Goal: Information Seeking & Learning: Learn about a topic

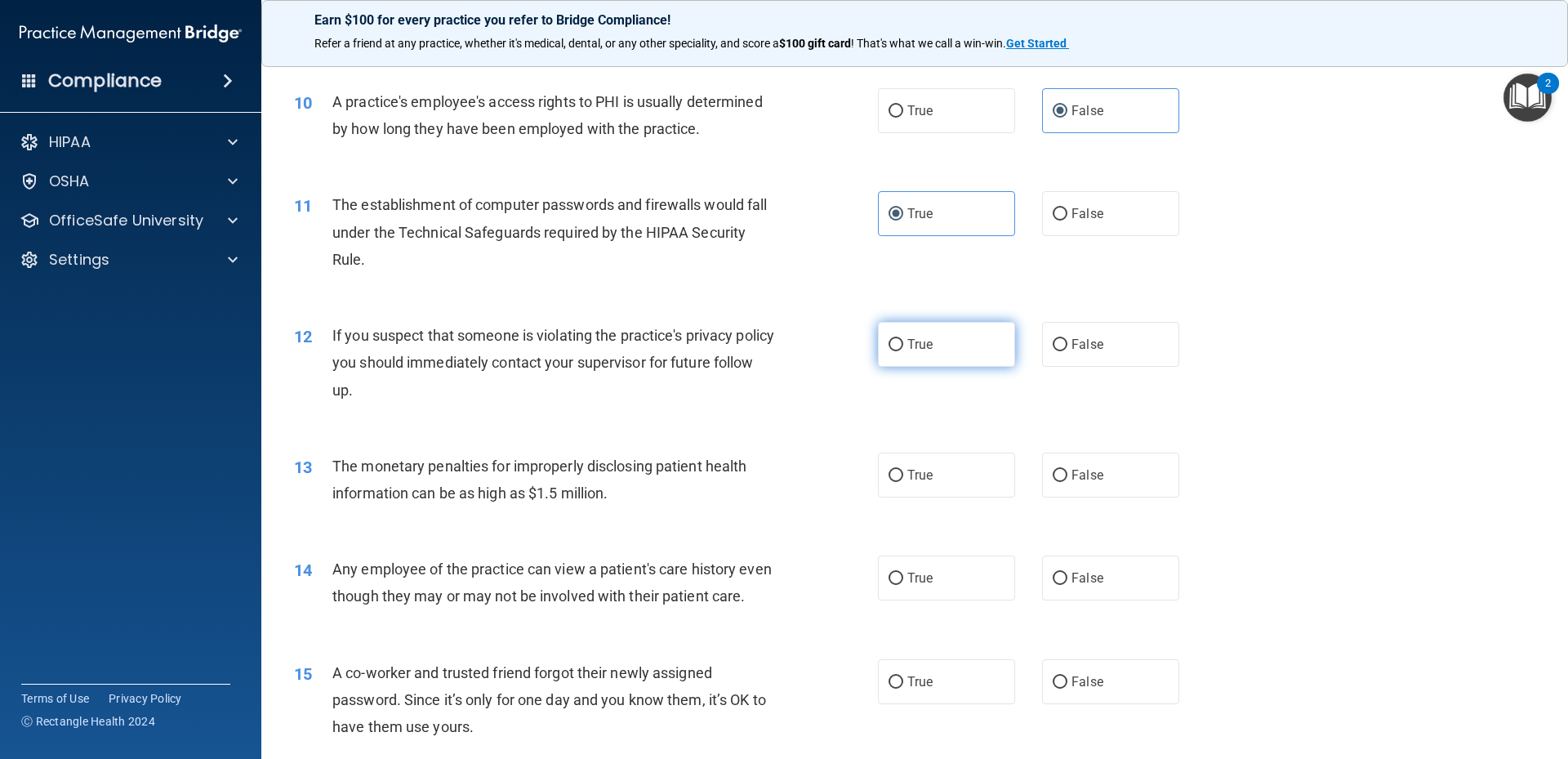
click at [903, 339] on input "True" at bounding box center [896, 344] width 15 height 13
radio input "true"
click at [916, 465] on label "True" at bounding box center [947, 475] width 137 height 45
click at [903, 470] on input "True" at bounding box center [896, 475] width 15 height 13
radio input "true"
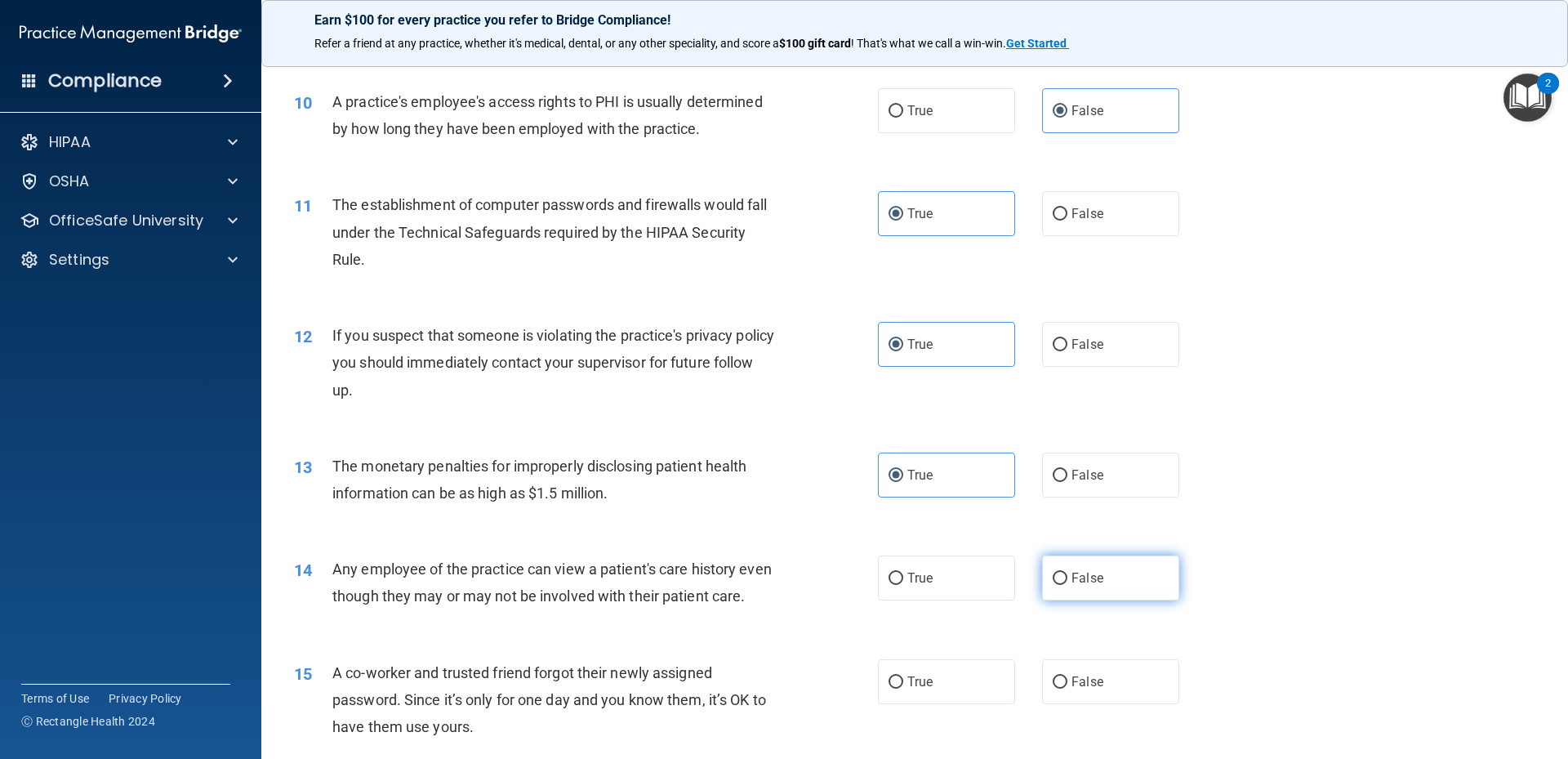
click at [1058, 571] on label "False" at bounding box center [1110, 578] width 137 height 45
click at [1058, 572] on input "False" at bounding box center [1060, 578] width 15 height 13
radio input "true"
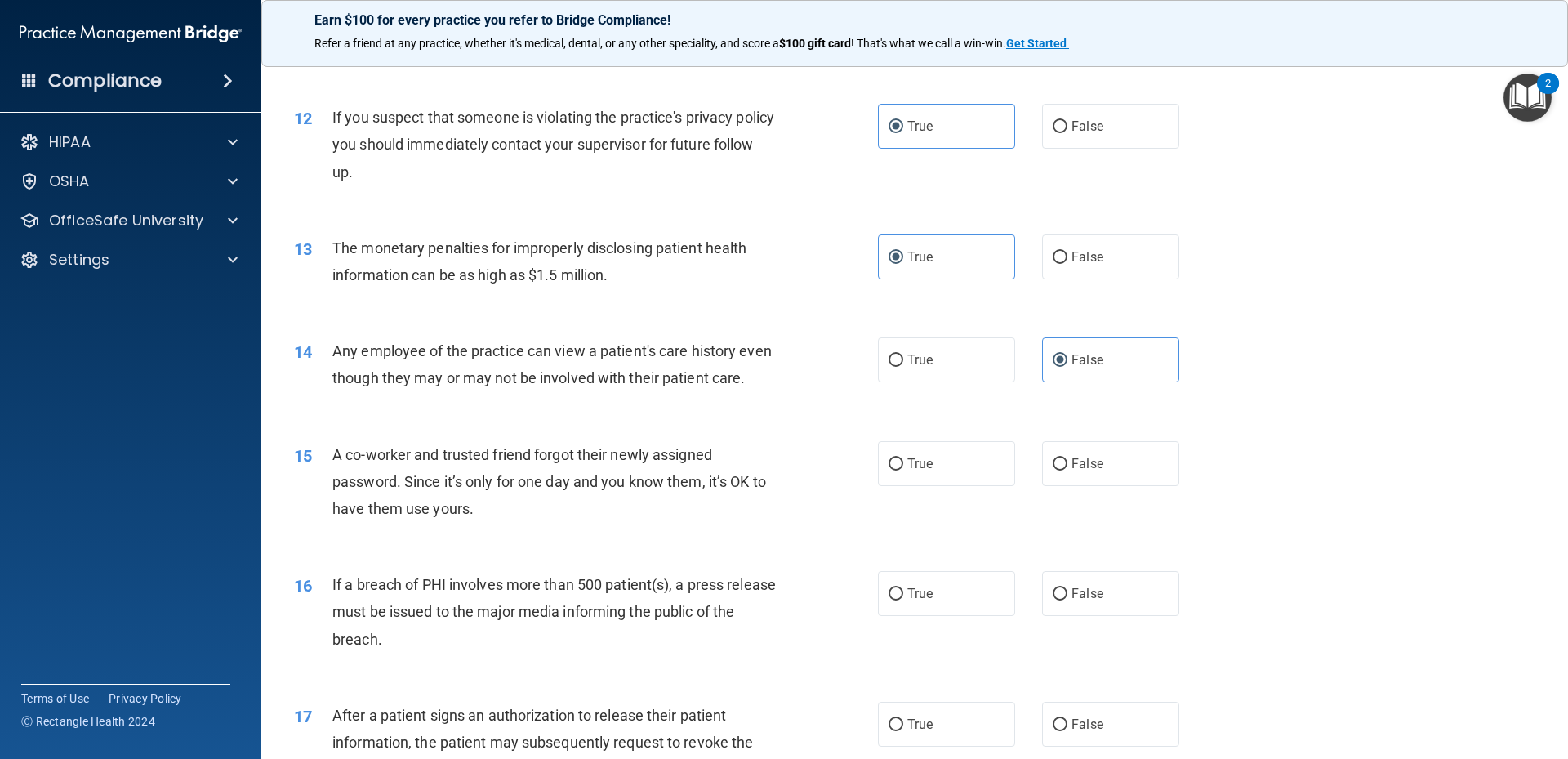
scroll to position [1525, 0]
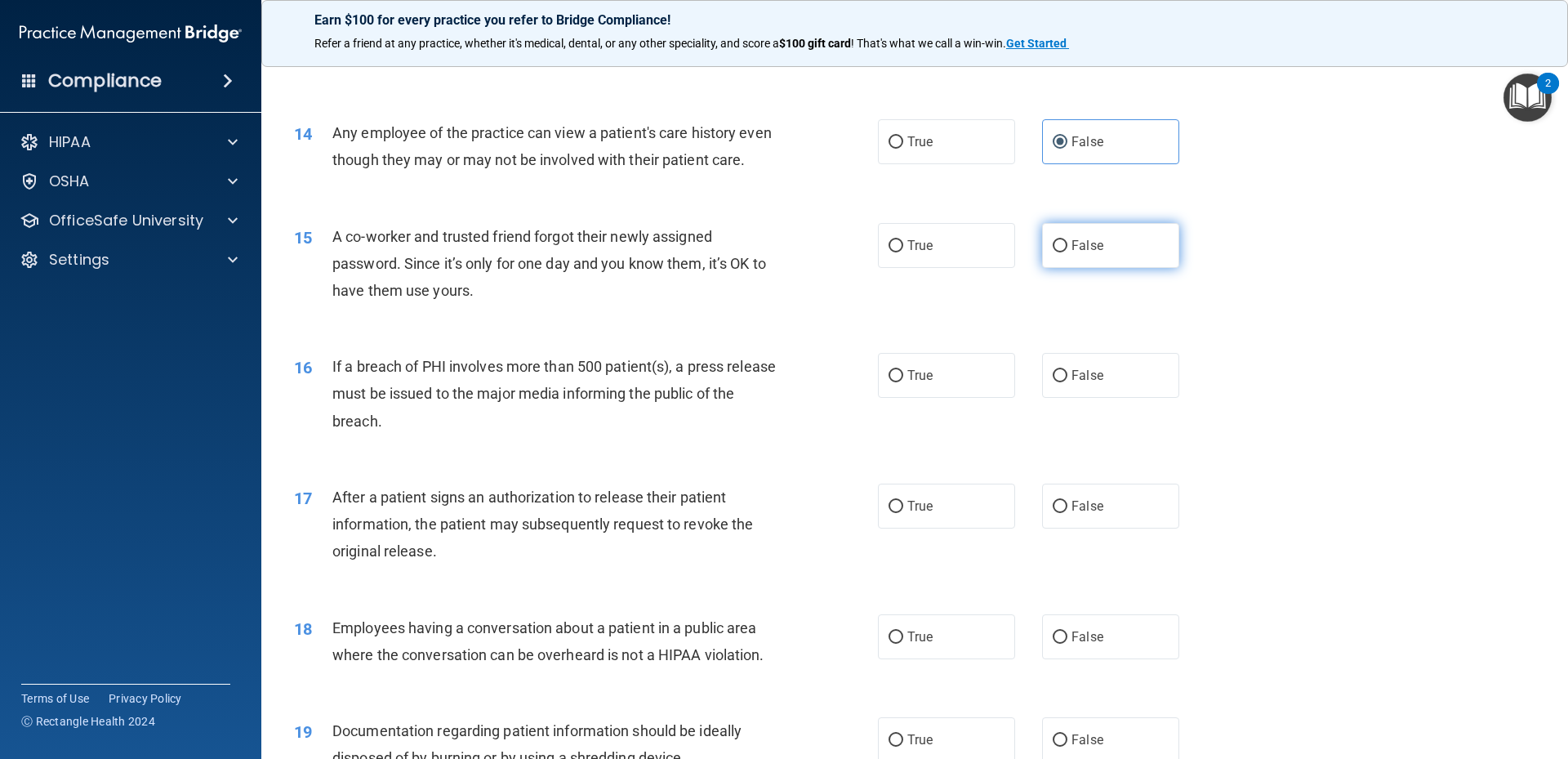
click at [1091, 254] on span "False" at bounding box center [1088, 245] width 32 height 16
click at [1068, 253] on input "False" at bounding box center [1060, 246] width 15 height 13
radio input "true"
click at [936, 398] on label "True" at bounding box center [947, 375] width 137 height 45
click at [903, 382] on input "True" at bounding box center [896, 376] width 15 height 13
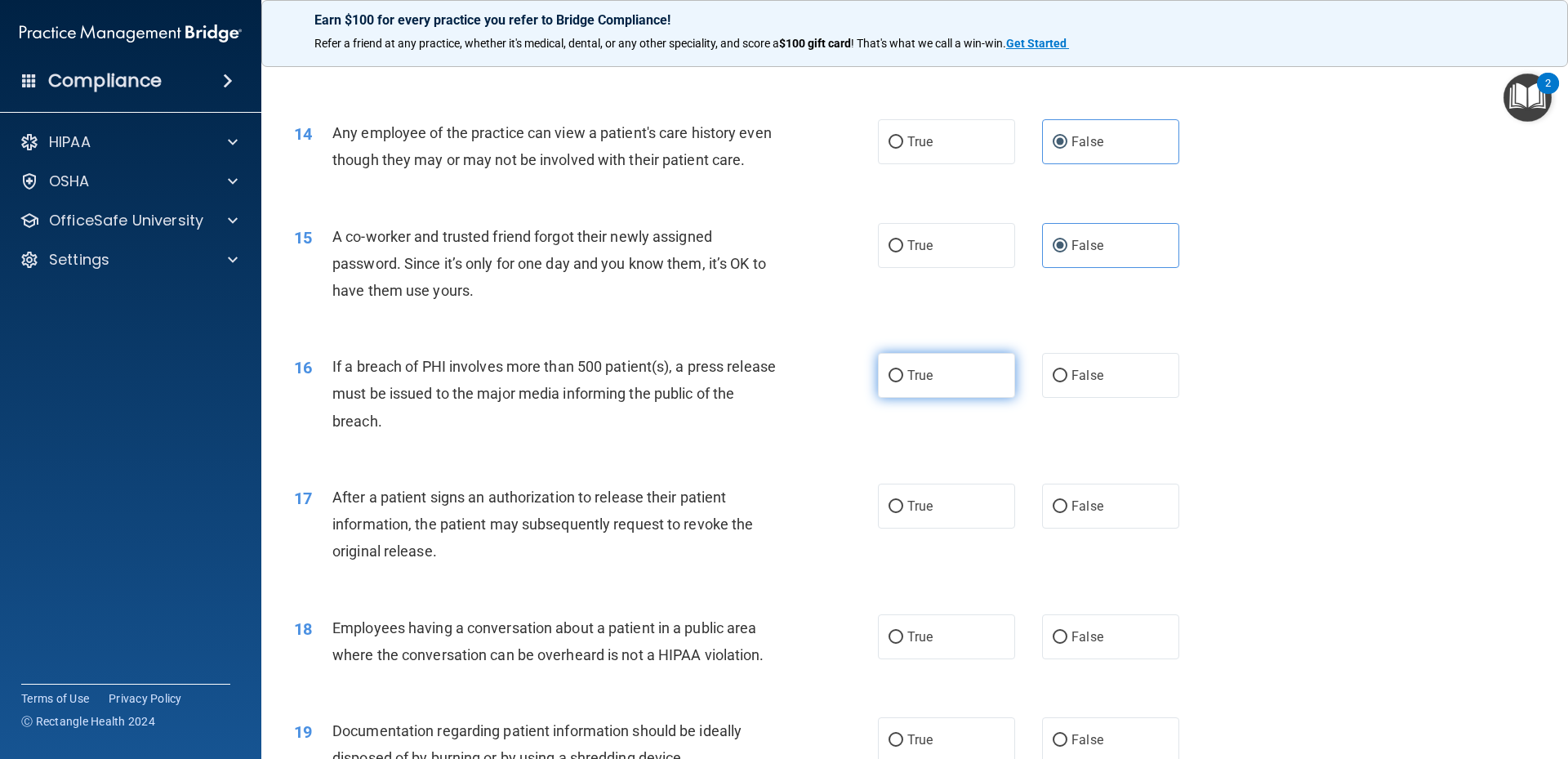
radio input "true"
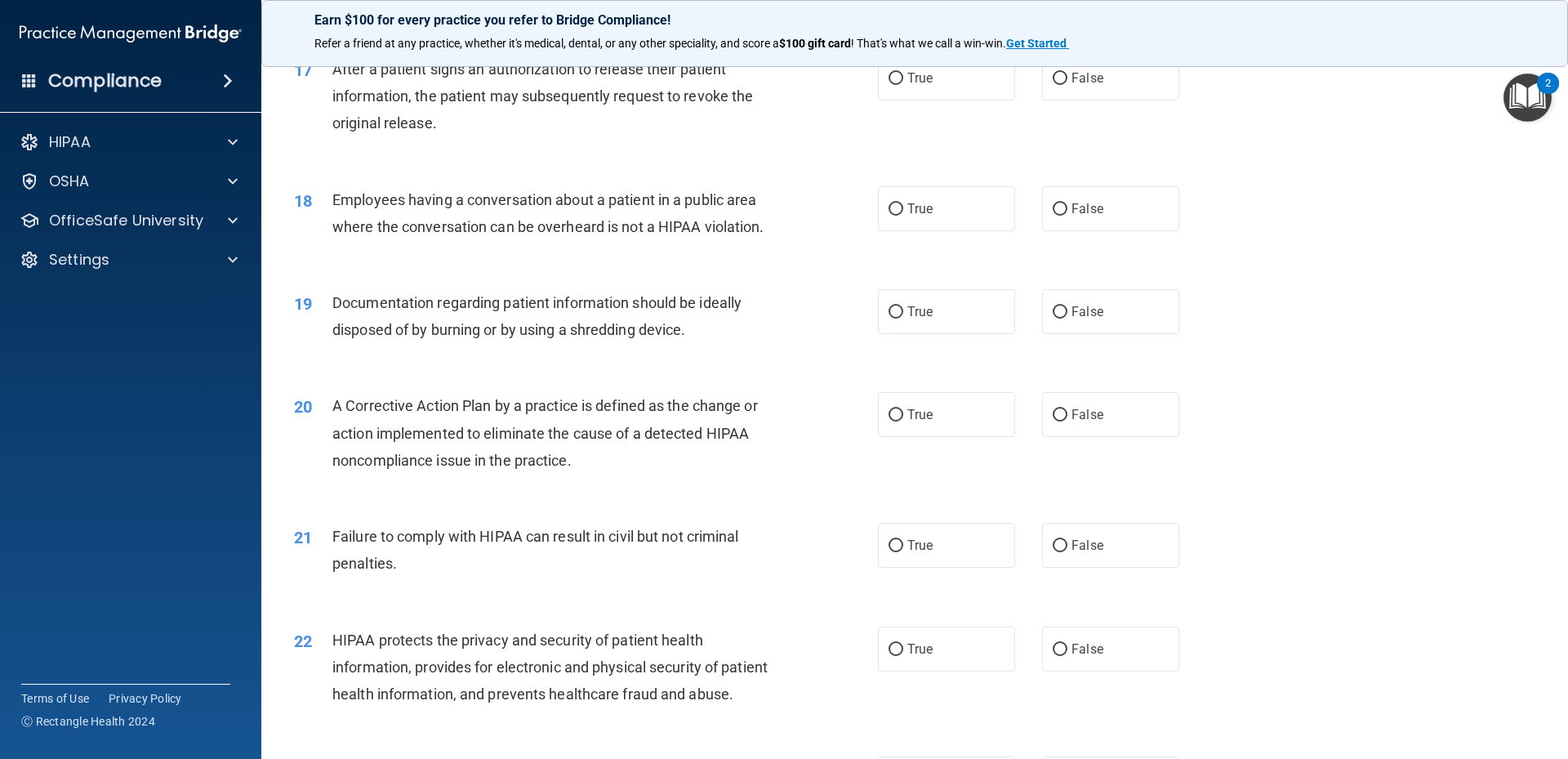
scroll to position [1960, 0]
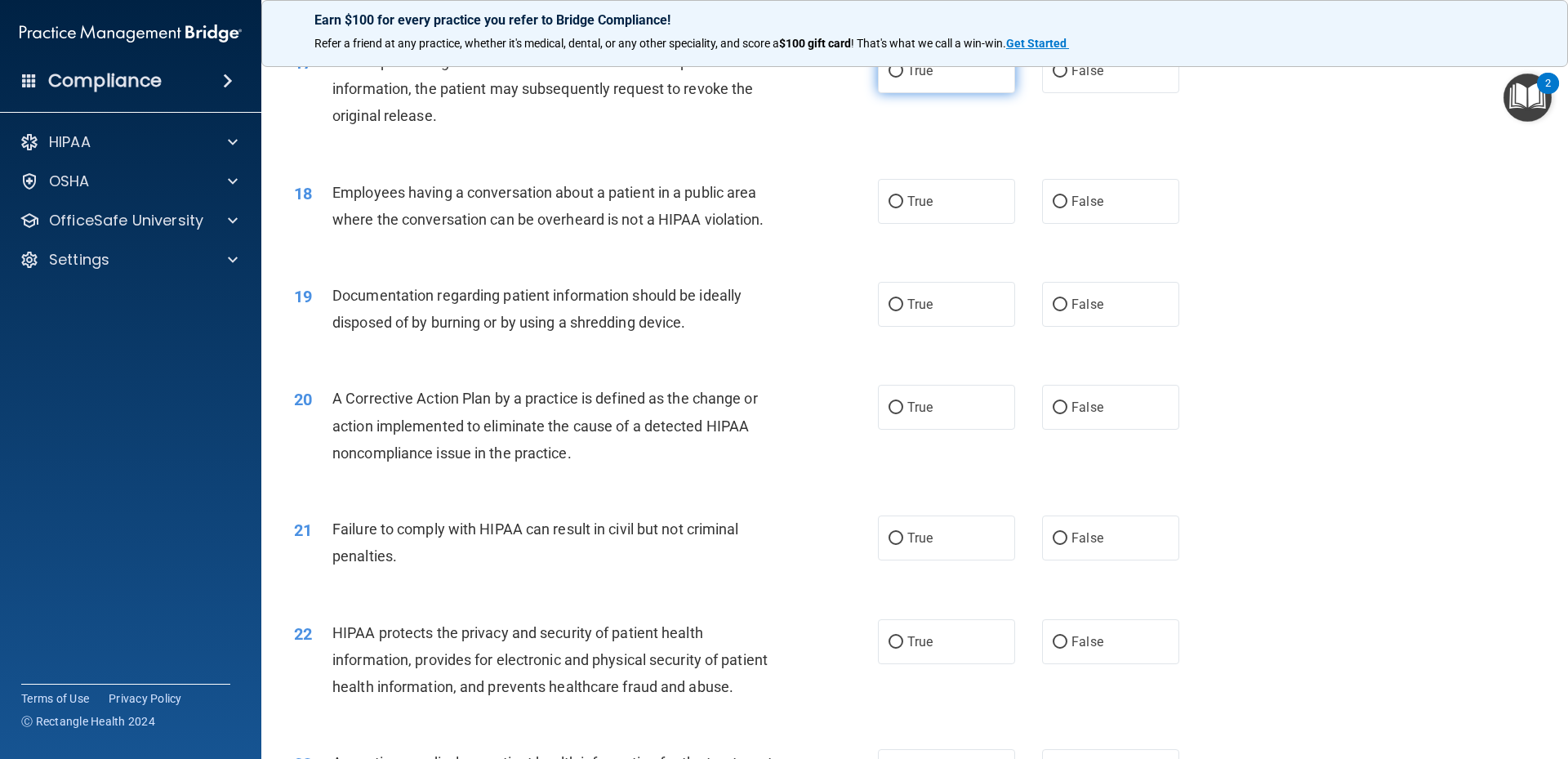
click at [912, 78] on span "True" at bounding box center [920, 70] width 25 height 16
click at [903, 78] on input "True" at bounding box center [896, 71] width 15 height 13
radio input "true"
click at [1076, 224] on label "False" at bounding box center [1110, 201] width 137 height 45
click at [1068, 209] on input "False" at bounding box center [1060, 202] width 15 height 13
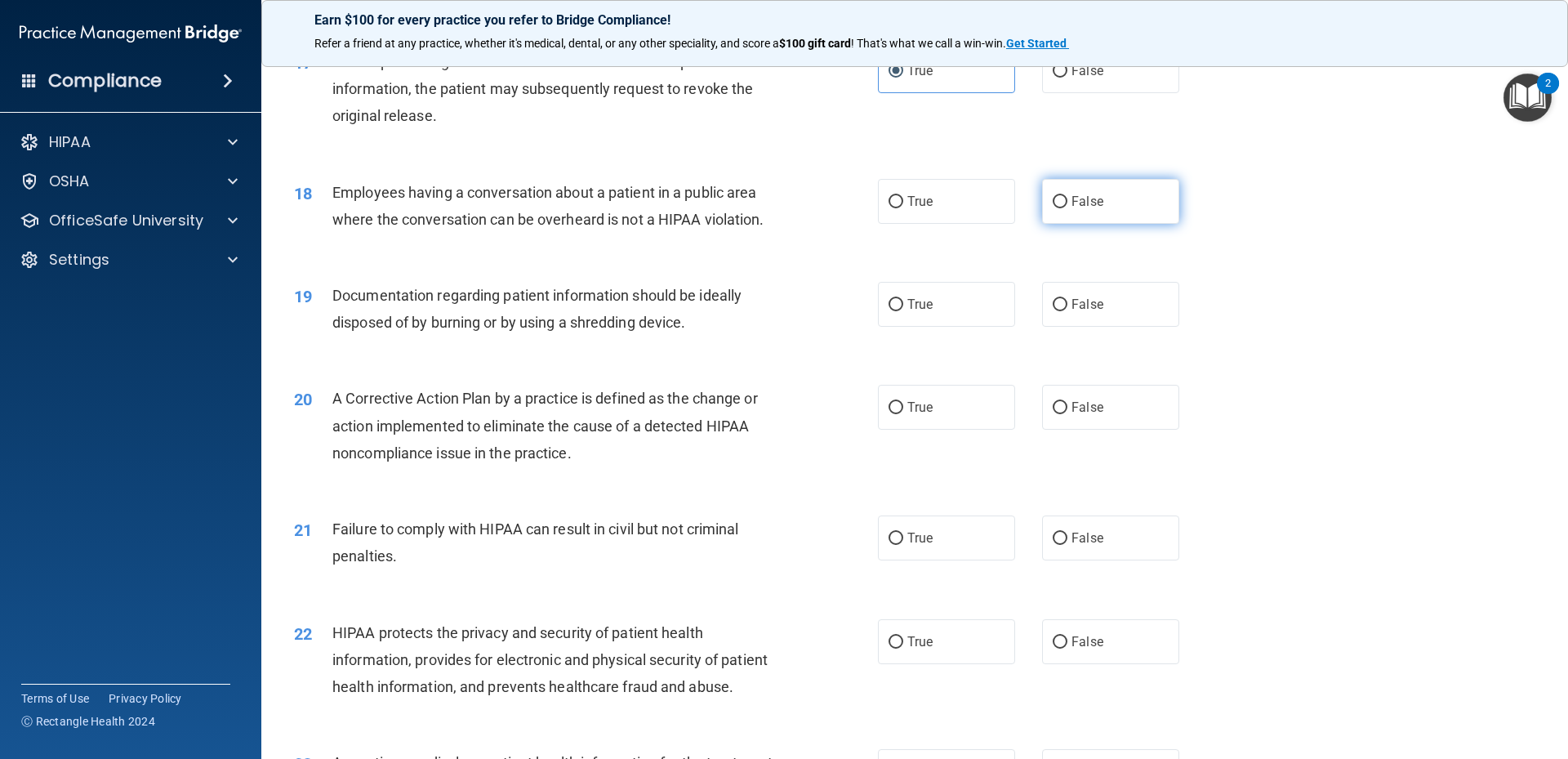
radio input "true"
drag, startPoint x: 867, startPoint y: 345, endPoint x: 908, endPoint y: 347, distance: 41.0
click at [1207, 282] on ng-form "19 Documentation regarding patient information should be ideally disposed of by…" at bounding box center [1207, 282] width 0 height 0
click at [908, 327] on label "True" at bounding box center [947, 304] width 137 height 45
click at [903, 311] on input "True" at bounding box center [896, 304] width 15 height 13
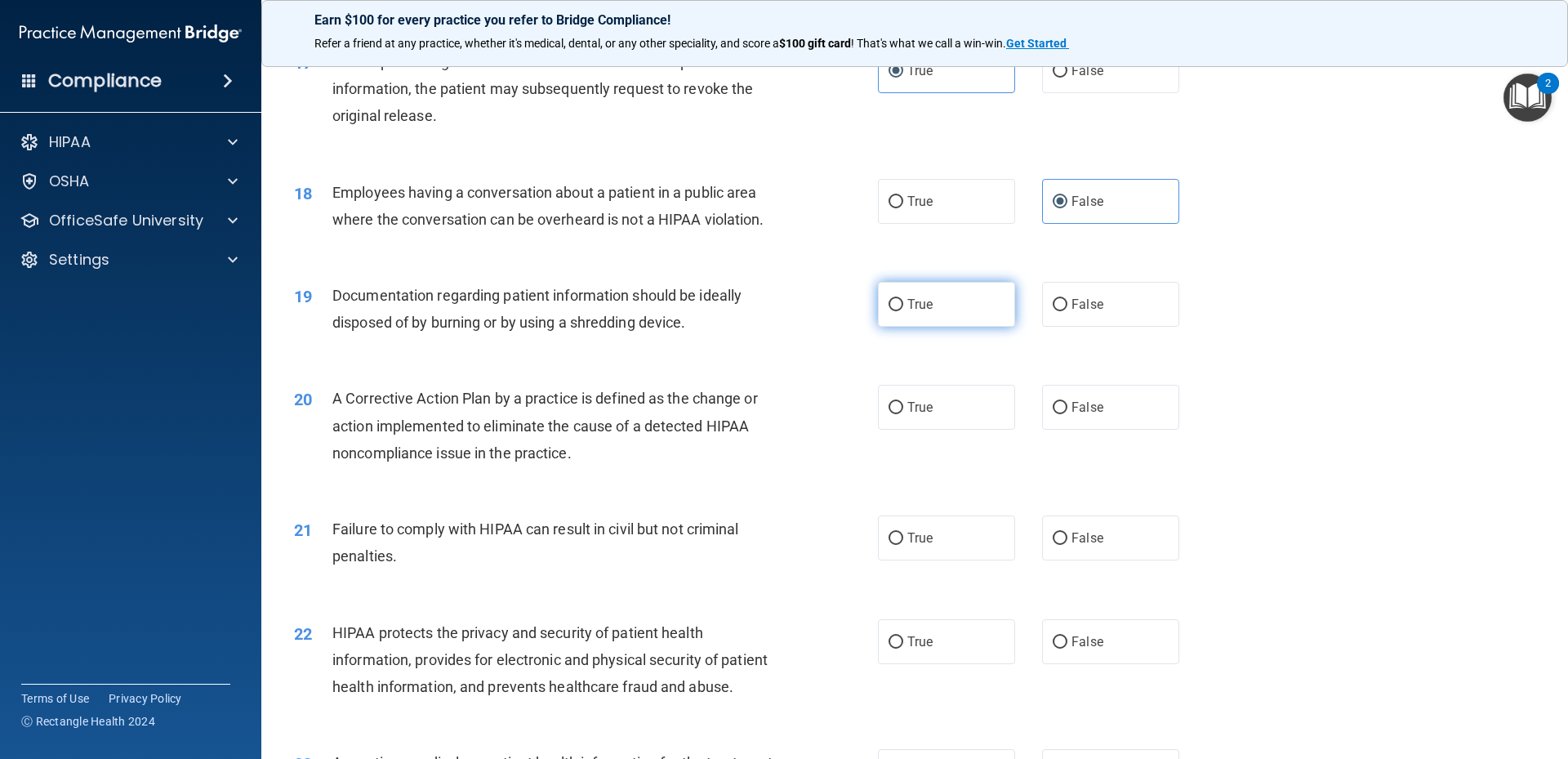
radio input "true"
click at [905, 420] on label "True" at bounding box center [947, 407] width 137 height 45
click at [903, 414] on input "True" at bounding box center [896, 408] width 15 height 13
radio input "true"
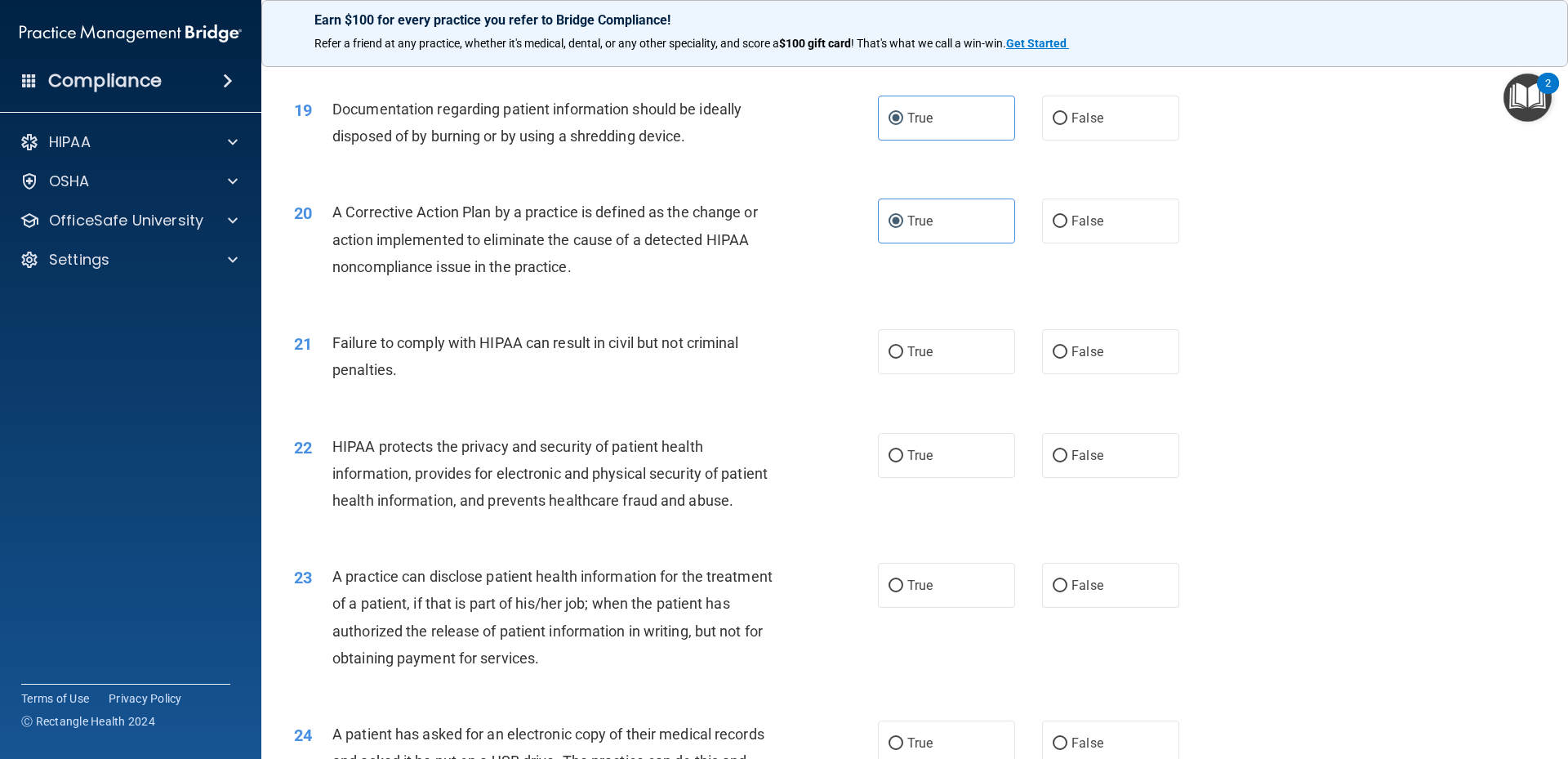
scroll to position [2178, 0]
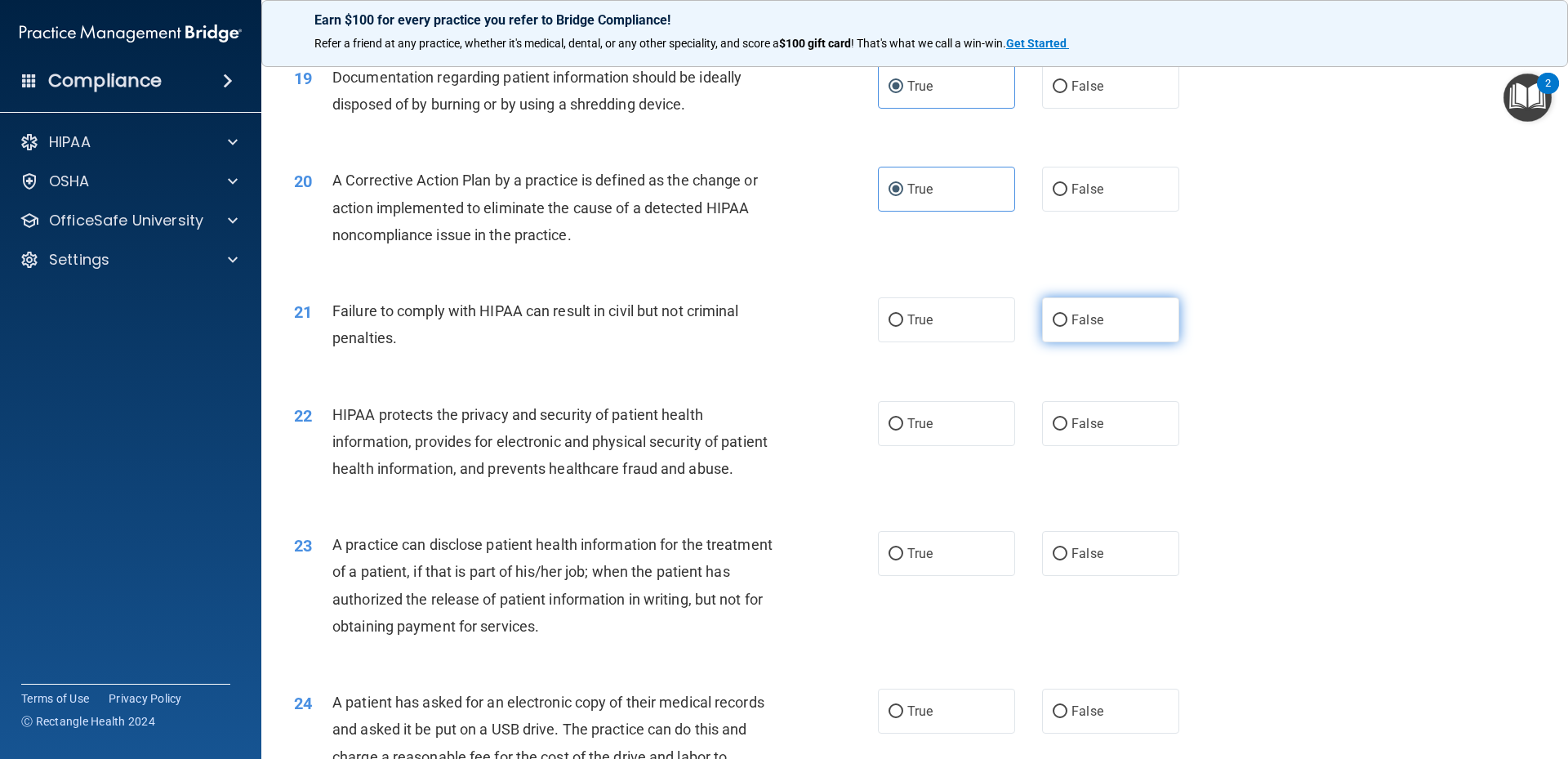
click at [1062, 342] on label "False" at bounding box center [1110, 319] width 137 height 45
click at [1062, 327] on input "False" at bounding box center [1060, 320] width 15 height 13
radio input "true"
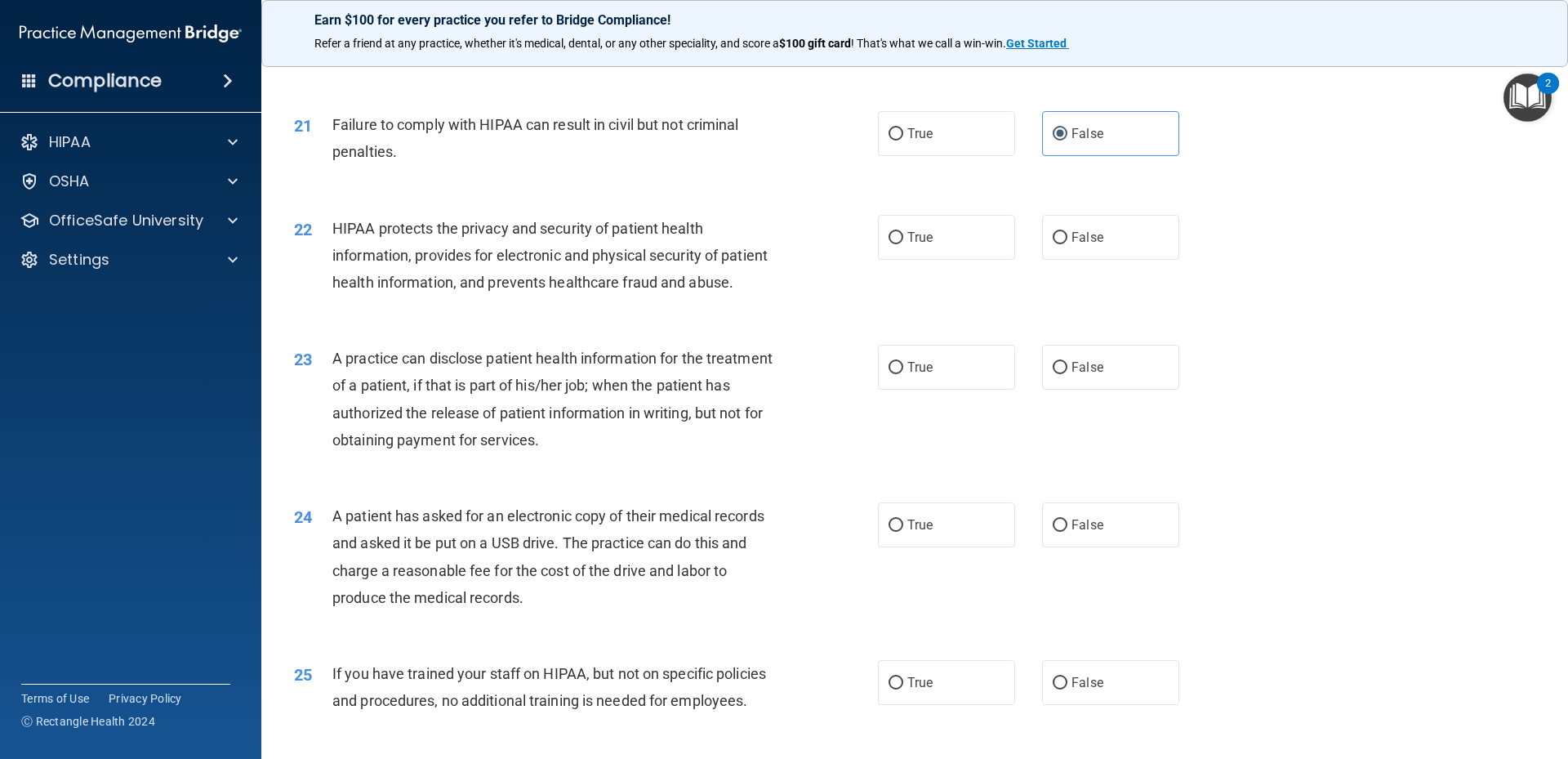
scroll to position [2395, 0]
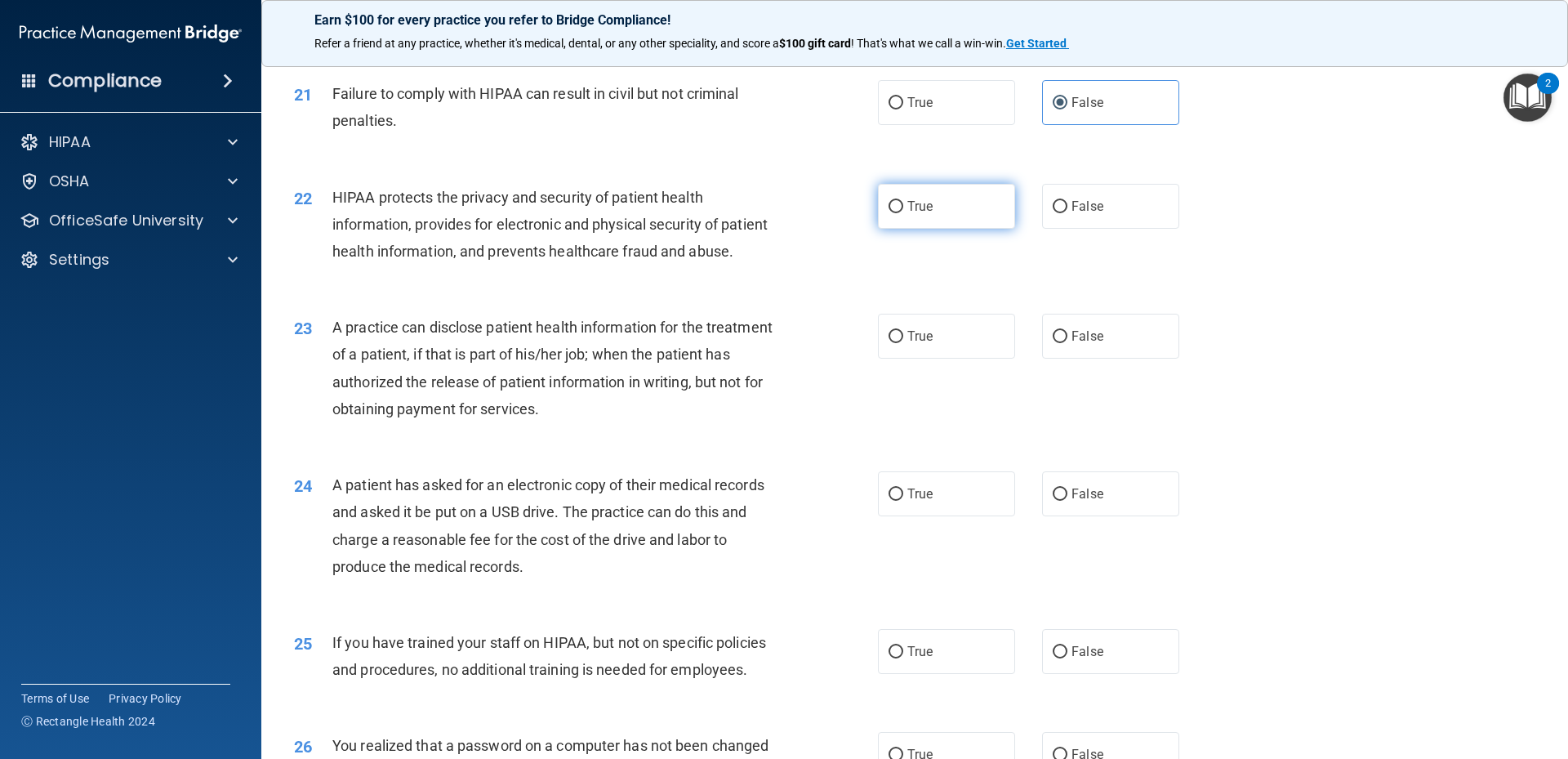
click at [948, 229] on label "True" at bounding box center [947, 206] width 137 height 45
click at [903, 214] on input "True" at bounding box center [896, 207] width 15 height 13
radio input "true"
click at [1076, 344] on span "False" at bounding box center [1088, 336] width 32 height 16
click at [1068, 343] on input "False" at bounding box center [1060, 337] width 15 height 13
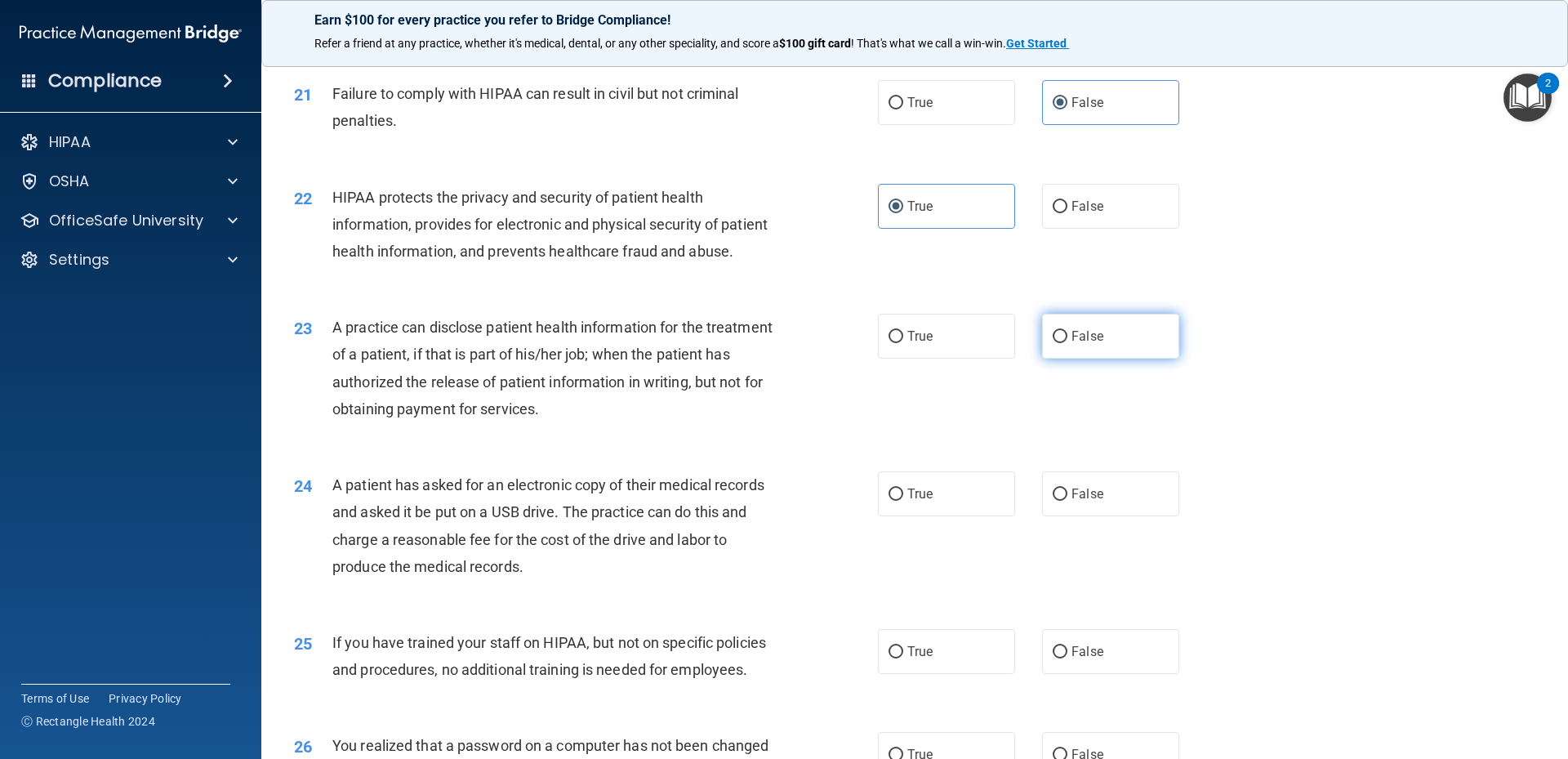
radio input "true"
click at [894, 516] on label "True" at bounding box center [947, 494] width 137 height 45
click at [894, 500] on input "True" at bounding box center [896, 495] width 15 height 13
radio input "true"
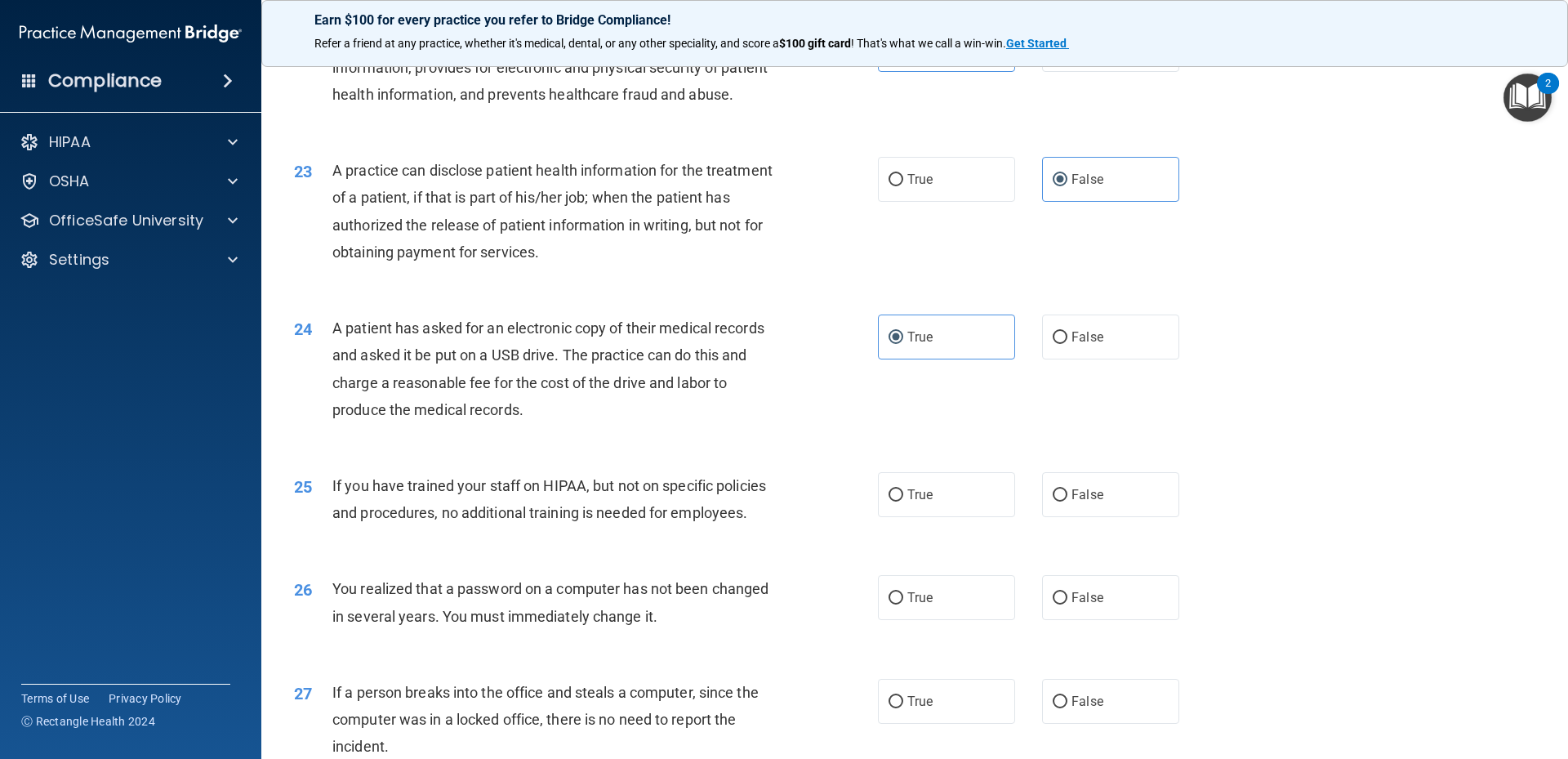
scroll to position [2613, 0]
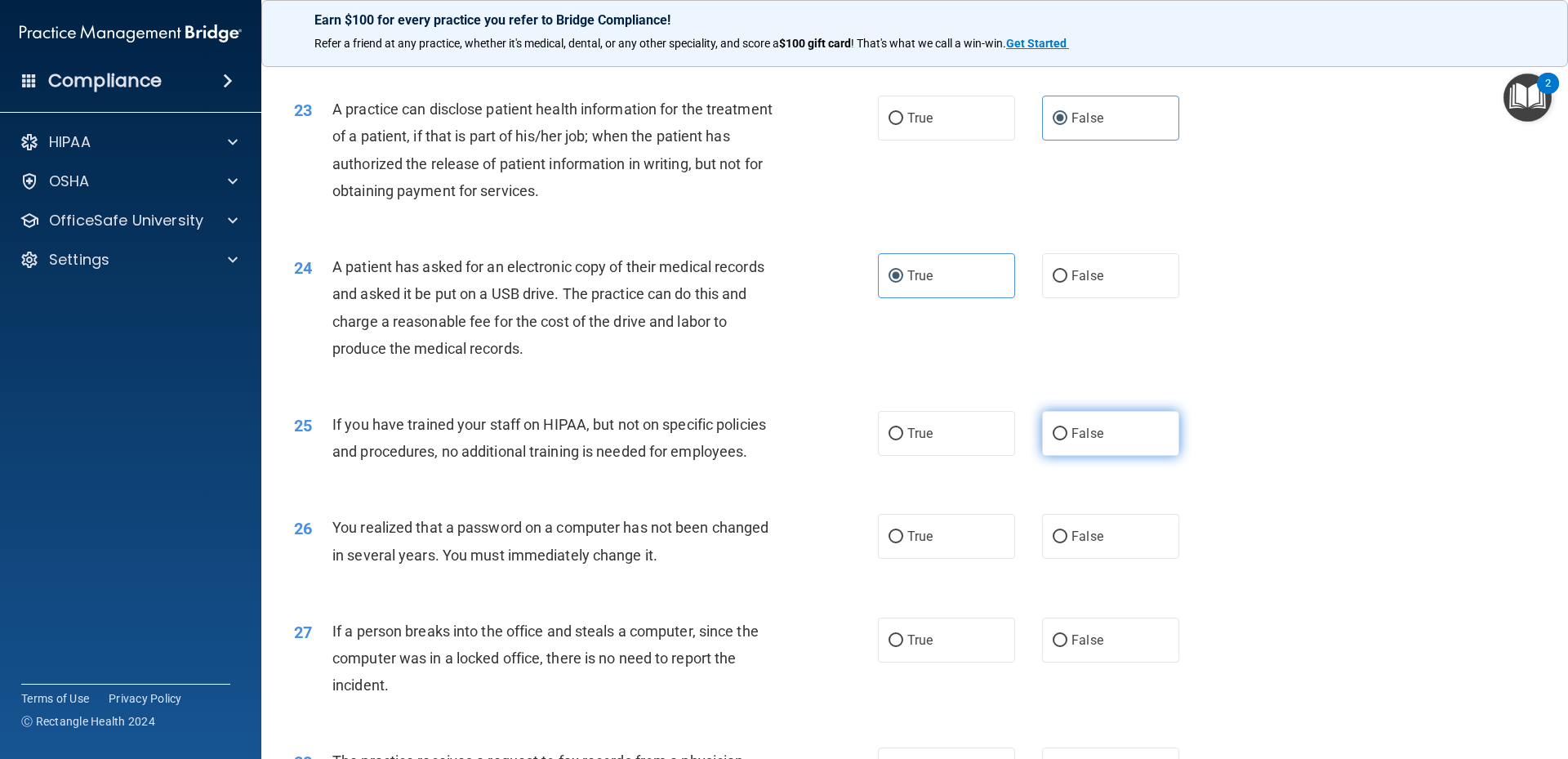
click at [1053, 440] on input "False" at bounding box center [1060, 434] width 15 height 13
radio input "true"
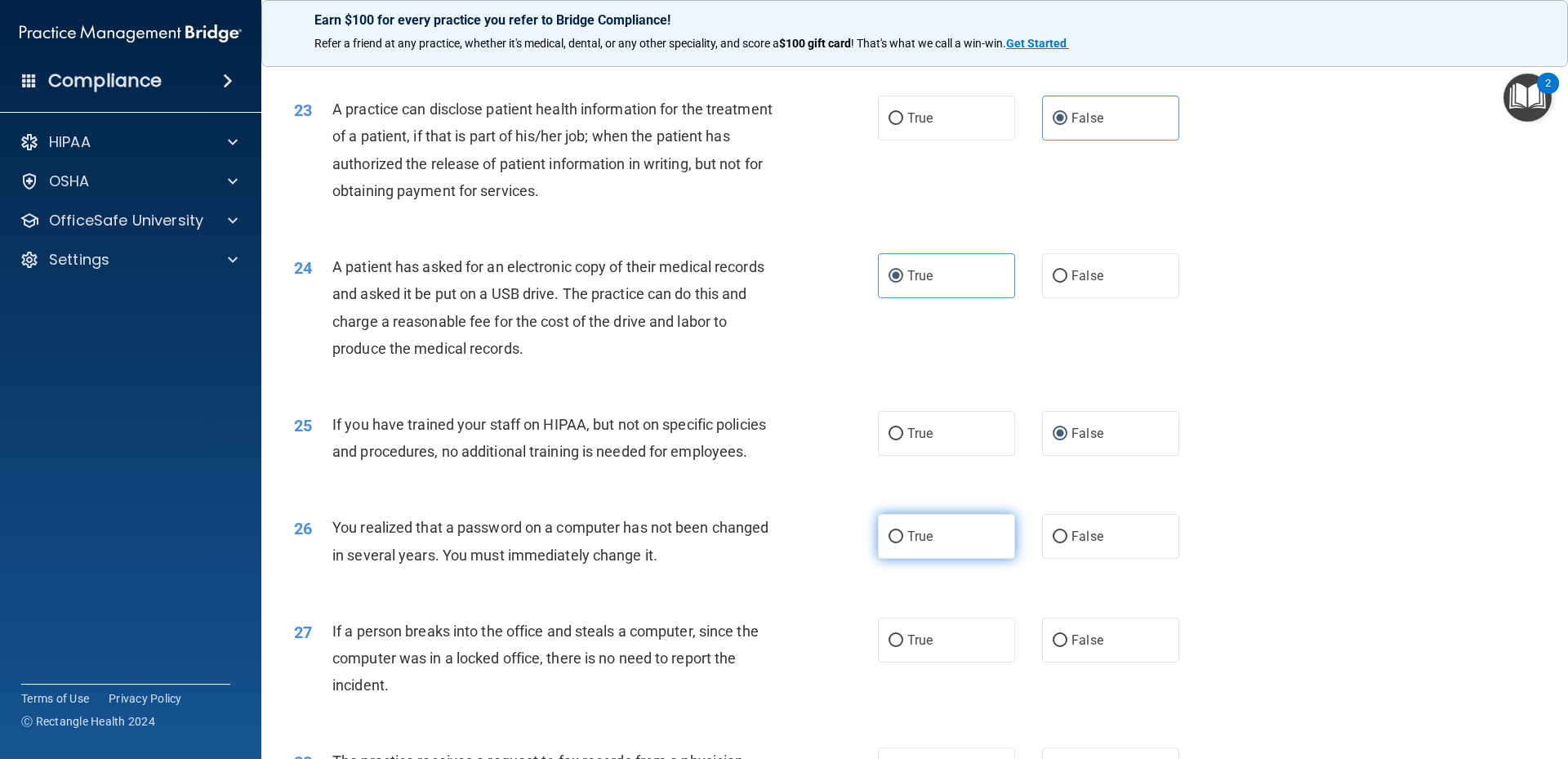
click at [912, 544] on span "True" at bounding box center [920, 535] width 25 height 16
click at [903, 543] on input "True" at bounding box center [896, 536] width 15 height 13
radio input "true"
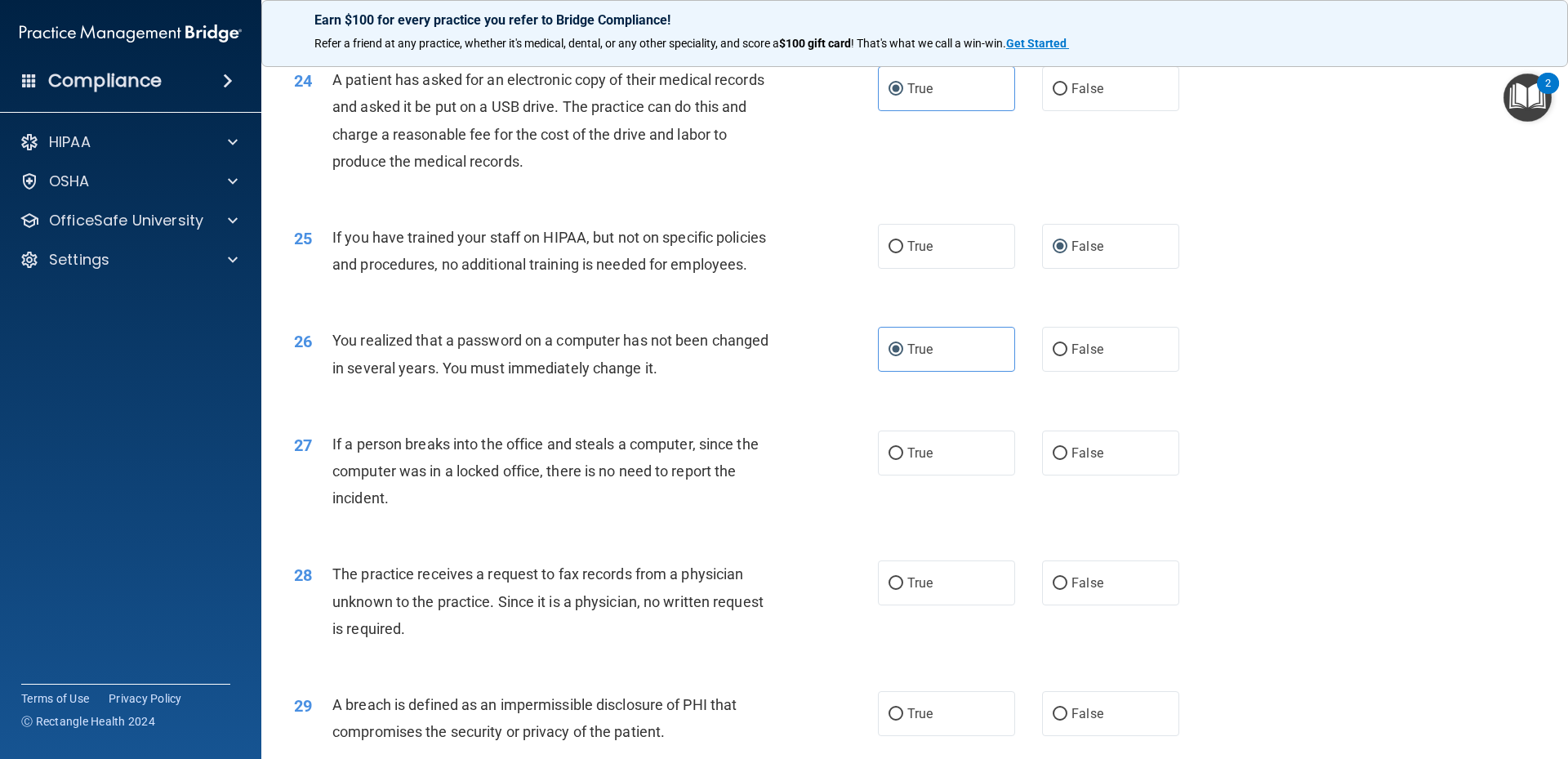
scroll to position [2832, 0]
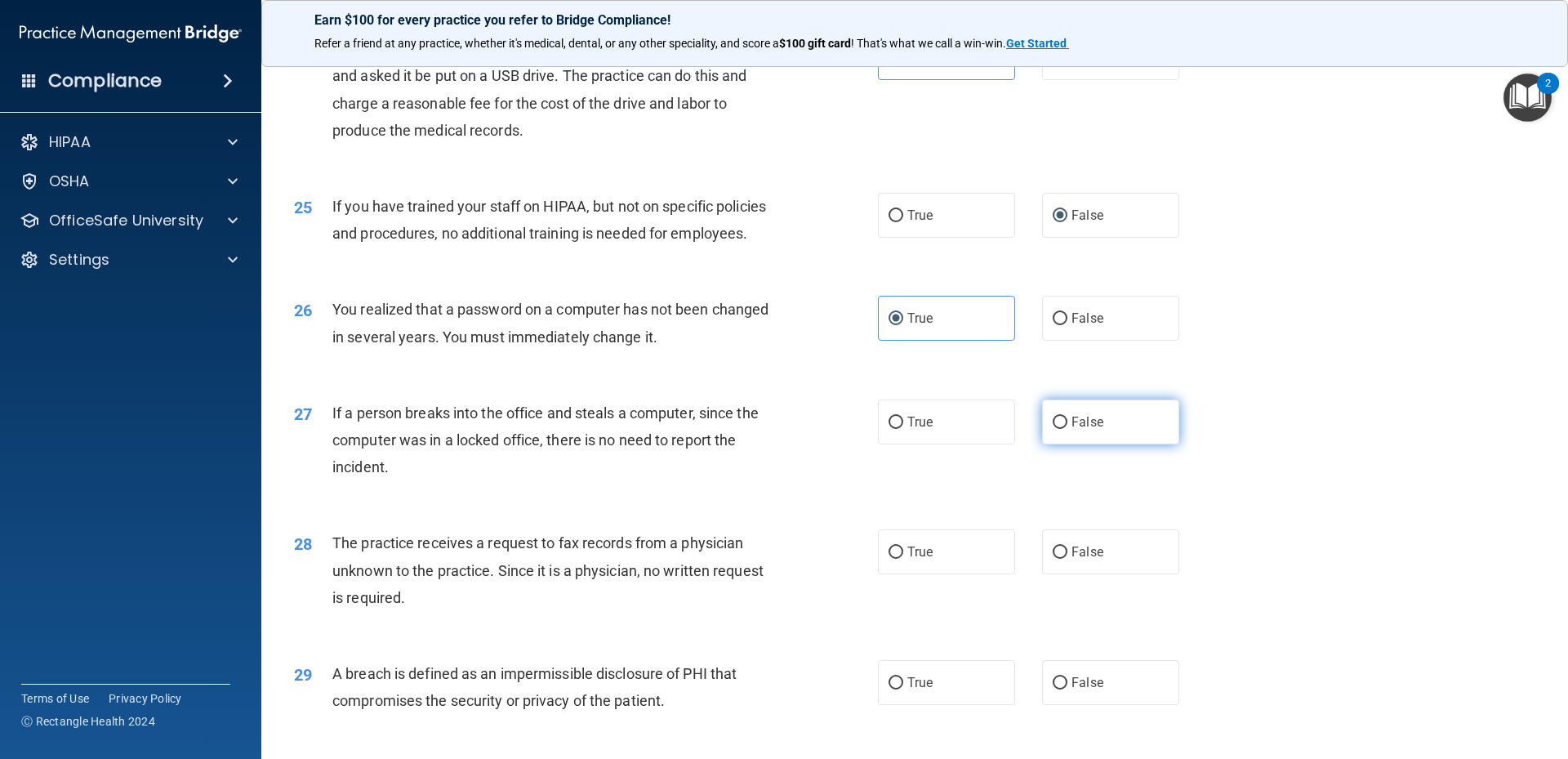
click at [1081, 430] on span "False" at bounding box center [1088, 421] width 32 height 16
click at [1068, 429] on input "False" at bounding box center [1060, 422] width 15 height 13
radio input "true"
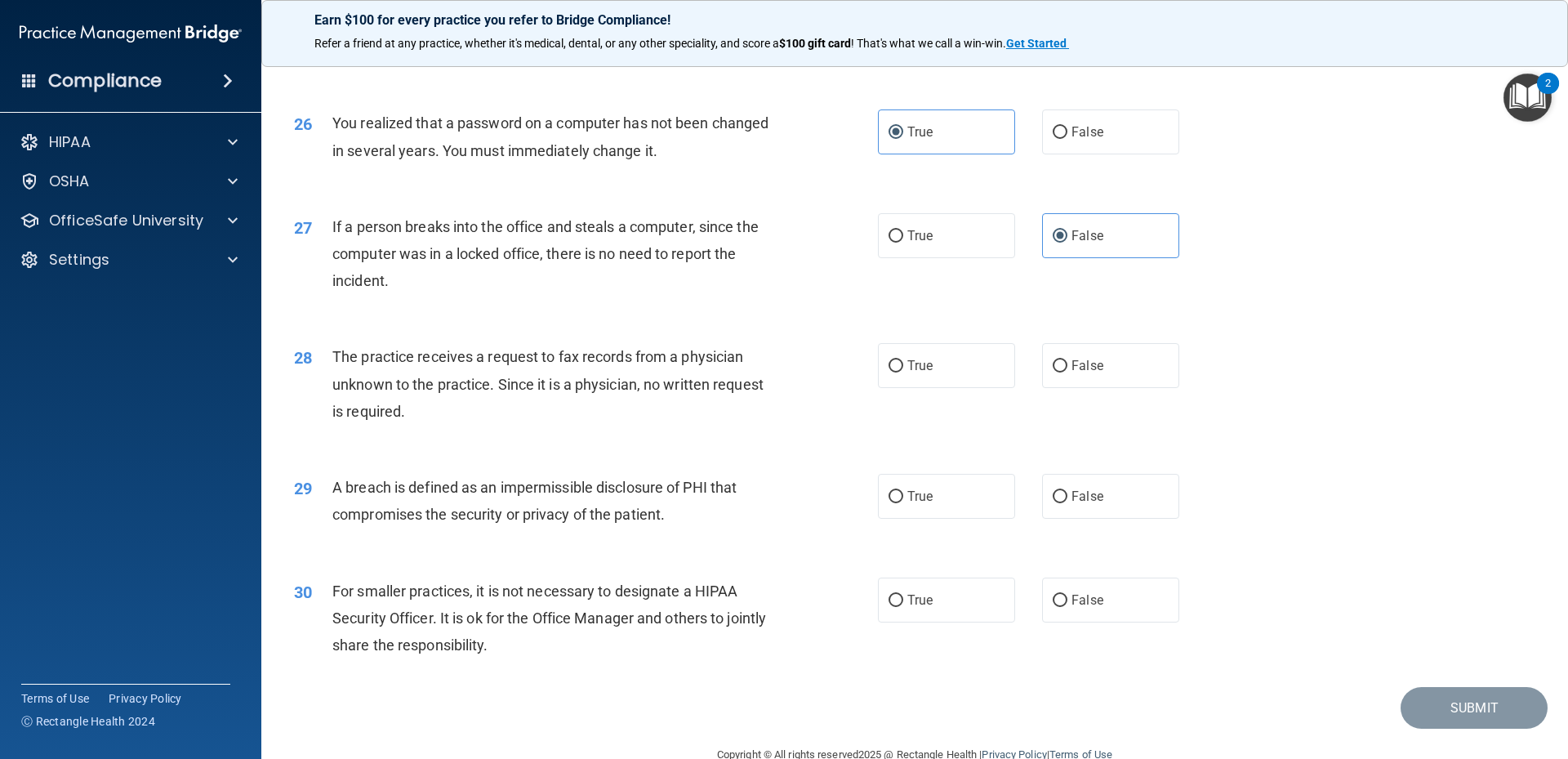
scroll to position [3049, 0]
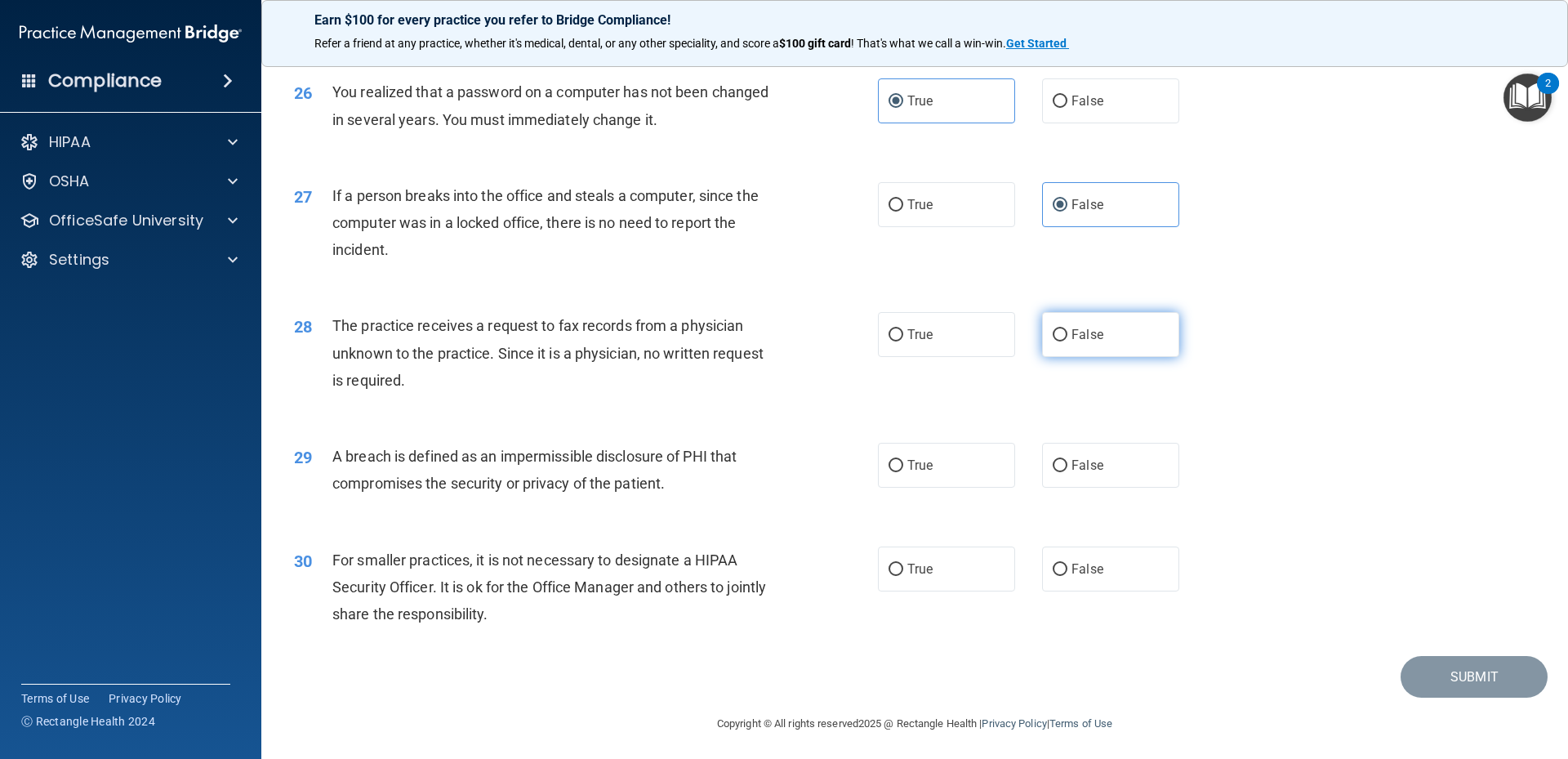
click at [1104, 357] on label "False" at bounding box center [1110, 334] width 137 height 45
click at [1068, 341] on input "False" at bounding box center [1060, 335] width 15 height 13
radio input "true"
click at [943, 488] on label "True" at bounding box center [947, 465] width 137 height 45
click at [903, 472] on input "True" at bounding box center [896, 465] width 15 height 13
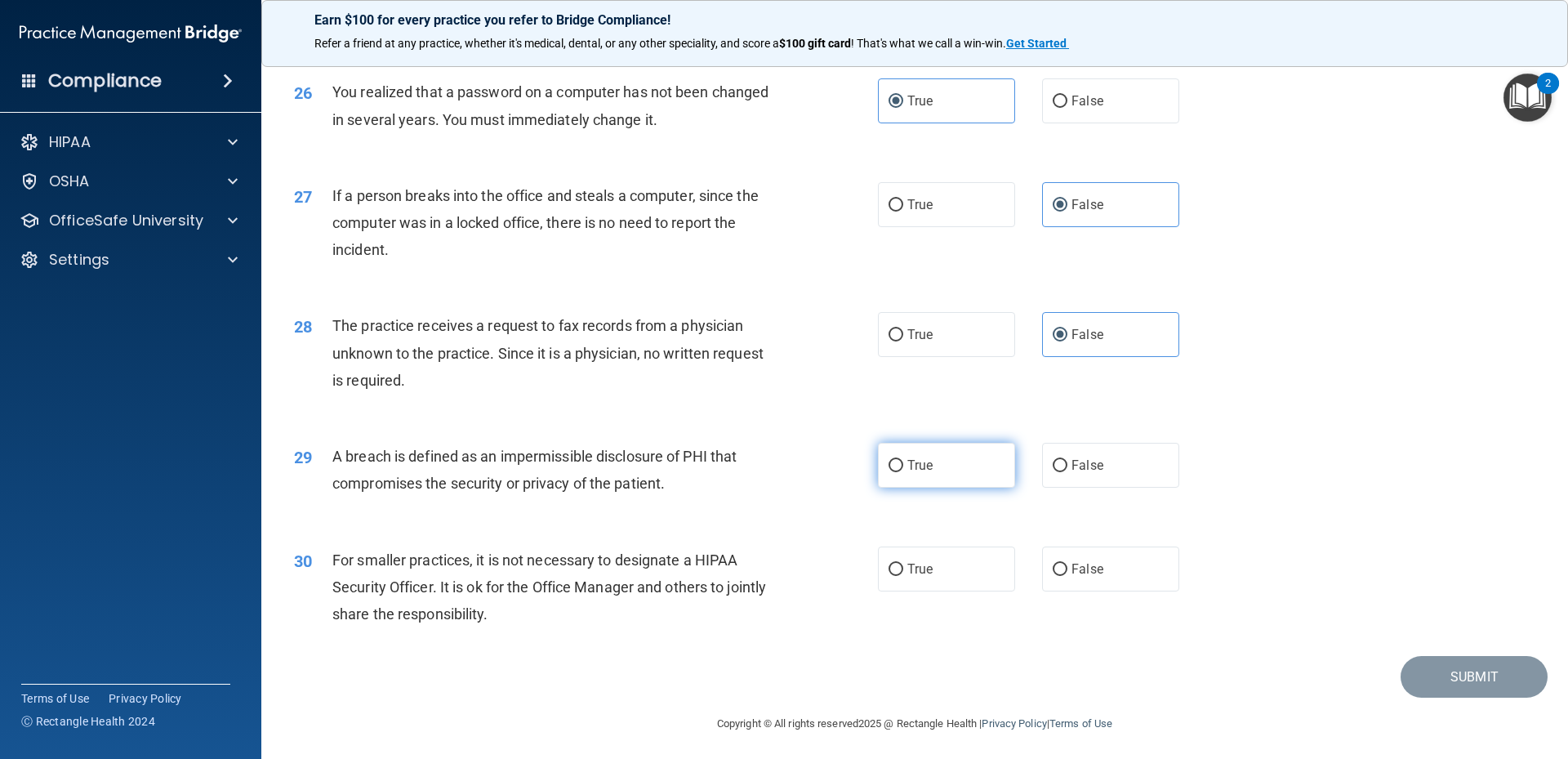
radio input "true"
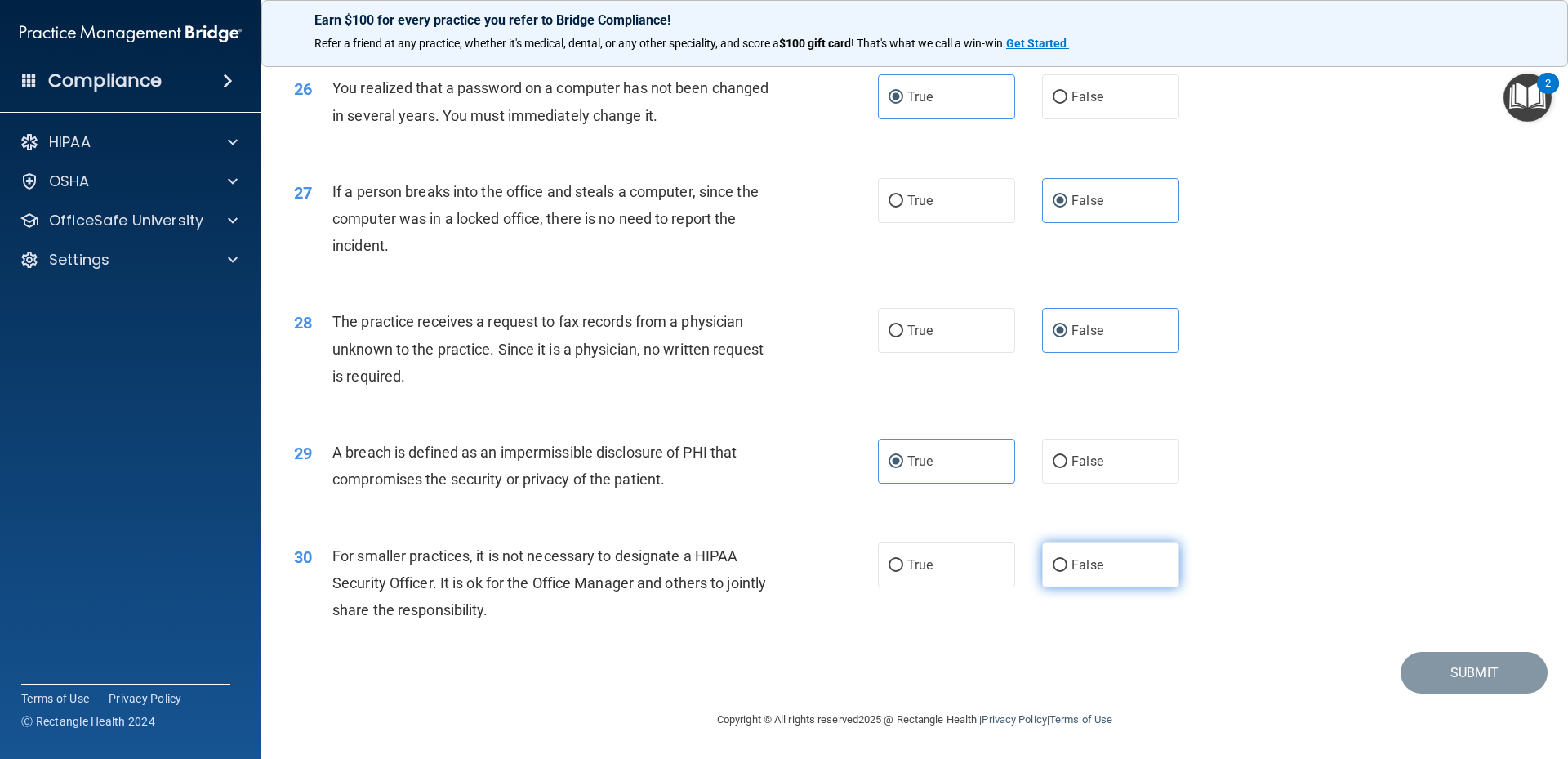
click at [1075, 563] on span "False" at bounding box center [1088, 565] width 32 height 16
click at [1068, 563] on input "False" at bounding box center [1060, 565] width 15 height 13
radio input "true"
click at [1462, 679] on button "Submit" at bounding box center [1474, 672] width 147 height 42
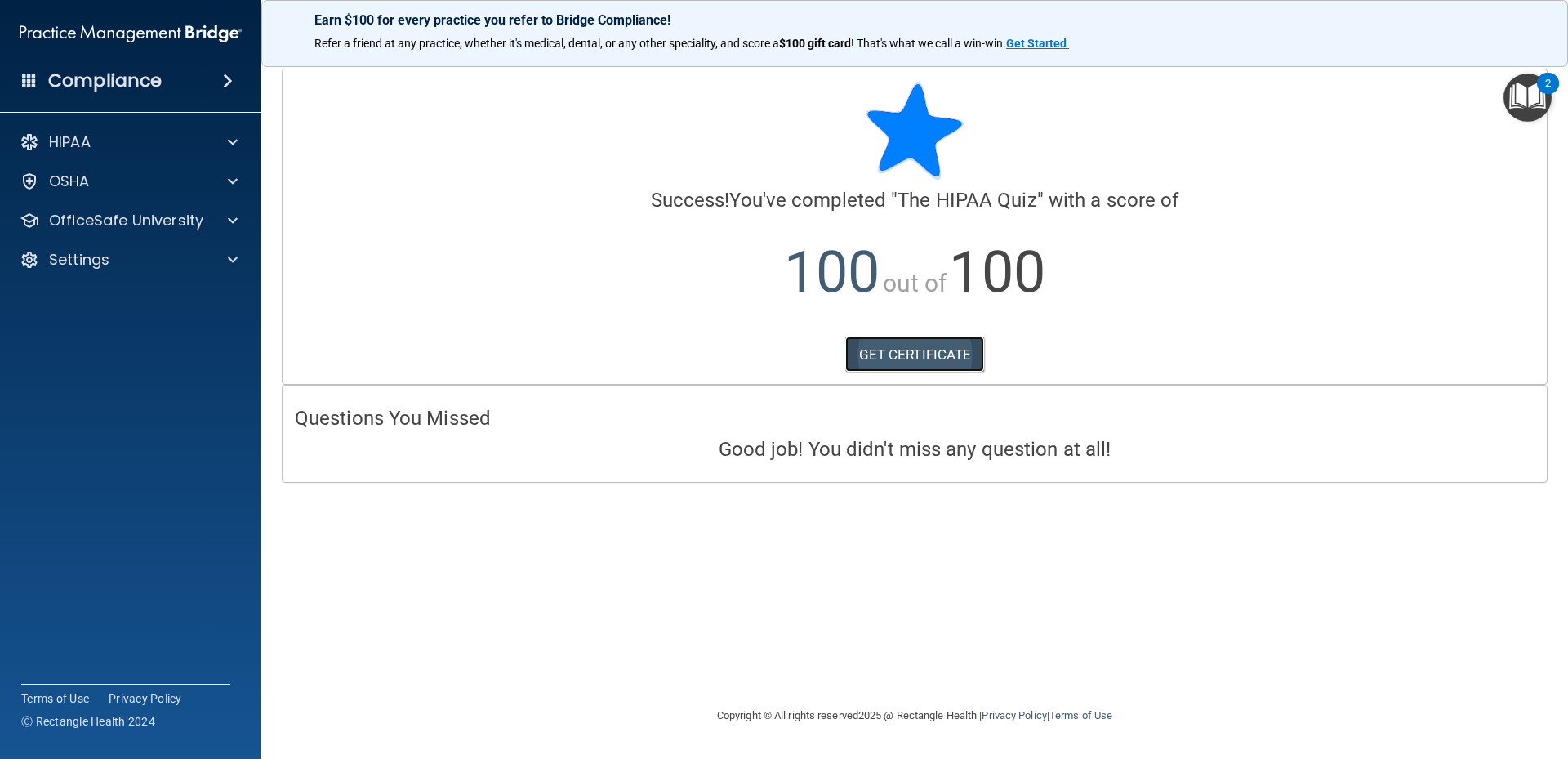
click at [882, 363] on link "GET CERTIFICATE" at bounding box center [914, 354] width 139 height 36
click at [175, 225] on p "OfficeSafe University" at bounding box center [126, 220] width 154 height 19
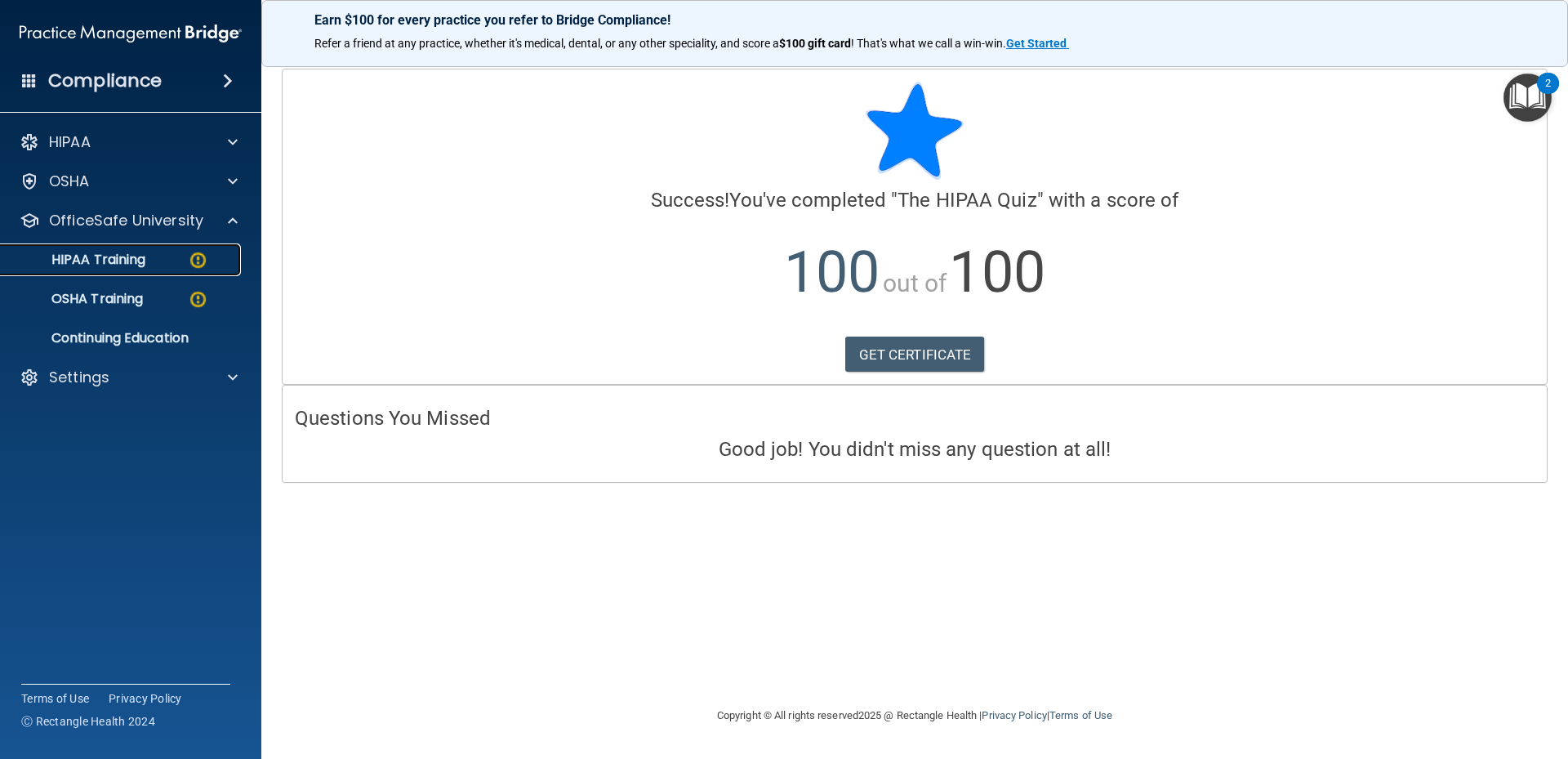
click at [158, 258] on div "HIPAA Training" at bounding box center [122, 260] width 223 height 17
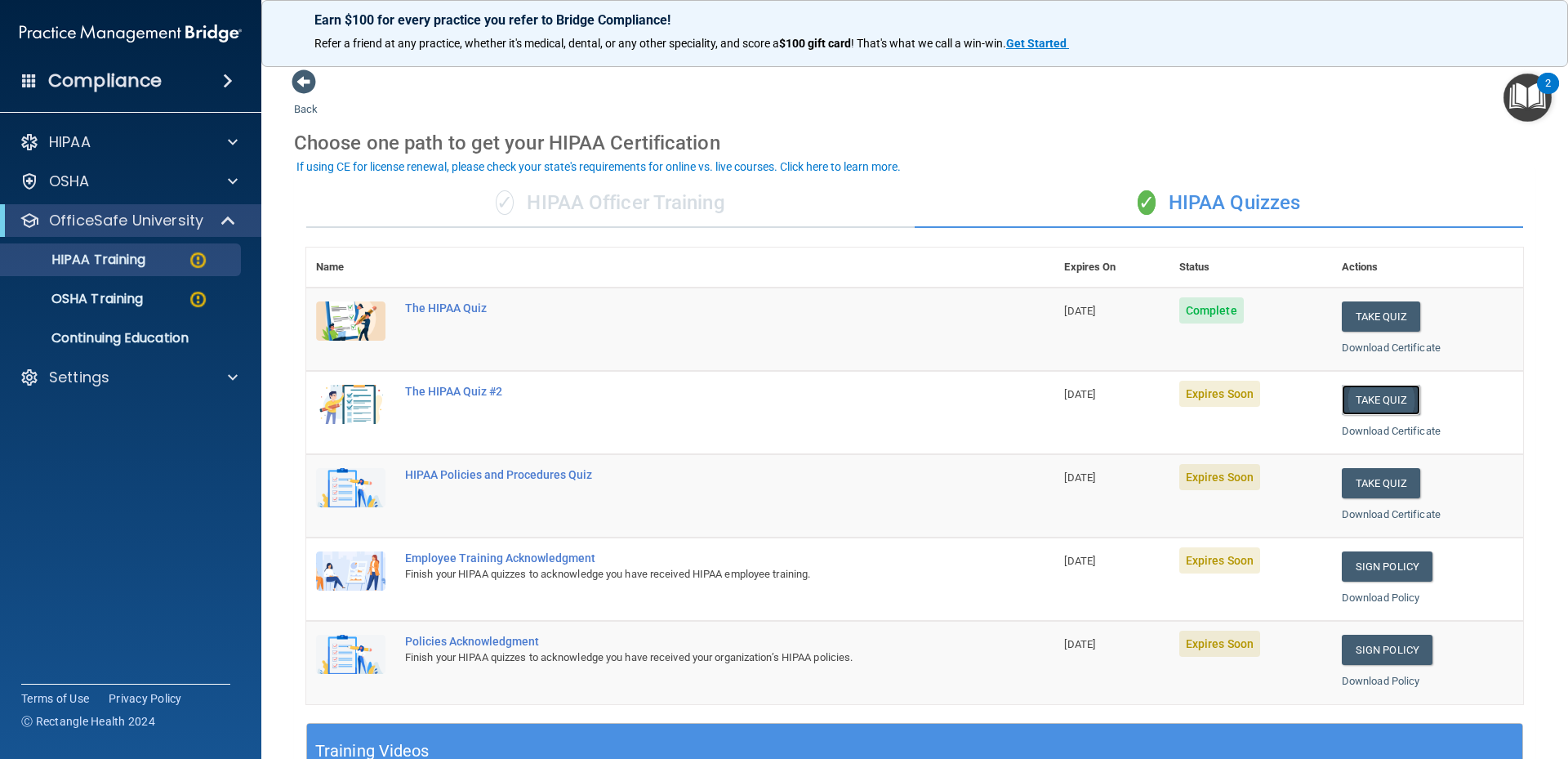
click at [1383, 398] on button "Take Quiz" at bounding box center [1381, 400] width 78 height 30
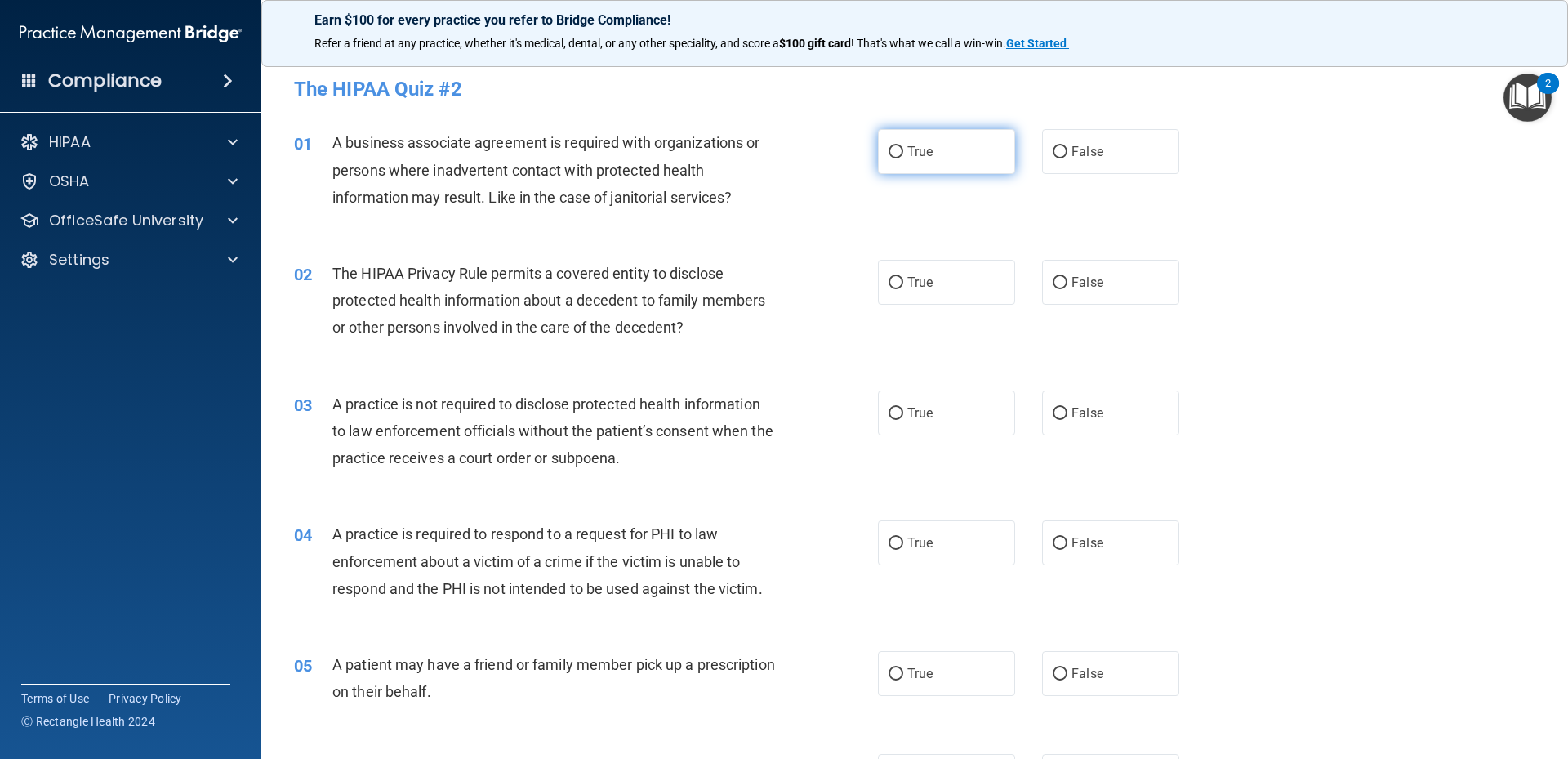
click at [907, 153] on span "True" at bounding box center [920, 151] width 25 height 16
click at [903, 153] on input "True" at bounding box center [896, 152] width 15 height 13
radio input "true"
click at [932, 282] on label "True" at bounding box center [947, 282] width 137 height 45
click at [903, 282] on input "True" at bounding box center [896, 283] width 15 height 13
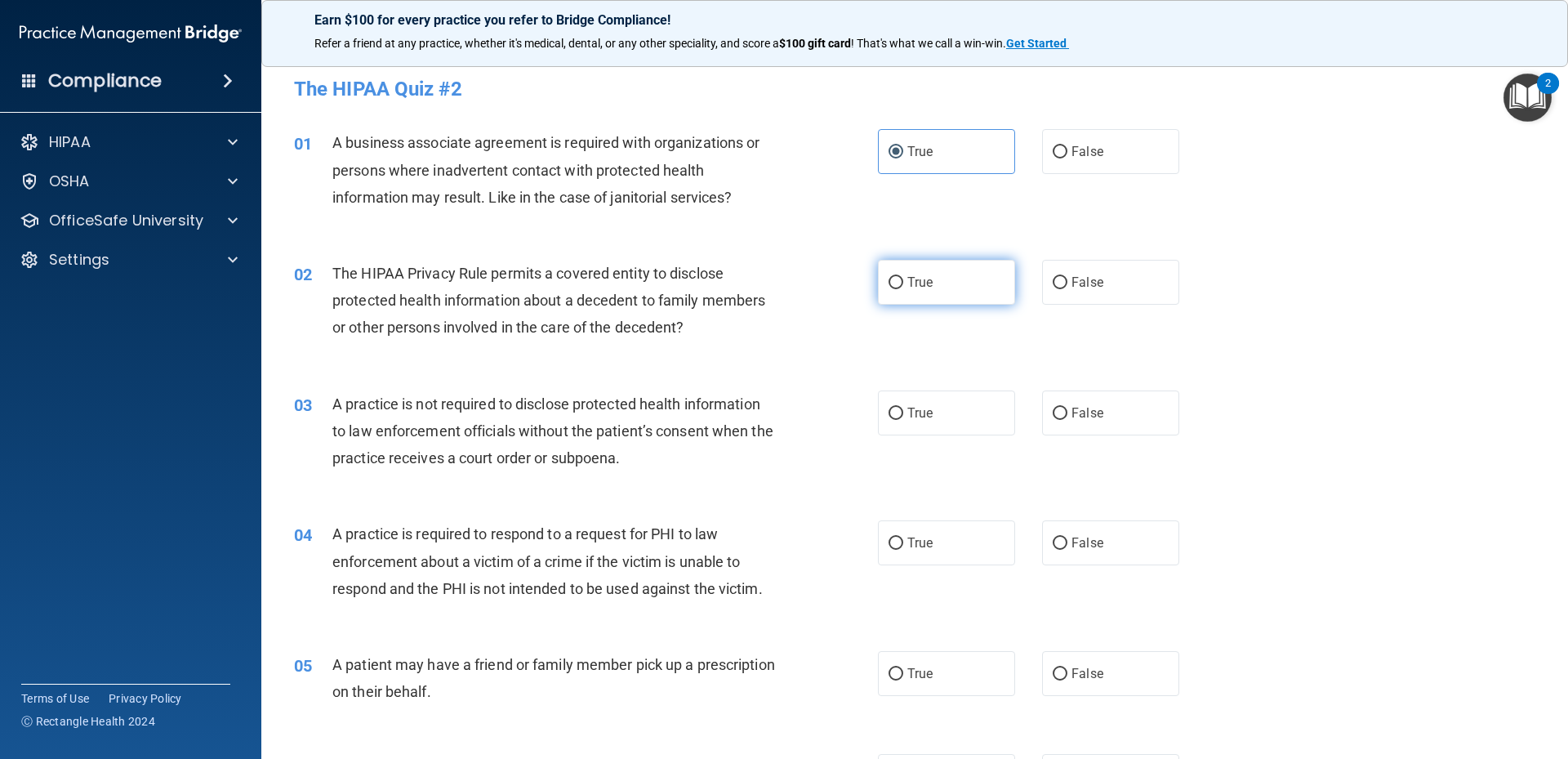
radio input "true"
click at [1093, 412] on span "False" at bounding box center [1088, 413] width 32 height 16
click at [1068, 412] on input "False" at bounding box center [1060, 414] width 15 height 13
radio input "true"
click at [922, 550] on label "True" at bounding box center [947, 543] width 137 height 45
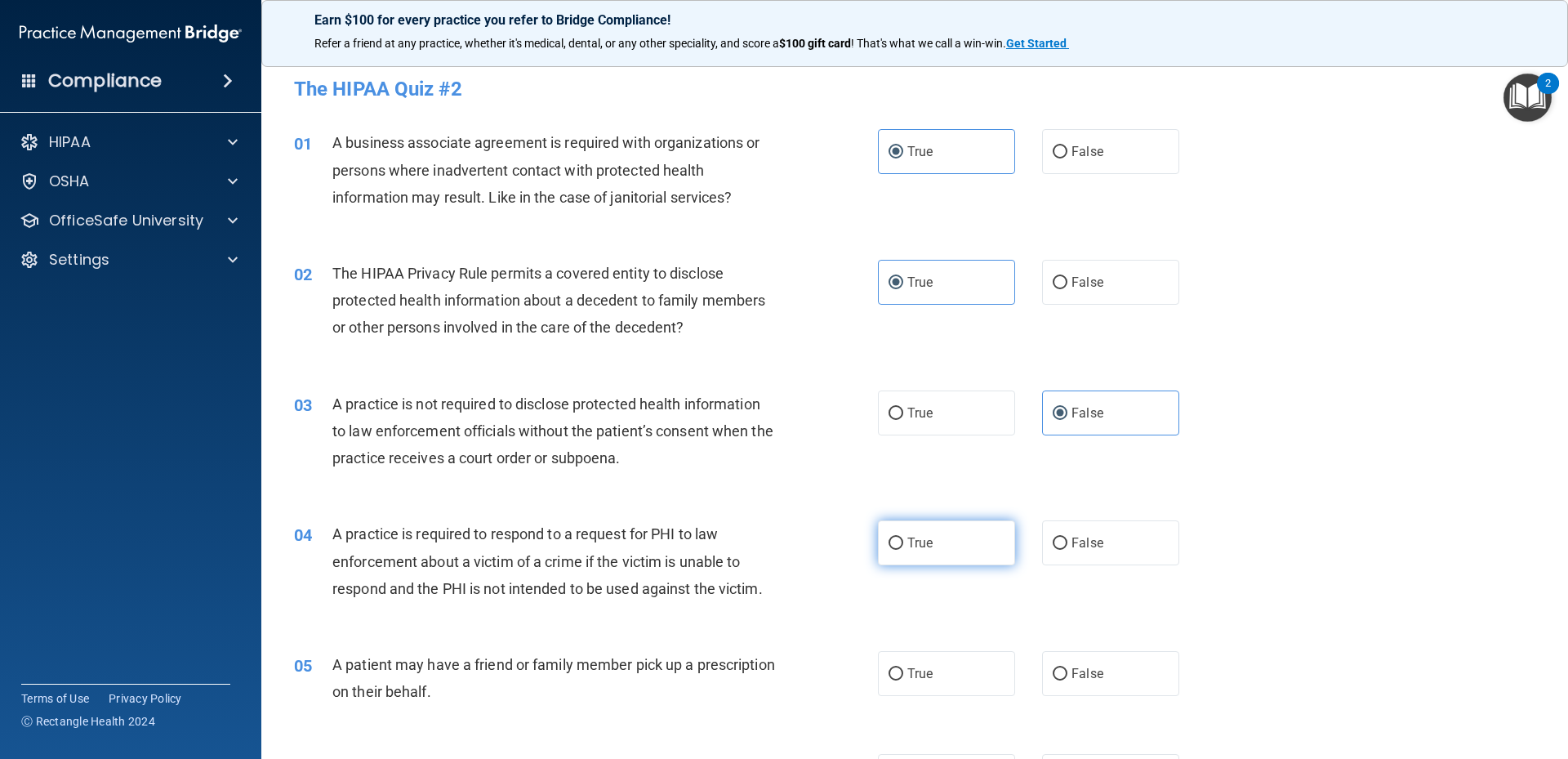
click at [903, 550] on input "True" at bounding box center [896, 543] width 15 height 13
radio input "true"
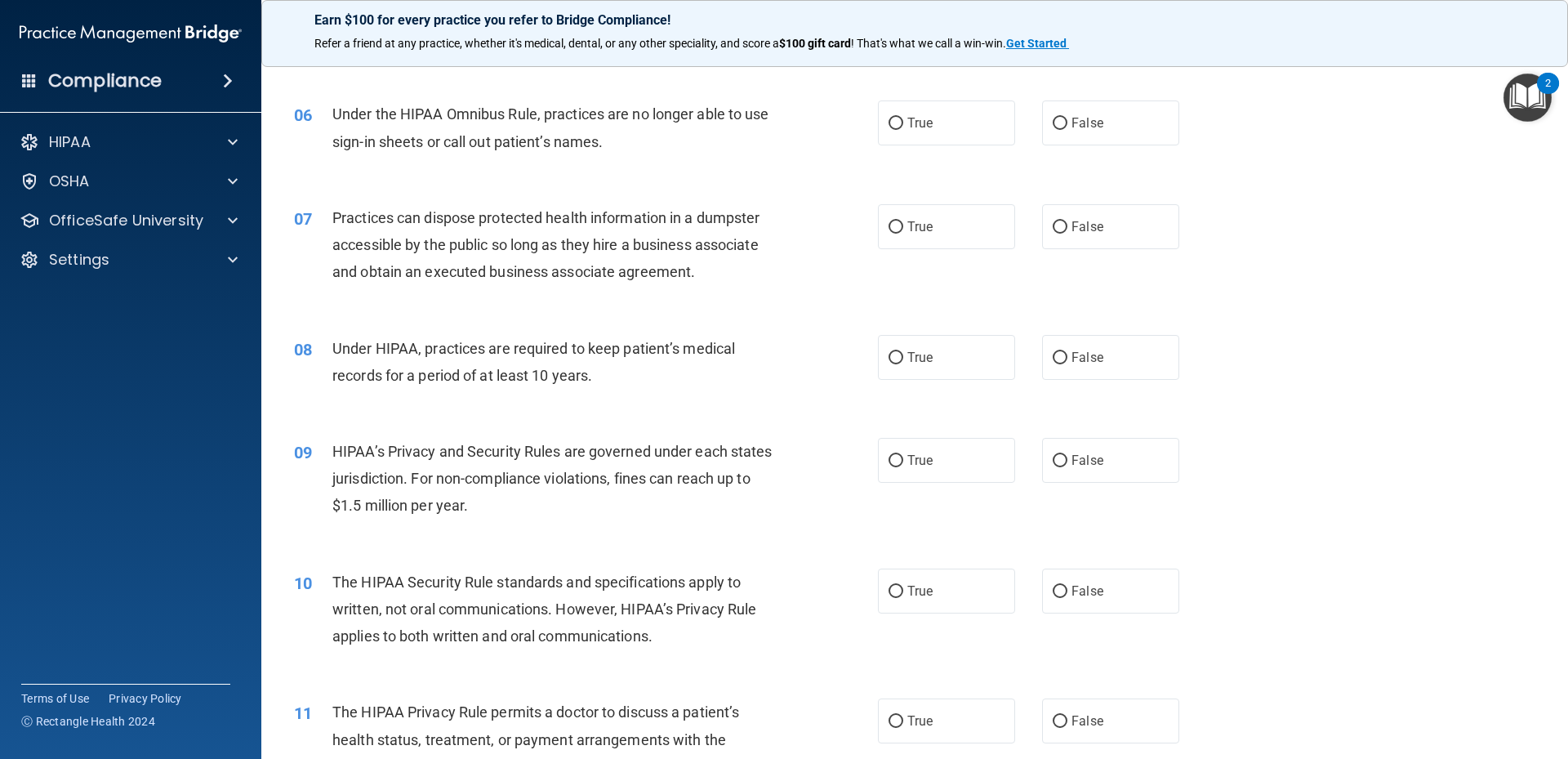
scroll to position [435, 0]
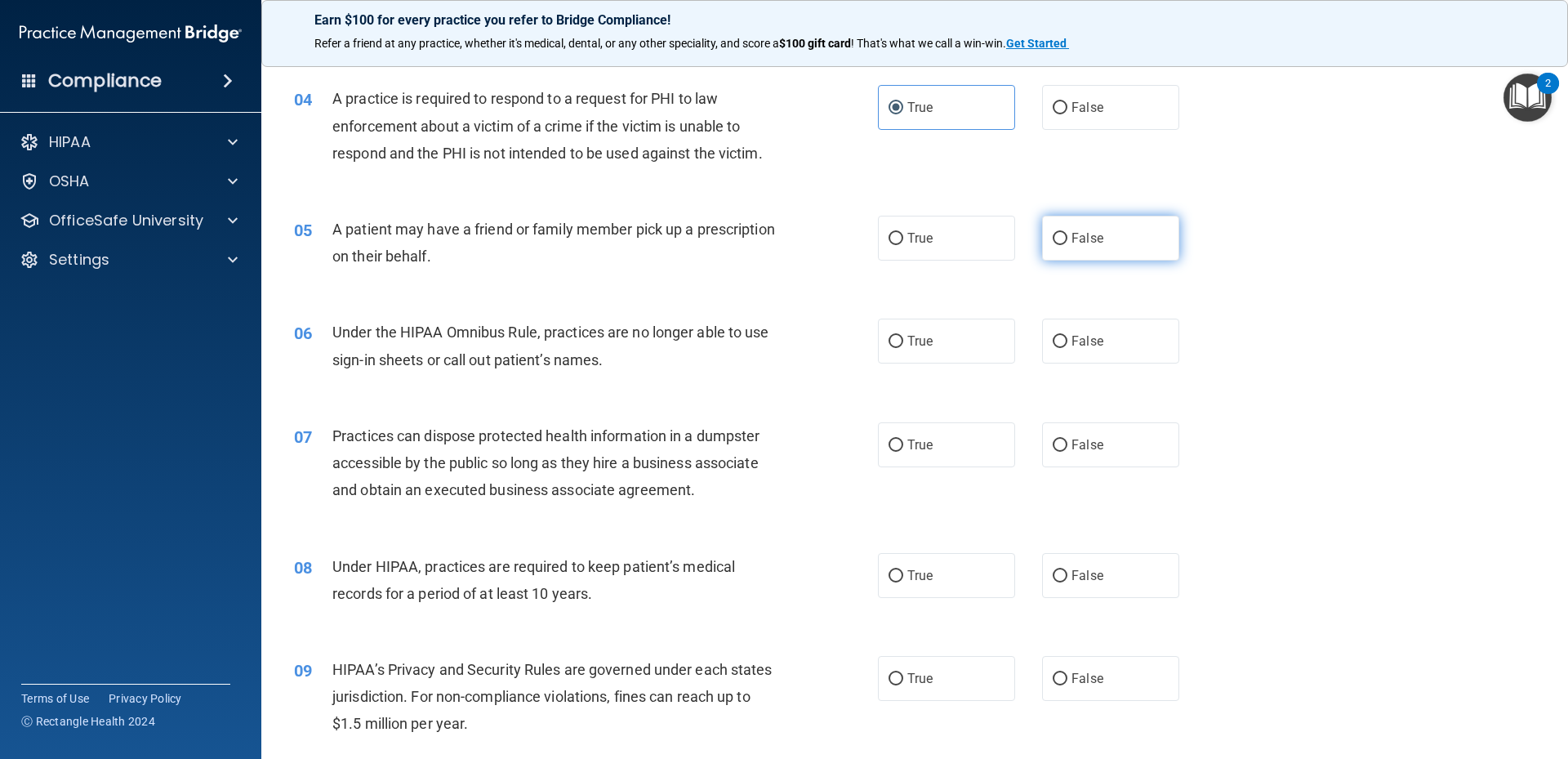
click at [1087, 249] on label "False" at bounding box center [1110, 238] width 137 height 45
click at [1068, 245] on input "False" at bounding box center [1060, 239] width 15 height 13
radio input "true"
click at [1076, 325] on label "False" at bounding box center [1110, 341] width 137 height 45
click at [1068, 335] on input "False" at bounding box center [1060, 341] width 15 height 13
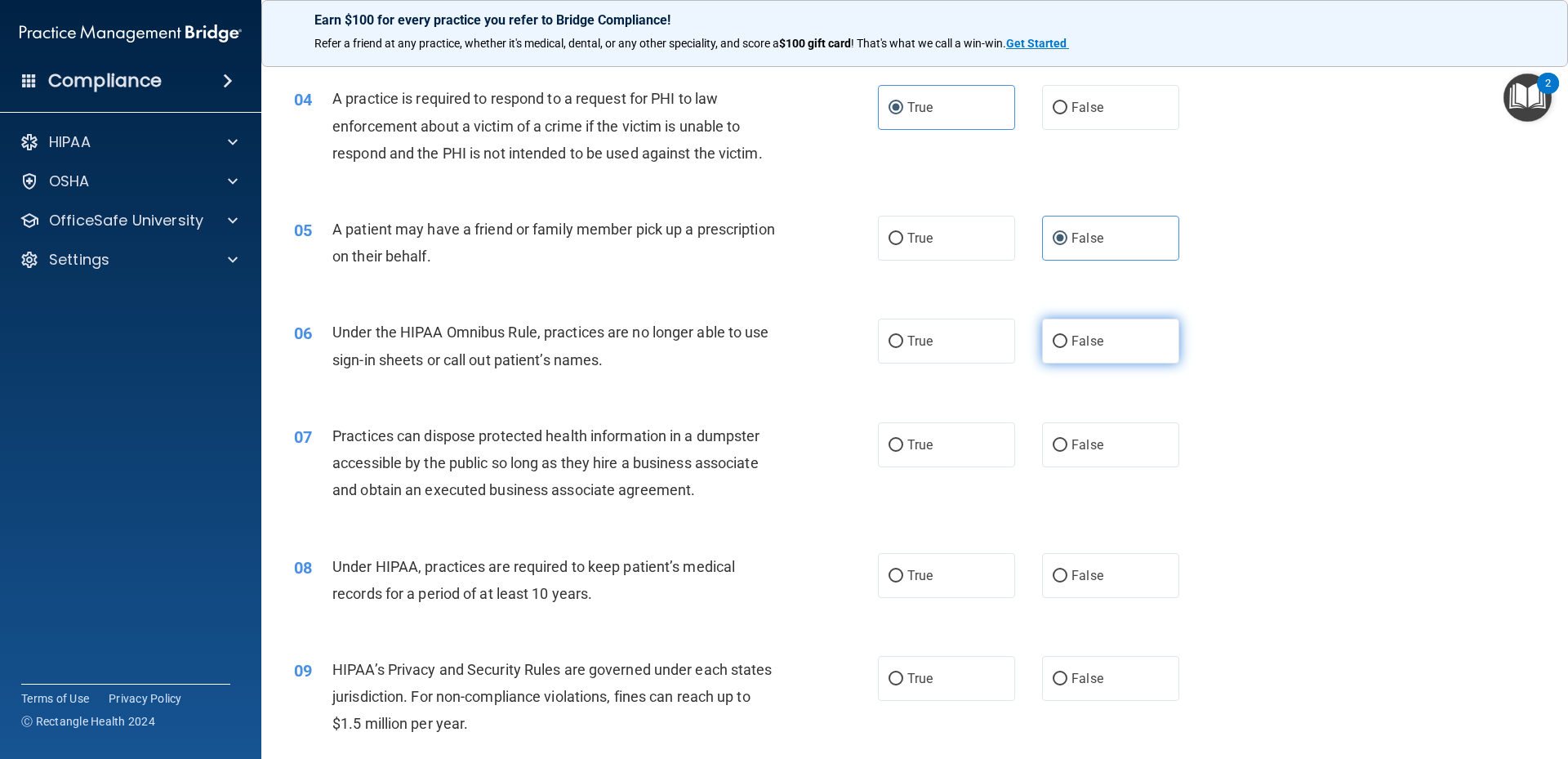
radio input "true"
click at [1078, 440] on span "False" at bounding box center [1088, 445] width 32 height 16
click at [1068, 440] on input "False" at bounding box center [1060, 445] width 15 height 13
radio input "true"
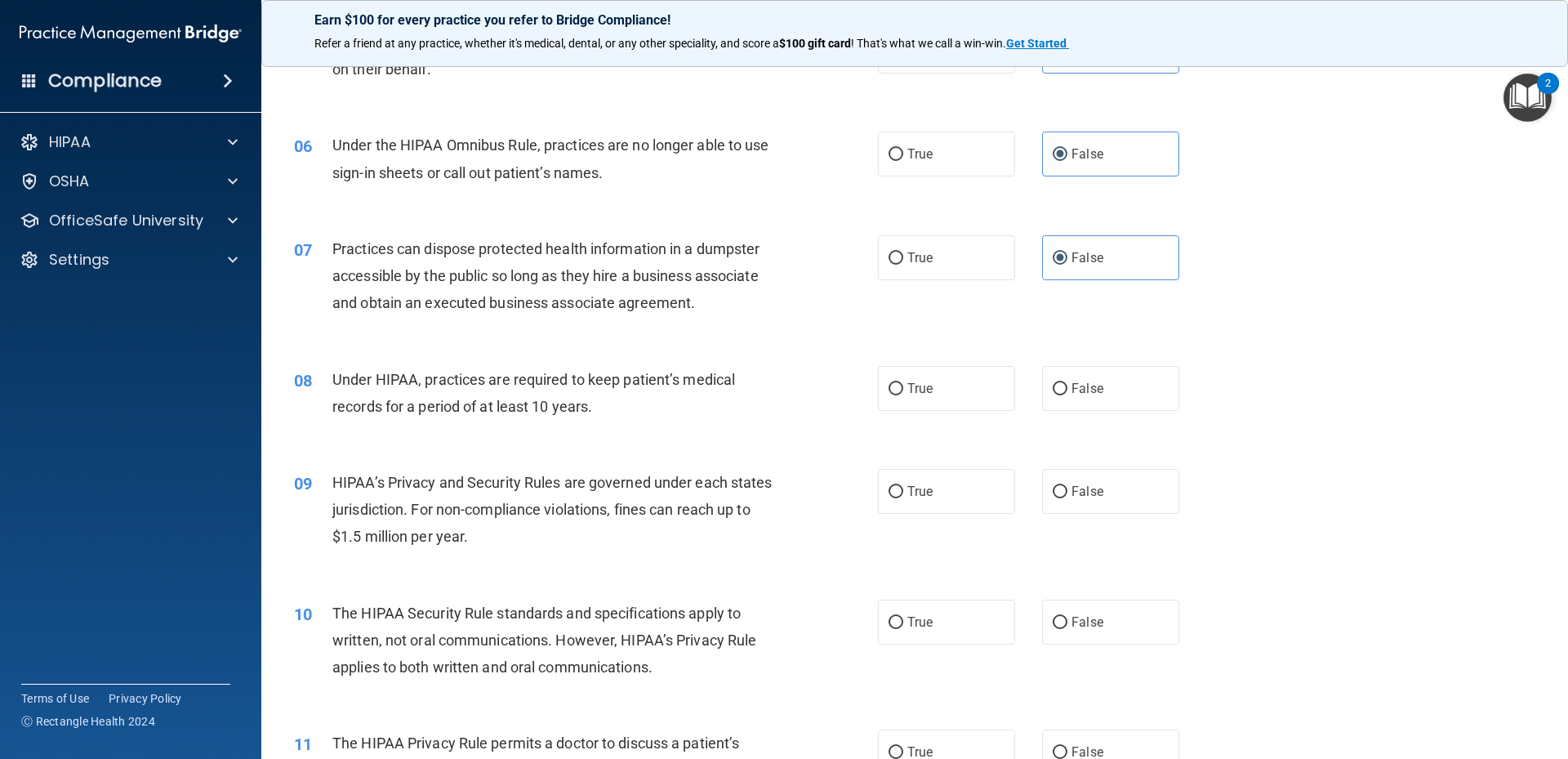
scroll to position [653, 0]
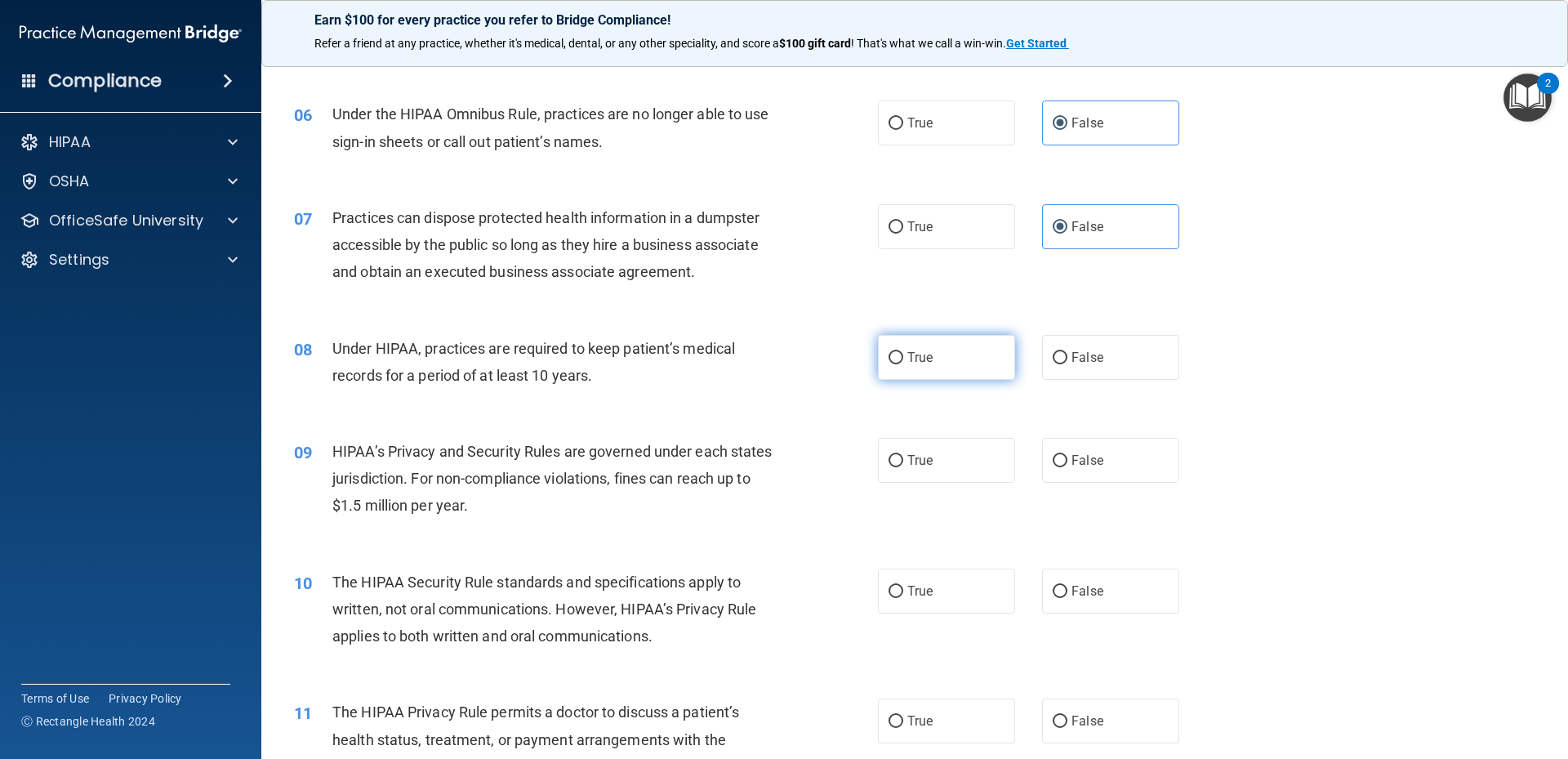
click at [914, 360] on span "True" at bounding box center [920, 357] width 25 height 16
click at [903, 360] on input "True" at bounding box center [896, 358] width 15 height 13
radio input "true"
click at [1094, 355] on span "False" at bounding box center [1088, 357] width 32 height 16
click at [1068, 355] on input "False" at bounding box center [1060, 358] width 15 height 13
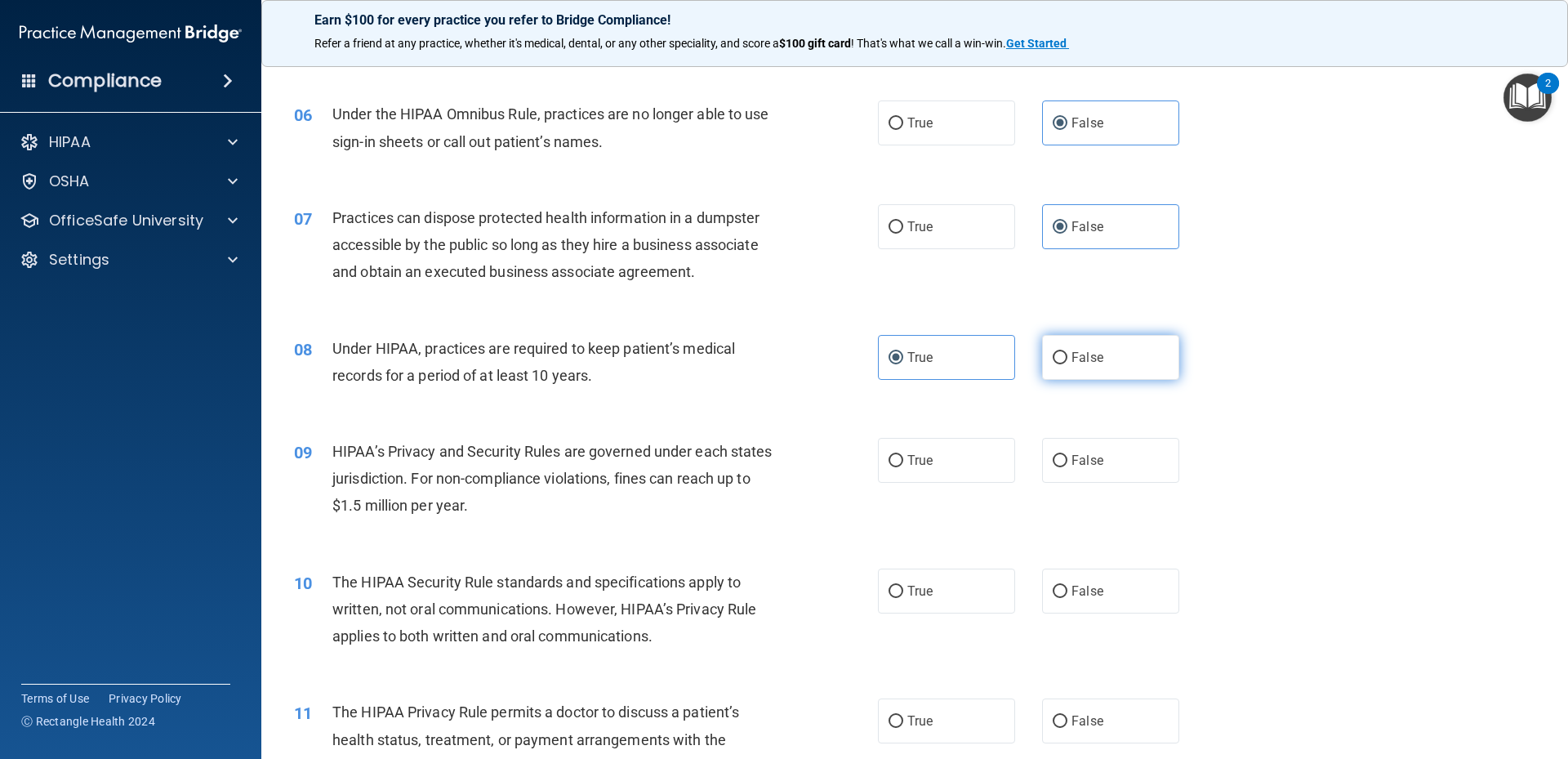
radio input "true"
radio input "false"
click at [898, 460] on label "True" at bounding box center [947, 460] width 137 height 45
click at [898, 460] on input "True" at bounding box center [896, 460] width 15 height 13
radio input "true"
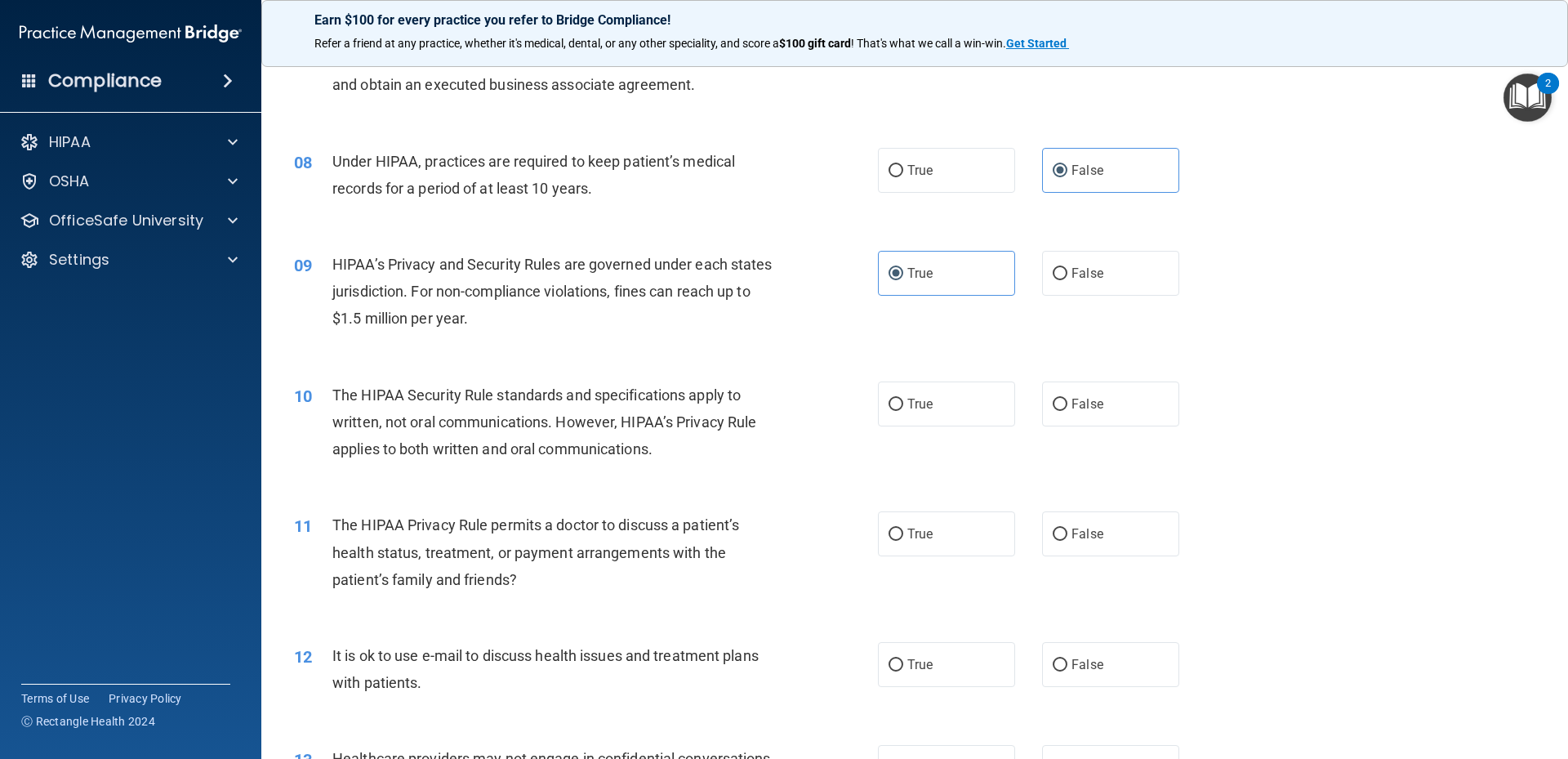
scroll to position [872, 0]
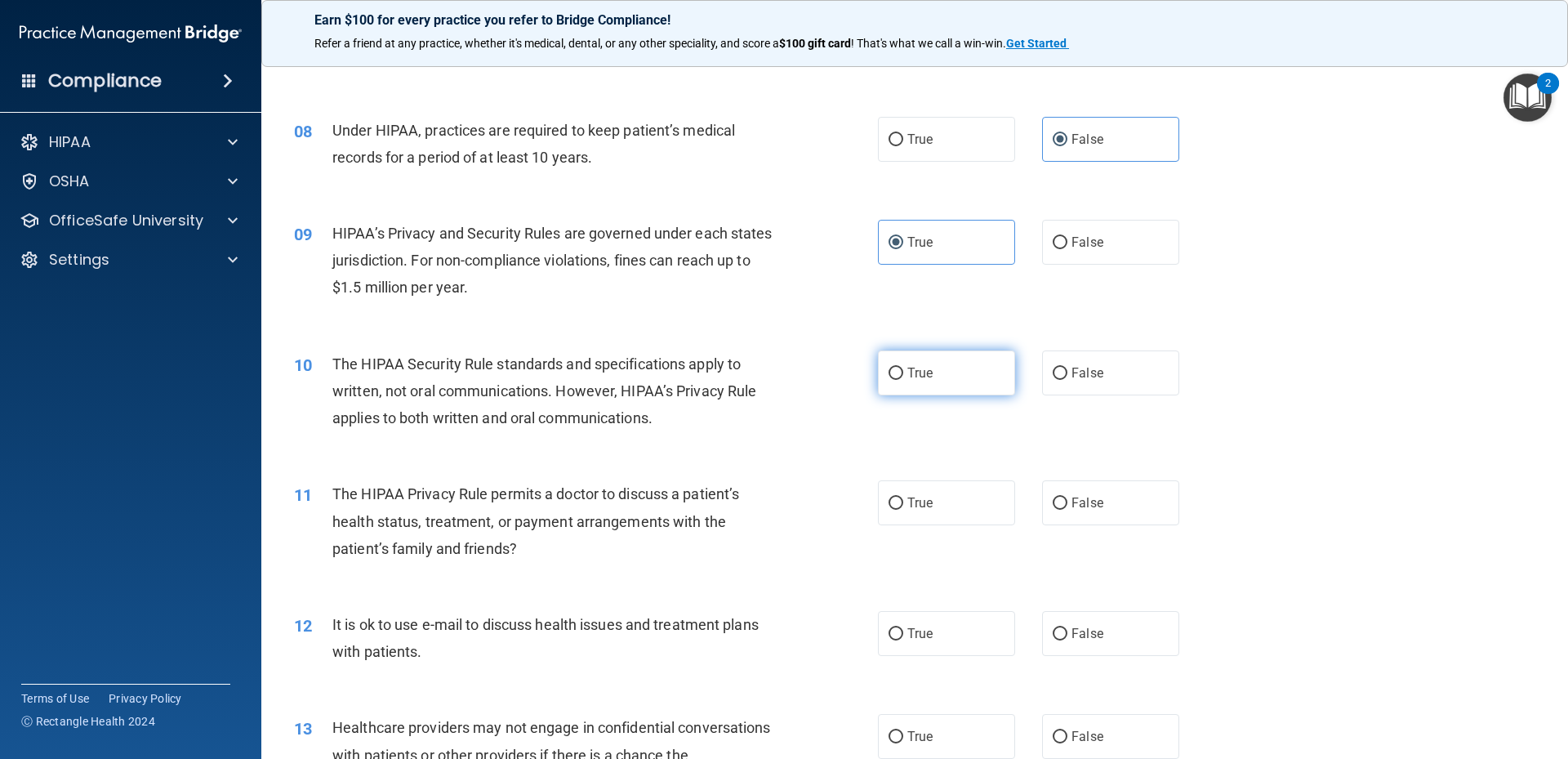
click at [949, 369] on label "True" at bounding box center [947, 373] width 137 height 45
click at [903, 369] on input "True" at bounding box center [896, 374] width 15 height 13
radio input "true"
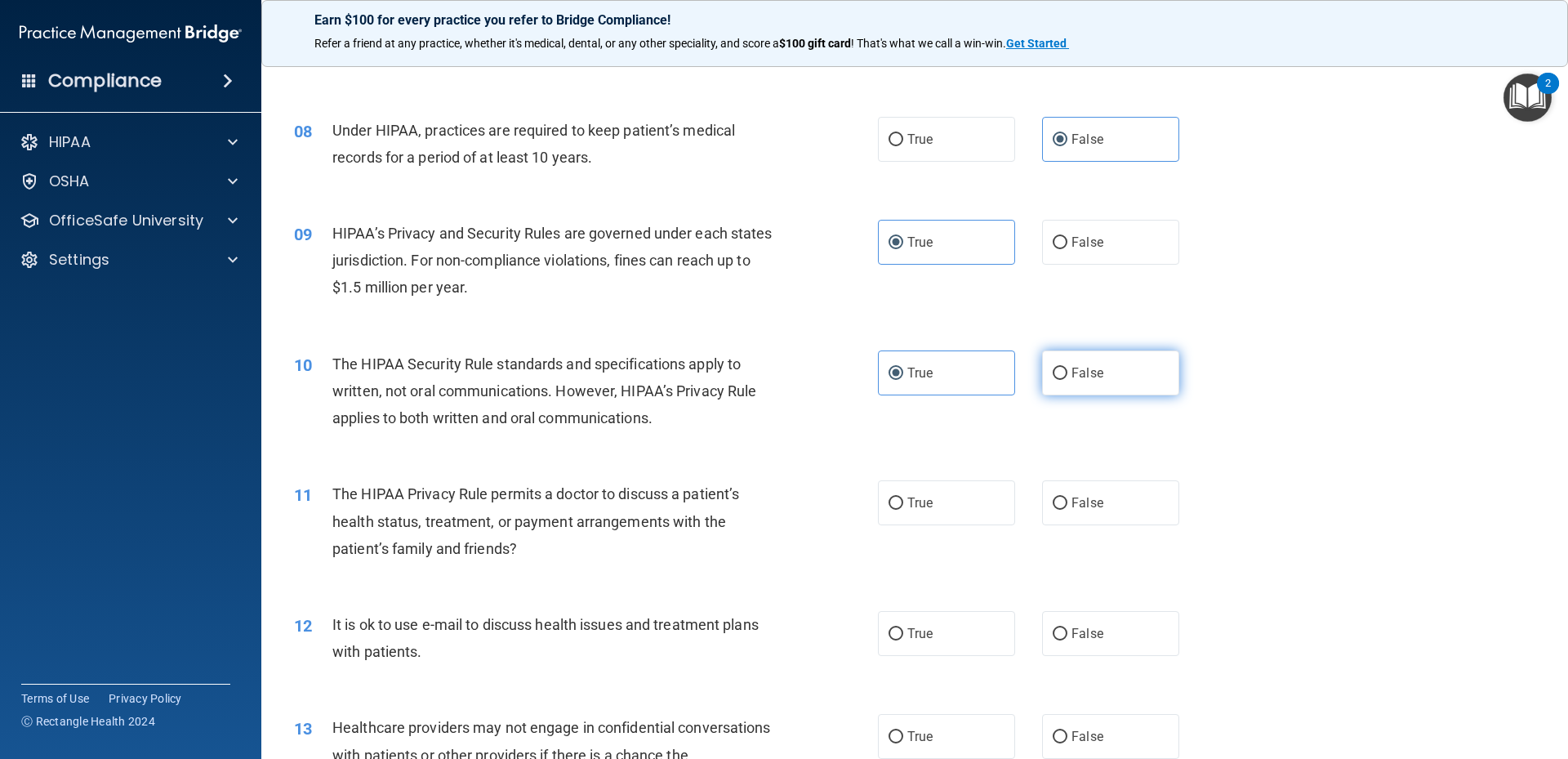
click at [1086, 355] on label "False" at bounding box center [1110, 373] width 137 height 45
click at [1068, 368] on input "False" at bounding box center [1060, 374] width 15 height 13
radio input "true"
radio input "false"
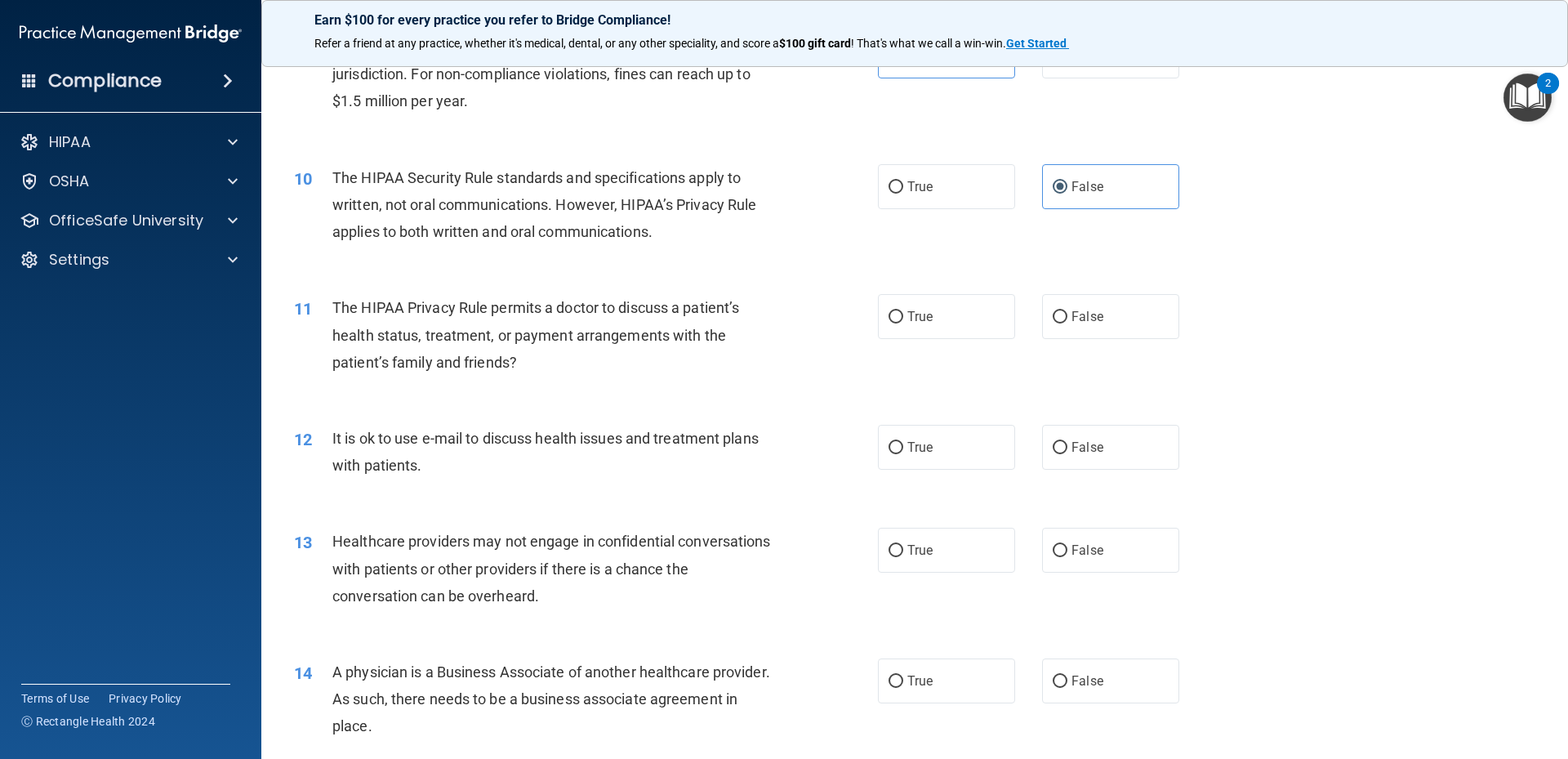
scroll to position [1088, 0]
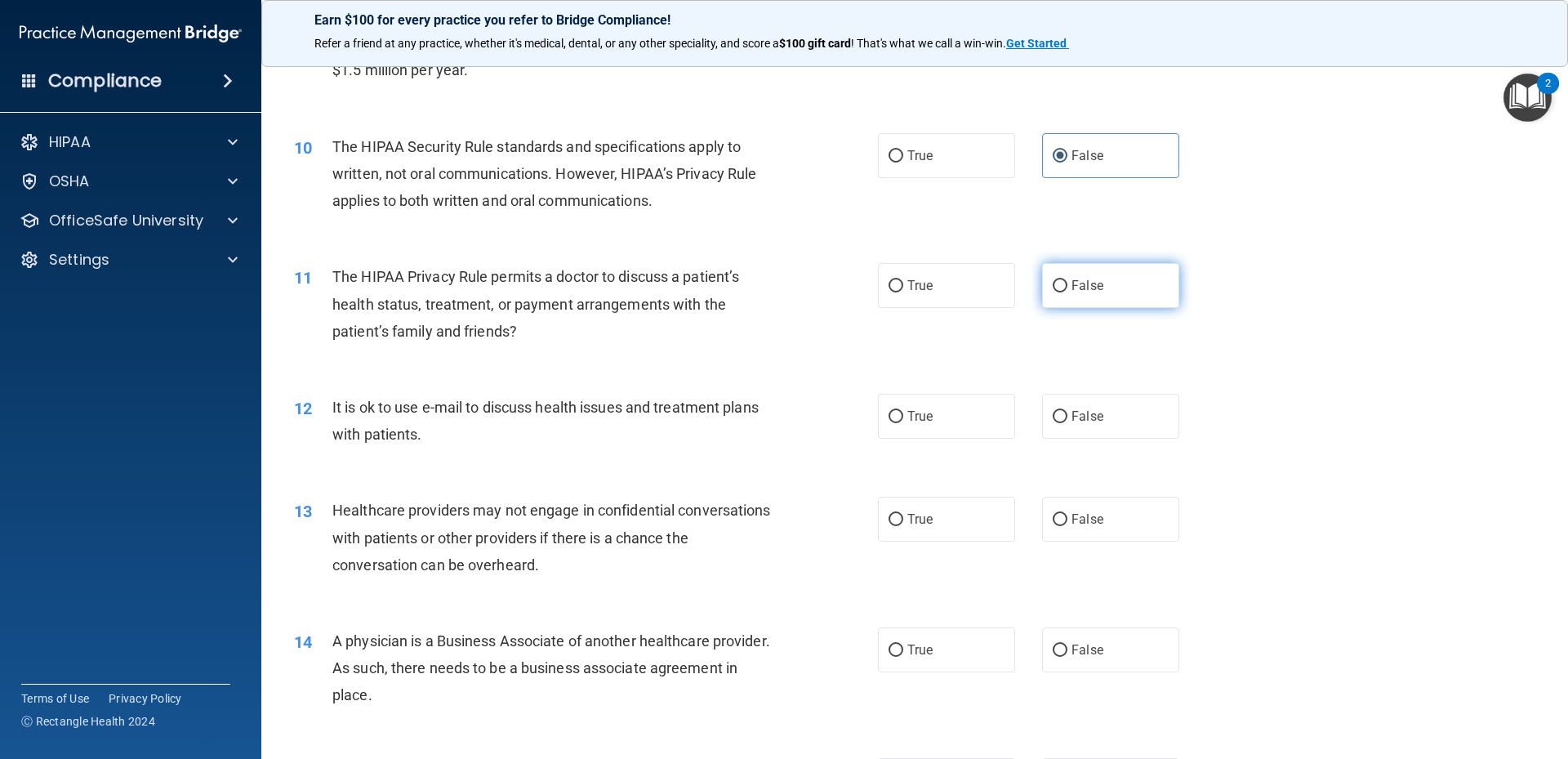
click at [1096, 289] on label "False" at bounding box center [1110, 285] width 137 height 45
click at [1068, 289] on input "False" at bounding box center [1060, 286] width 15 height 13
radio input "true"
click at [1120, 409] on label "False" at bounding box center [1110, 416] width 137 height 45
click at [1068, 411] on input "False" at bounding box center [1060, 417] width 15 height 13
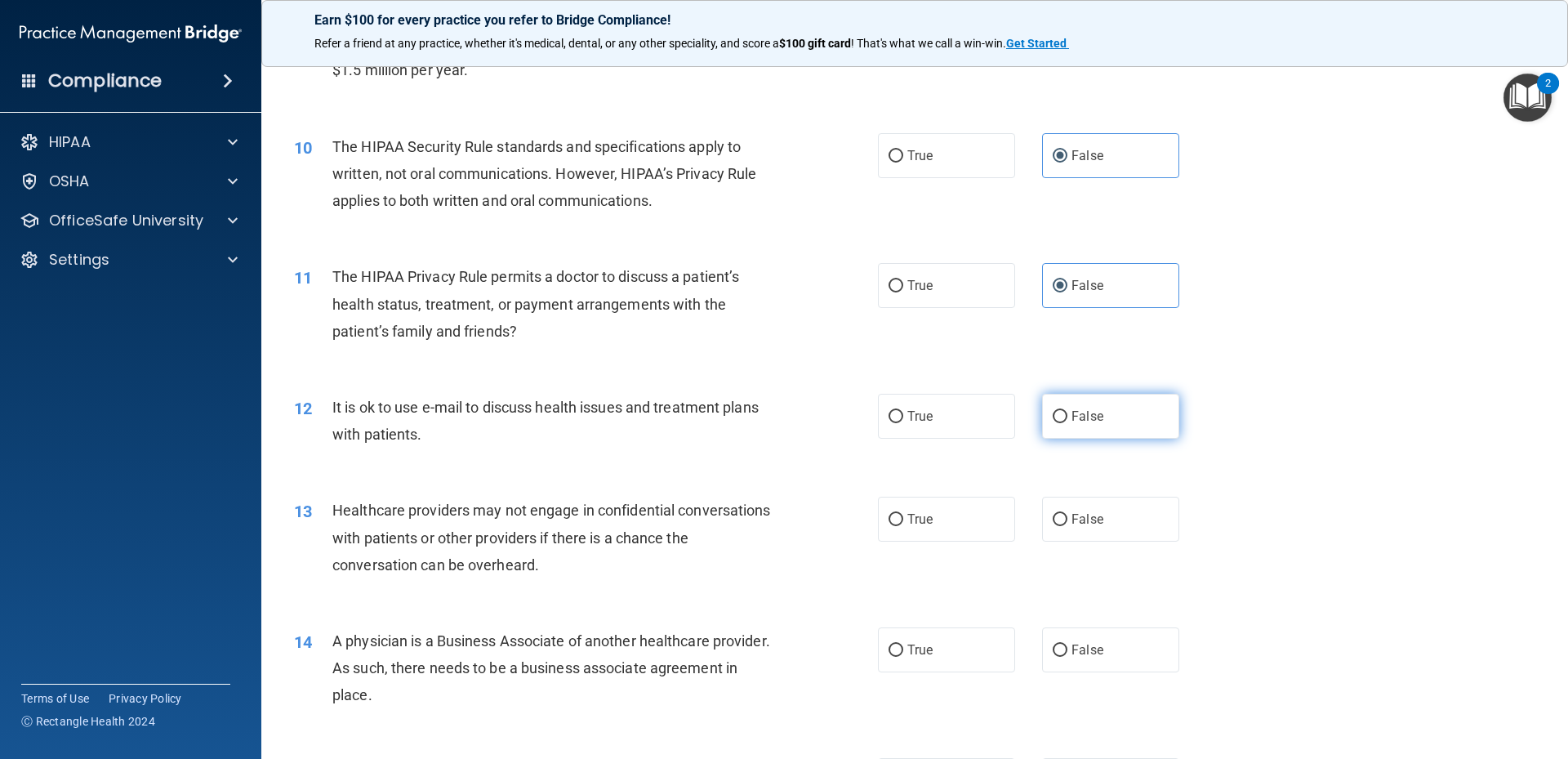
radio input "true"
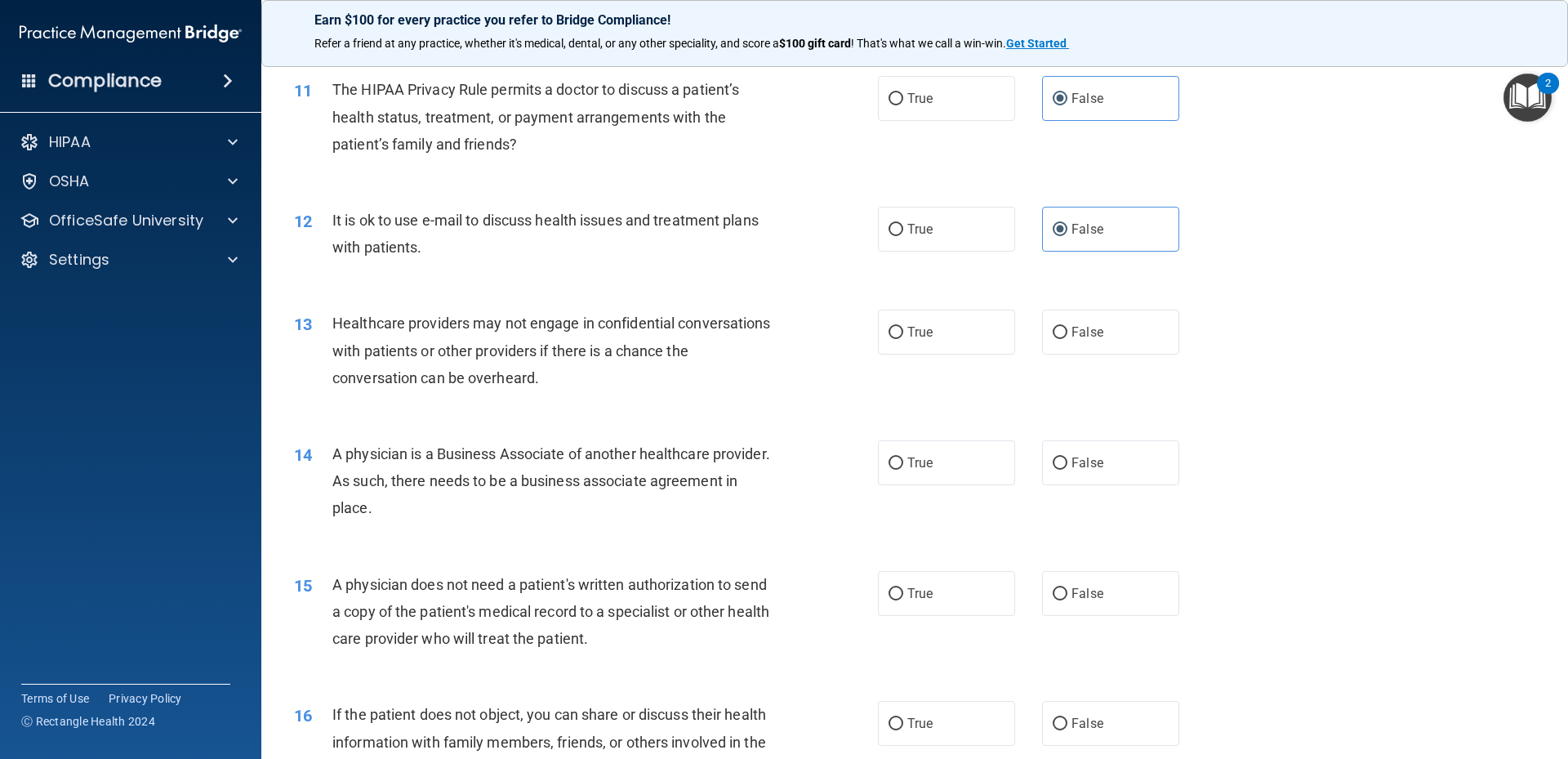
scroll to position [1307, 0]
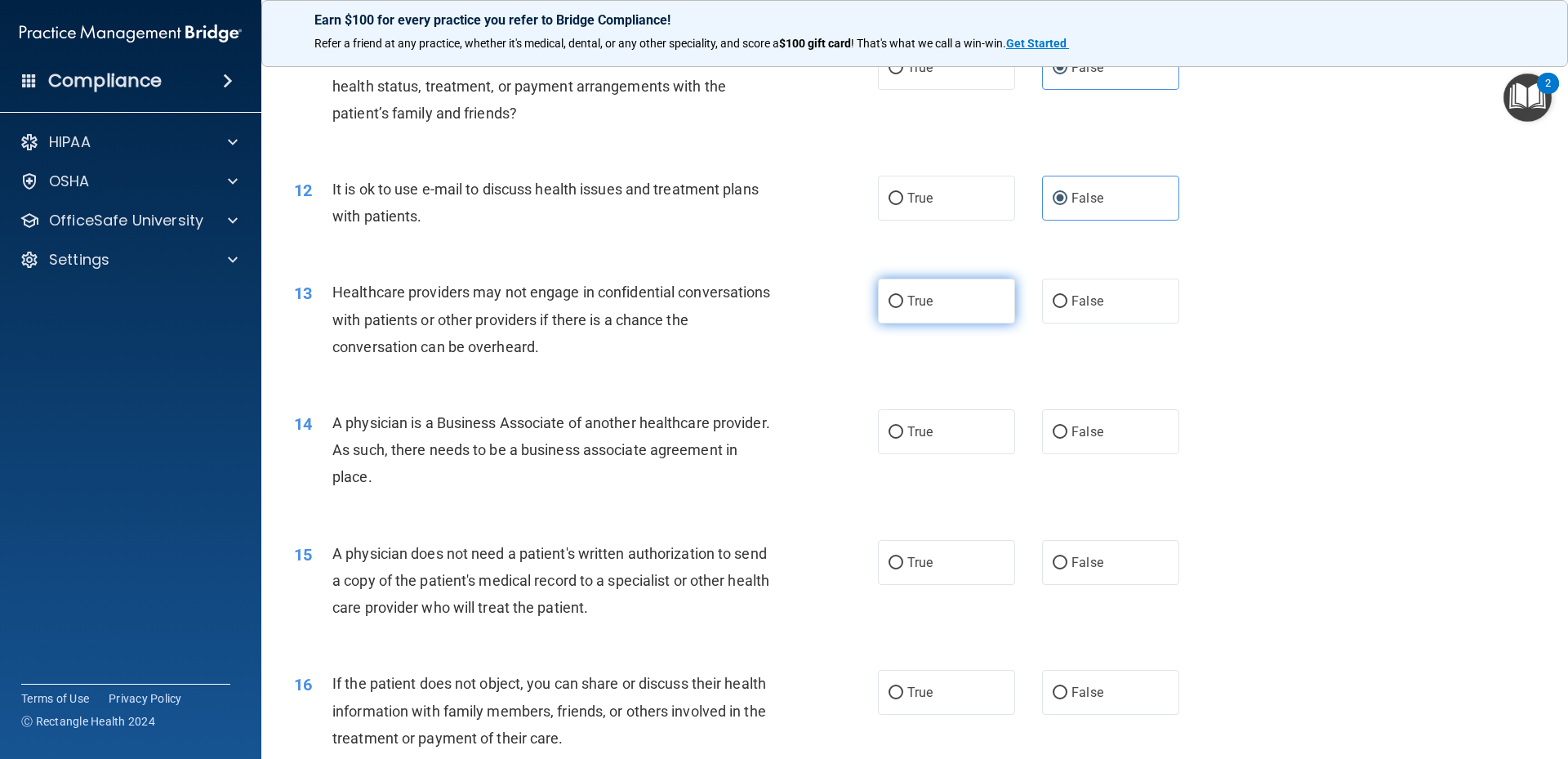
click at [957, 294] on label "True" at bounding box center [947, 301] width 137 height 45
click at [903, 295] on input "True" at bounding box center [896, 301] width 15 height 13
radio input "true"
click at [1084, 435] on span "False" at bounding box center [1088, 431] width 32 height 16
click at [1068, 435] on input "False" at bounding box center [1060, 432] width 15 height 13
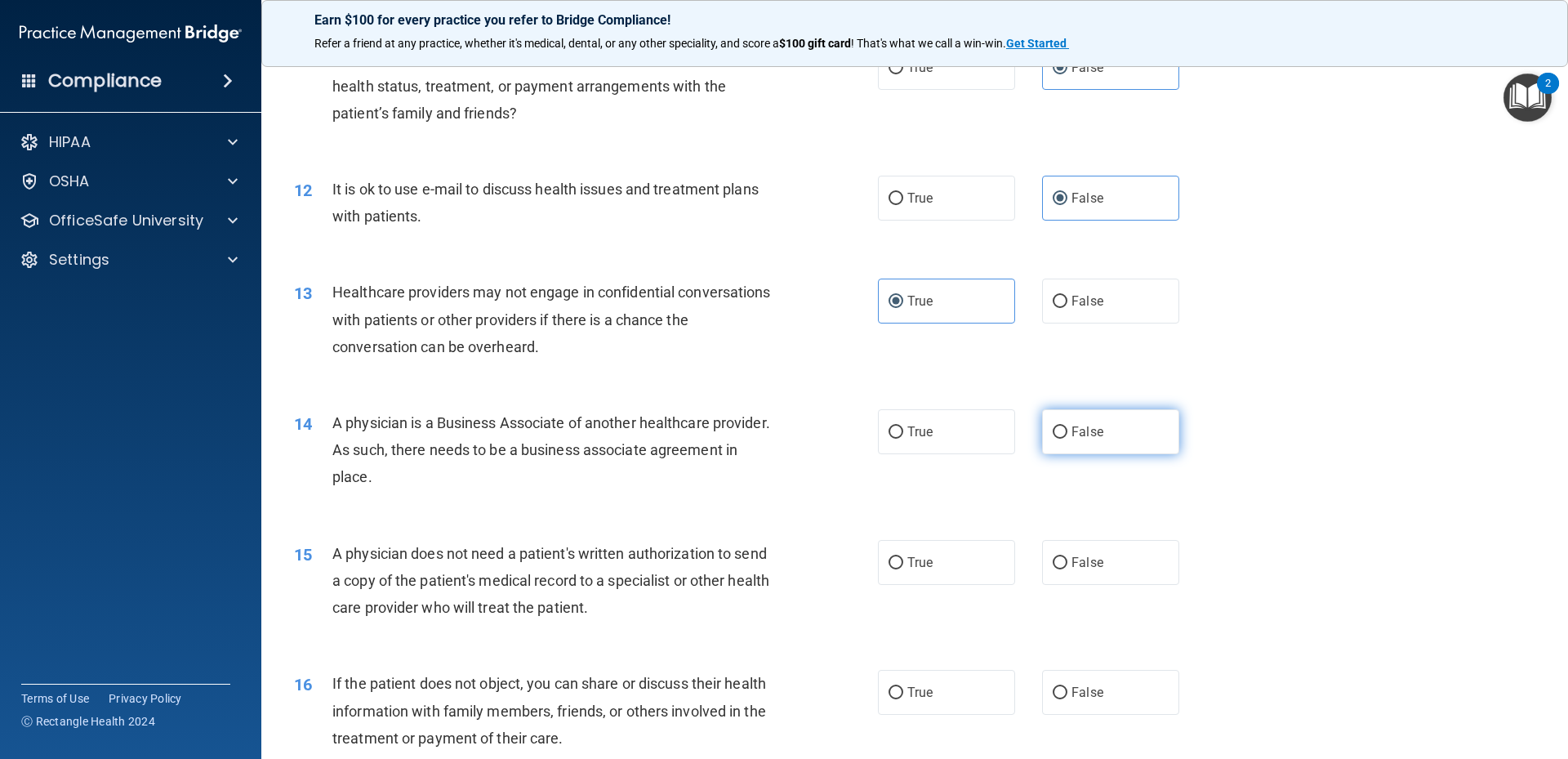
radio input "true"
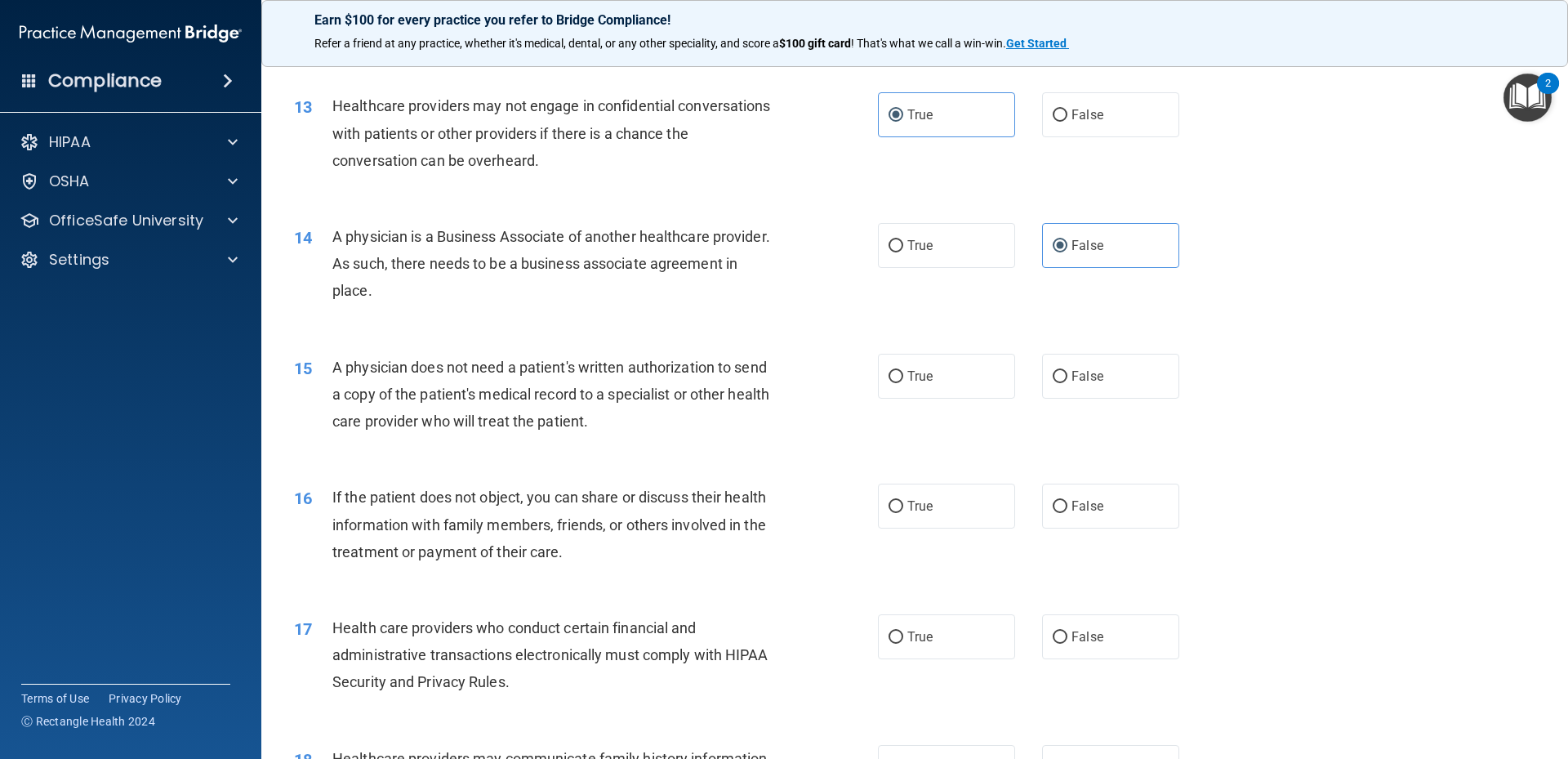
scroll to position [1525, 0]
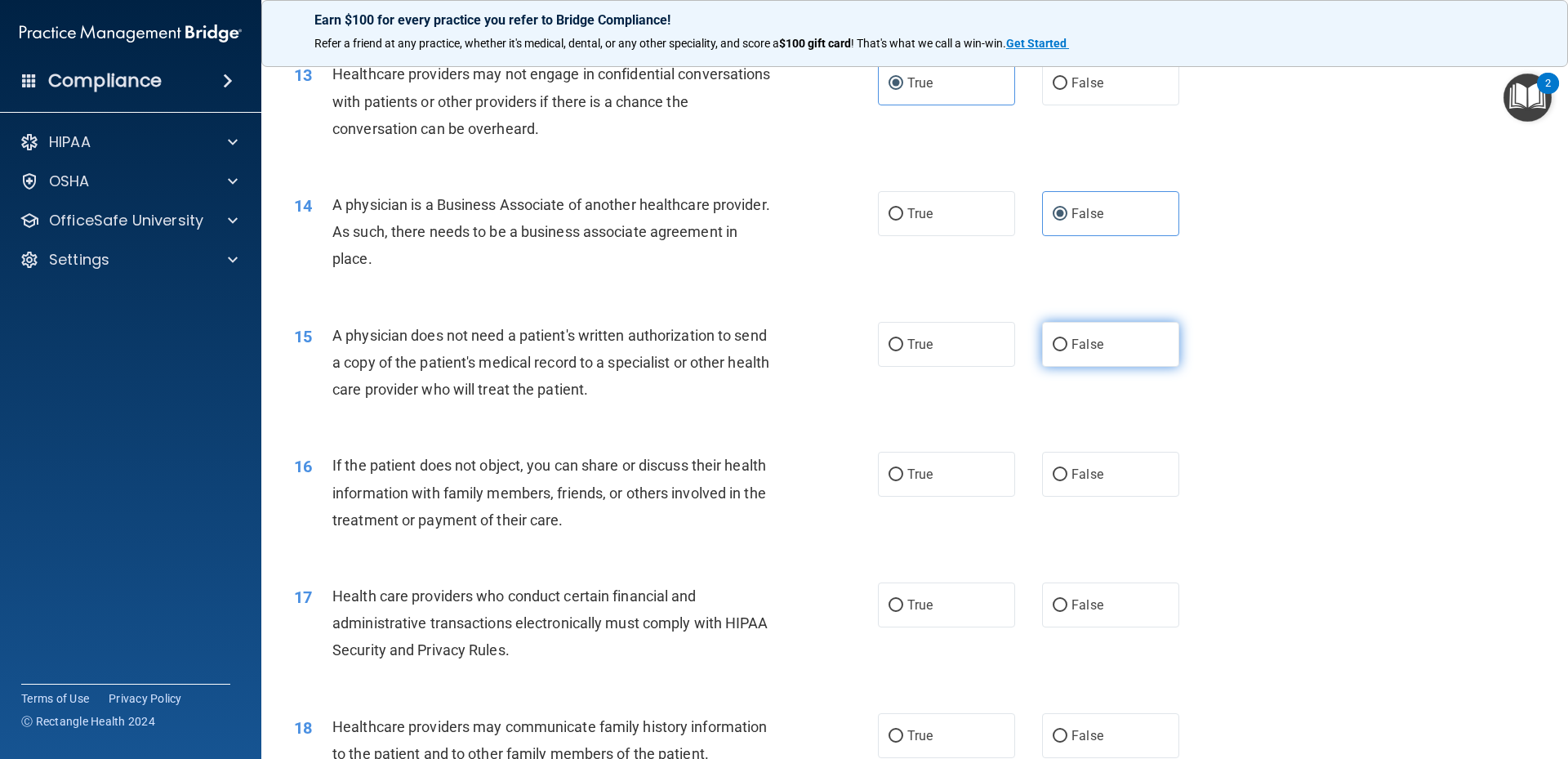
click at [1140, 328] on label "False" at bounding box center [1110, 344] width 137 height 45
click at [1068, 339] on input "False" at bounding box center [1060, 344] width 15 height 13
radio input "true"
click at [1094, 468] on span "False" at bounding box center [1088, 474] width 32 height 16
click at [1068, 469] on input "False" at bounding box center [1060, 475] width 15 height 13
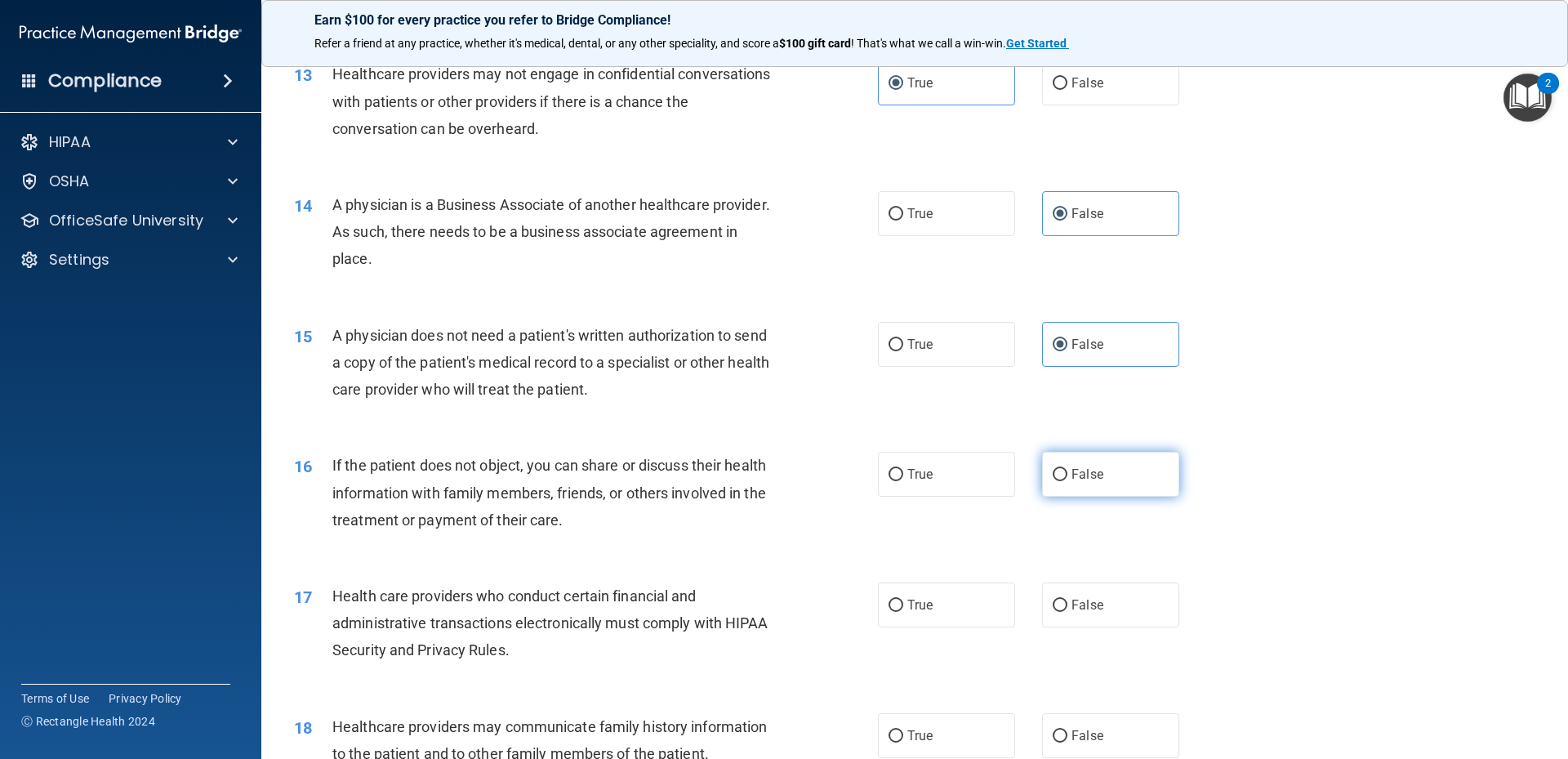
radio input "true"
click at [900, 489] on label "True" at bounding box center [947, 474] width 137 height 45
click at [900, 481] on input "True" at bounding box center [896, 475] width 15 height 13
radio input "true"
click at [1092, 470] on span "False" at bounding box center [1088, 474] width 32 height 16
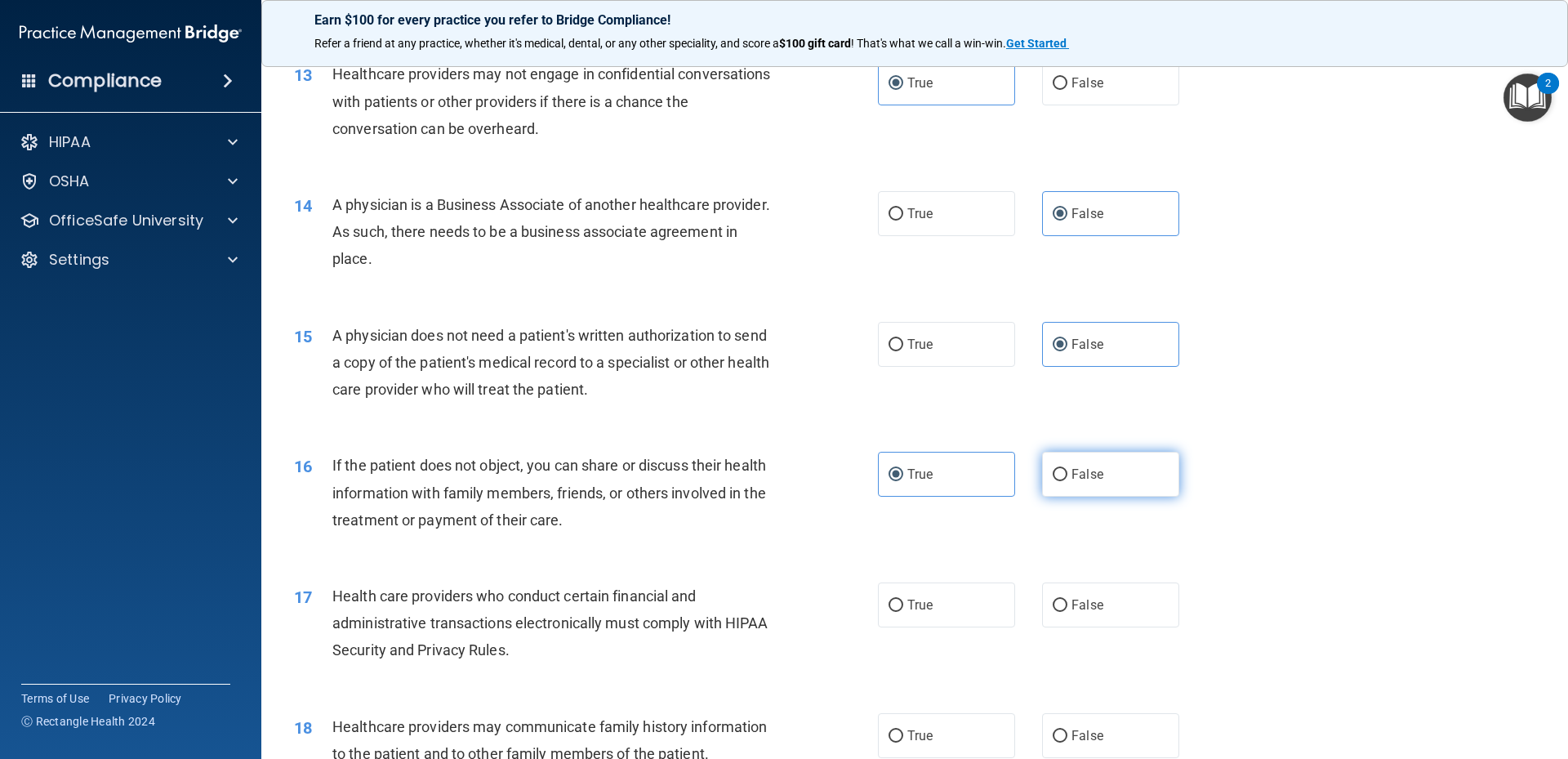
click at [1068, 470] on input "False" at bounding box center [1060, 475] width 15 height 13
radio input "true"
radio input "false"
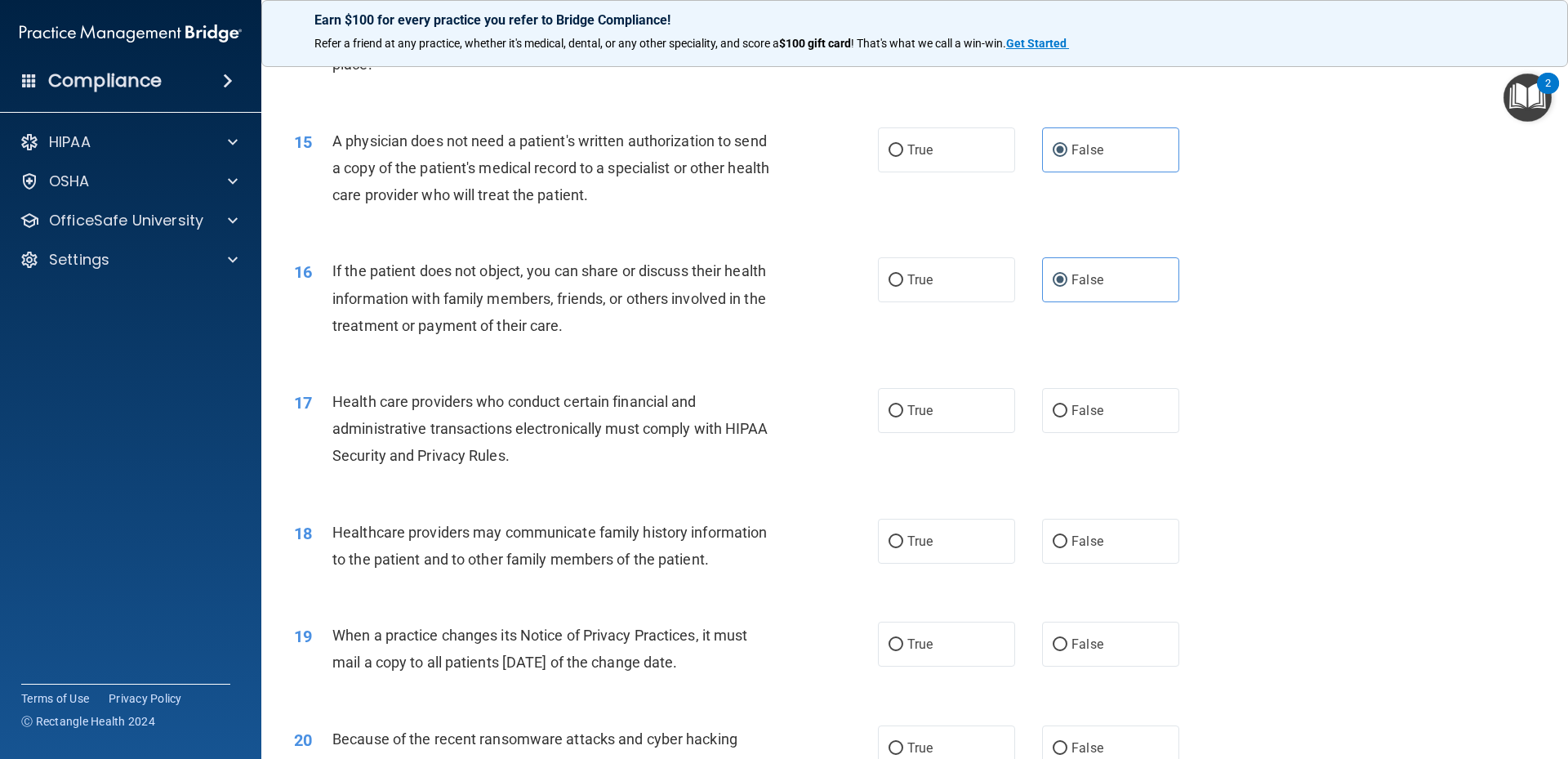
scroll to position [1960, 0]
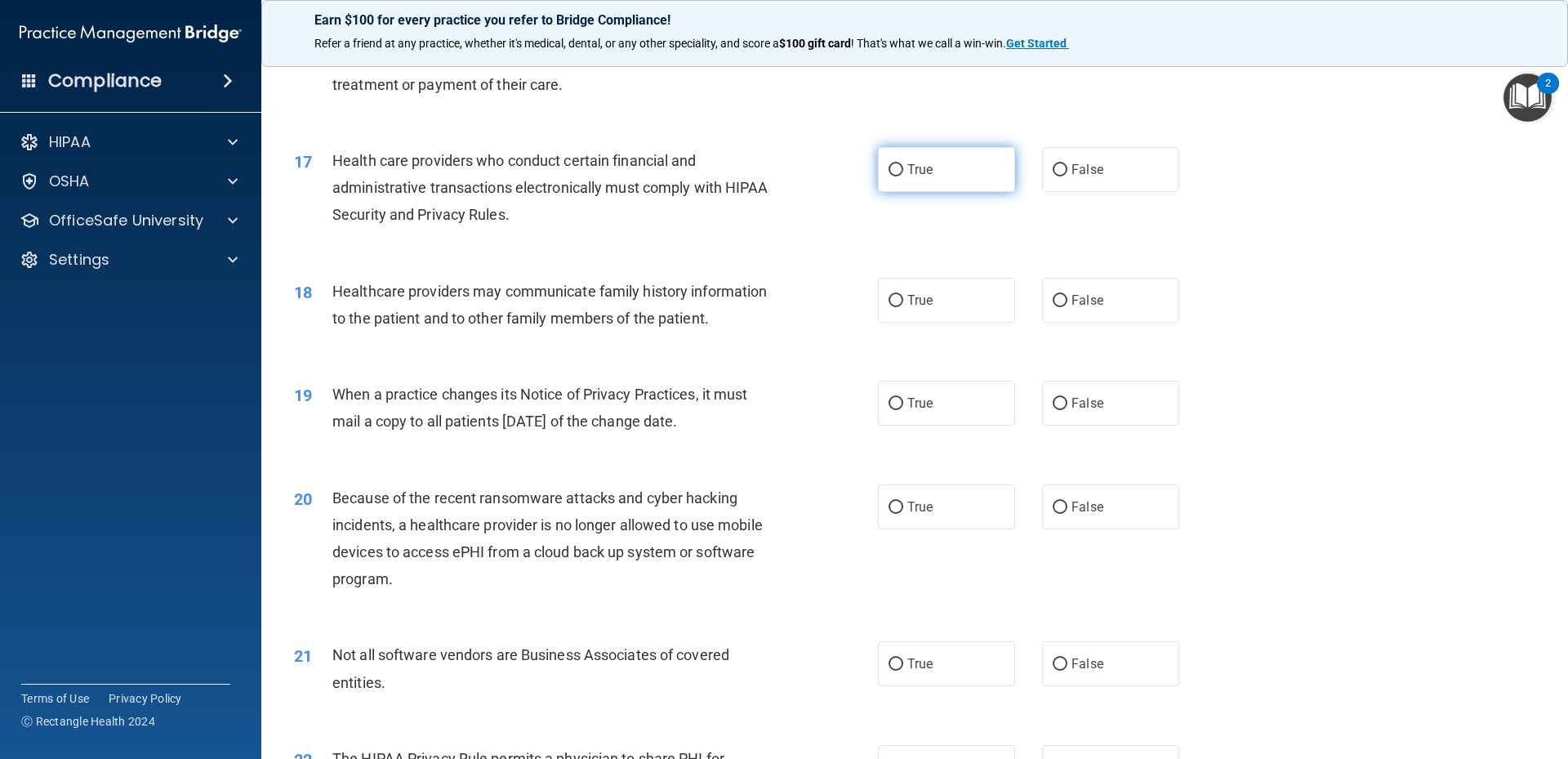
drag, startPoint x: 866, startPoint y: 195, endPoint x: 894, endPoint y: 186, distance: 29.4
click at [1207, 147] on ng-form "17 Health care providers who conduct certain financial and administrative trans…" at bounding box center [1207, 147] width 0 height 0
click at [969, 163] on label "True" at bounding box center [947, 169] width 137 height 45
click at [903, 164] on input "True" at bounding box center [896, 170] width 15 height 13
radio input "true"
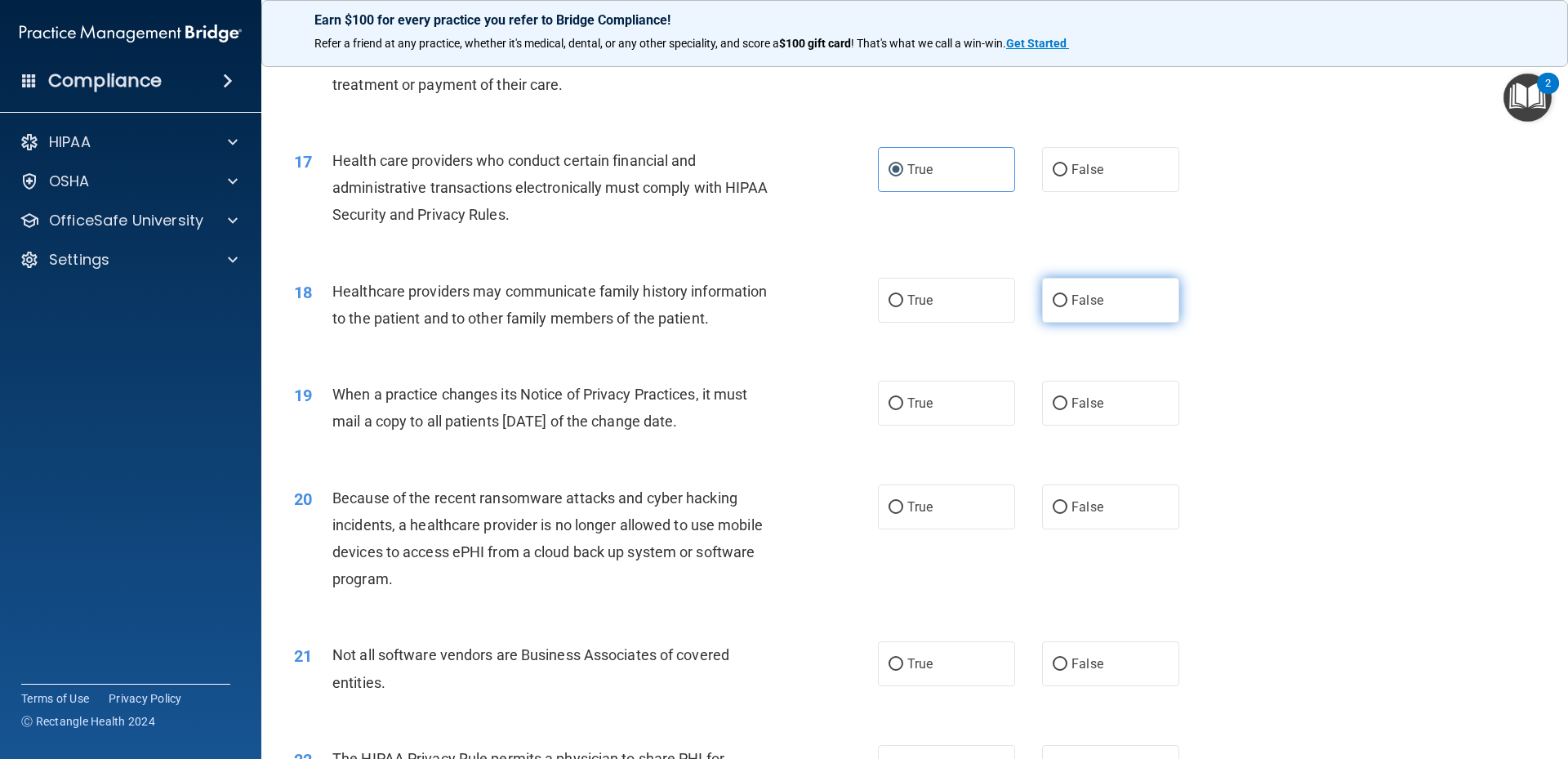
click at [1078, 295] on span "False" at bounding box center [1088, 300] width 32 height 16
click at [1068, 295] on input "False" at bounding box center [1060, 300] width 15 height 13
radio input "true"
click at [936, 415] on label "True" at bounding box center [947, 403] width 137 height 45
click at [903, 410] on input "True" at bounding box center [896, 404] width 15 height 13
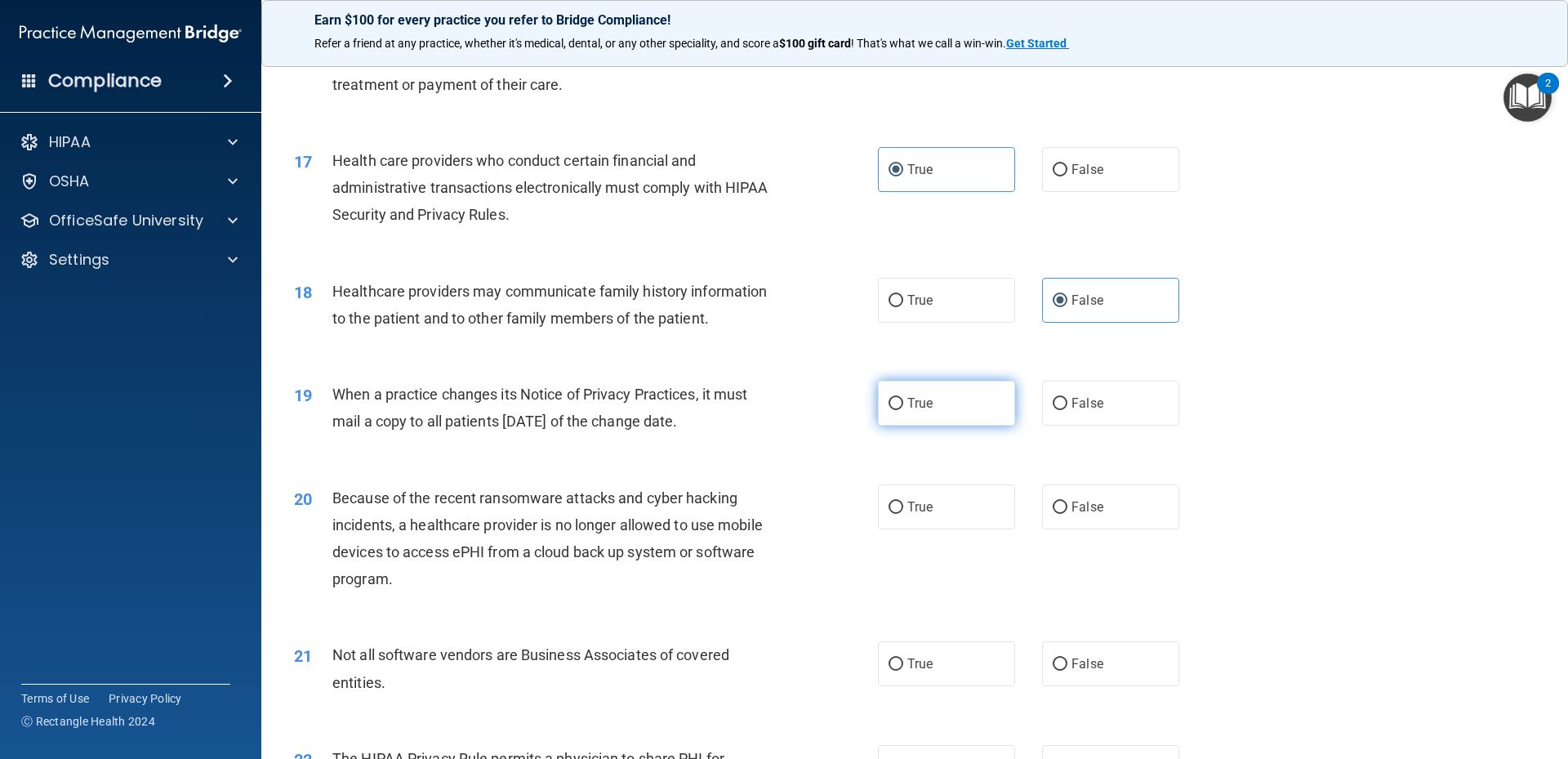
radio input "true"
click at [1097, 510] on label "False" at bounding box center [1110, 507] width 137 height 45
click at [1068, 510] on input "False" at bounding box center [1060, 507] width 15 height 13
radio input "true"
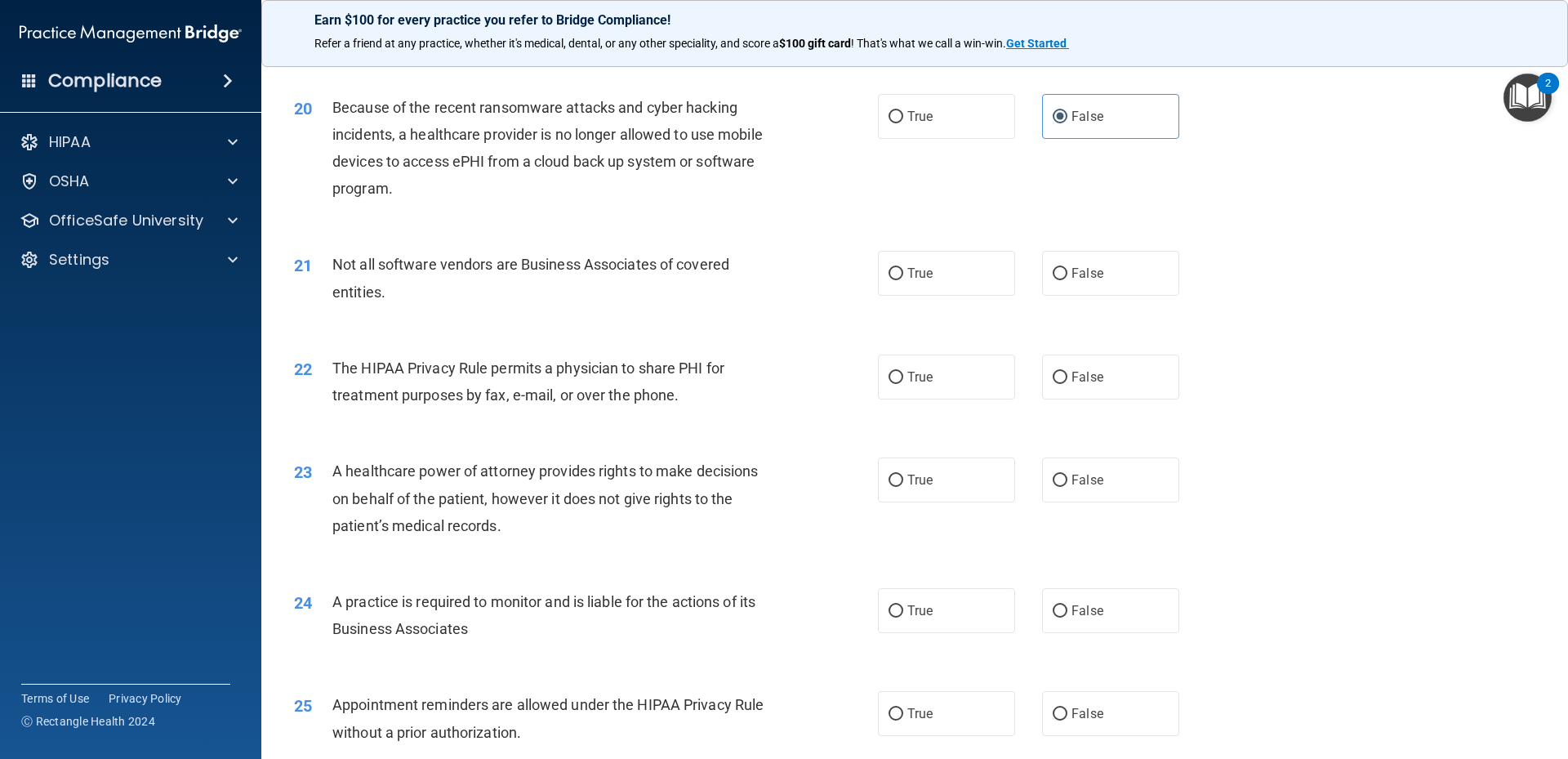
scroll to position [2395, 0]
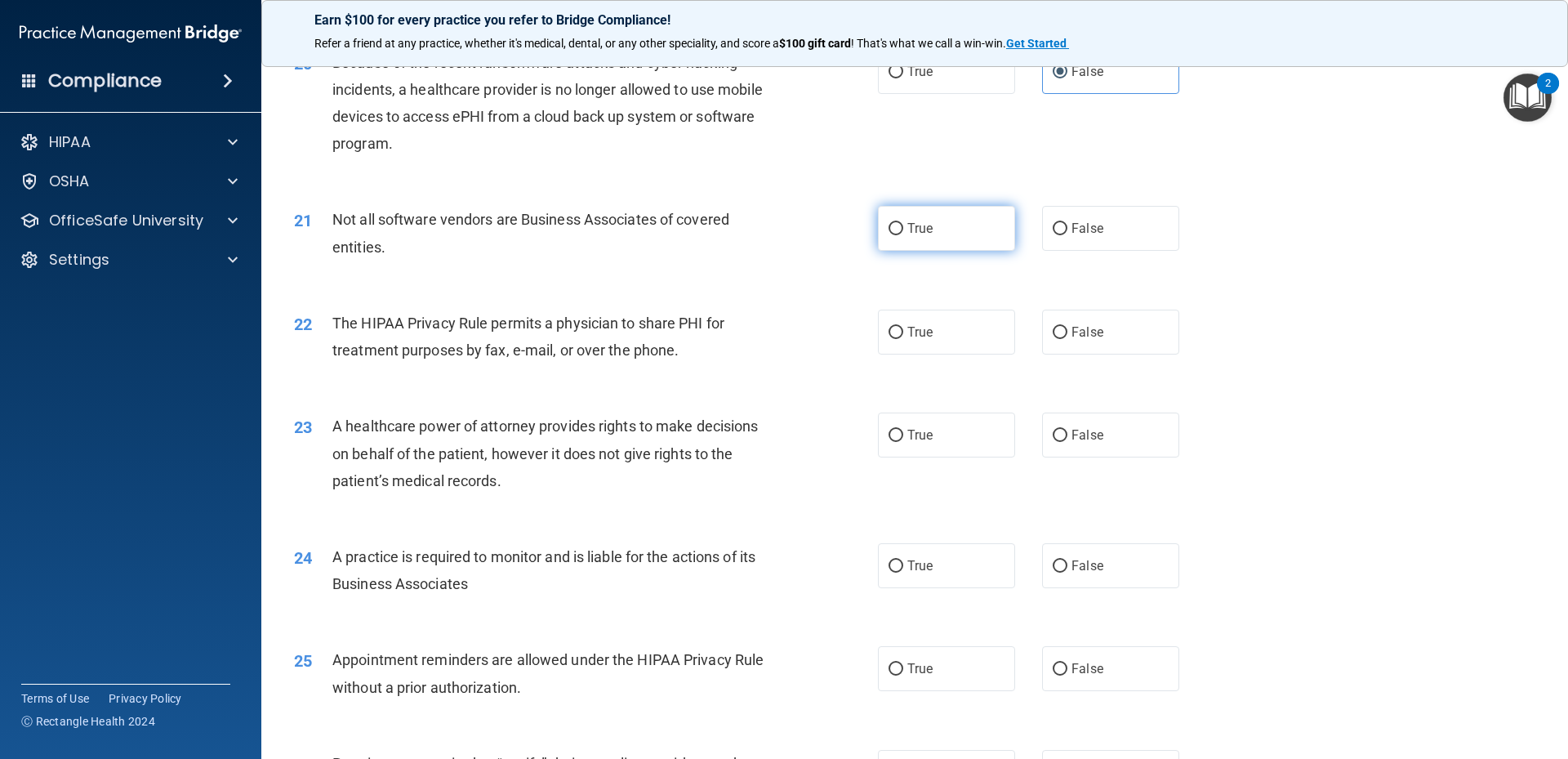
click at [888, 227] on input "True" at bounding box center [896, 229] width 15 height 13
radio input "true"
click at [1042, 328] on label "False" at bounding box center [1110, 332] width 137 height 45
click at [1053, 328] on input "False" at bounding box center [1060, 333] width 15 height 13
radio input "true"
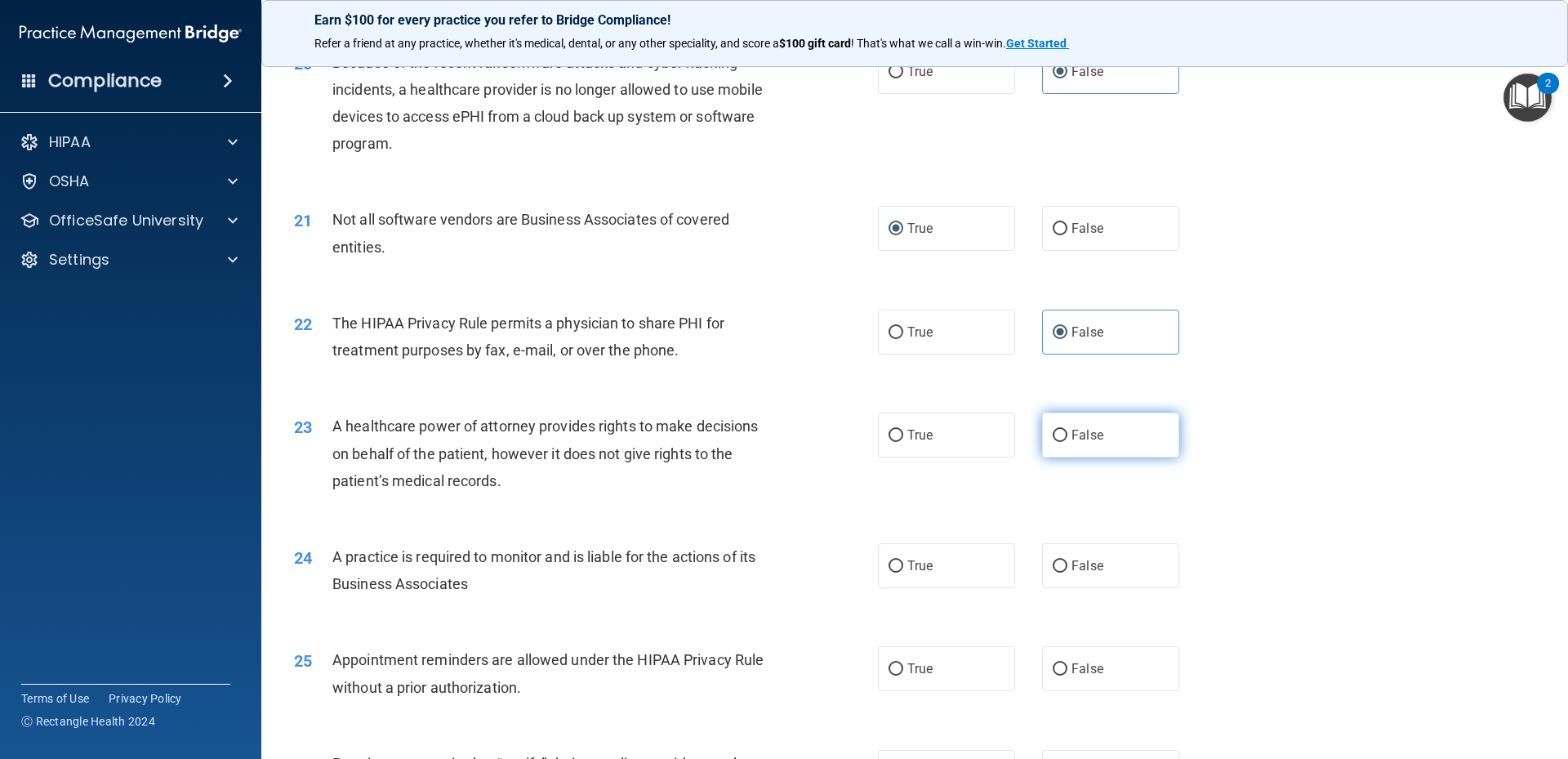
click at [1042, 427] on label "False" at bounding box center [1110, 435] width 137 height 45
click at [1053, 430] on input "False" at bounding box center [1060, 435] width 15 height 13
radio input "true"
click at [908, 573] on label "True" at bounding box center [947, 565] width 137 height 45
click at [903, 572] on input "True" at bounding box center [896, 566] width 15 height 13
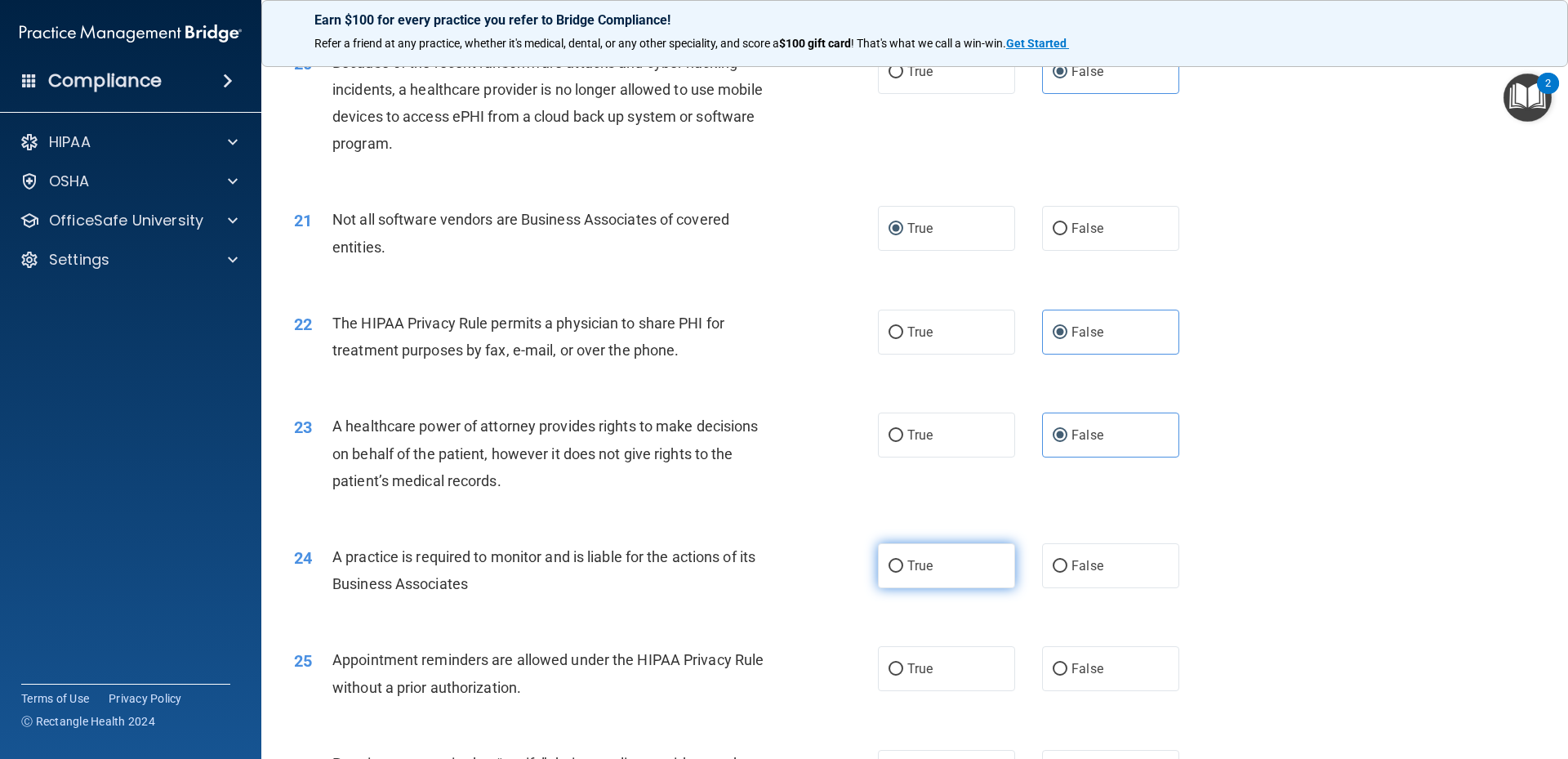
radio input "true"
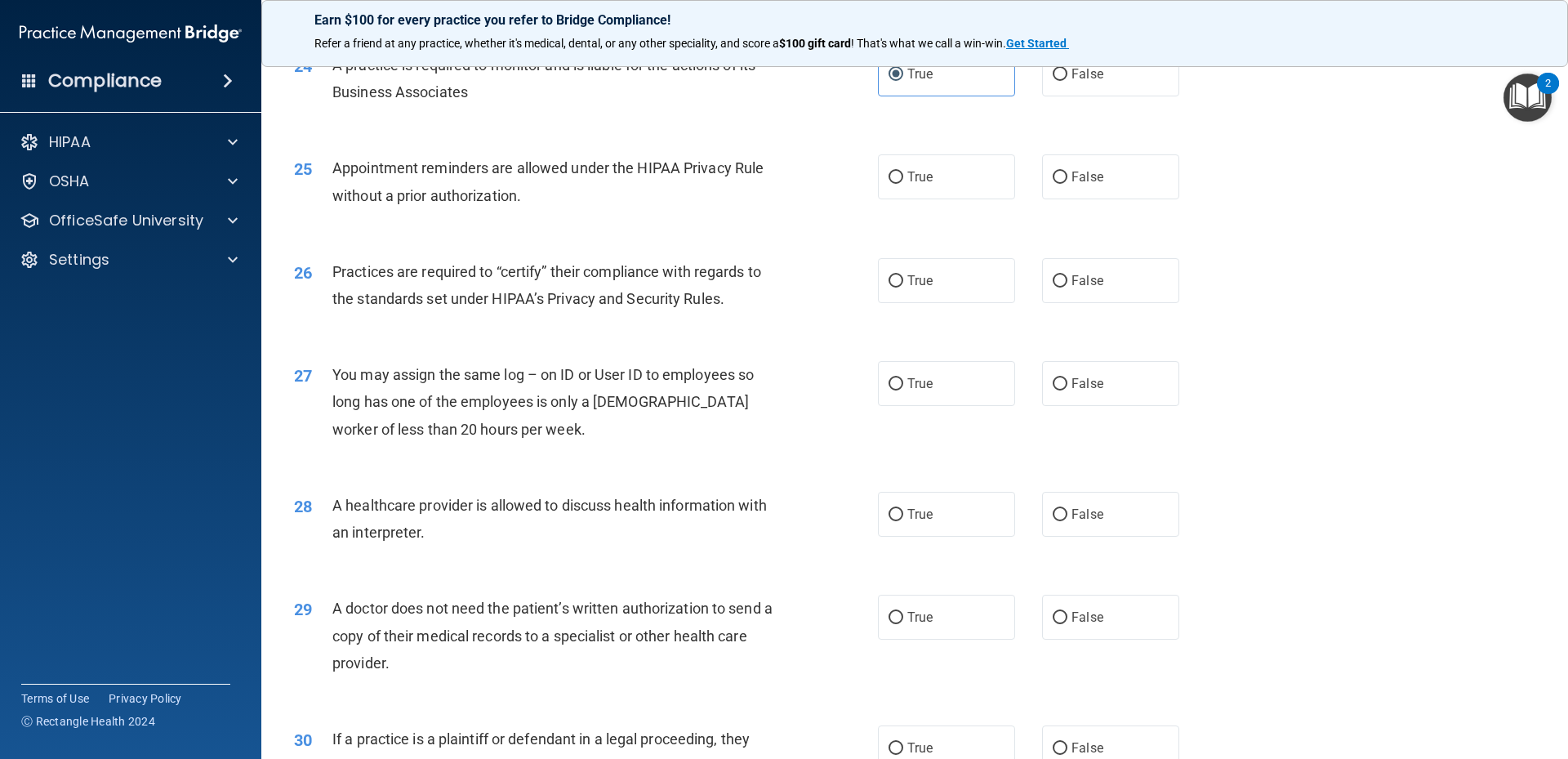
scroll to position [2825, 0]
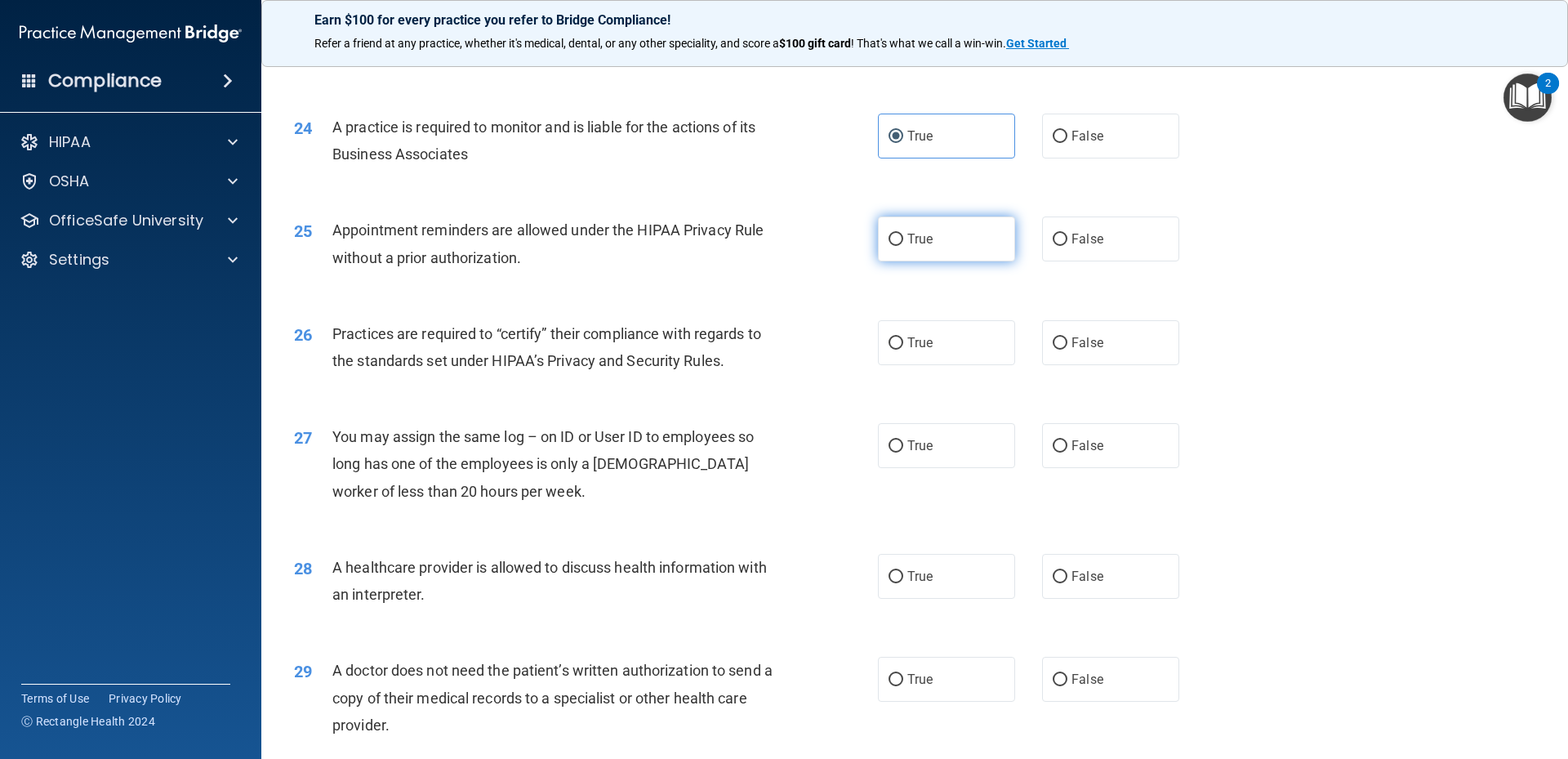
click at [928, 250] on label "True" at bounding box center [947, 239] width 137 height 45
click at [903, 246] on input "True" at bounding box center [896, 239] width 15 height 13
radio input "true"
click at [892, 344] on input "True" at bounding box center [896, 343] width 15 height 13
radio input "true"
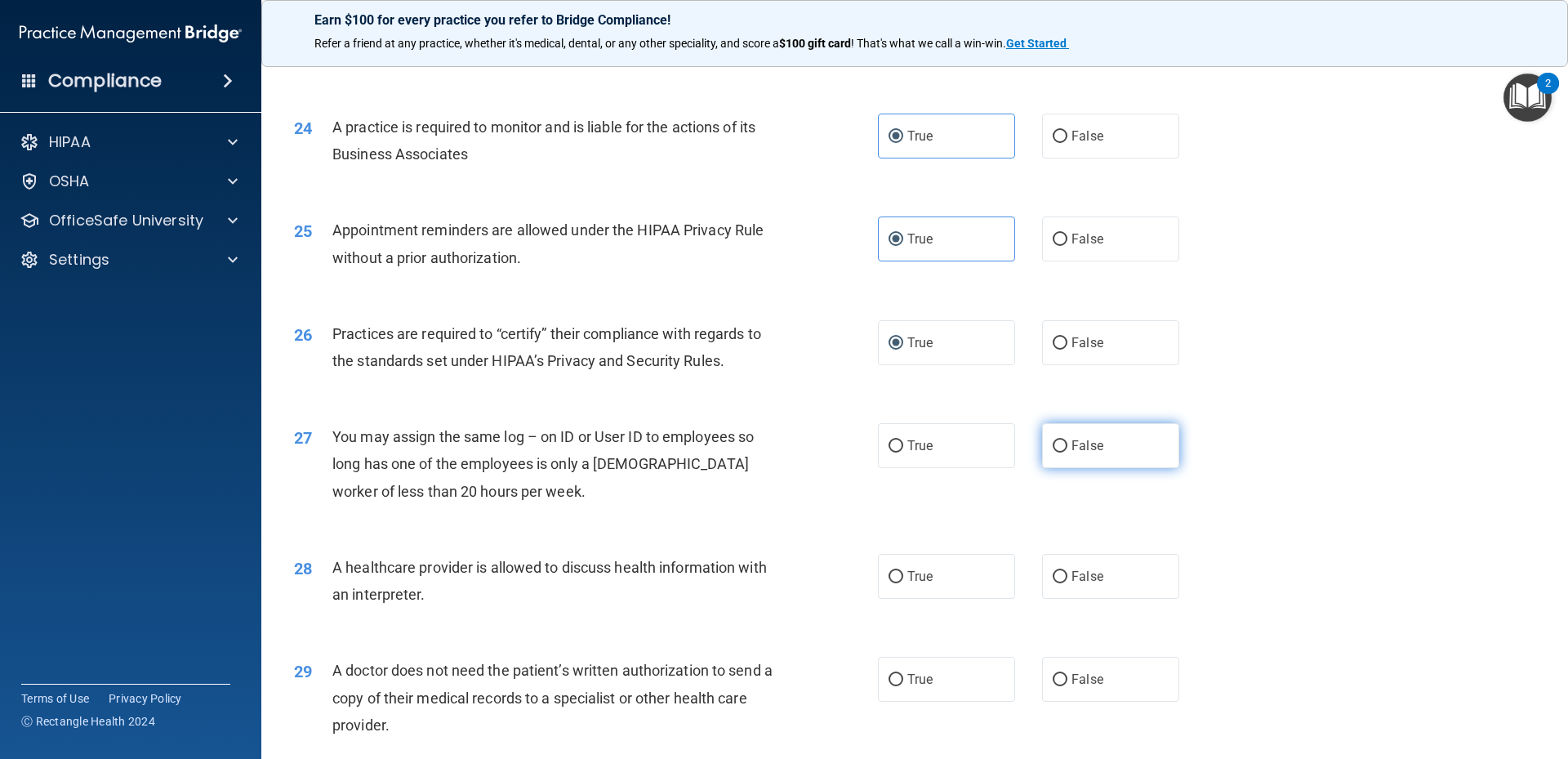
click at [1064, 438] on label "False" at bounding box center [1110, 445] width 137 height 45
click at [1064, 440] on input "False" at bounding box center [1060, 446] width 15 height 13
radio input "true"
click at [918, 574] on span "True" at bounding box center [920, 576] width 25 height 16
click at [903, 574] on input "True" at bounding box center [896, 576] width 15 height 13
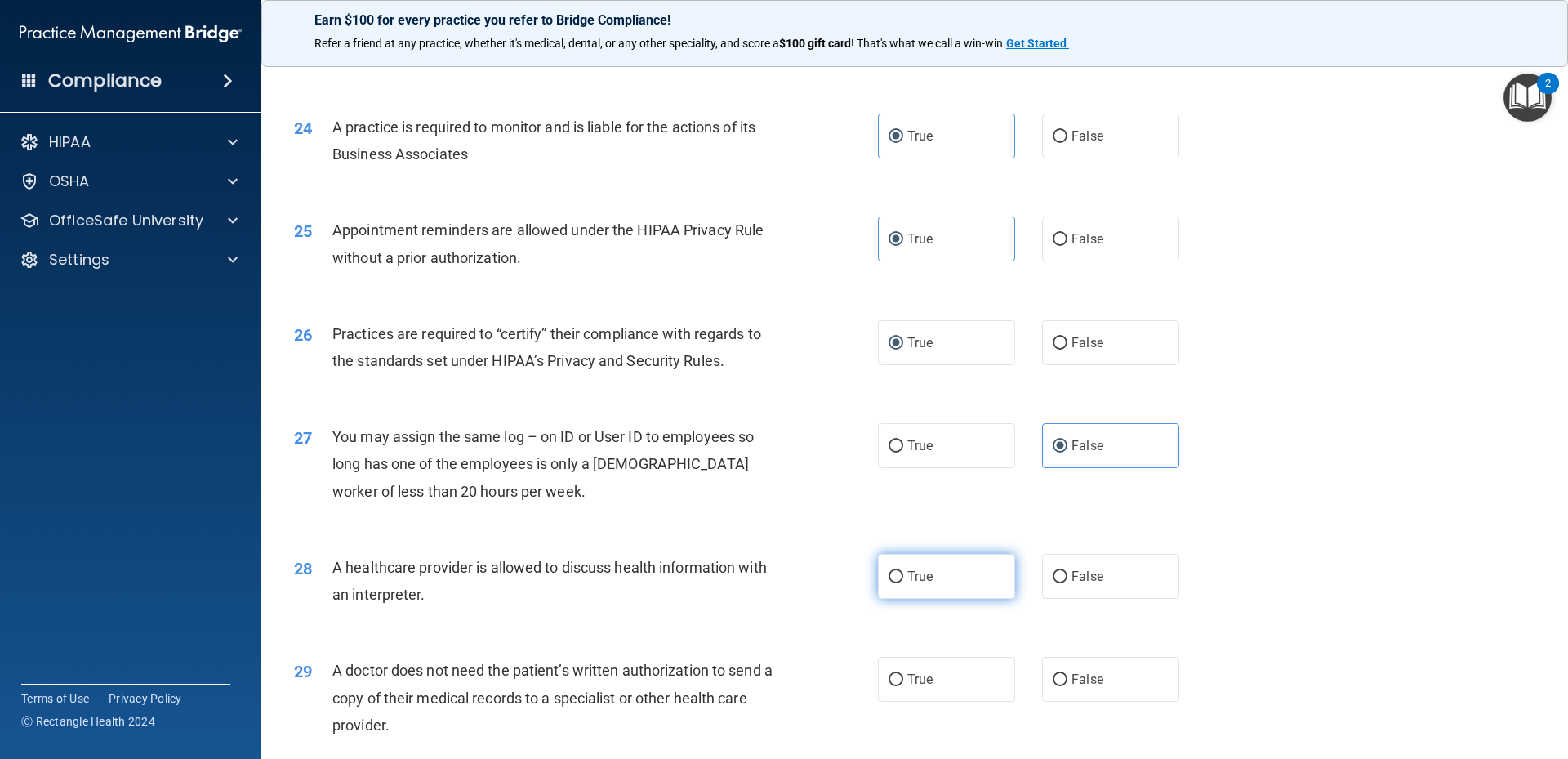
radio input "true"
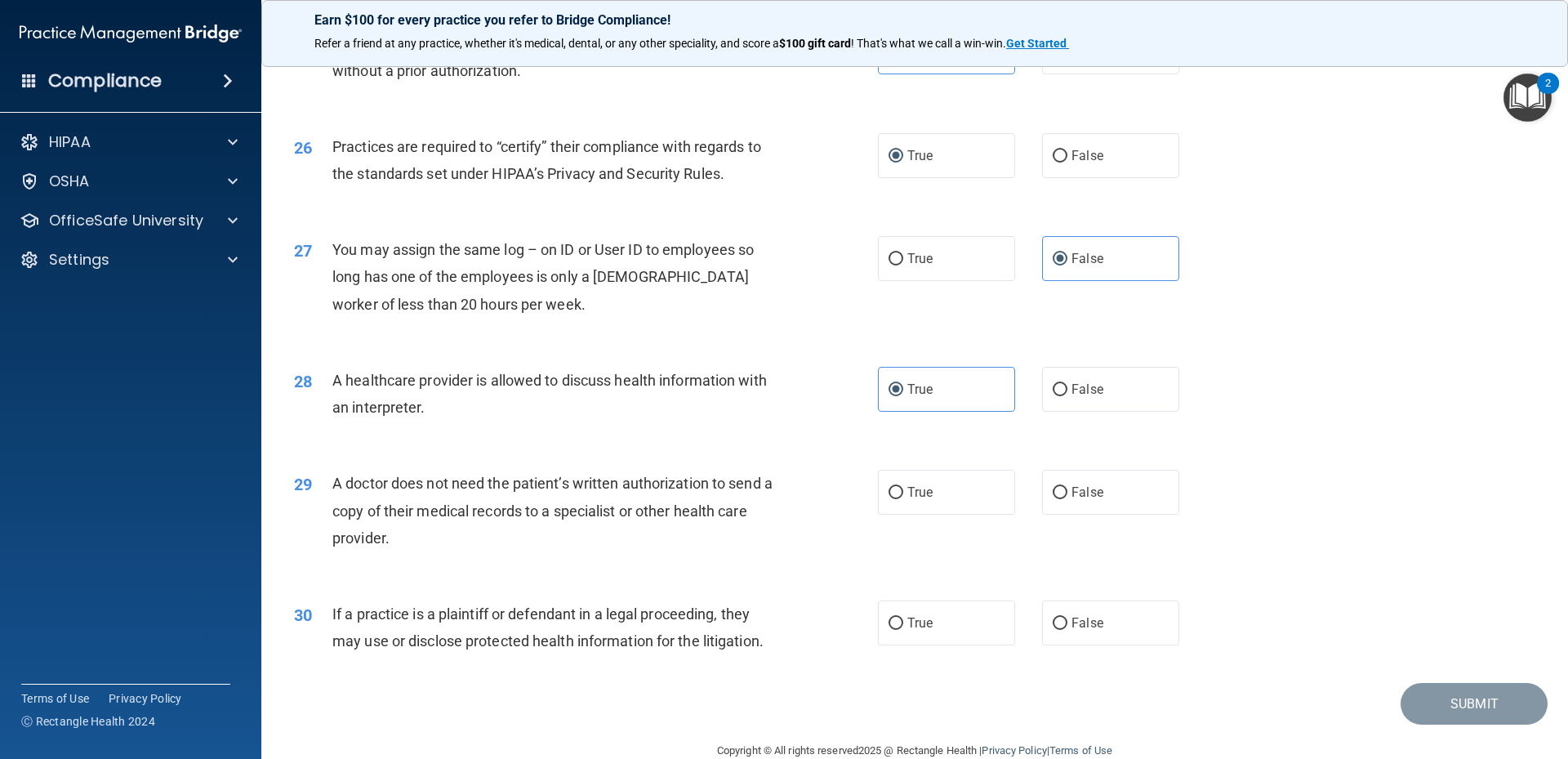
scroll to position [3043, 0]
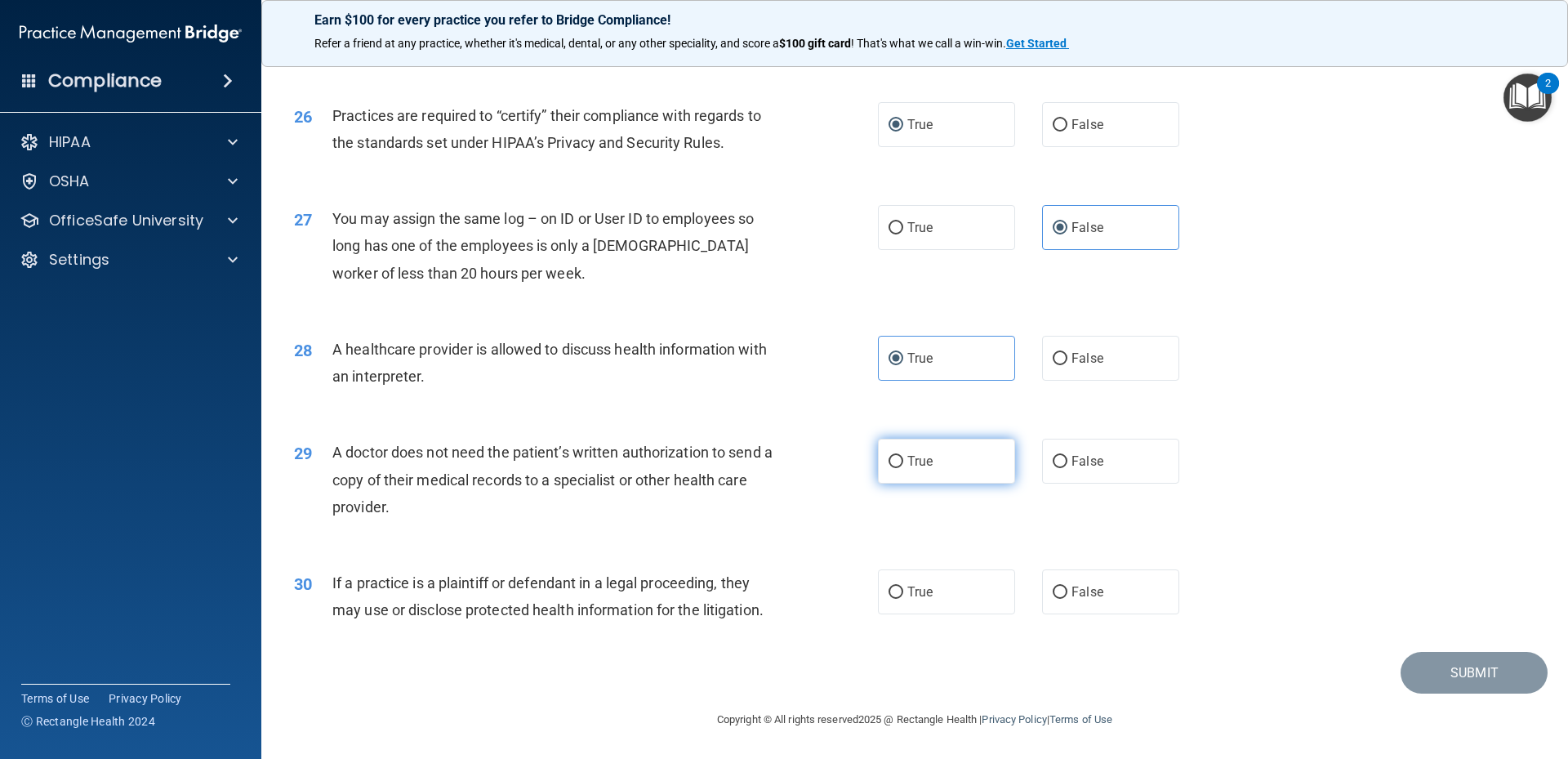
click at [916, 467] on span "True" at bounding box center [920, 460] width 25 height 16
click at [903, 467] on input "True" at bounding box center [896, 461] width 15 height 13
radio input "true"
click at [917, 594] on span "True" at bounding box center [920, 591] width 25 height 16
click at [903, 594] on input "True" at bounding box center [896, 592] width 15 height 13
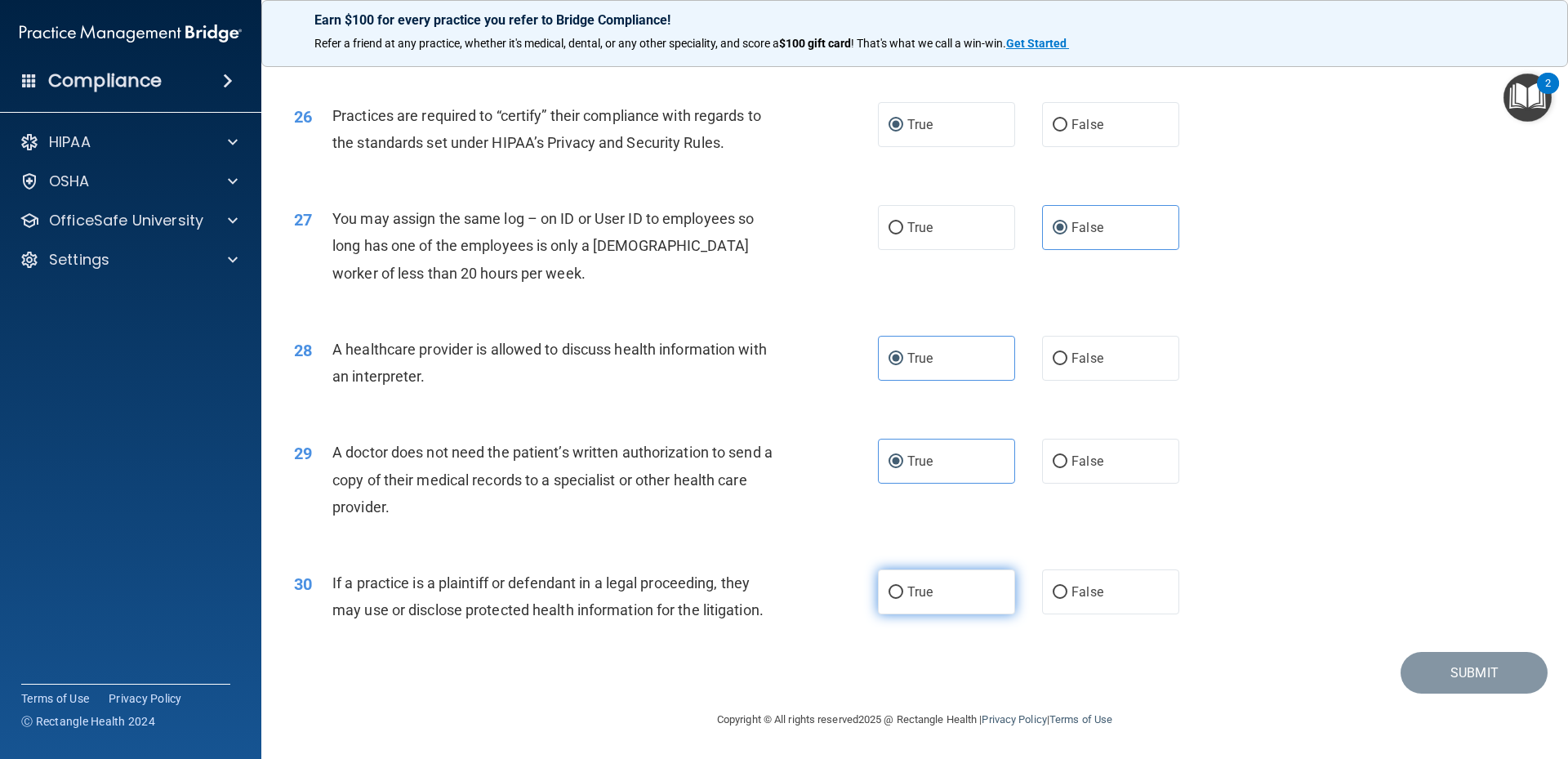
radio input "true"
click at [1461, 675] on button "Submit" at bounding box center [1474, 672] width 147 height 42
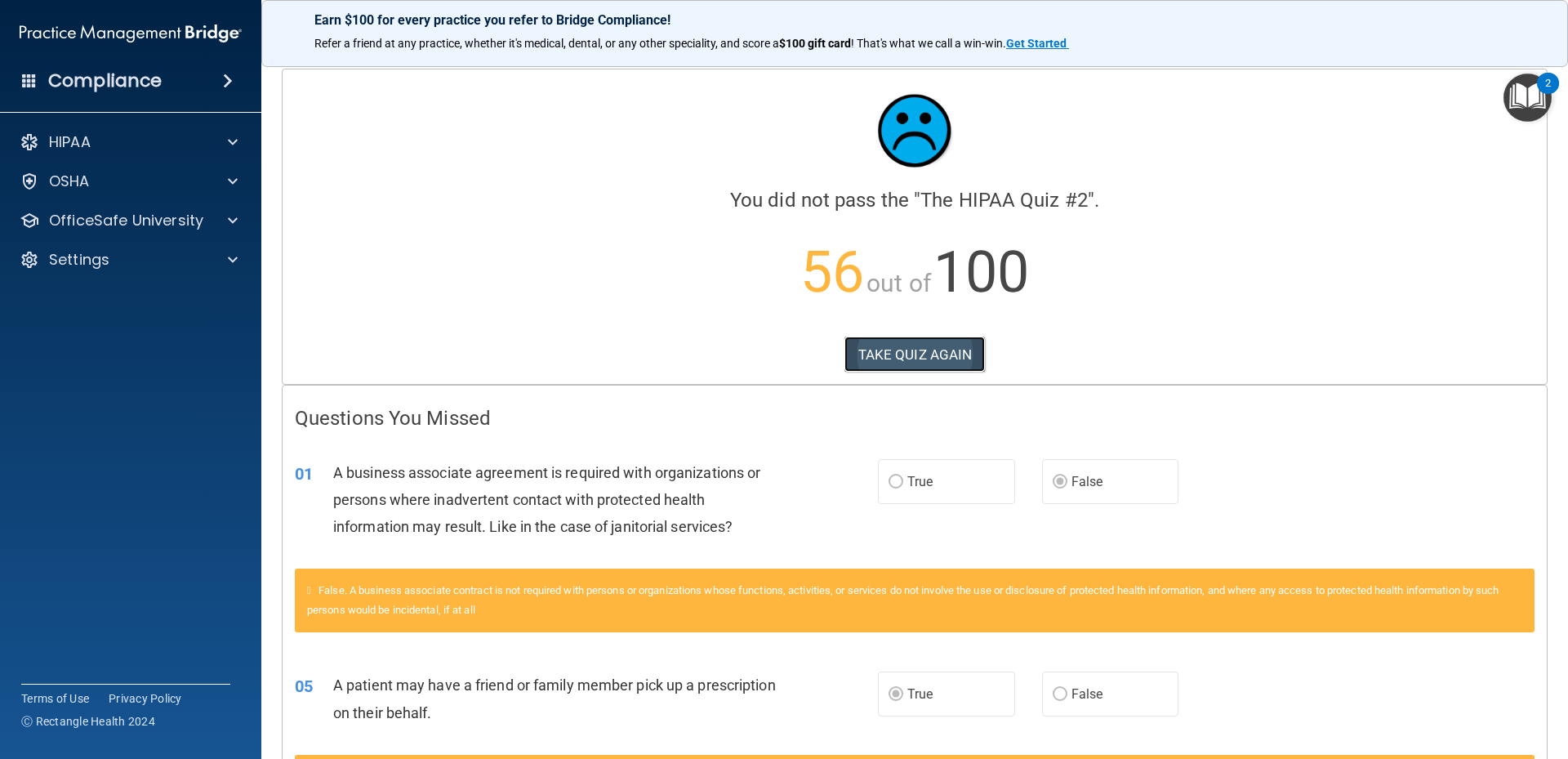
click at [935, 368] on button "TAKE QUIZ AGAIN" at bounding box center [914, 354] width 141 height 36
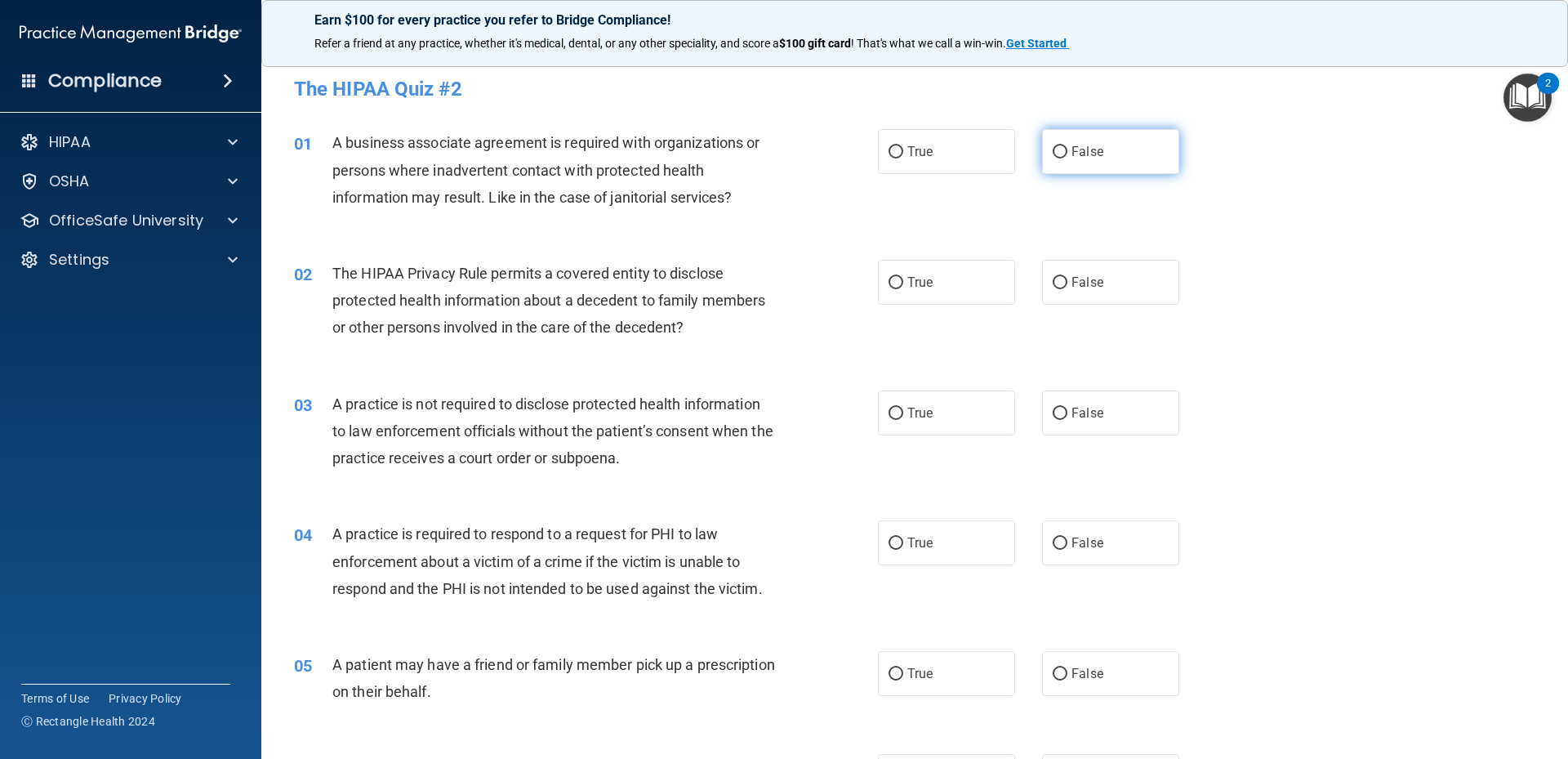
click at [1083, 152] on span "False" at bounding box center [1088, 151] width 32 height 16
click at [1068, 152] on input "False" at bounding box center [1060, 152] width 15 height 13
radio input "true"
drag, startPoint x: 1079, startPoint y: 289, endPoint x: 964, endPoint y: 369, distance: 140.1
click at [1079, 290] on label "False" at bounding box center [1110, 282] width 137 height 45
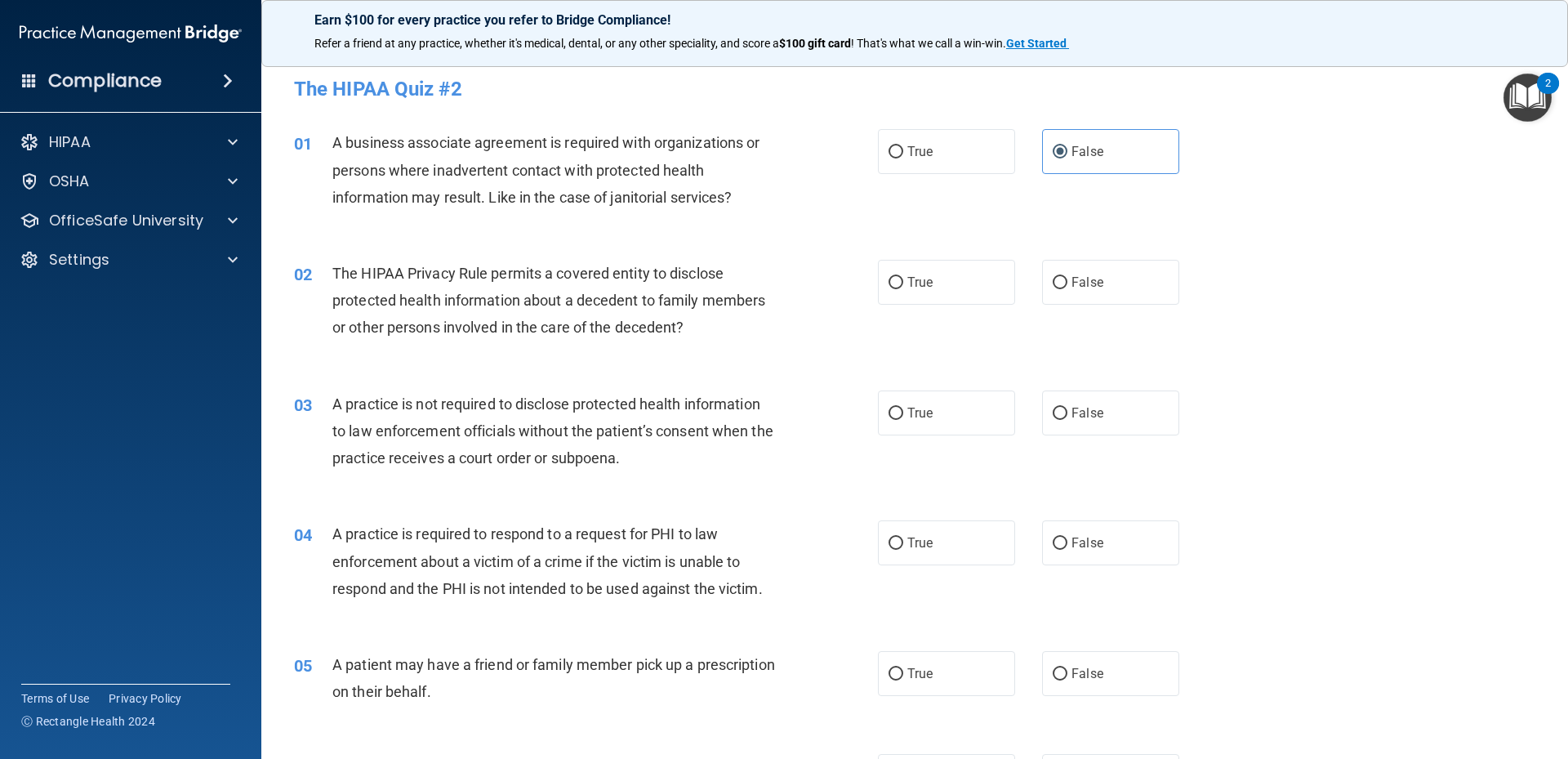
click at [1068, 289] on input "False" at bounding box center [1060, 283] width 15 height 13
radio input "true"
click at [911, 415] on span "True" at bounding box center [920, 413] width 25 height 16
click at [903, 415] on input "True" at bounding box center [896, 414] width 15 height 13
radio input "true"
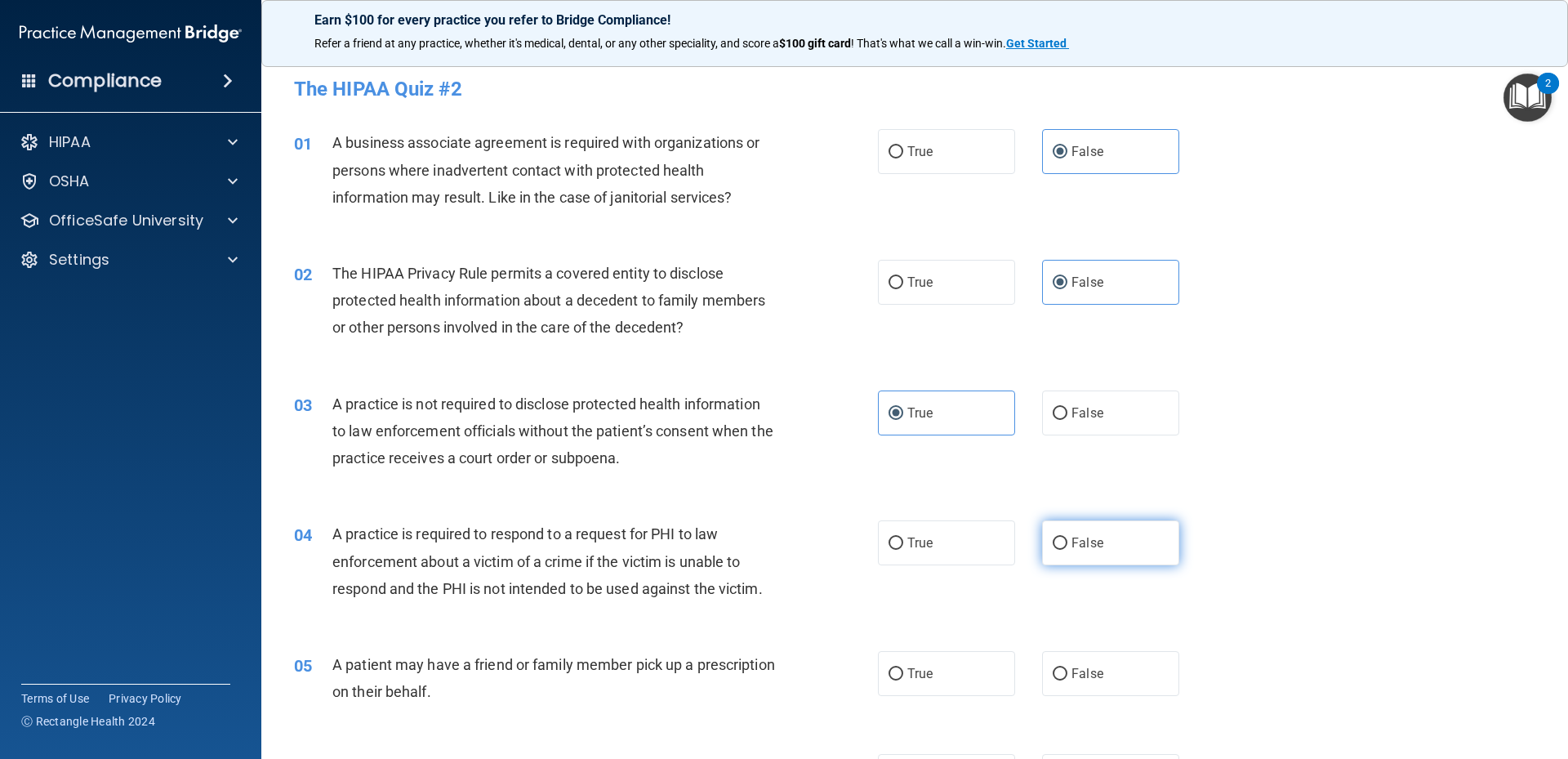
click at [1062, 538] on label "False" at bounding box center [1110, 543] width 137 height 45
click at [1062, 538] on input "False" at bounding box center [1060, 543] width 15 height 13
radio input "true"
click at [927, 668] on span "True" at bounding box center [920, 673] width 25 height 16
click at [903, 668] on input "True" at bounding box center [896, 674] width 15 height 13
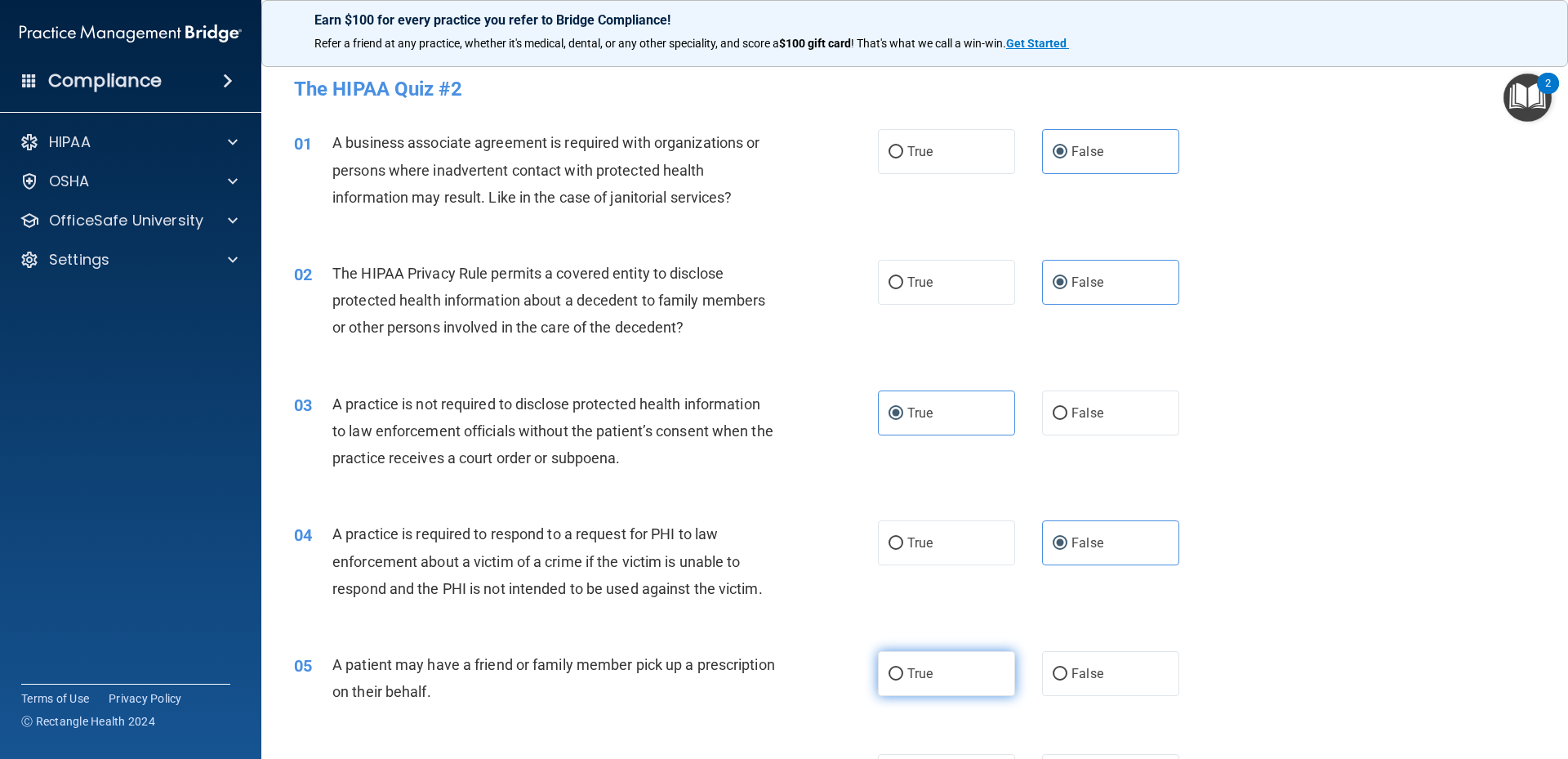
radio input "true"
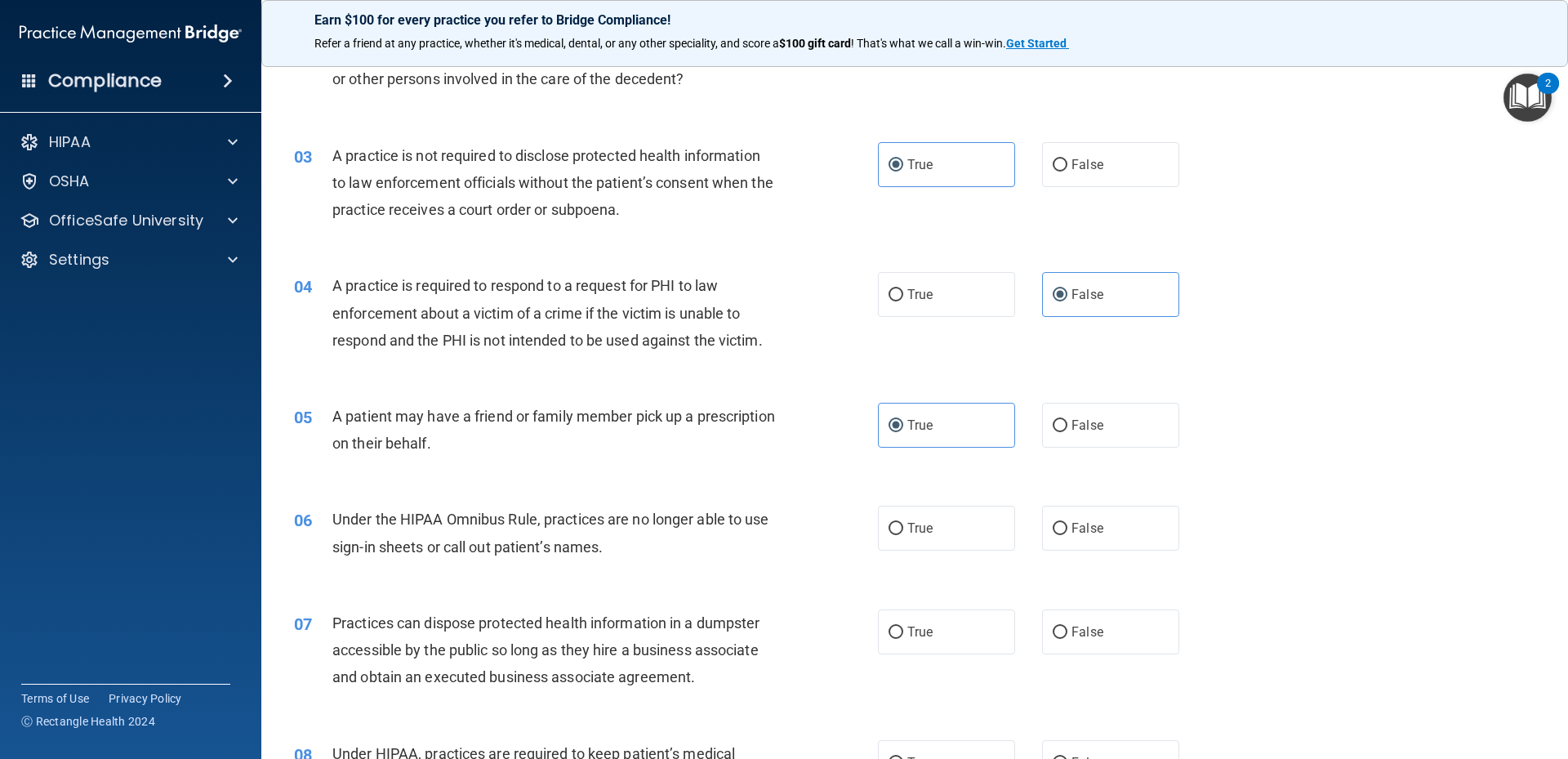
scroll to position [435, 0]
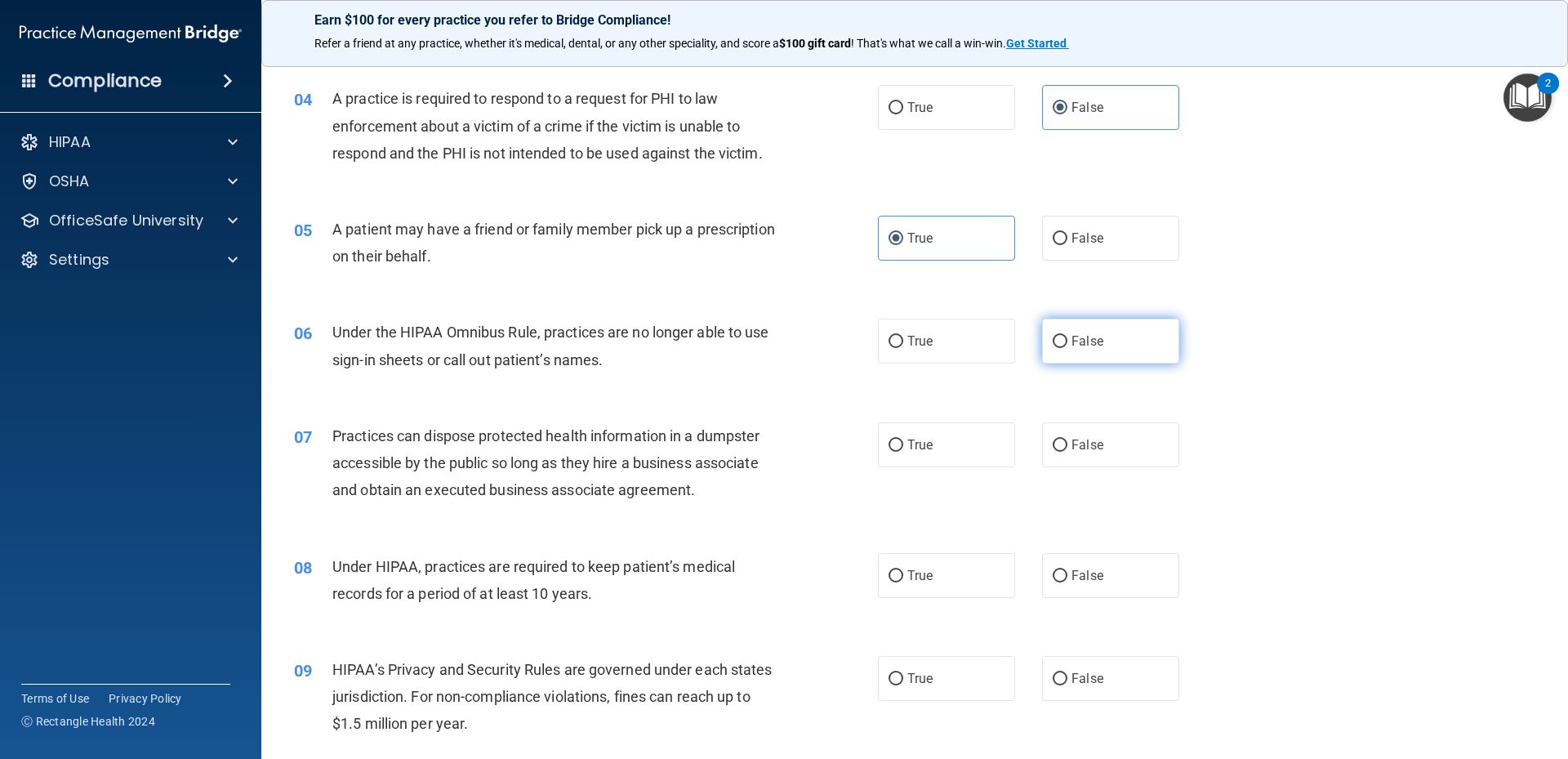
click at [1076, 353] on label "False" at bounding box center [1110, 341] width 137 height 45
click at [1068, 348] on input "False" at bounding box center [1060, 341] width 15 height 13
radio input "true"
click at [1078, 442] on span "False" at bounding box center [1088, 445] width 32 height 16
click at [1068, 442] on input "False" at bounding box center [1060, 445] width 15 height 13
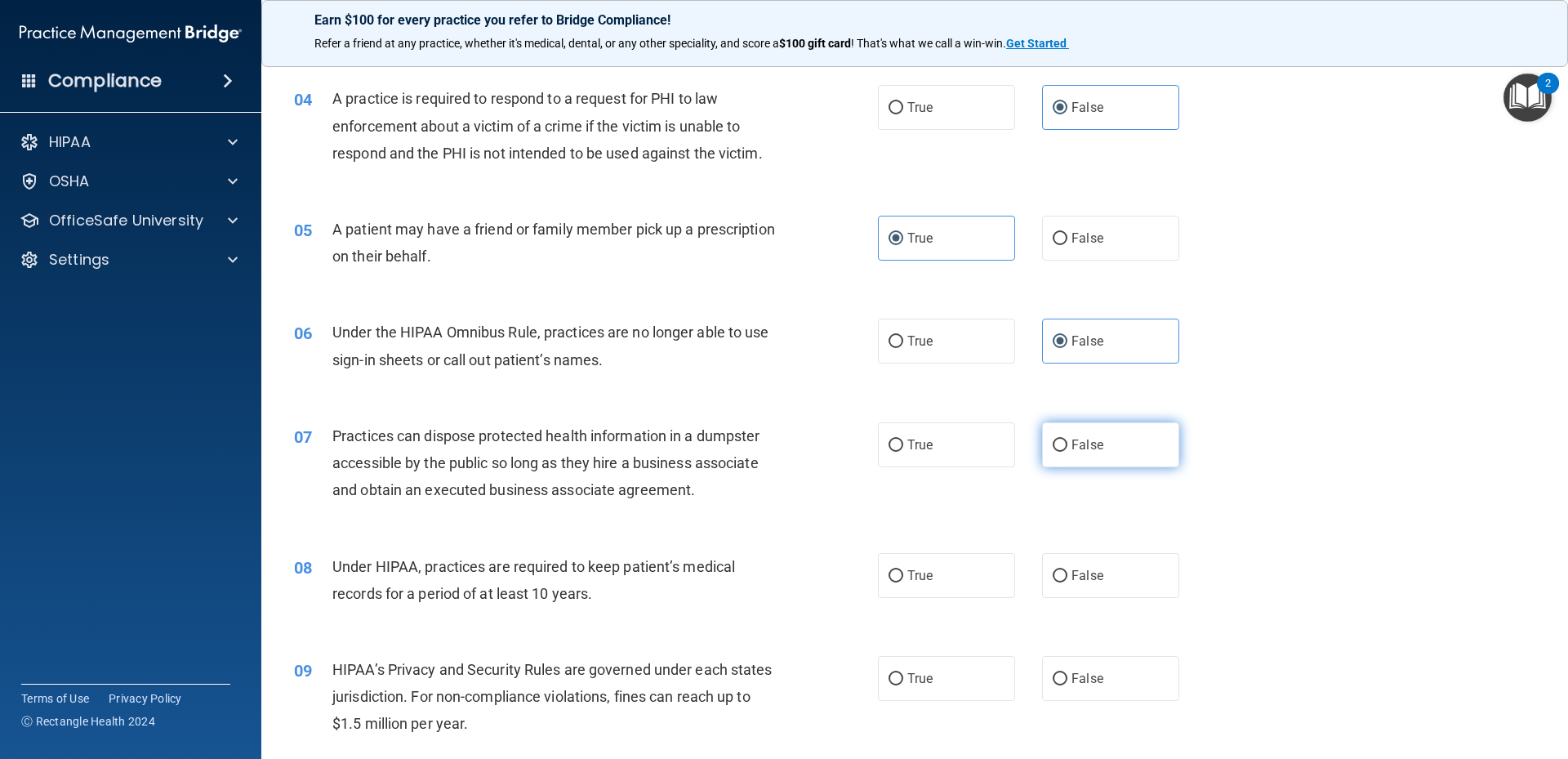
radio input "true"
click at [1071, 599] on div "08 Under HIPAA, practices are required to keep patient’s medical records for a …" at bounding box center [915, 583] width 1266 height 103
click at [1076, 570] on span "False" at bounding box center [1088, 575] width 32 height 16
click at [1068, 570] on input "False" at bounding box center [1060, 576] width 15 height 13
radio input "true"
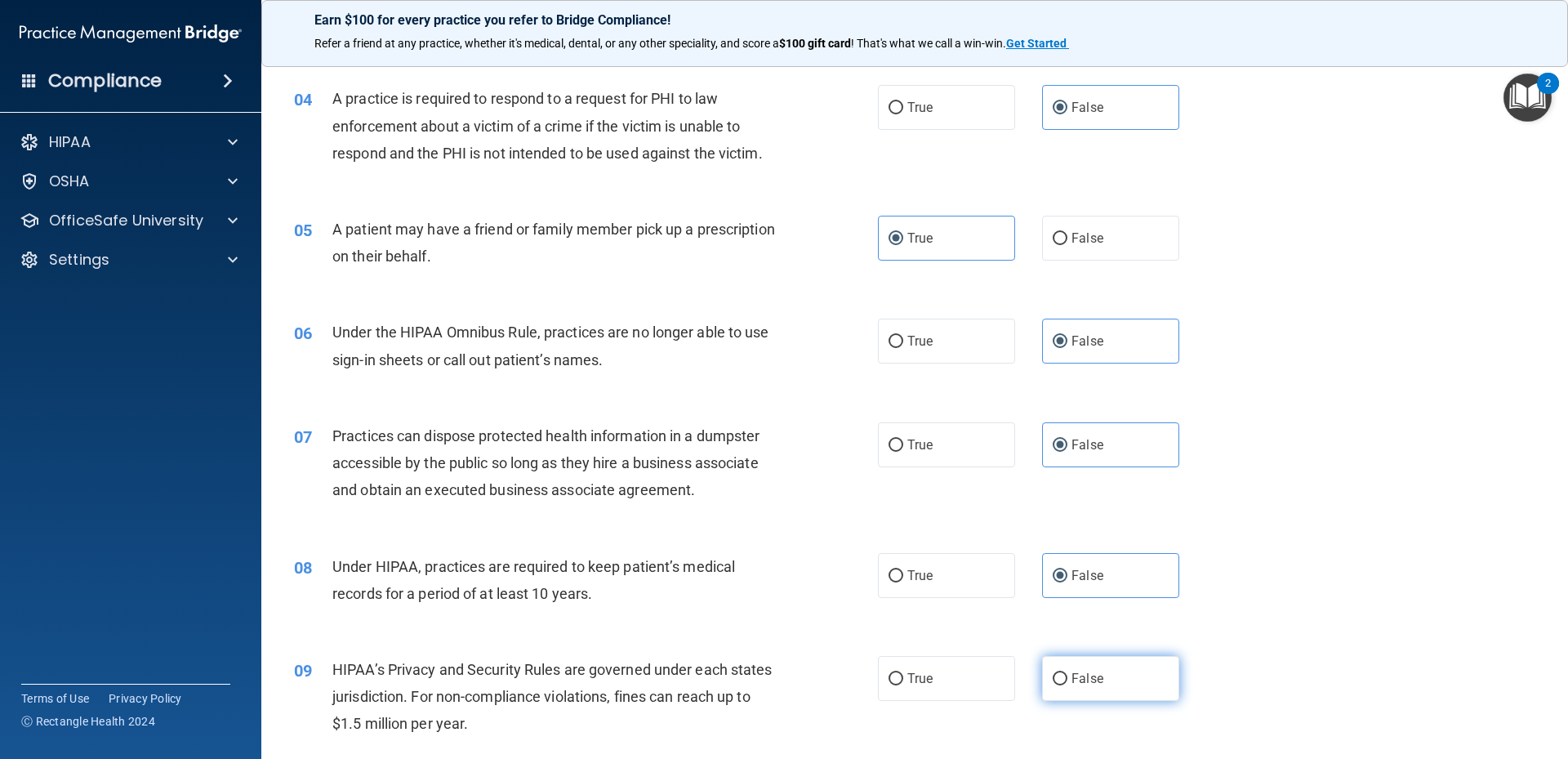
drag, startPoint x: 1076, startPoint y: 661, endPoint x: 1080, endPoint y: 671, distance: 10.8
click at [1079, 669] on label "False" at bounding box center [1110, 678] width 137 height 45
click at [1068, 673] on input "False" at bounding box center [1060, 679] width 15 height 13
radio input "true"
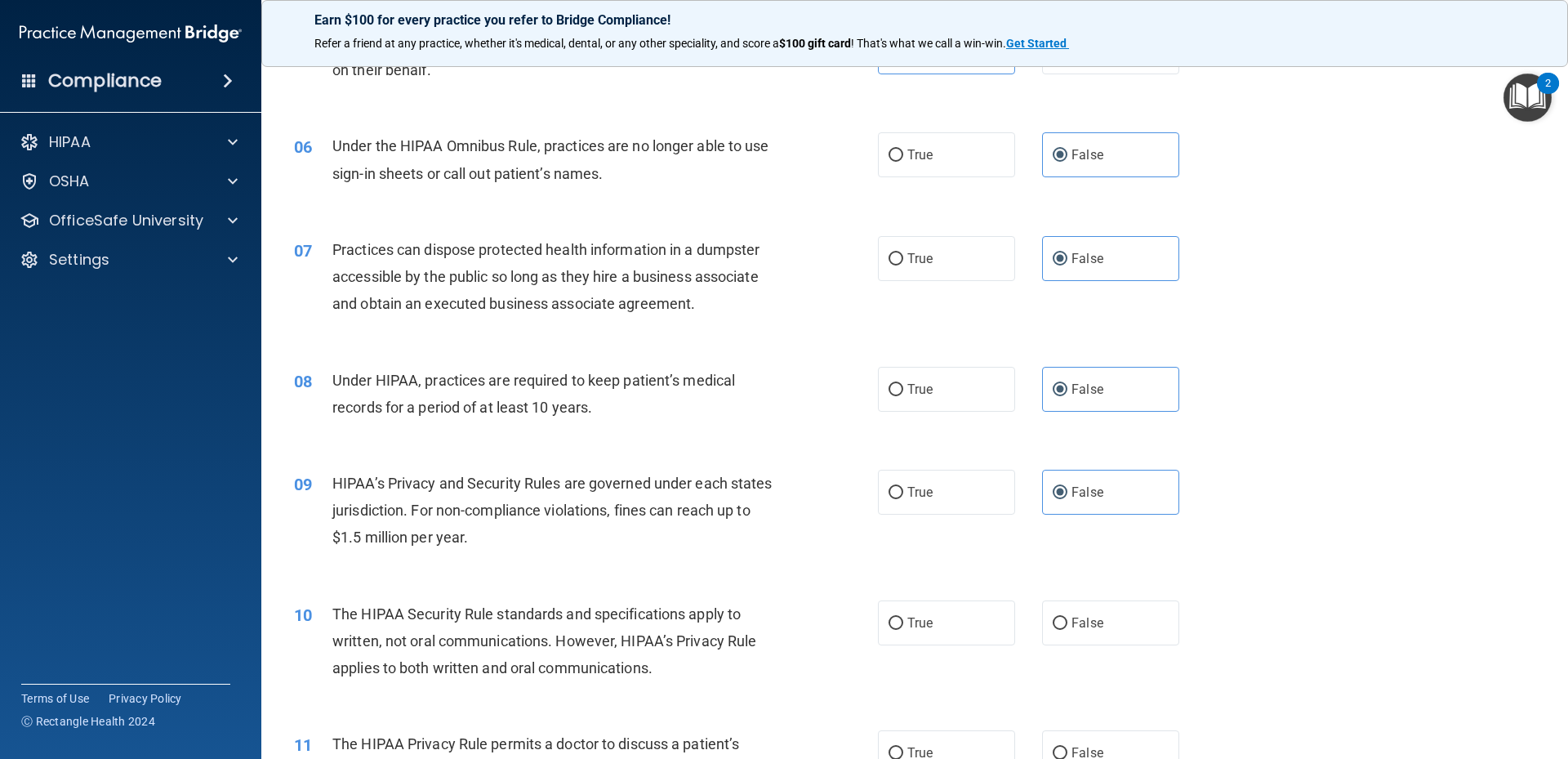
scroll to position [653, 0]
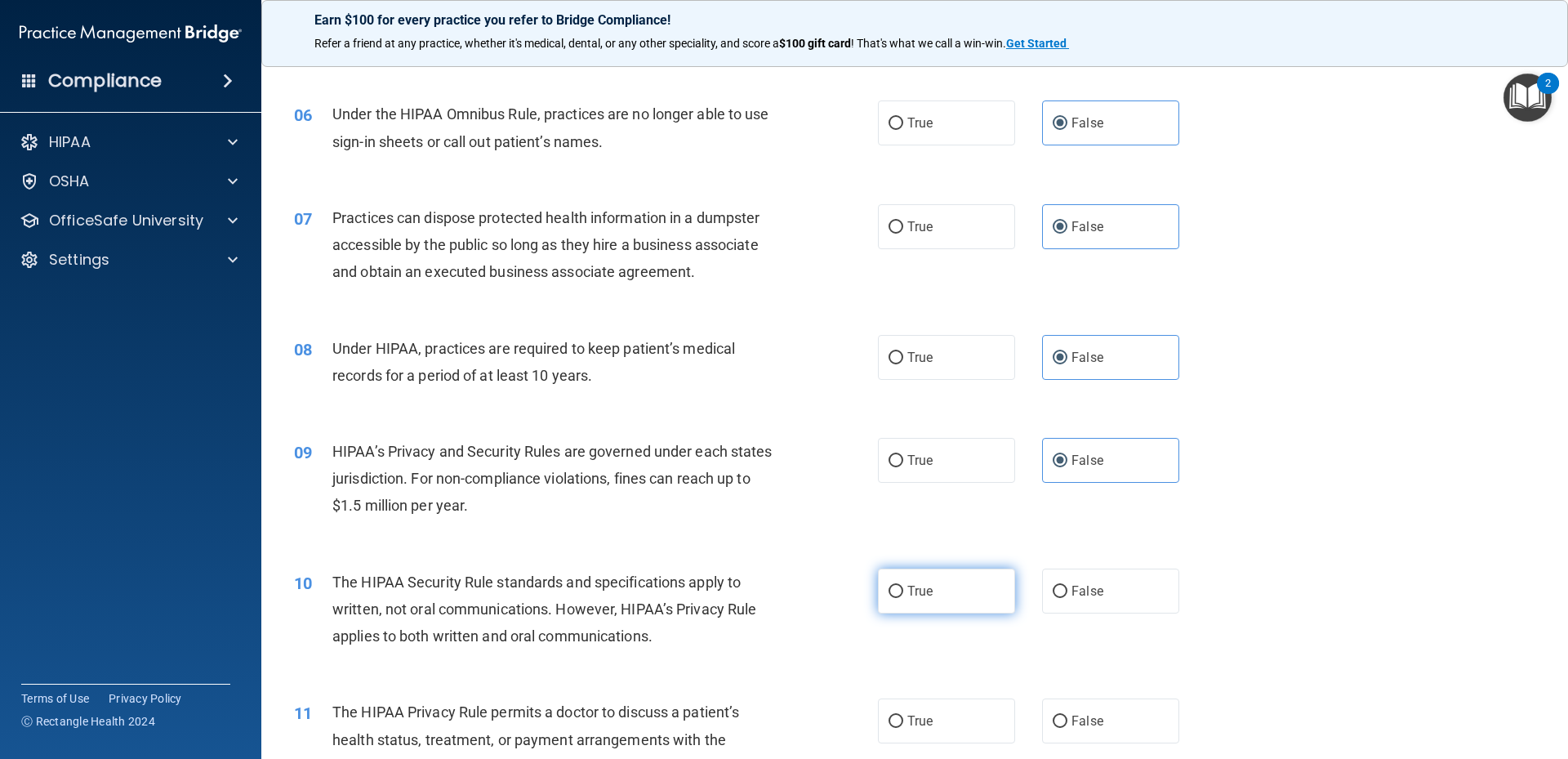
click at [915, 606] on label "True" at bounding box center [947, 591] width 137 height 45
click at [903, 598] on input "True" at bounding box center [896, 591] width 15 height 13
radio input "true"
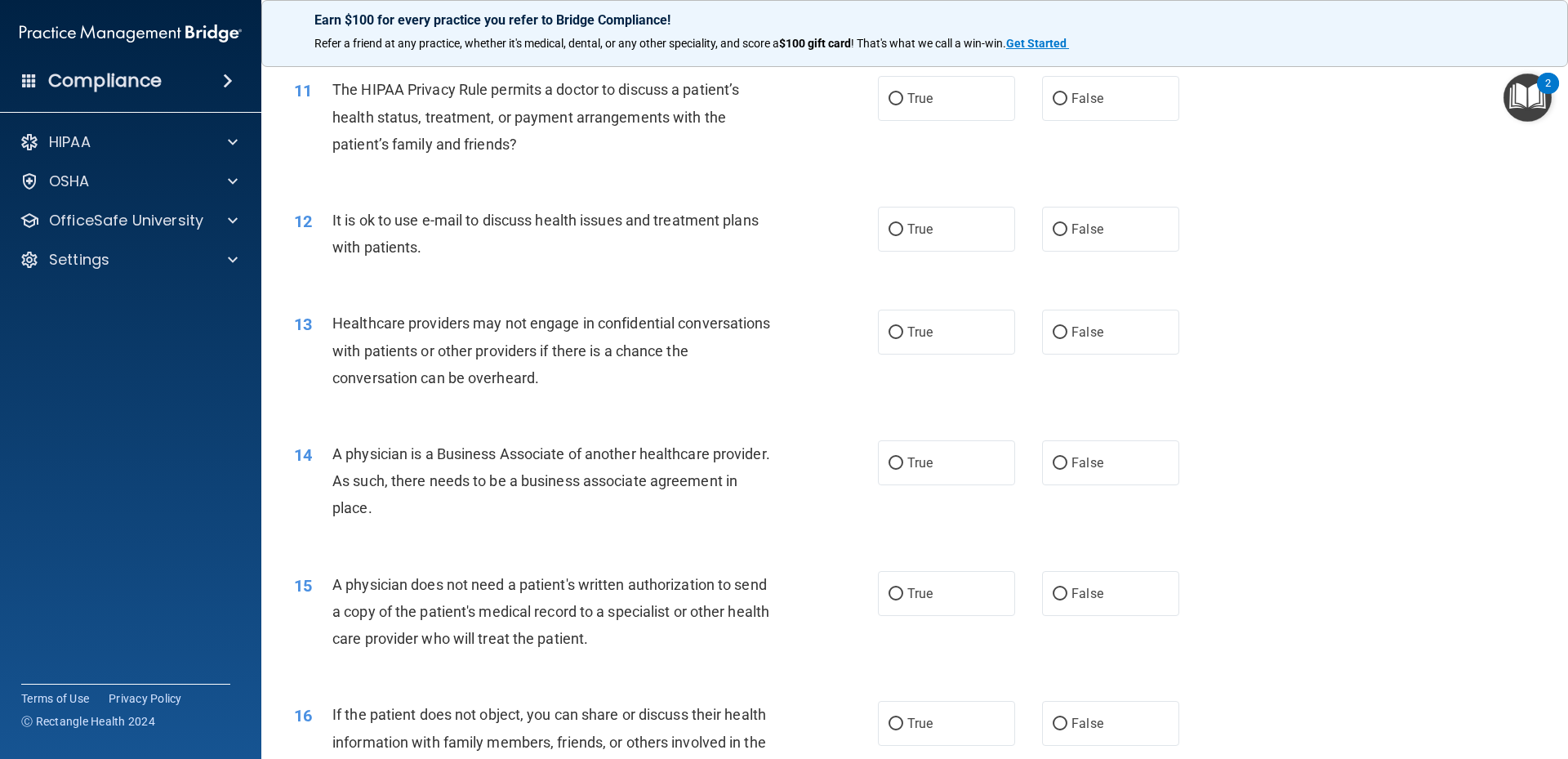
scroll to position [1307, 0]
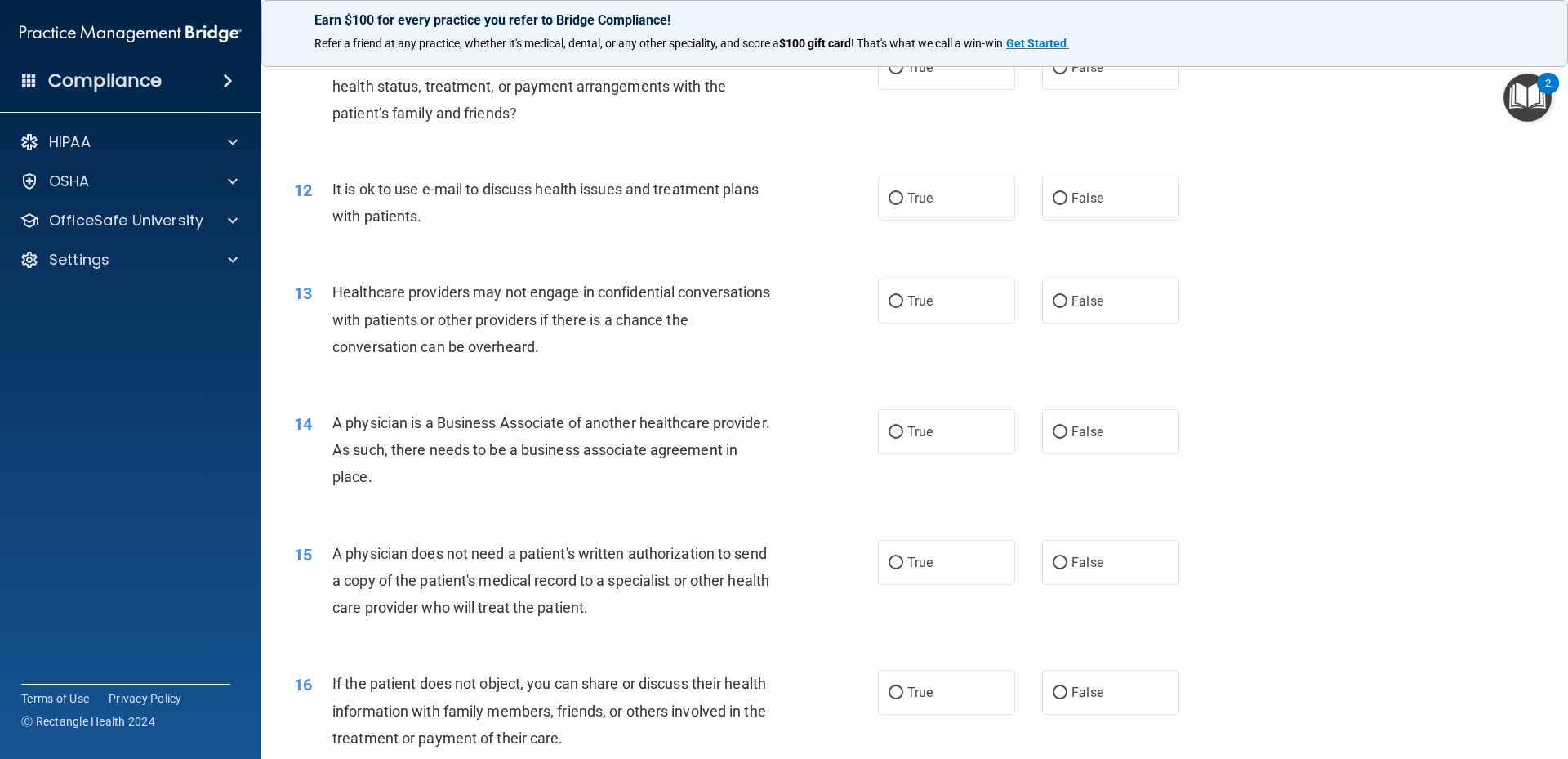
click at [900, 66] on div "Earn $100 for every practice you refer to Bridge Compliance! Refer a friend at …" at bounding box center [914, 33] width 1307 height 67
click at [907, 81] on label "True" at bounding box center [947, 68] width 137 height 45
click at [903, 74] on input "True" at bounding box center [896, 68] width 15 height 13
radio input "true"
click at [912, 197] on span "True" at bounding box center [920, 198] width 25 height 16
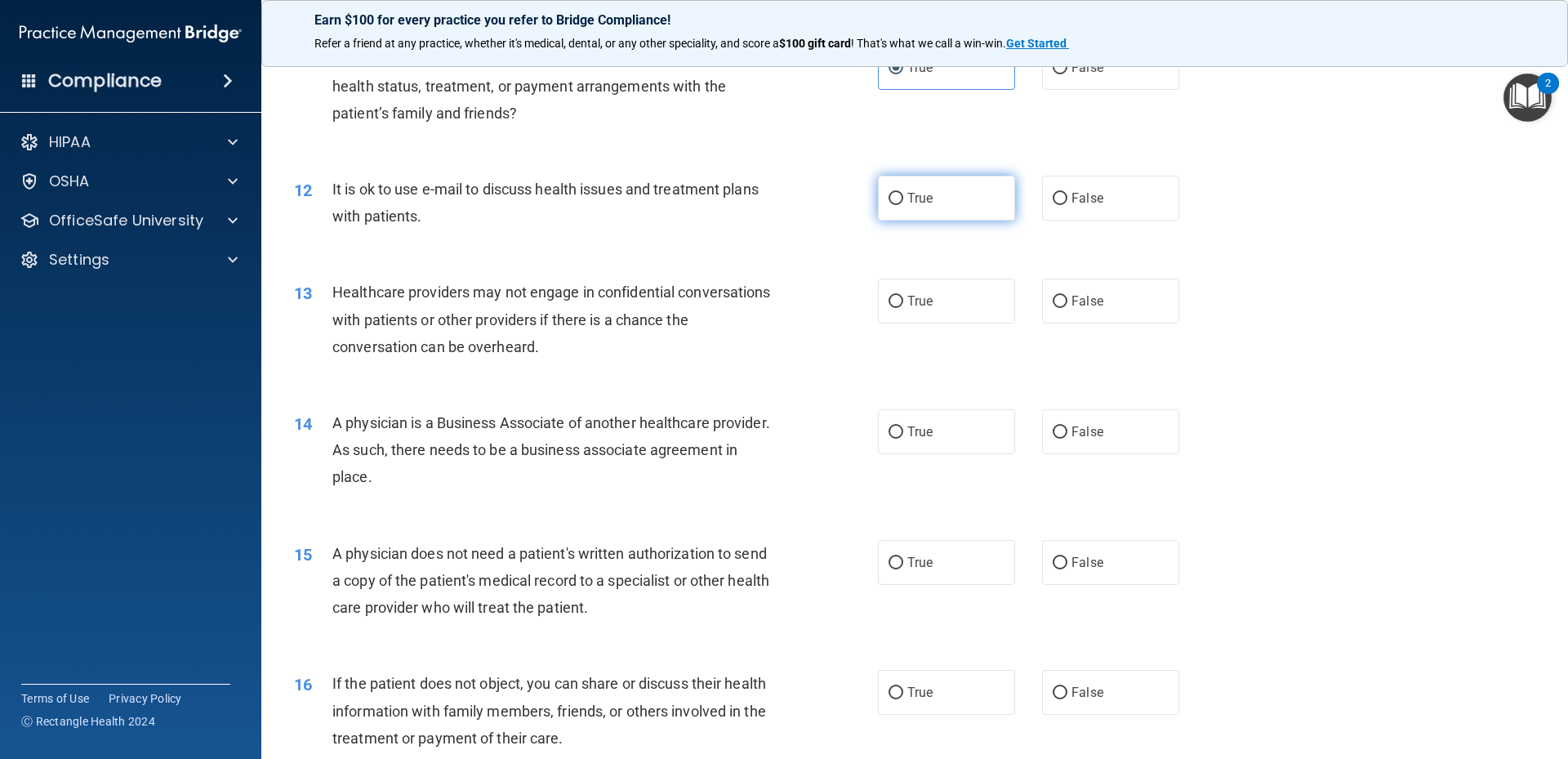
click at [903, 197] on input "True" at bounding box center [896, 199] width 15 height 13
radio input "true"
click at [1057, 306] on input "False" at bounding box center [1060, 301] width 15 height 13
radio input "true"
click at [1068, 440] on label "False" at bounding box center [1110, 432] width 137 height 45
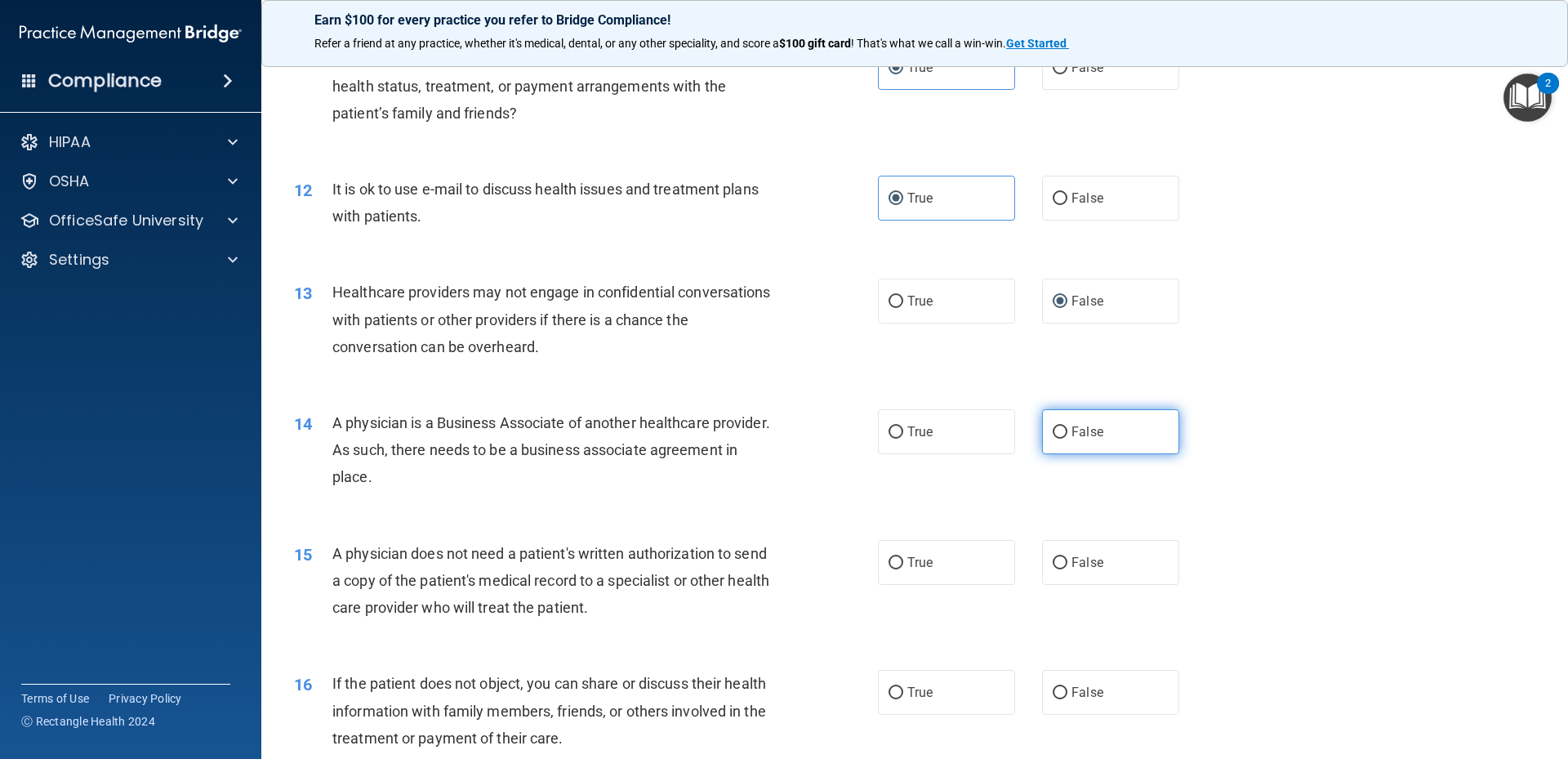
click at [1082, 437] on span "False" at bounding box center [1088, 431] width 32 height 16
click at [1068, 437] on input "False" at bounding box center [1060, 432] width 15 height 13
radio input "true"
click at [926, 570] on label "True" at bounding box center [947, 562] width 137 height 45
click at [903, 569] on input "True" at bounding box center [896, 563] width 15 height 13
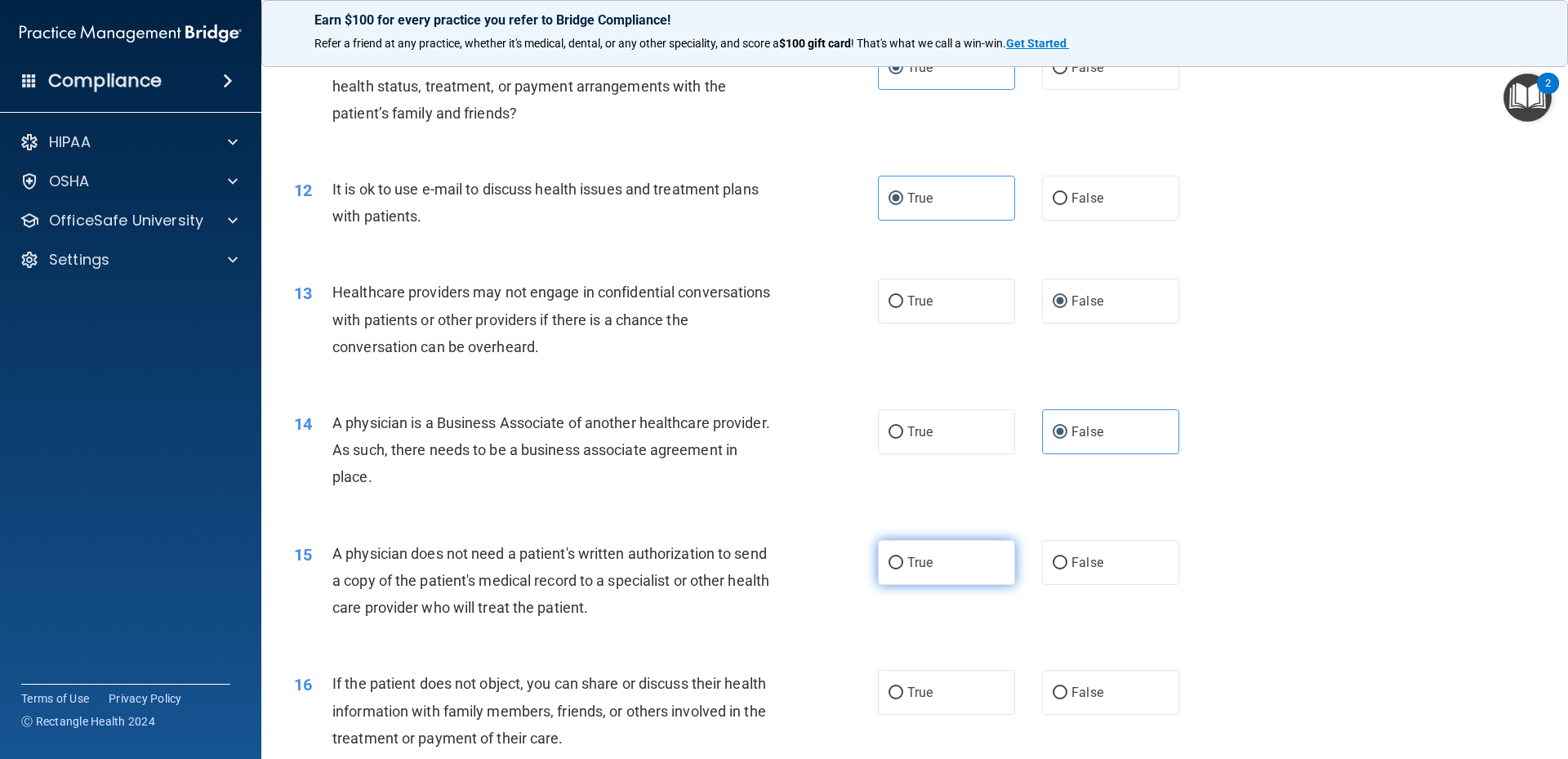
radio input "true"
click at [922, 696] on span "True" at bounding box center [920, 692] width 25 height 16
click at [903, 696] on input "True" at bounding box center [896, 692] width 15 height 13
radio input "true"
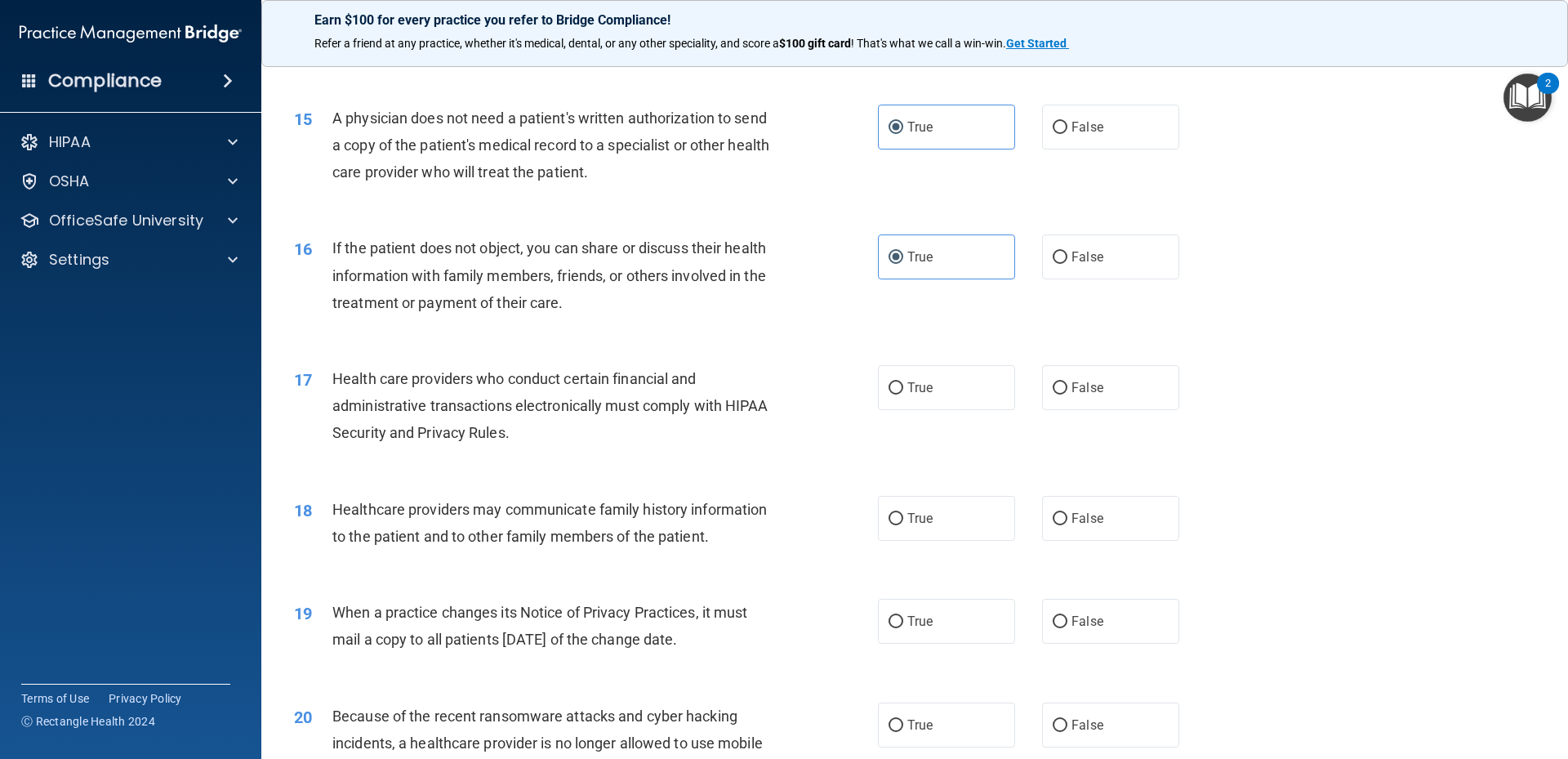
scroll to position [1960, 0]
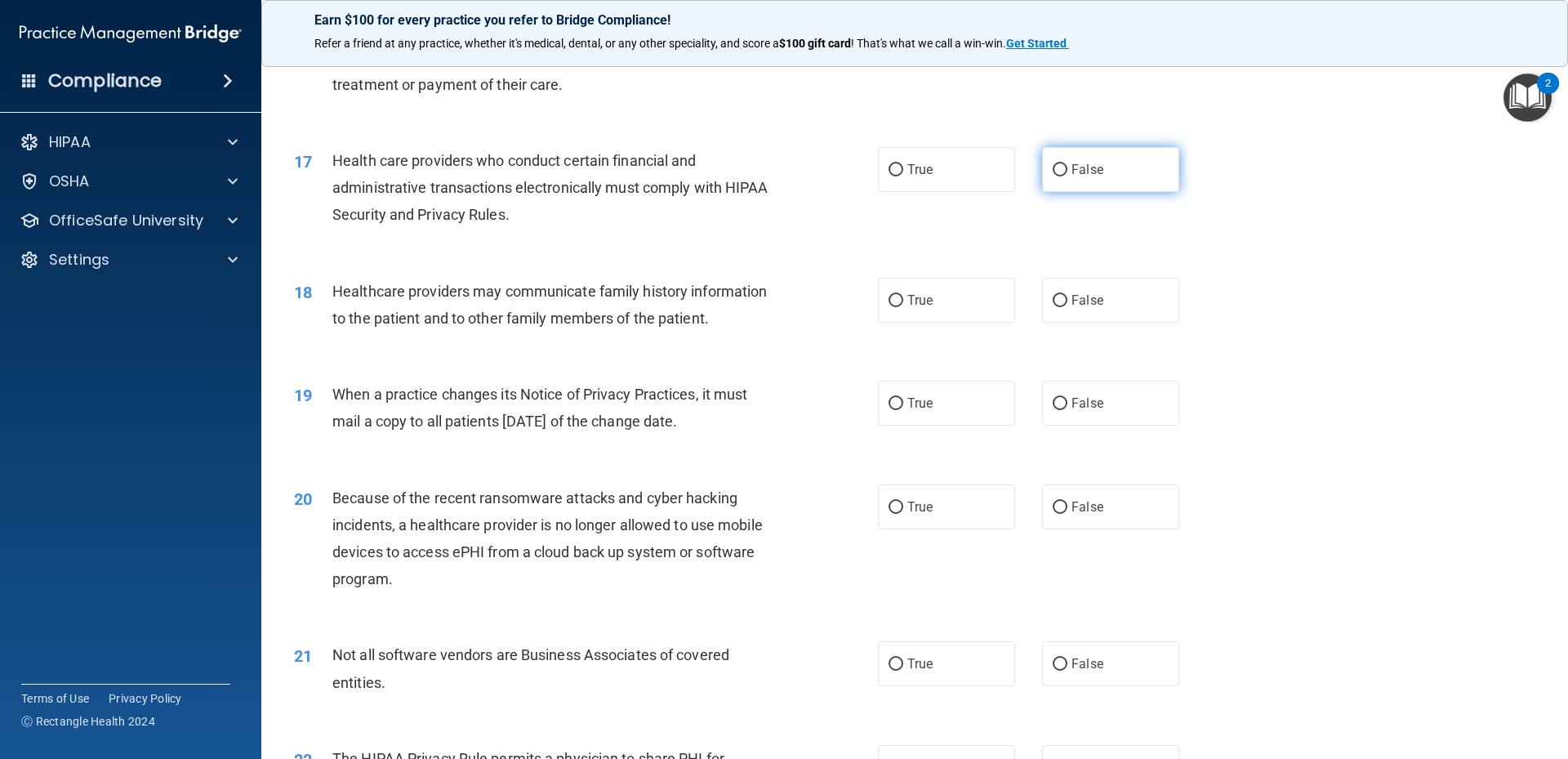
click at [1072, 168] on span "False" at bounding box center [1088, 169] width 32 height 16
click at [1067, 168] on input "False" at bounding box center [1060, 170] width 15 height 13
radio input "true"
click at [1082, 408] on span "False" at bounding box center [1088, 403] width 32 height 16
click at [1068, 408] on input "False" at bounding box center [1060, 404] width 15 height 13
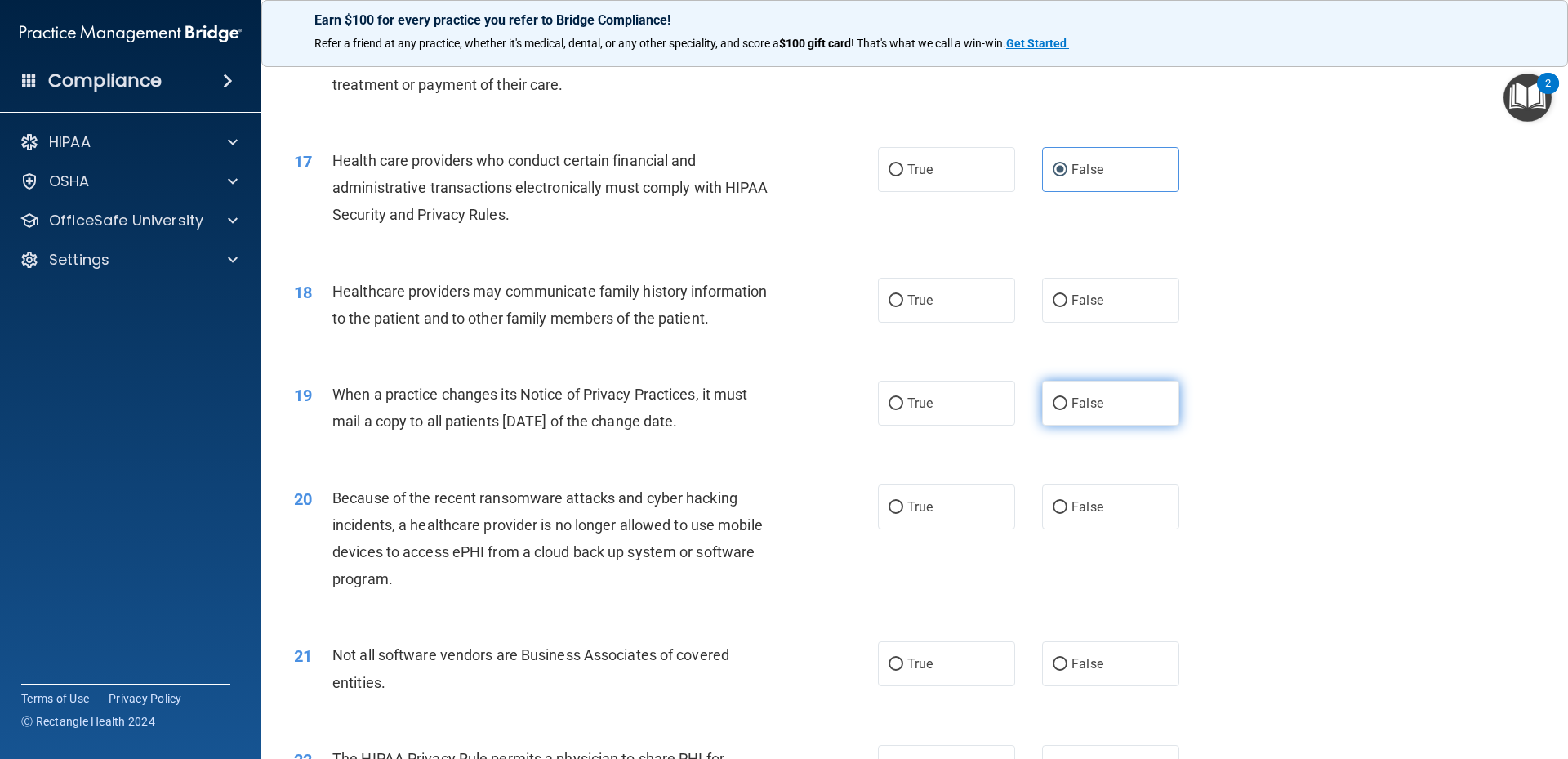
radio input "true"
click at [1083, 525] on label "False" at bounding box center [1110, 507] width 137 height 45
click at [1068, 514] on input "False" at bounding box center [1060, 507] width 15 height 13
radio input "true"
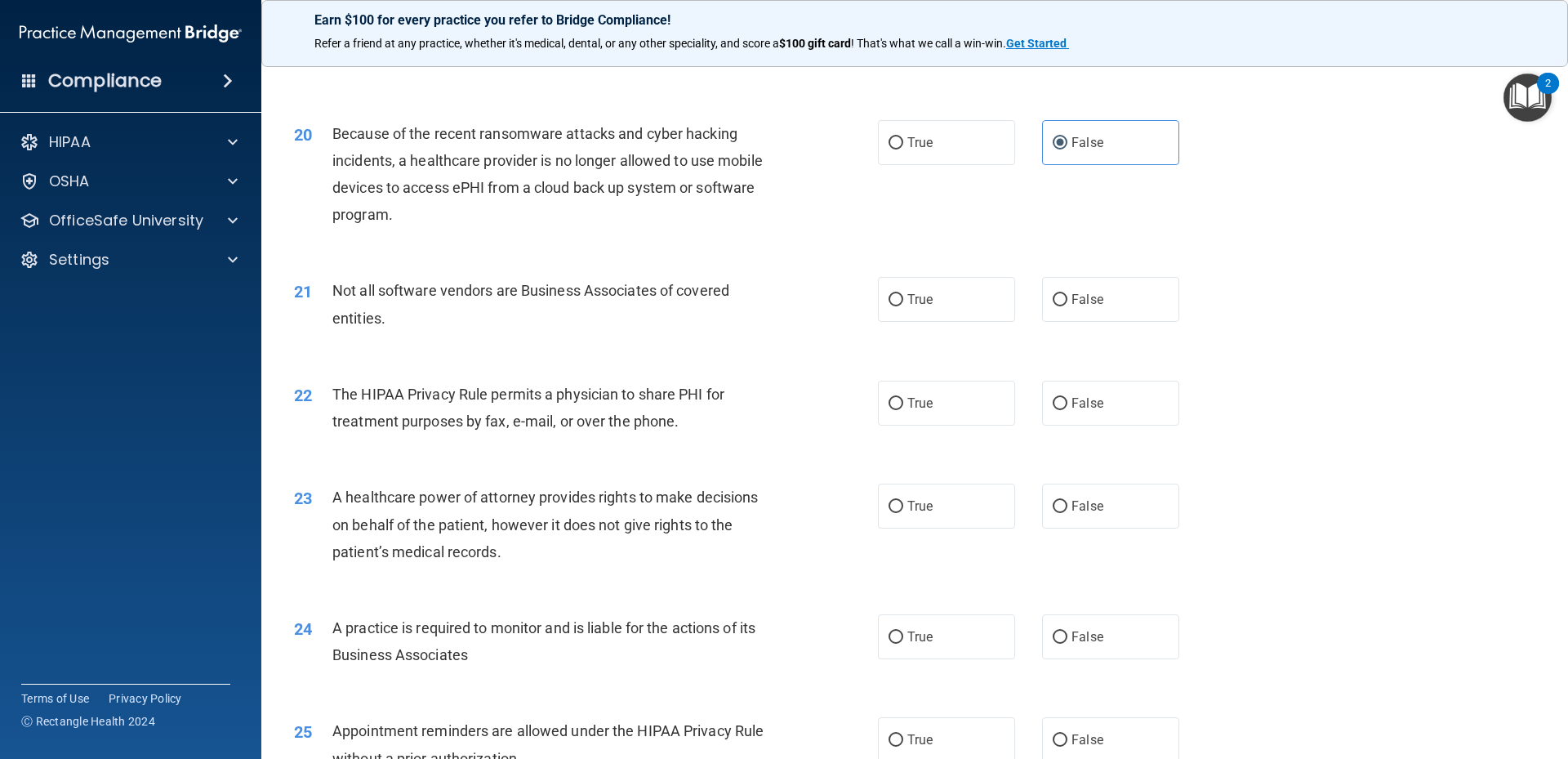
scroll to position [2395, 0]
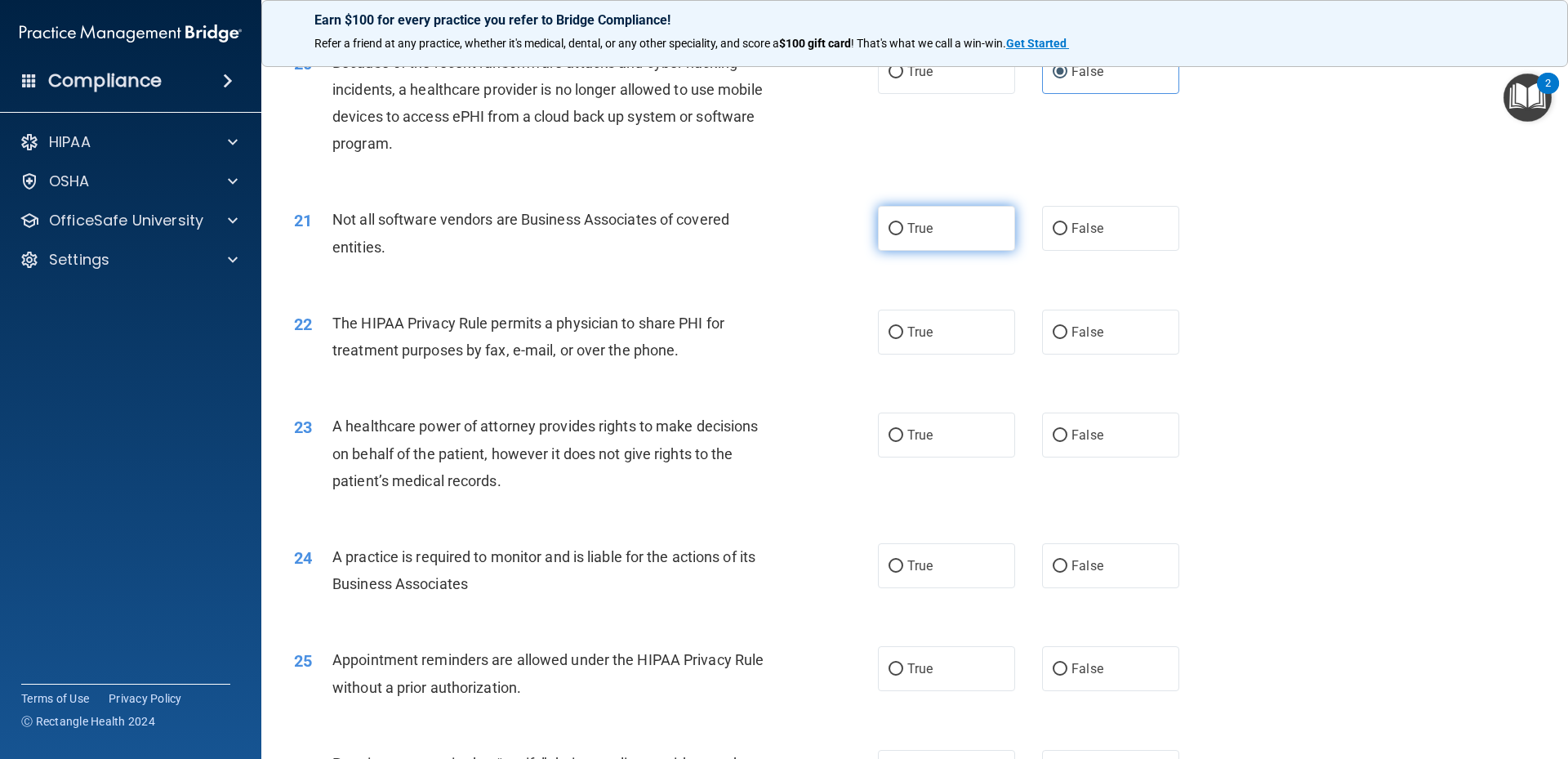
click at [912, 244] on label "True" at bounding box center [947, 229] width 137 height 45
click at [903, 235] on input "True" at bounding box center [896, 229] width 15 height 13
radio input "true"
click at [928, 337] on label "True" at bounding box center [947, 332] width 137 height 45
click at [903, 337] on input "True" at bounding box center [896, 333] width 15 height 13
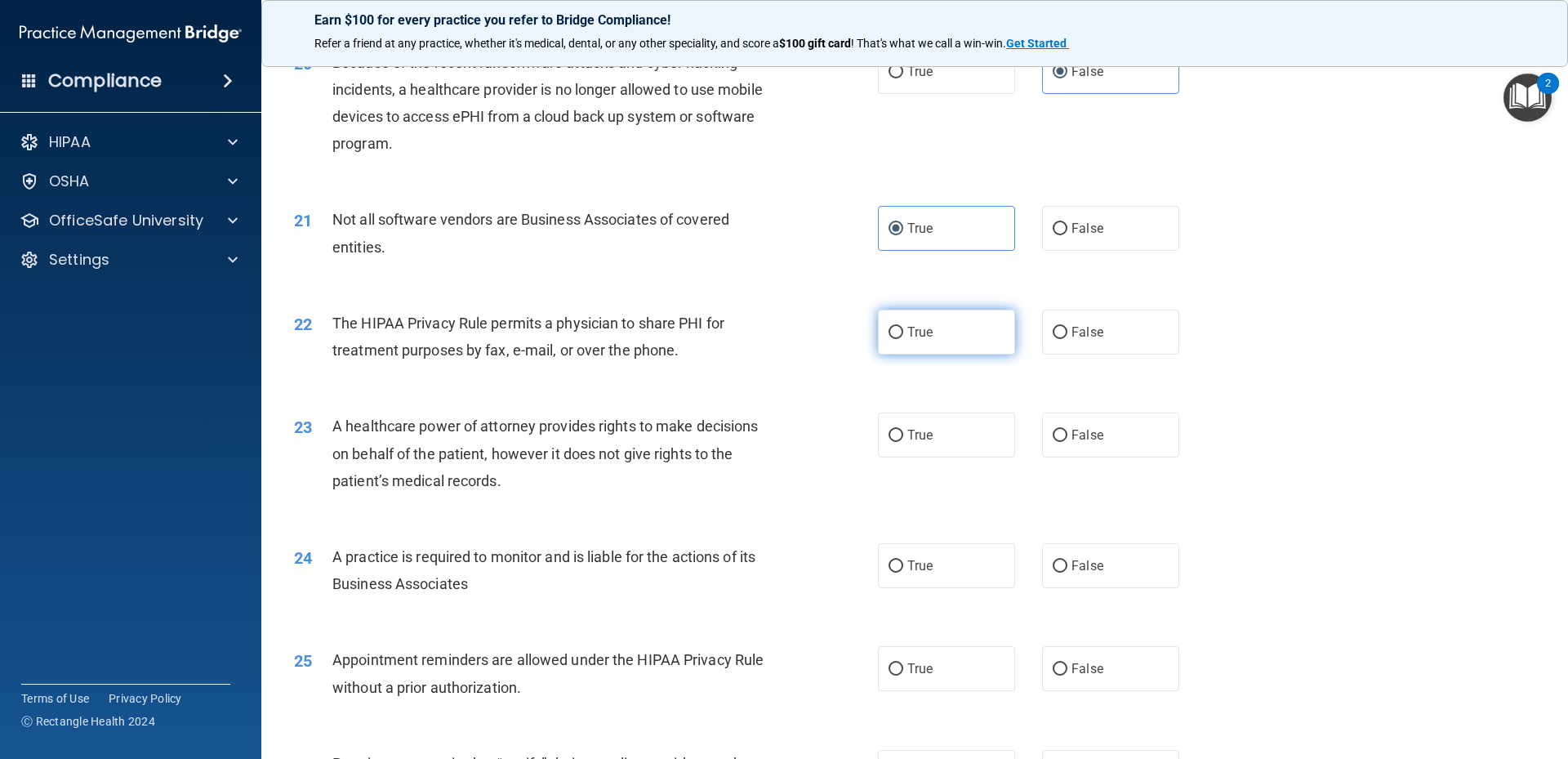
radio input "true"
click at [1079, 430] on span "False" at bounding box center [1088, 435] width 32 height 16
click at [1068, 430] on input "False" at bounding box center [1060, 435] width 15 height 13
radio input "true"
click at [1083, 564] on span "False" at bounding box center [1088, 565] width 32 height 16
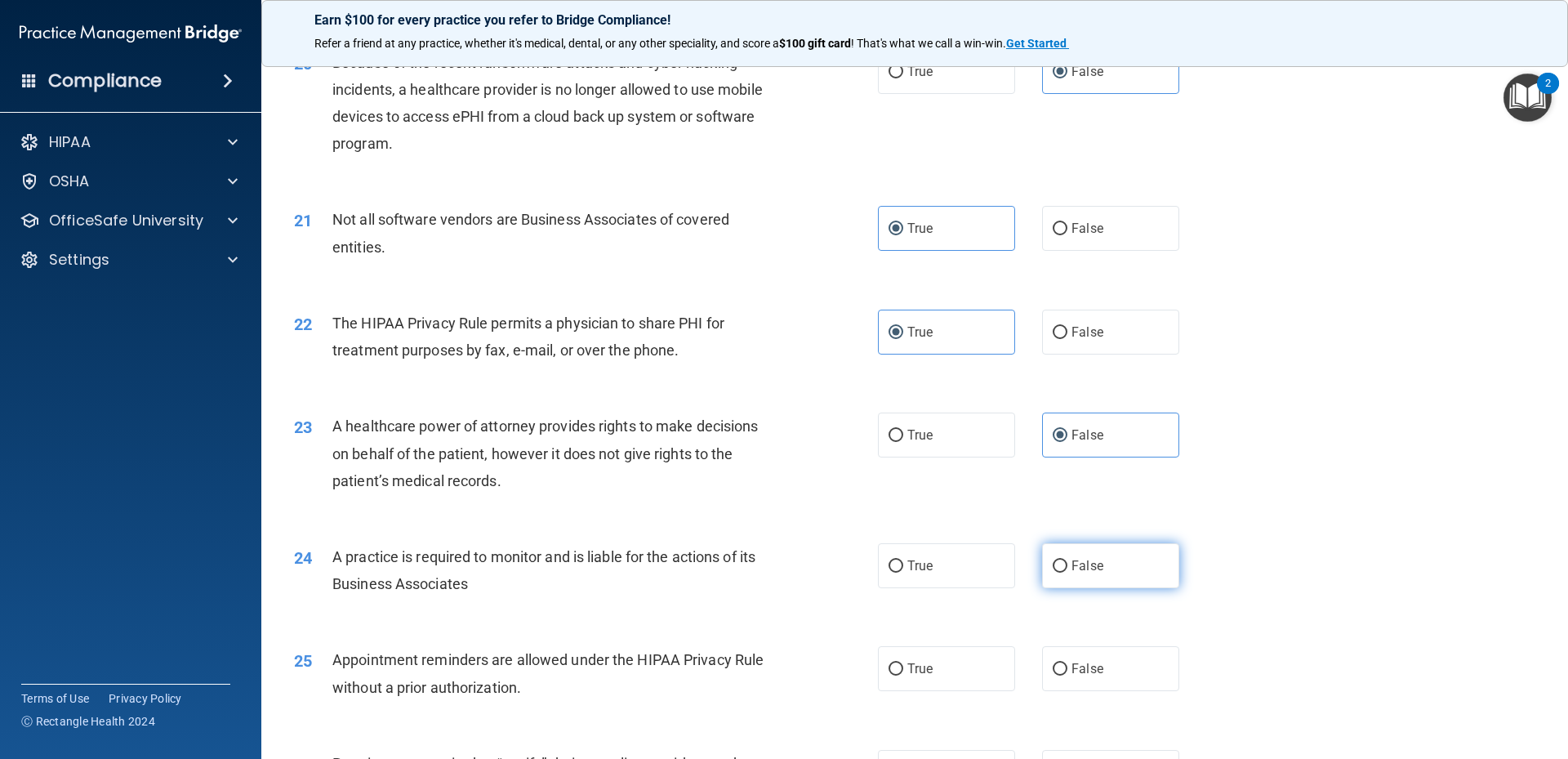
click at [1068, 564] on input "False" at bounding box center [1060, 566] width 15 height 13
radio input "true"
click at [910, 656] on label "True" at bounding box center [947, 668] width 137 height 45
click at [903, 663] on input "True" at bounding box center [896, 669] width 15 height 13
radio input "true"
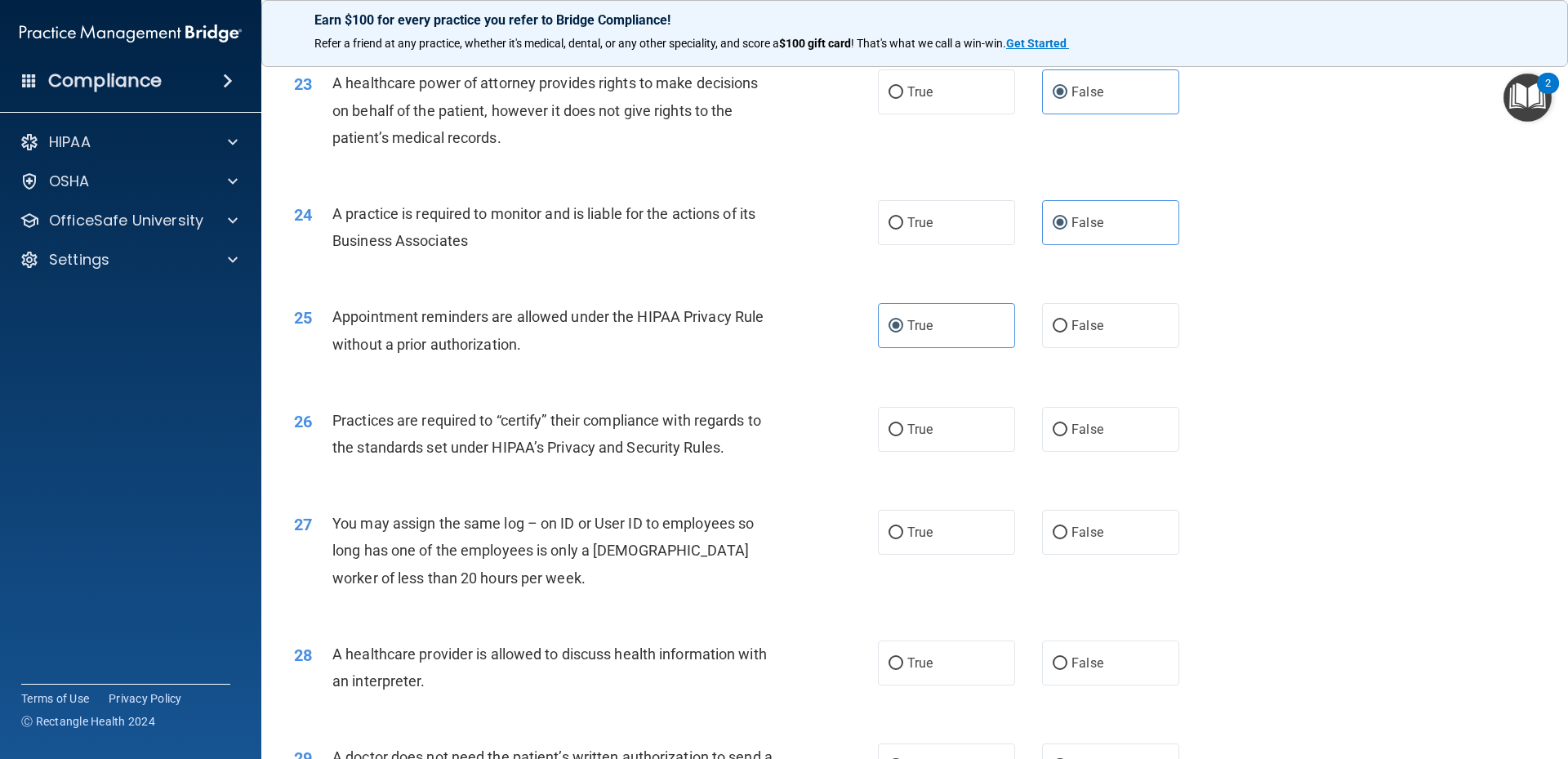
scroll to position [2832, 0]
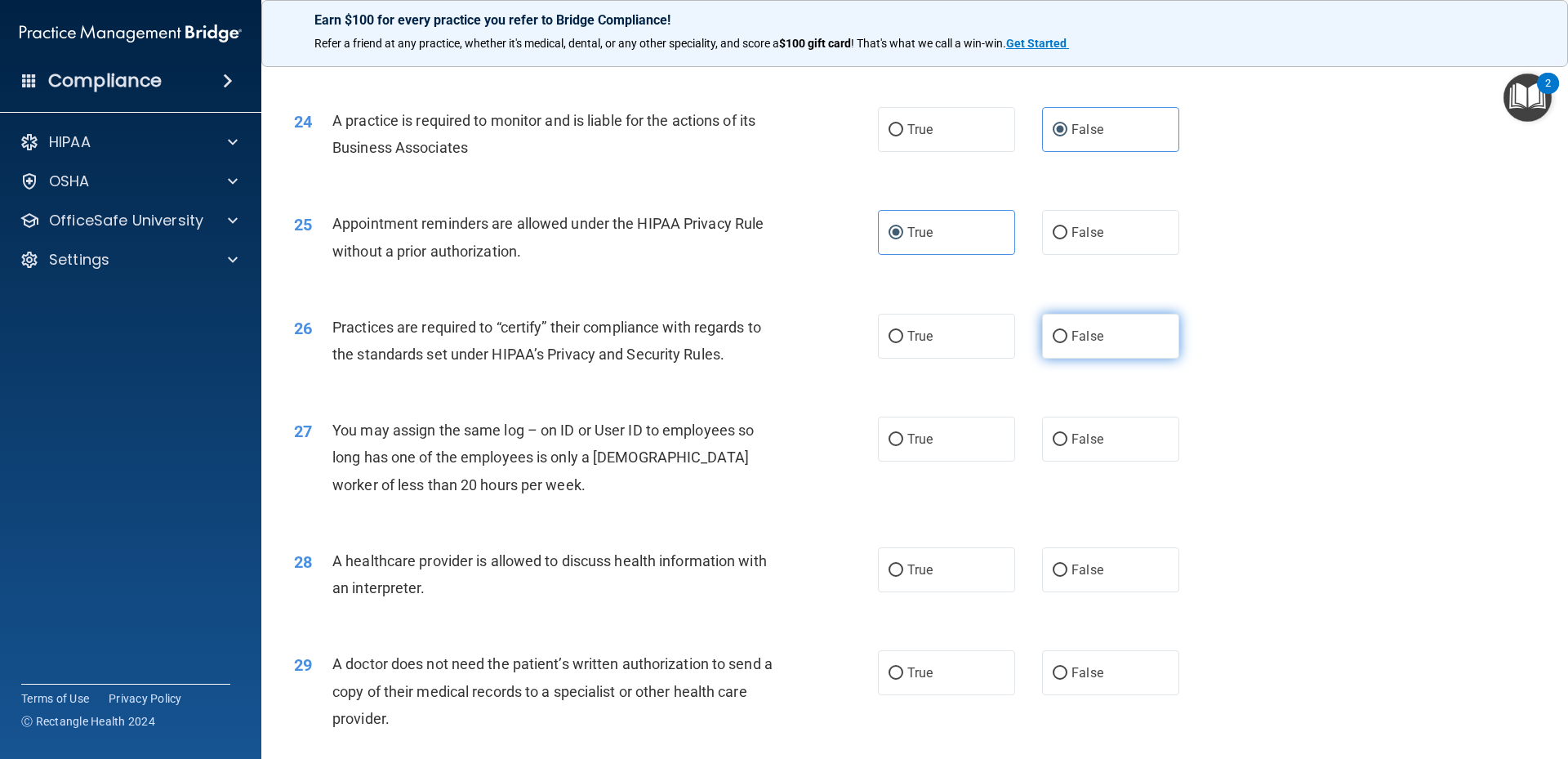
click at [1081, 339] on span "False" at bounding box center [1088, 336] width 32 height 16
click at [1068, 339] on input "False" at bounding box center [1060, 337] width 15 height 13
radio input "true"
click at [1093, 456] on label "False" at bounding box center [1110, 439] width 137 height 45
click at [1068, 446] on input "False" at bounding box center [1060, 440] width 15 height 13
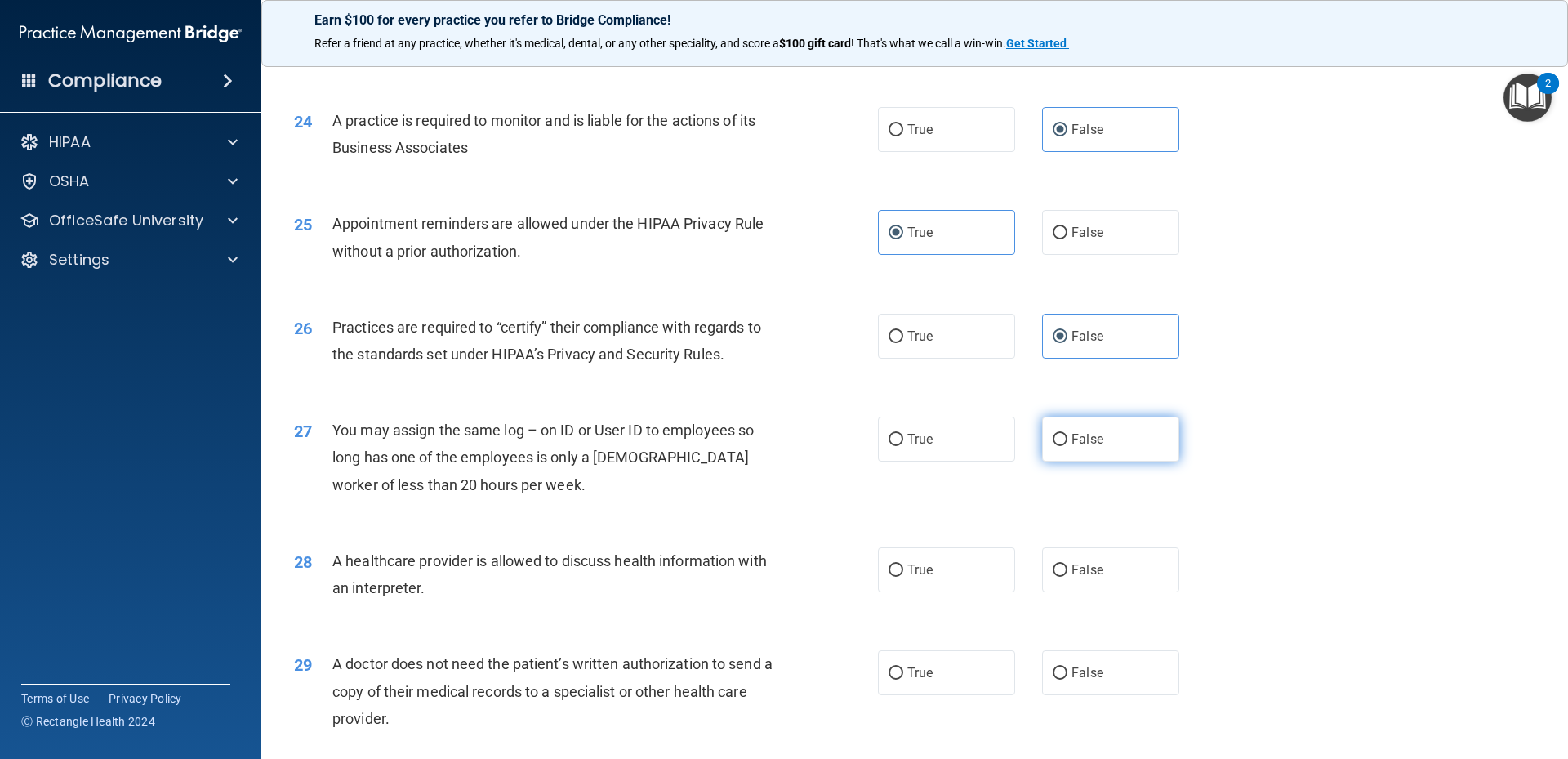
radio input "true"
click at [937, 560] on label "True" at bounding box center [947, 570] width 137 height 45
click at [903, 565] on input "True" at bounding box center [896, 571] width 15 height 13
radio input "true"
click at [910, 661] on label "True" at bounding box center [947, 672] width 137 height 45
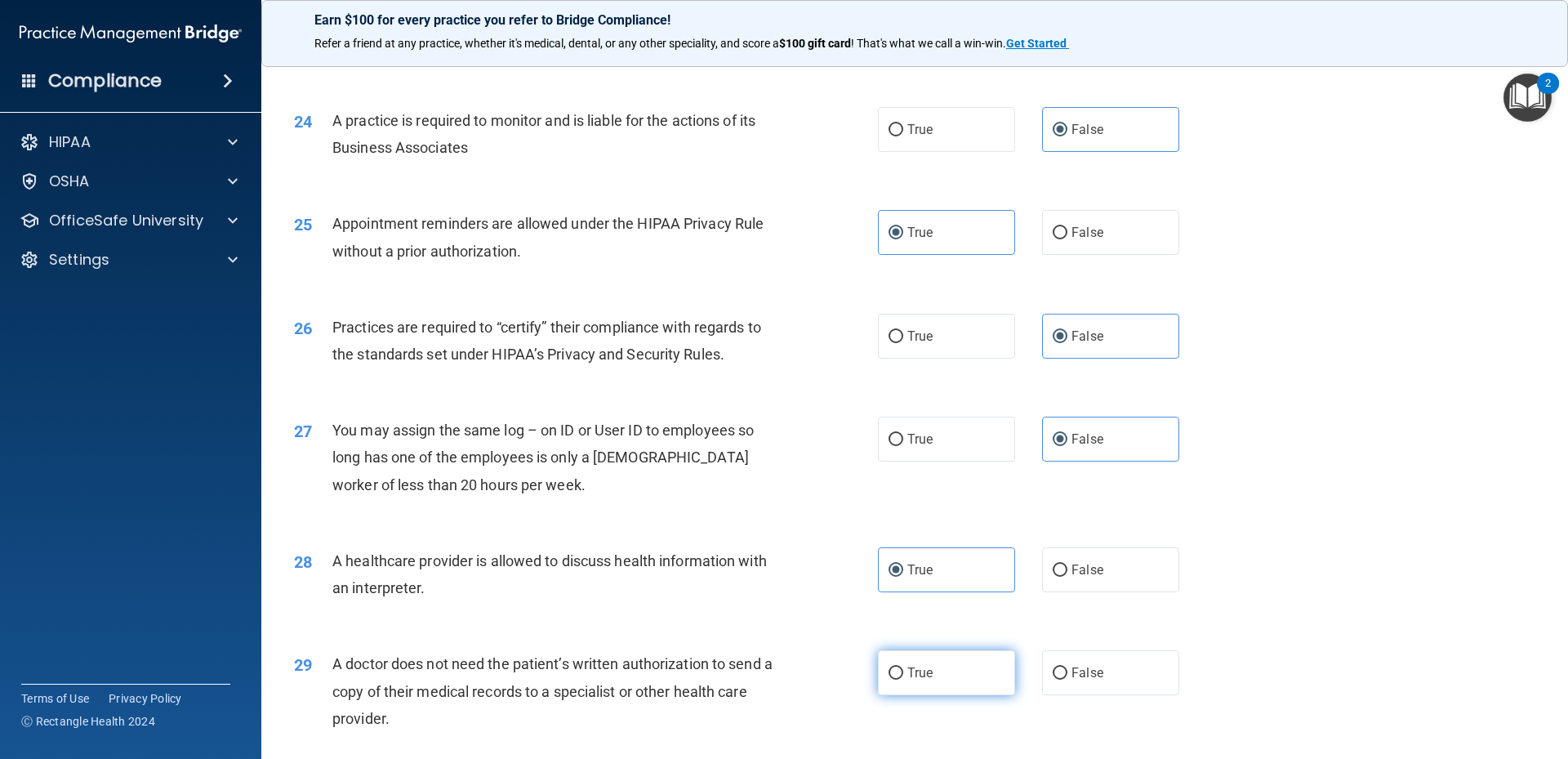
click at [903, 667] on input "True" at bounding box center [896, 673] width 15 height 13
radio input "true"
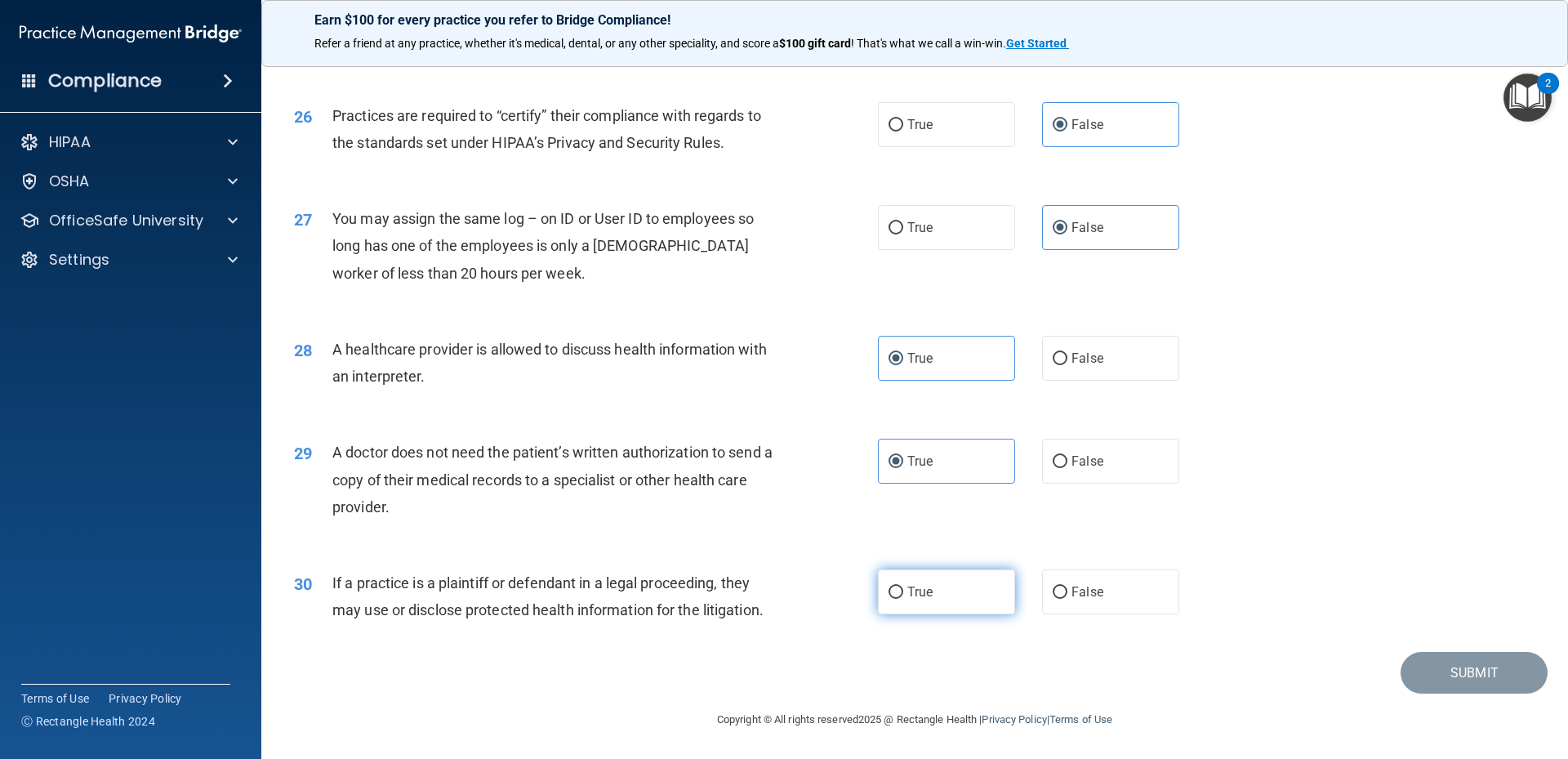
click at [914, 601] on label "True" at bounding box center [947, 591] width 137 height 45
click at [903, 599] on input "True" at bounding box center [896, 592] width 15 height 13
radio input "true"
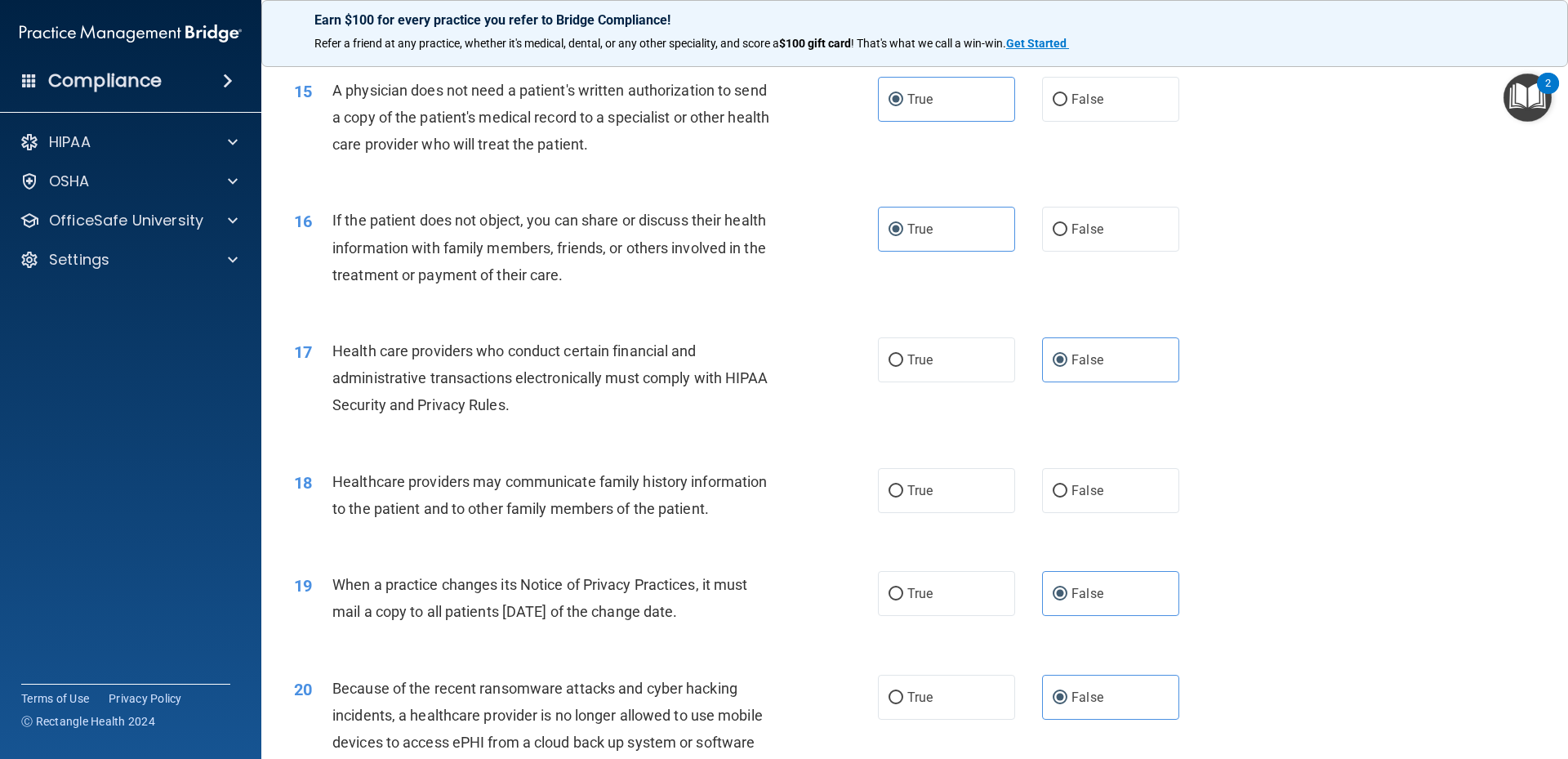
scroll to position [1737, 0]
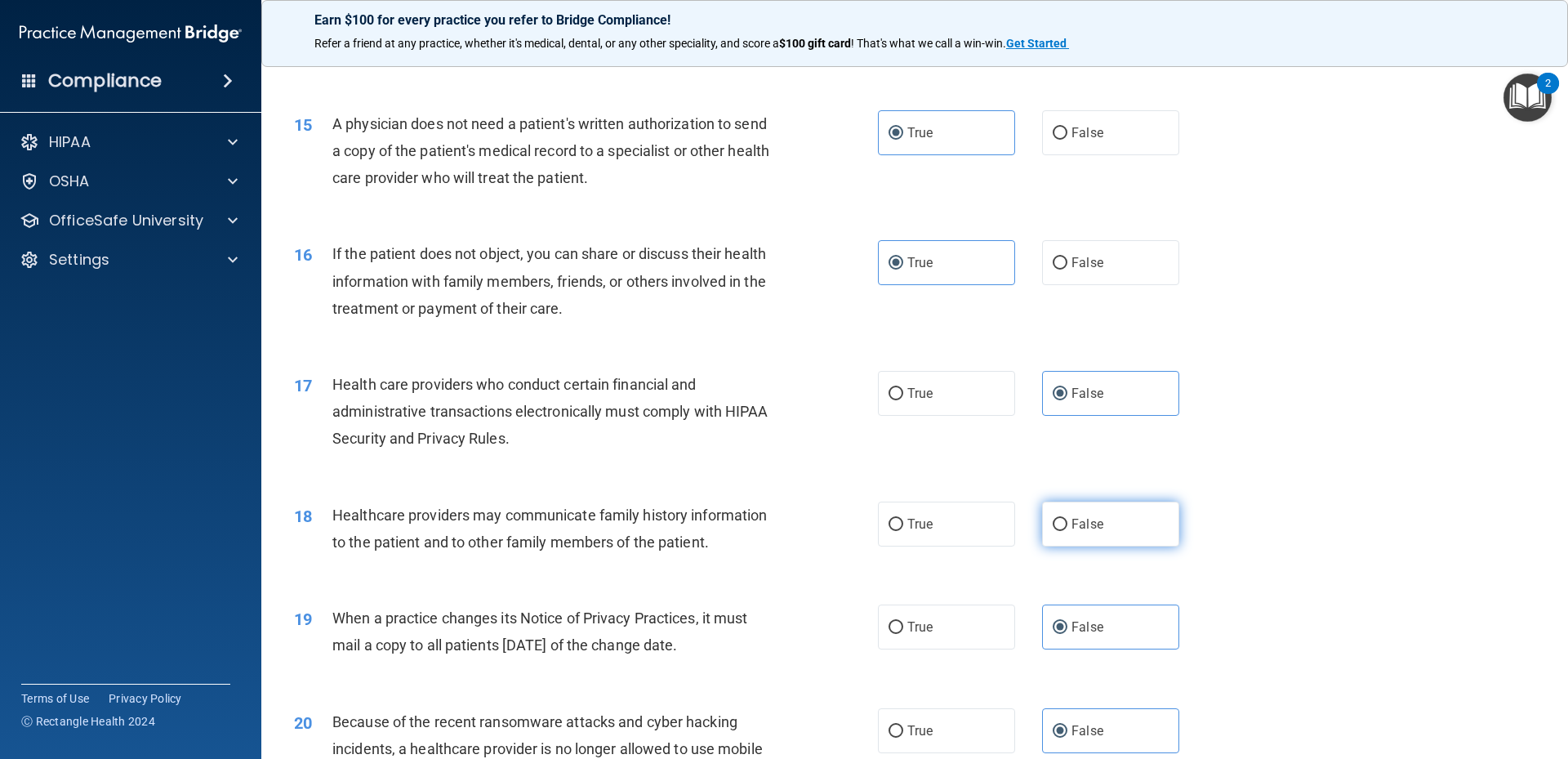
click at [1103, 521] on label "False" at bounding box center [1110, 524] width 137 height 45
click at [1068, 521] on input "False" at bounding box center [1060, 525] width 15 height 13
radio input "true"
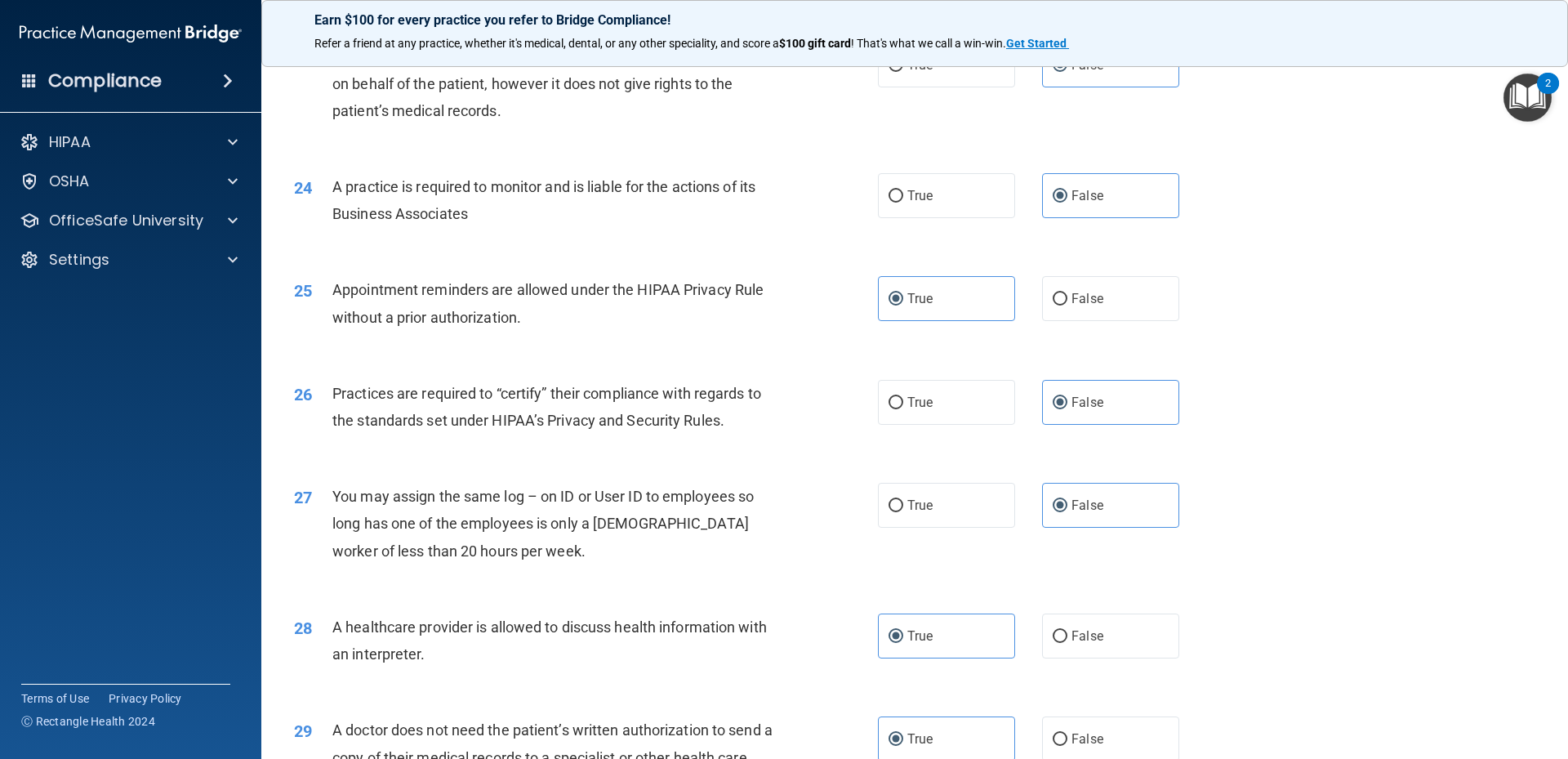
scroll to position [3043, 0]
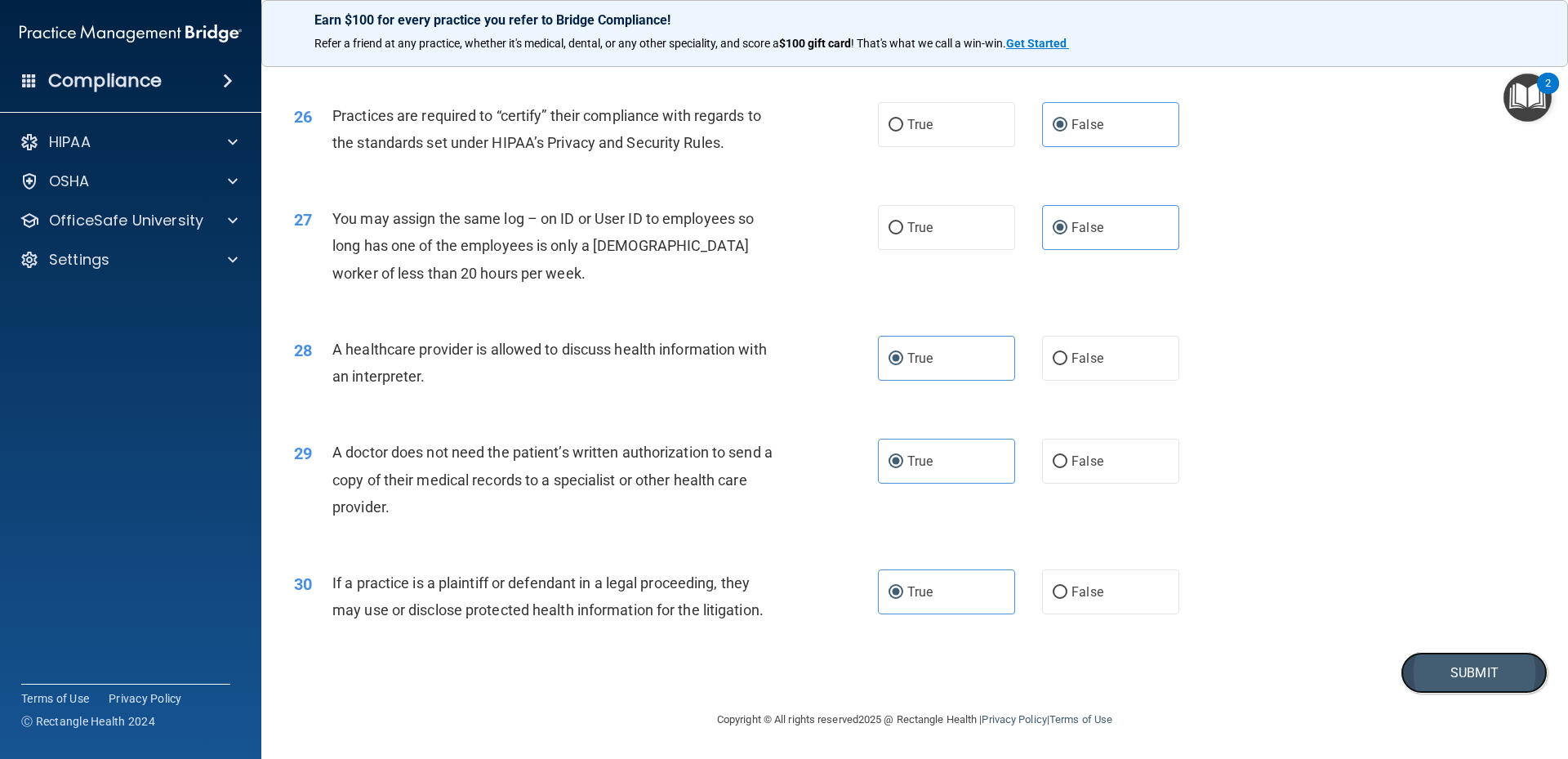
click at [1470, 668] on button "Submit" at bounding box center [1474, 672] width 147 height 42
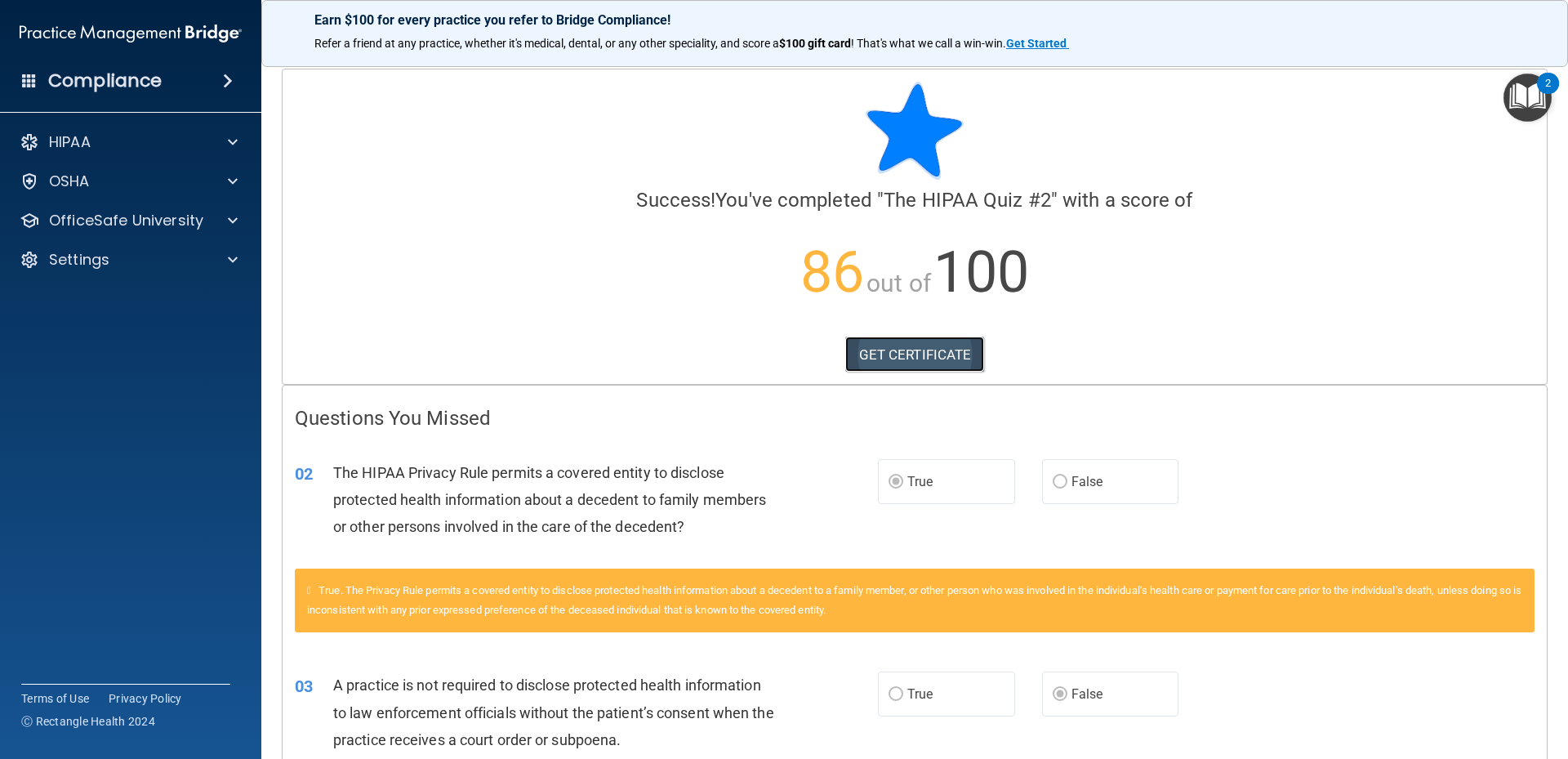
click at [945, 349] on link "GET CERTIFICATE" at bounding box center [914, 354] width 139 height 36
click at [160, 226] on p "OfficeSafe University" at bounding box center [126, 220] width 154 height 19
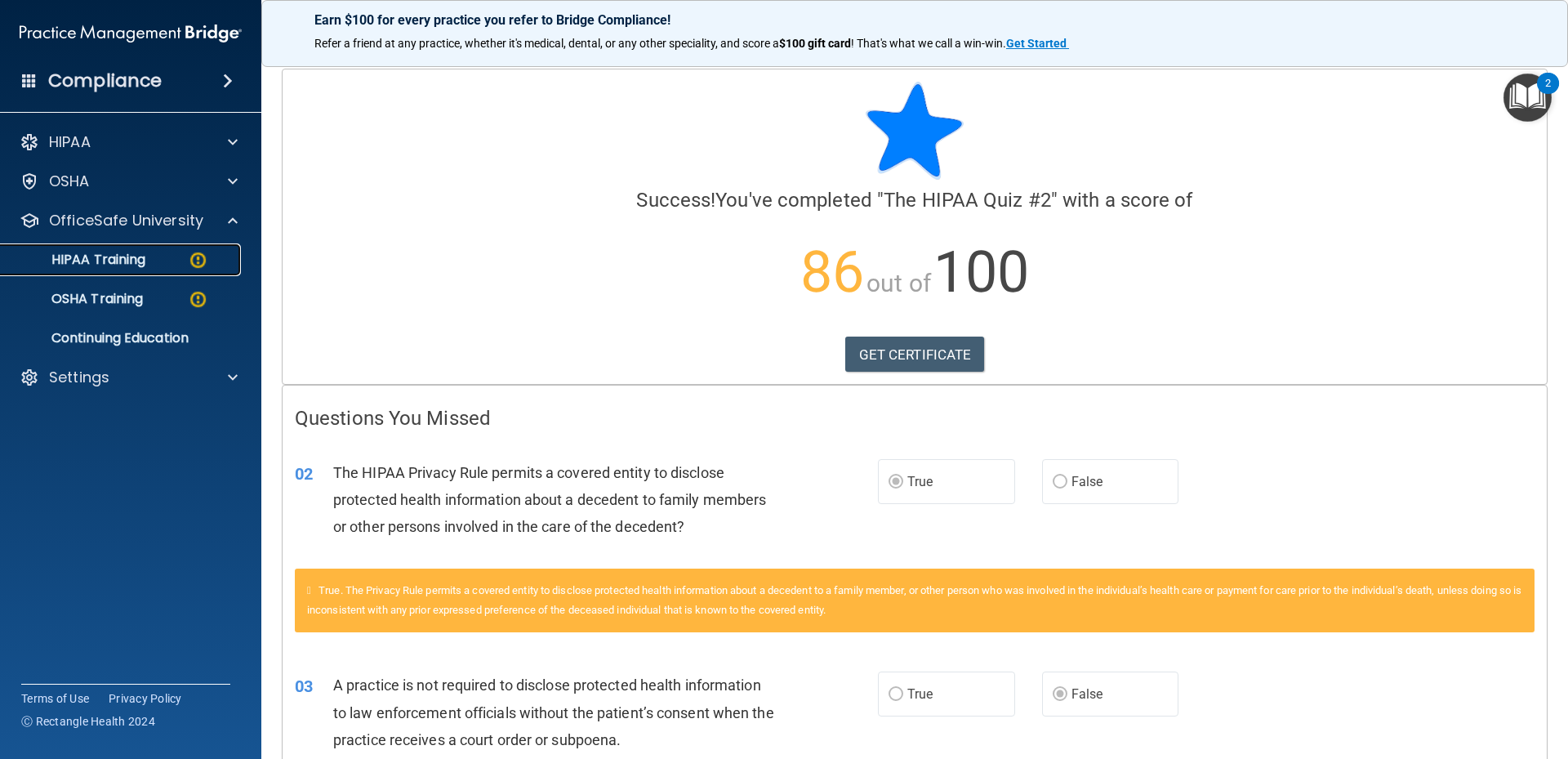
click at [188, 264] on img at bounding box center [198, 260] width 20 height 20
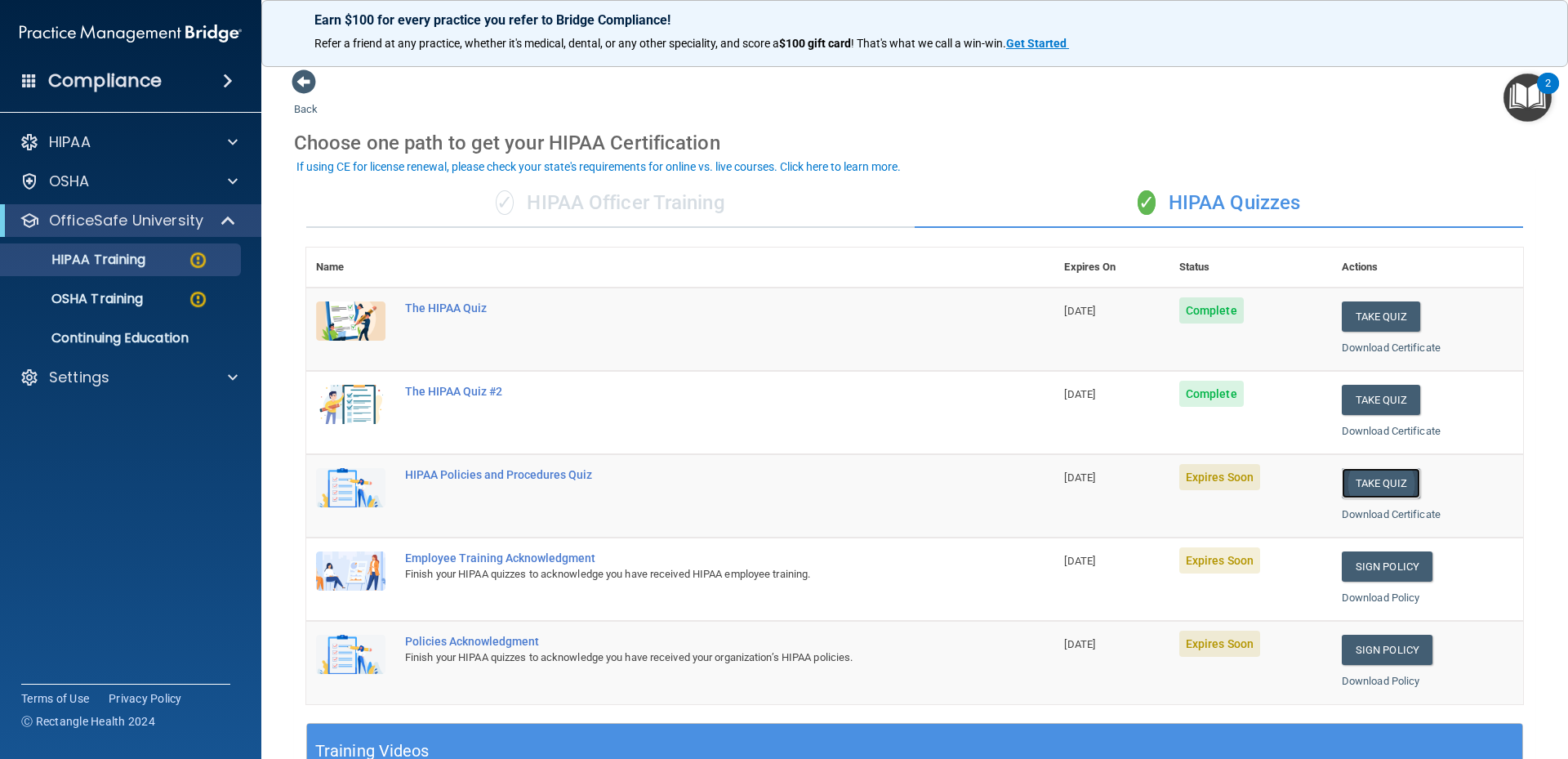
click at [1370, 480] on button "Take Quiz" at bounding box center [1381, 483] width 78 height 30
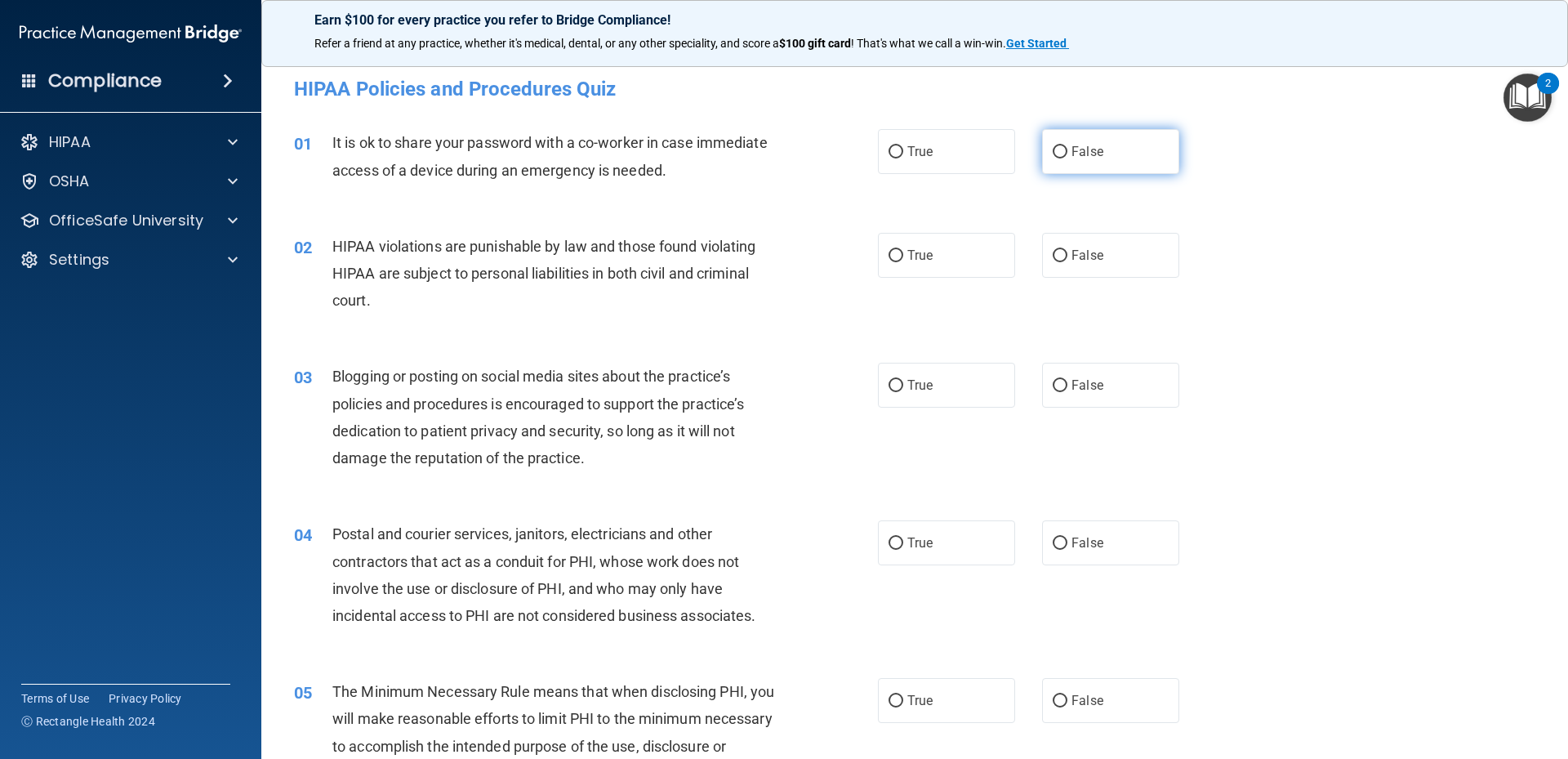
click at [1055, 165] on label "False" at bounding box center [1110, 152] width 137 height 45
click at [1055, 158] on input "False" at bounding box center [1060, 152] width 15 height 13
radio input "true"
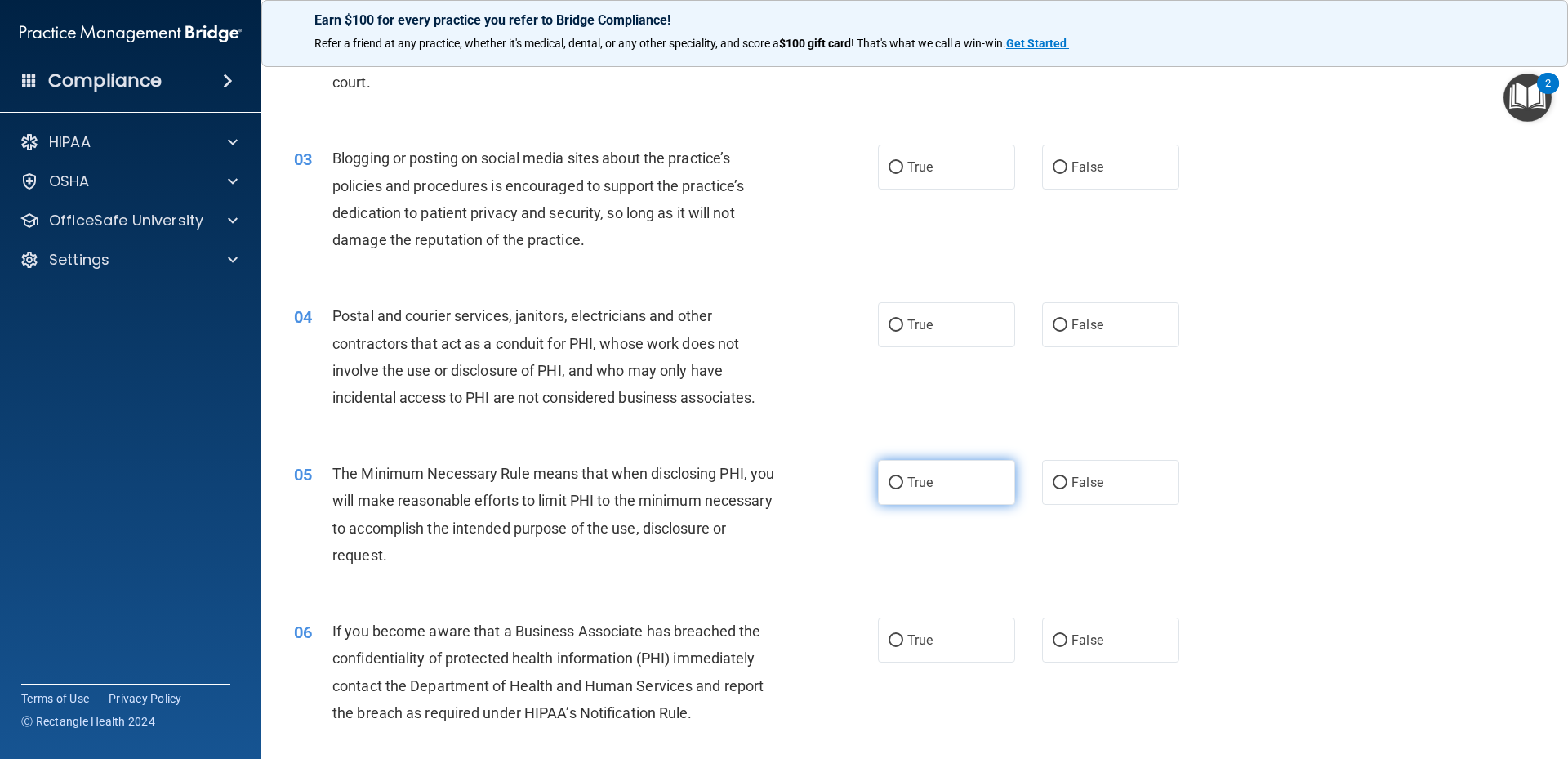
click at [921, 483] on span "True" at bounding box center [920, 482] width 25 height 16
click at [903, 483] on input "True" at bounding box center [896, 483] width 15 height 13
radio input "true"
click at [937, 324] on label "True" at bounding box center [947, 324] width 137 height 45
click at [903, 324] on input "True" at bounding box center [896, 325] width 15 height 13
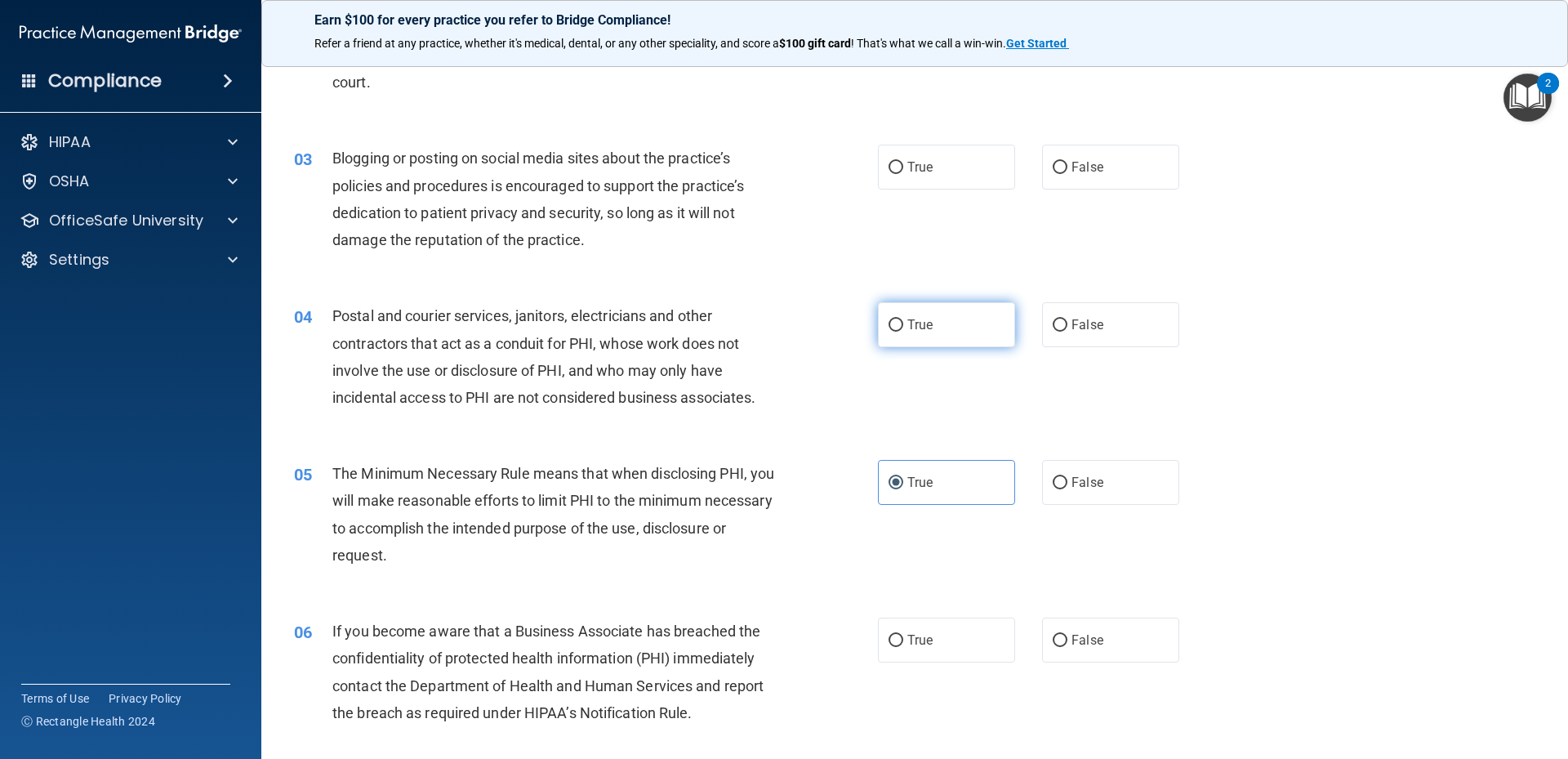
radio input "true"
click at [915, 169] on span "True" at bounding box center [920, 167] width 25 height 16
click at [903, 169] on input "True" at bounding box center [896, 168] width 15 height 13
radio input "true"
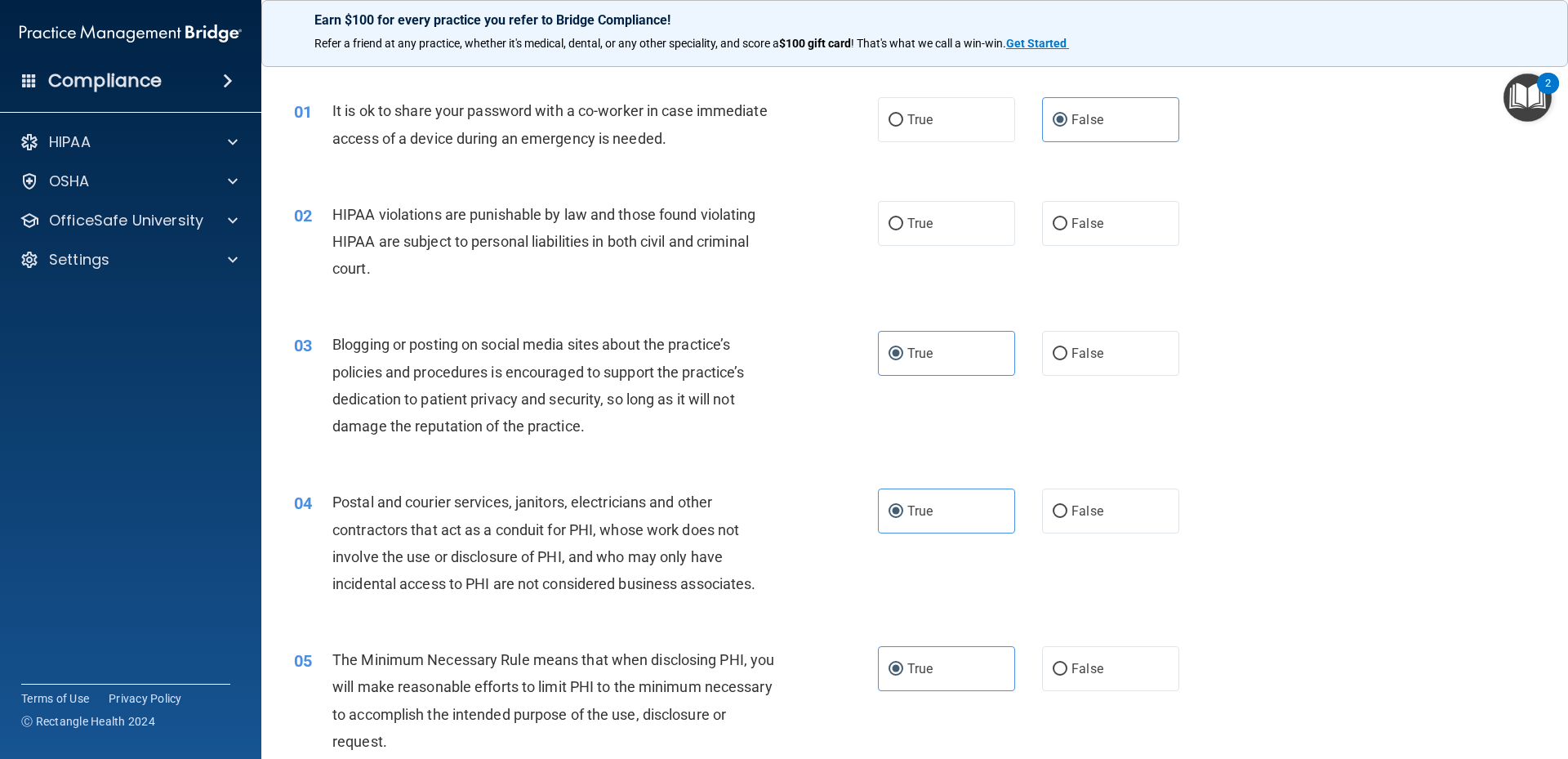
scroll to position [0, 0]
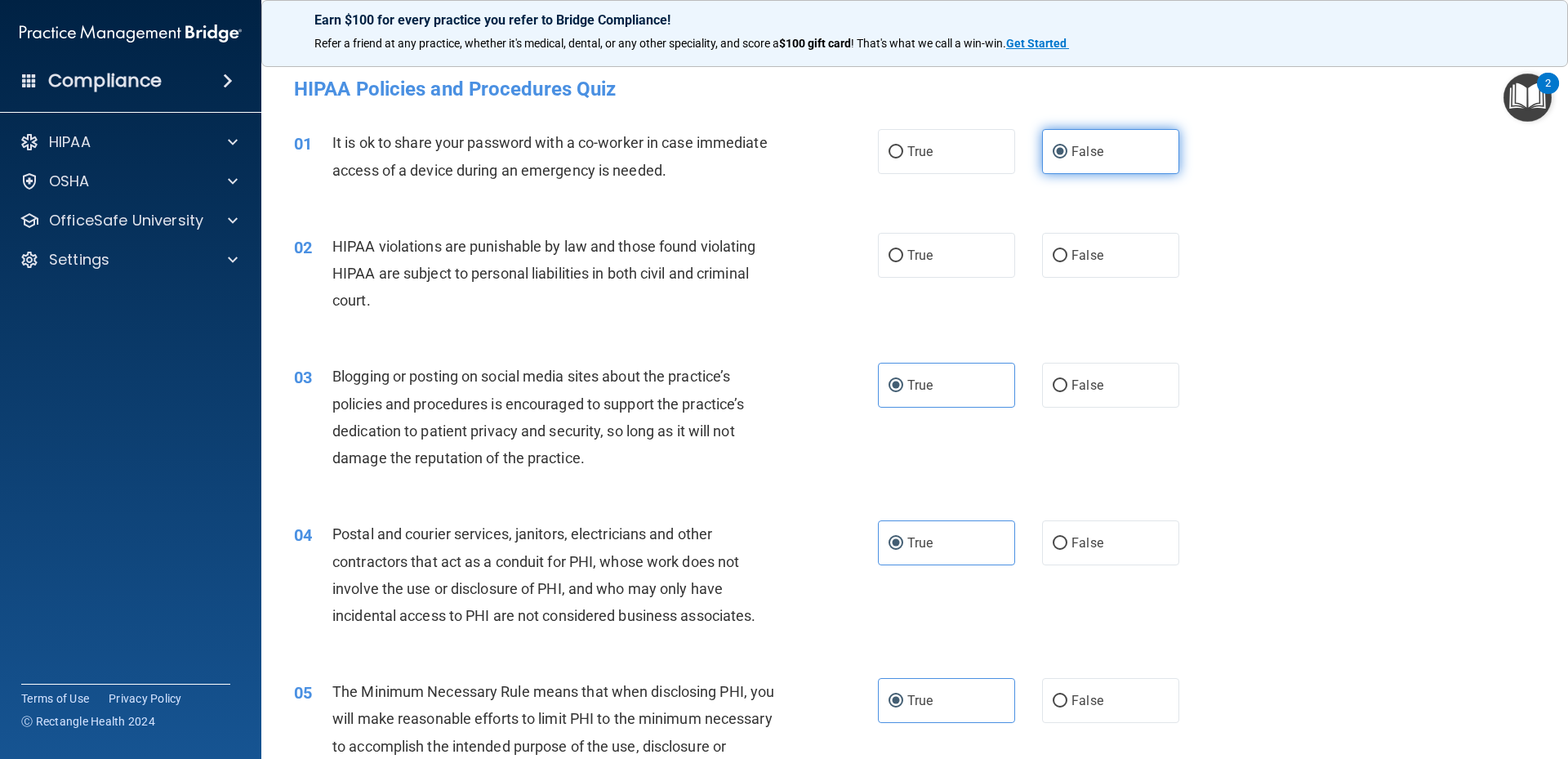
drag, startPoint x: 912, startPoint y: 254, endPoint x: 1039, endPoint y: 143, distance: 168.7
click at [912, 254] on span "True" at bounding box center [920, 255] width 25 height 16
click at [903, 254] on input "True" at bounding box center [896, 256] width 15 height 13
radio input "true"
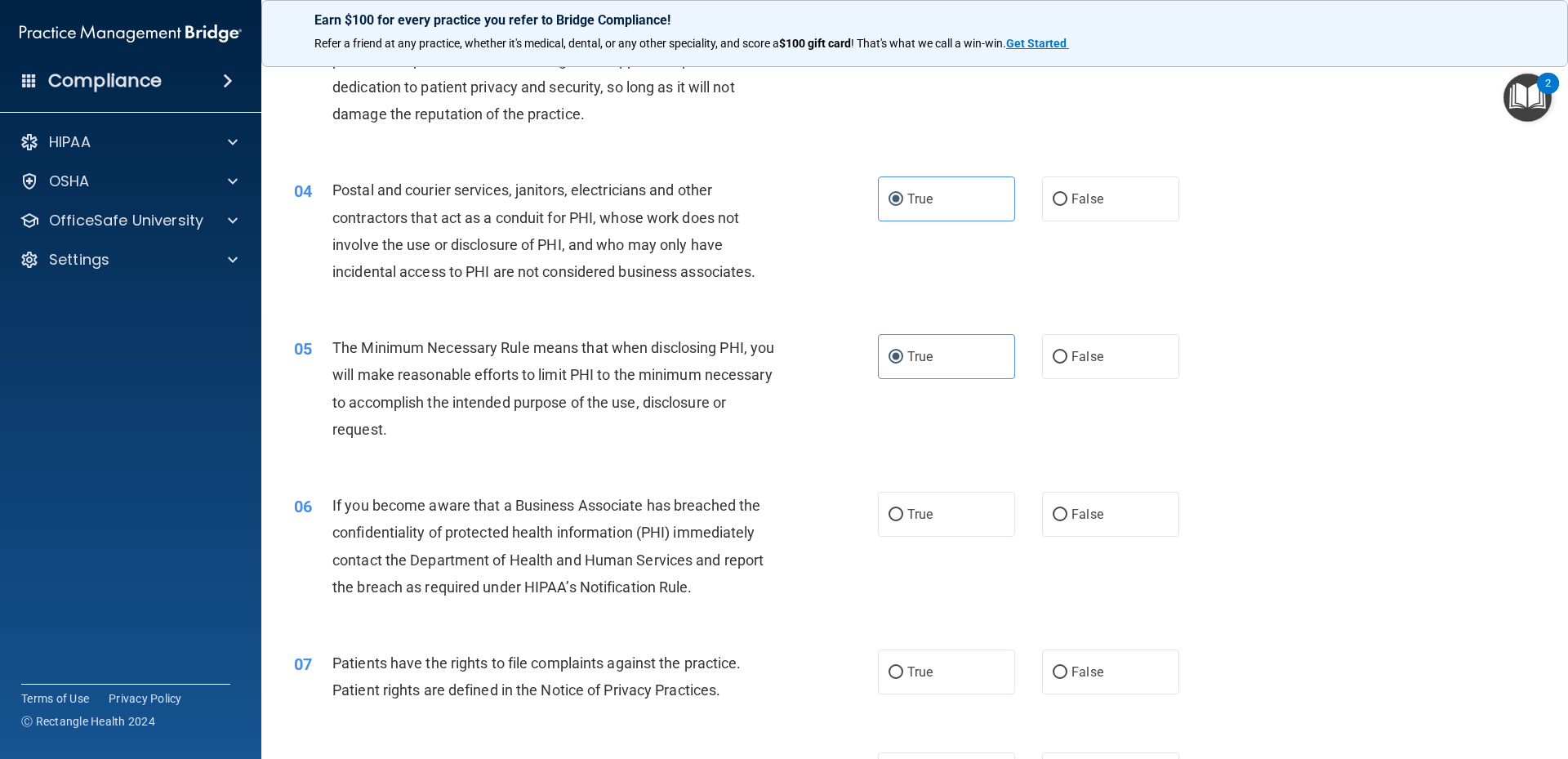
scroll to position [653, 0]
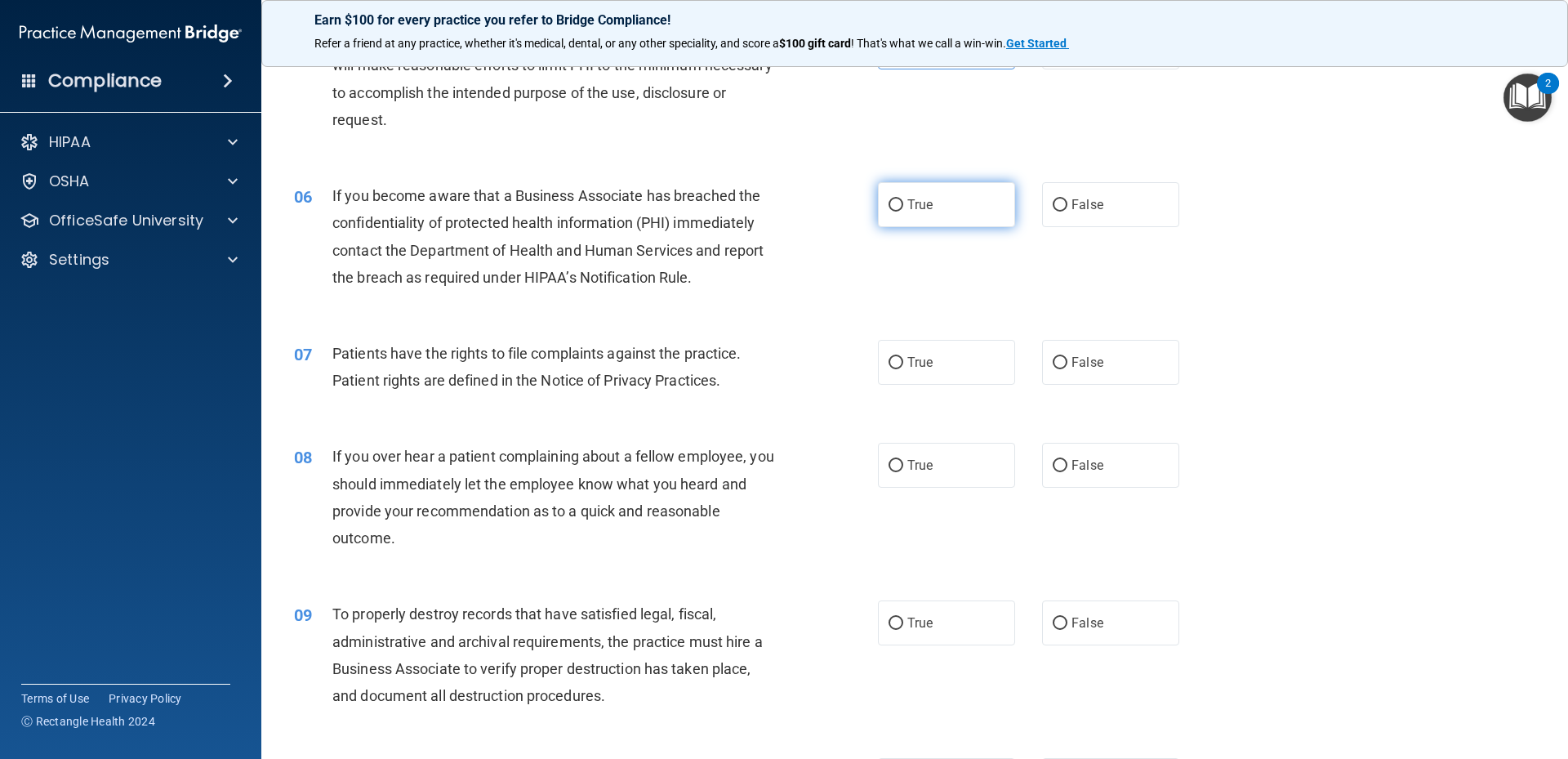
click at [931, 210] on label "True" at bounding box center [947, 204] width 137 height 45
click at [903, 210] on input "True" at bounding box center [896, 205] width 15 height 13
radio input "true"
click at [925, 368] on span "True" at bounding box center [920, 362] width 25 height 16
click at [903, 368] on input "True" at bounding box center [896, 363] width 15 height 13
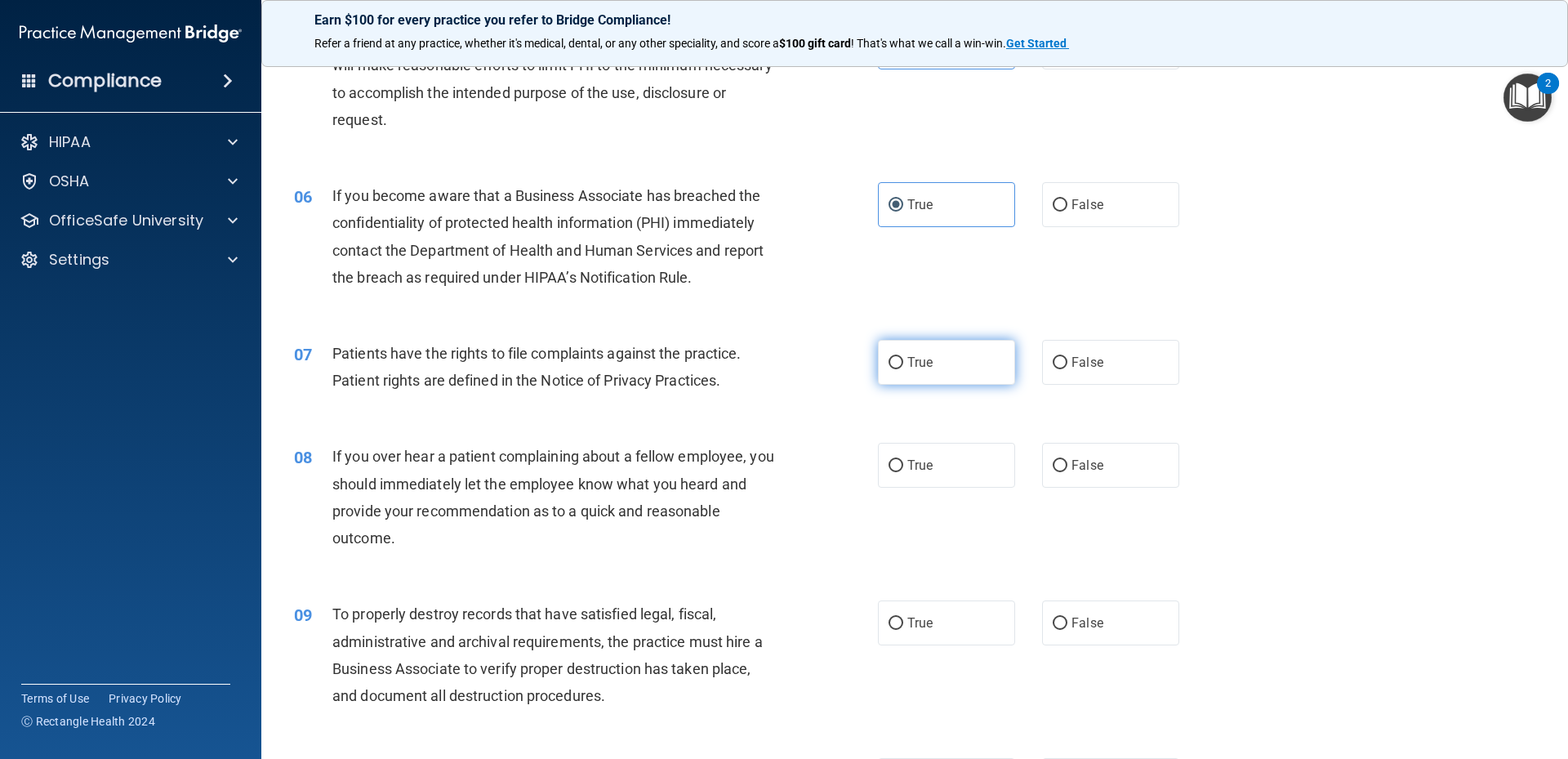
radio input "true"
click at [1102, 474] on label "False" at bounding box center [1110, 465] width 137 height 45
click at [1068, 472] on input "False" at bounding box center [1060, 465] width 15 height 13
radio input "true"
click at [952, 626] on label "True" at bounding box center [947, 623] width 137 height 45
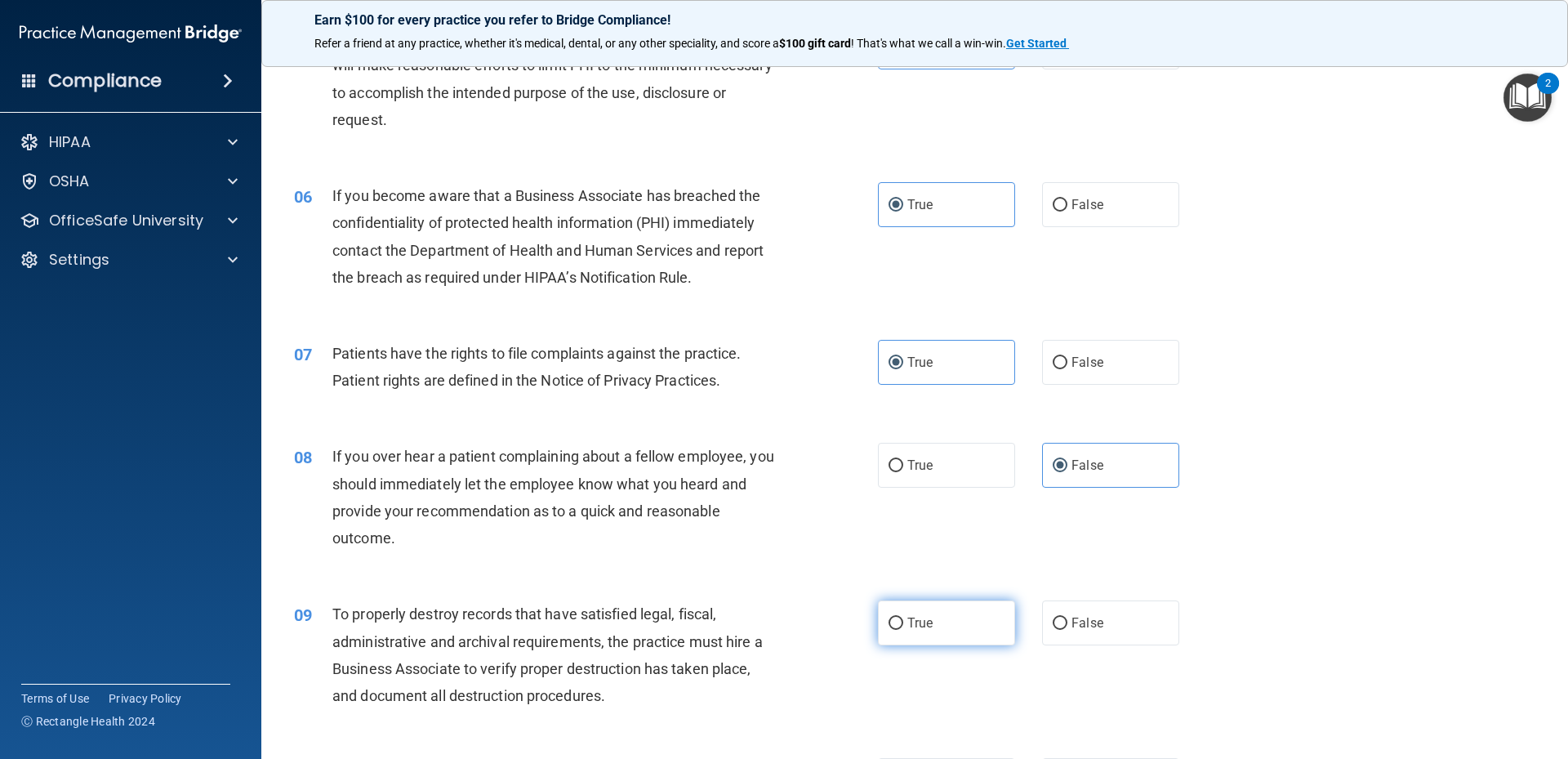
click at [903, 626] on input "True" at bounding box center [896, 623] width 15 height 13
radio input "true"
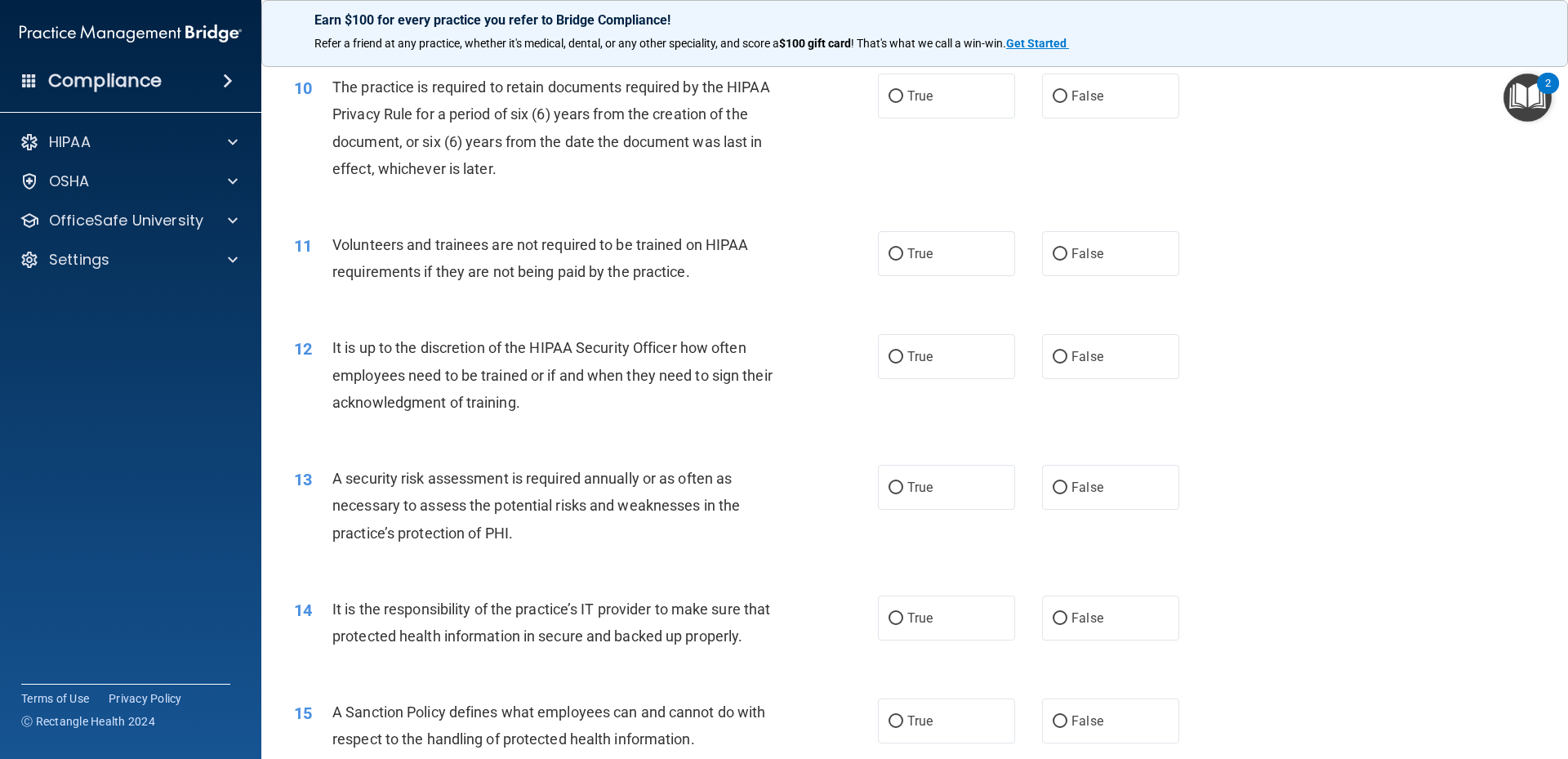
scroll to position [1307, 0]
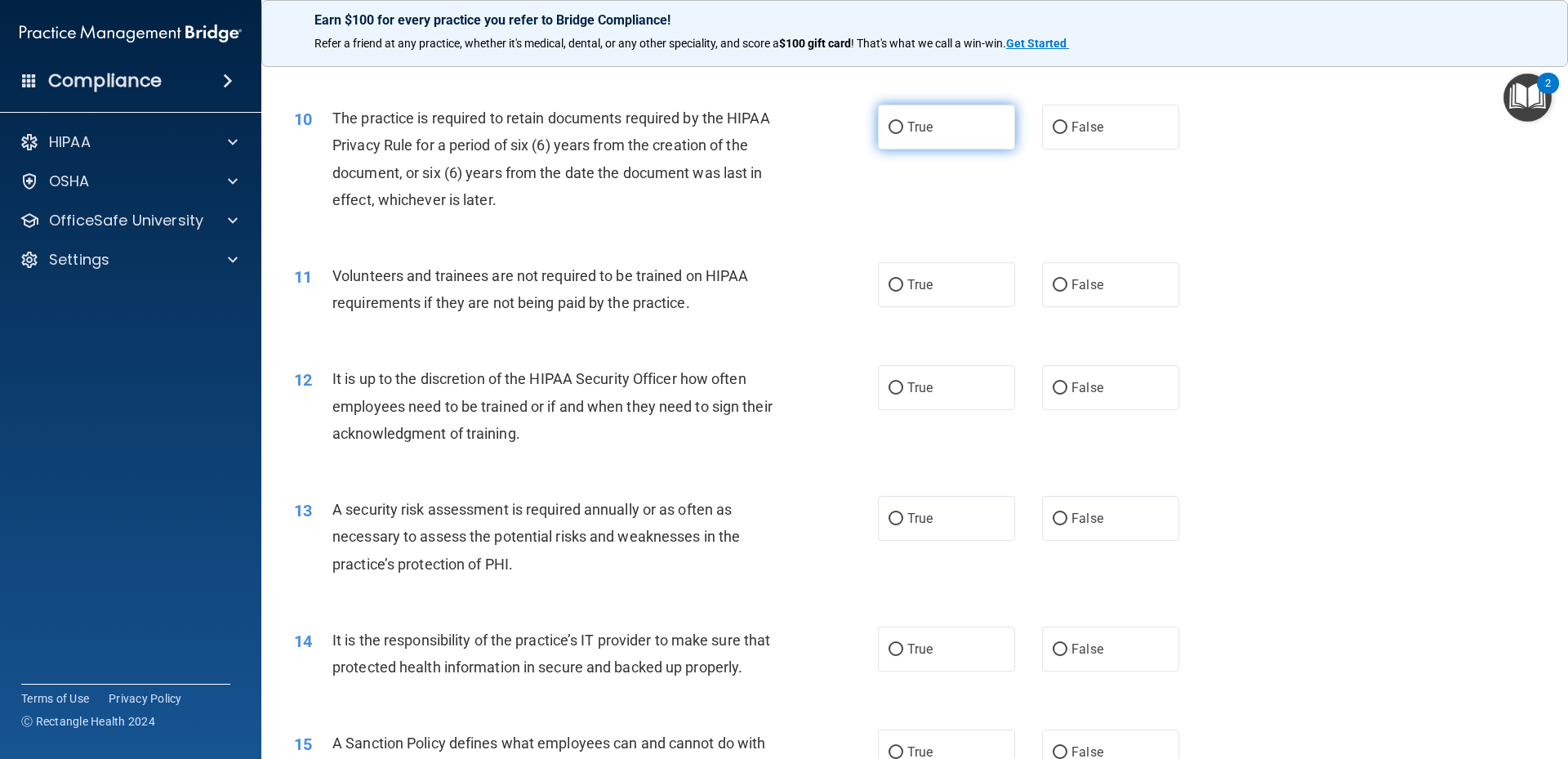
click at [947, 129] on label "True" at bounding box center [947, 127] width 137 height 45
click at [903, 129] on input "True" at bounding box center [896, 128] width 15 height 13
radio input "true"
click at [1083, 291] on span "False" at bounding box center [1088, 284] width 32 height 16
click at [1068, 291] on input "False" at bounding box center [1060, 285] width 15 height 13
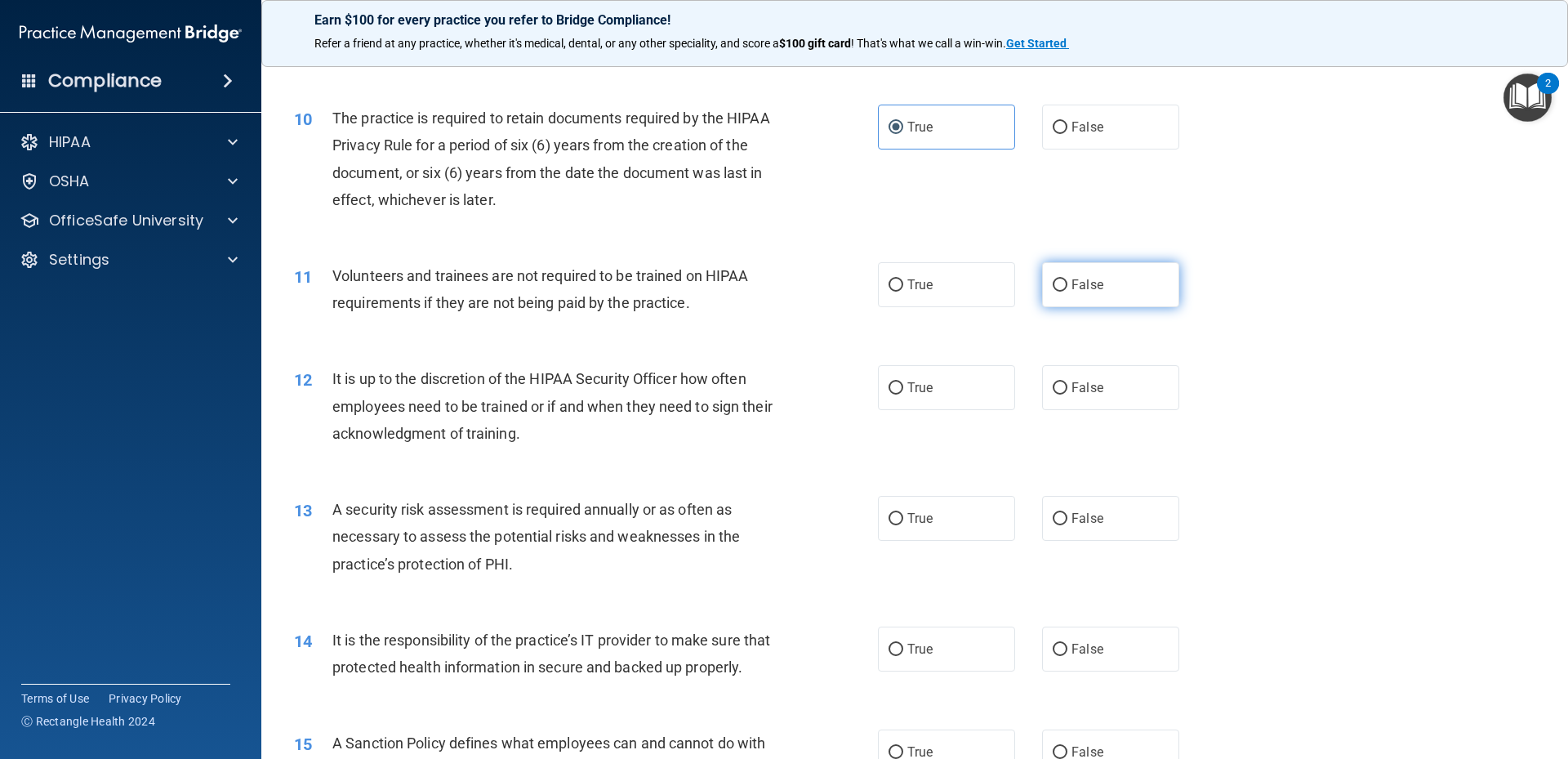
radio input "true"
click at [1084, 382] on span "False" at bounding box center [1088, 387] width 32 height 16
click at [1068, 382] on input "False" at bounding box center [1060, 388] width 15 height 13
radio input "true"
click at [888, 524] on input "True" at bounding box center [896, 519] width 15 height 13
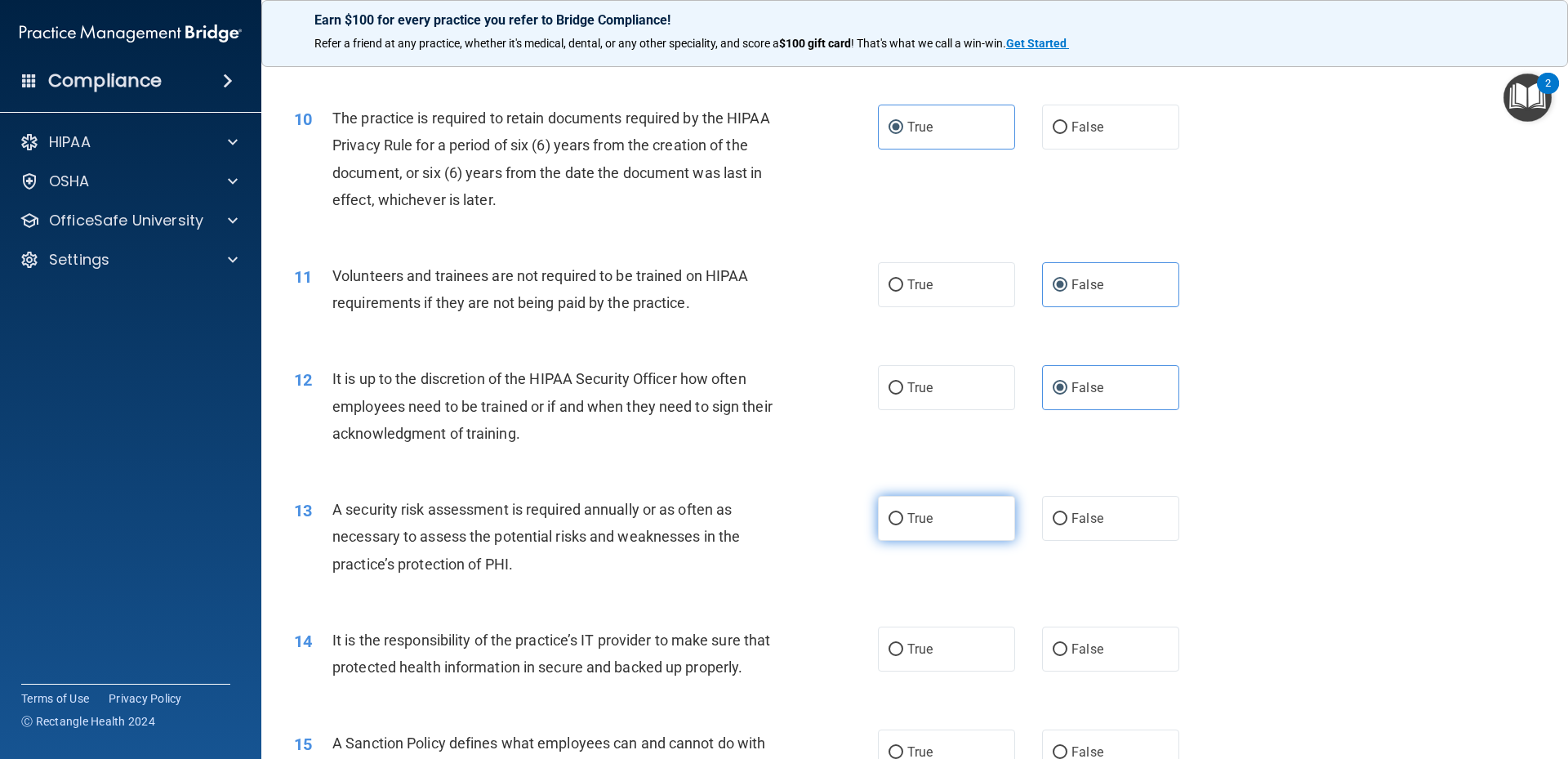
radio input "true"
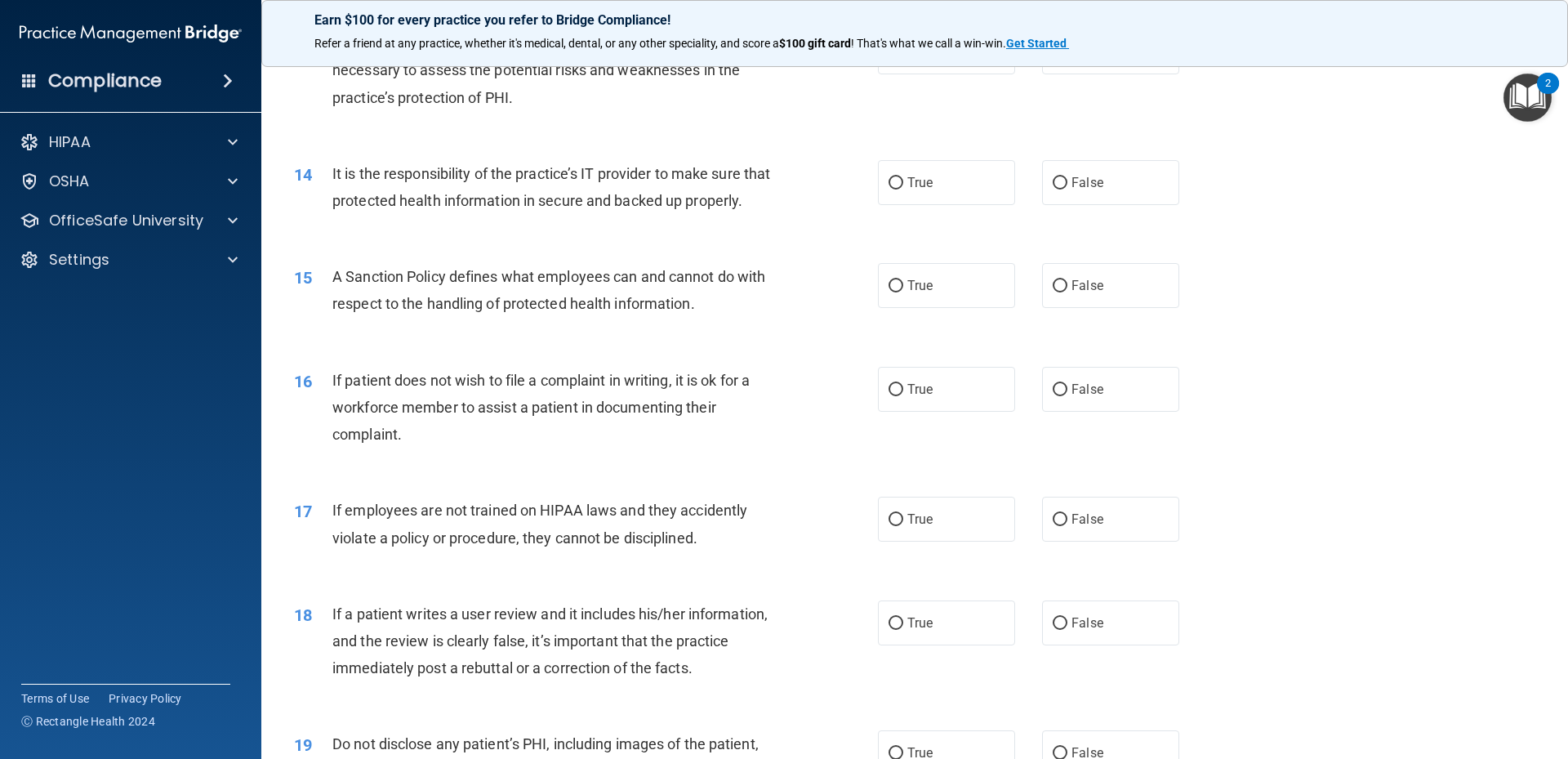
scroll to position [1742, 0]
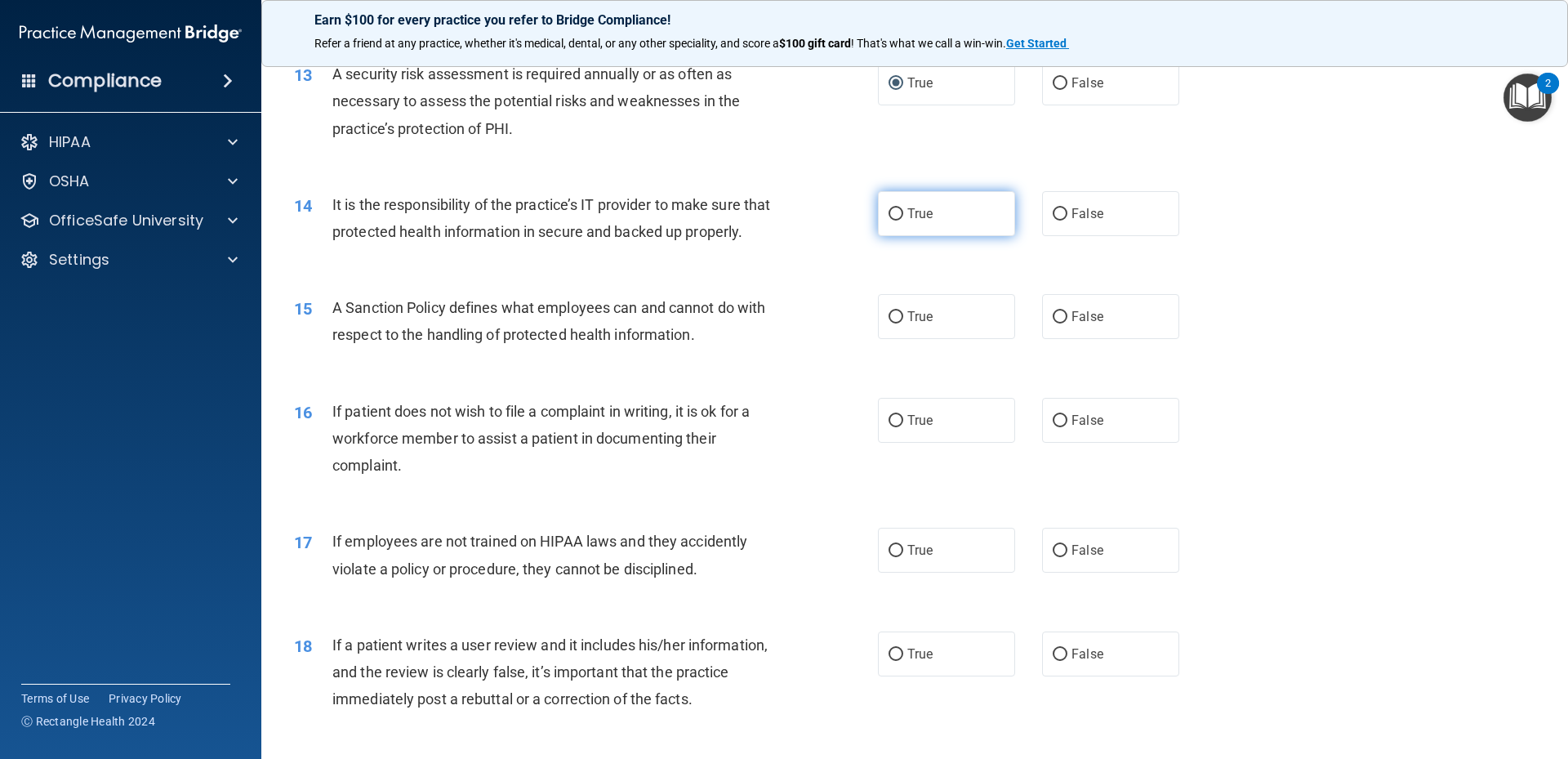
click at [901, 219] on label "True" at bounding box center [947, 214] width 137 height 45
click at [901, 219] on input "True" at bounding box center [896, 214] width 15 height 13
radio input "true"
click at [899, 331] on label "True" at bounding box center [947, 316] width 137 height 45
click at [899, 324] on input "True" at bounding box center [896, 317] width 15 height 13
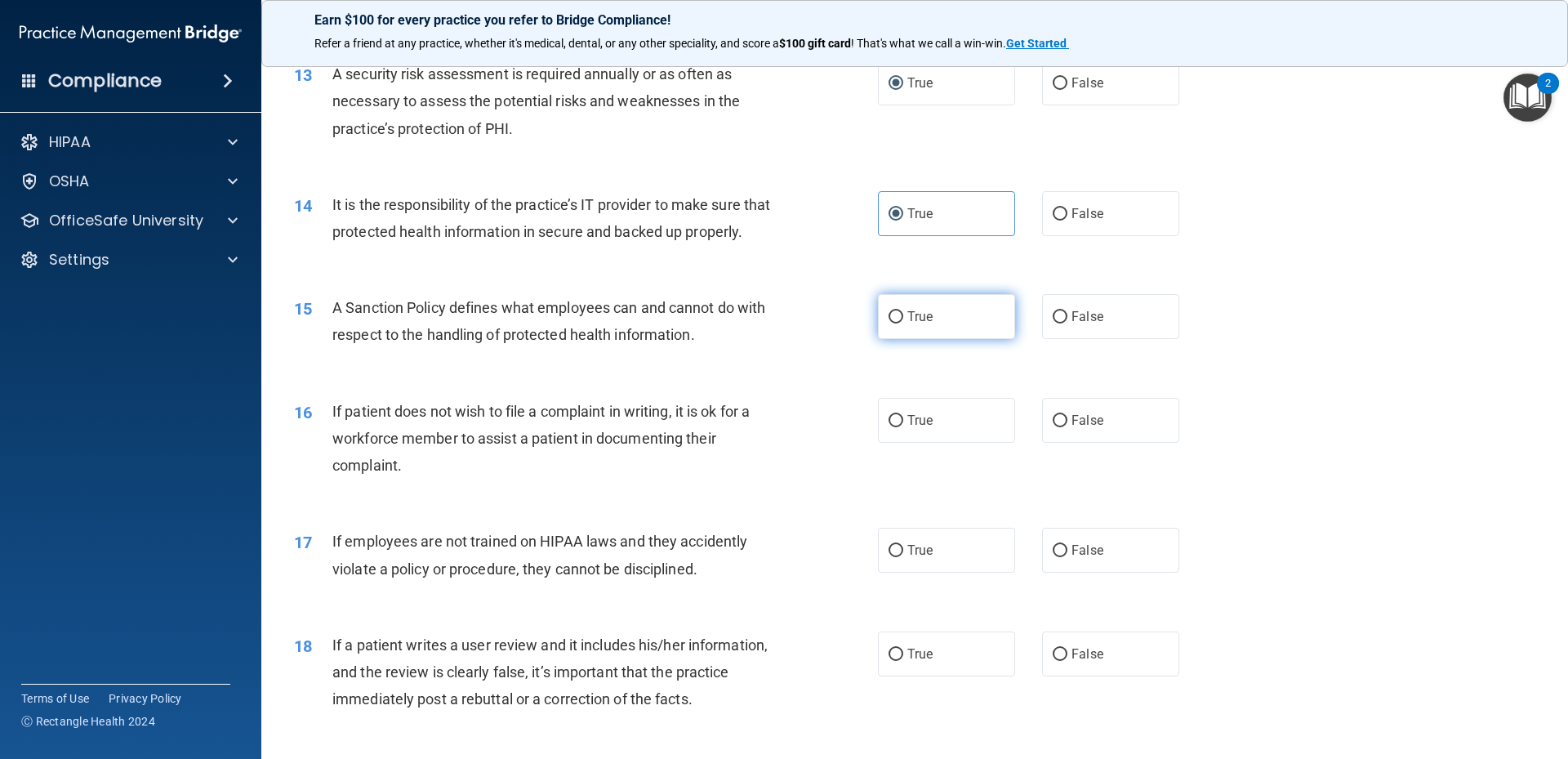
radio input "true"
click at [1079, 428] on span "False" at bounding box center [1088, 420] width 32 height 16
click at [1068, 427] on input "False" at bounding box center [1060, 420] width 15 height 13
radio input "true"
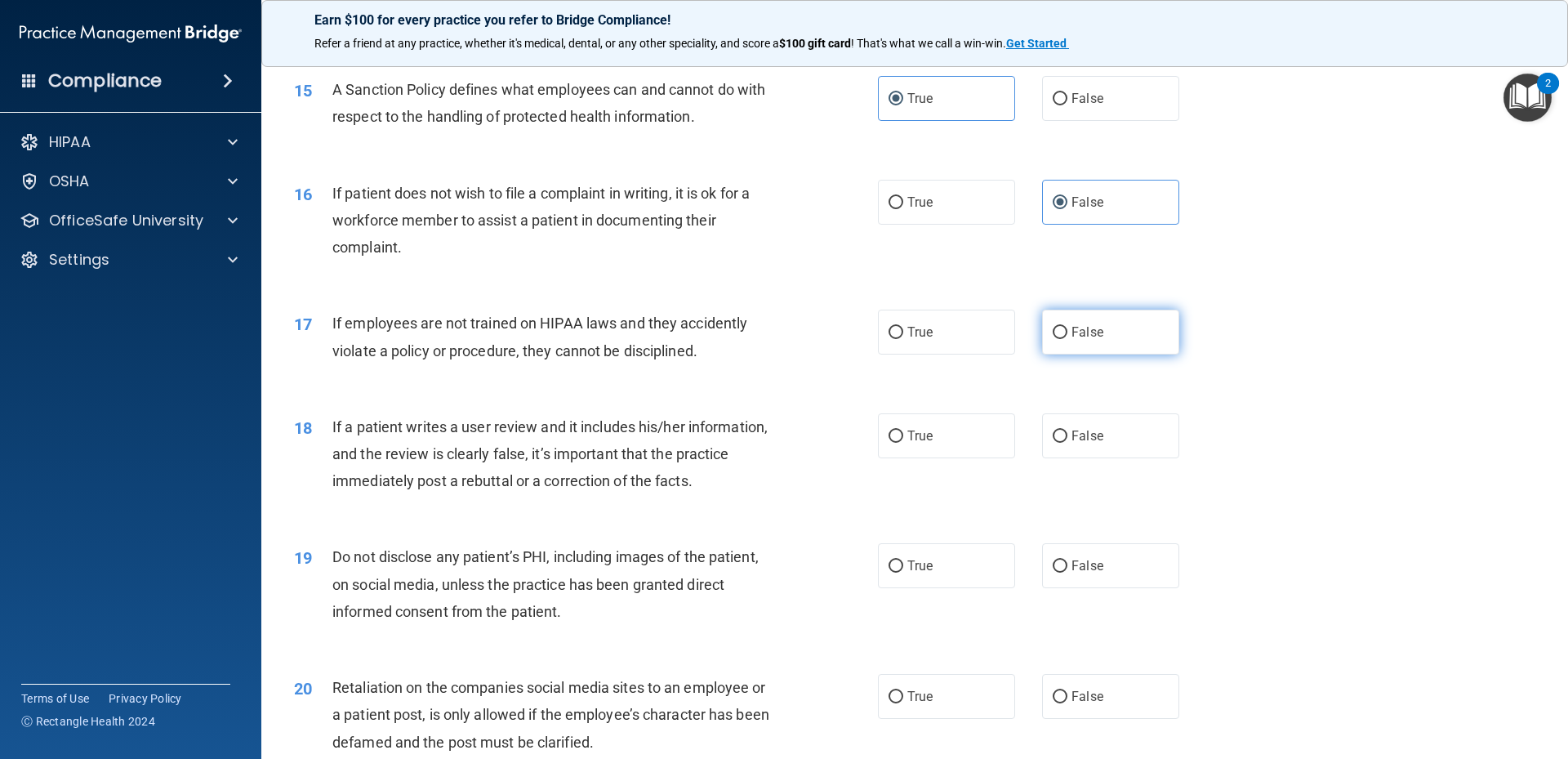
click at [1057, 349] on label "False" at bounding box center [1110, 332] width 137 height 45
click at [1057, 339] on input "False" at bounding box center [1060, 333] width 15 height 13
radio input "true"
click at [1109, 458] on label "False" at bounding box center [1110, 435] width 137 height 45
click at [1068, 443] on input "False" at bounding box center [1060, 436] width 15 height 13
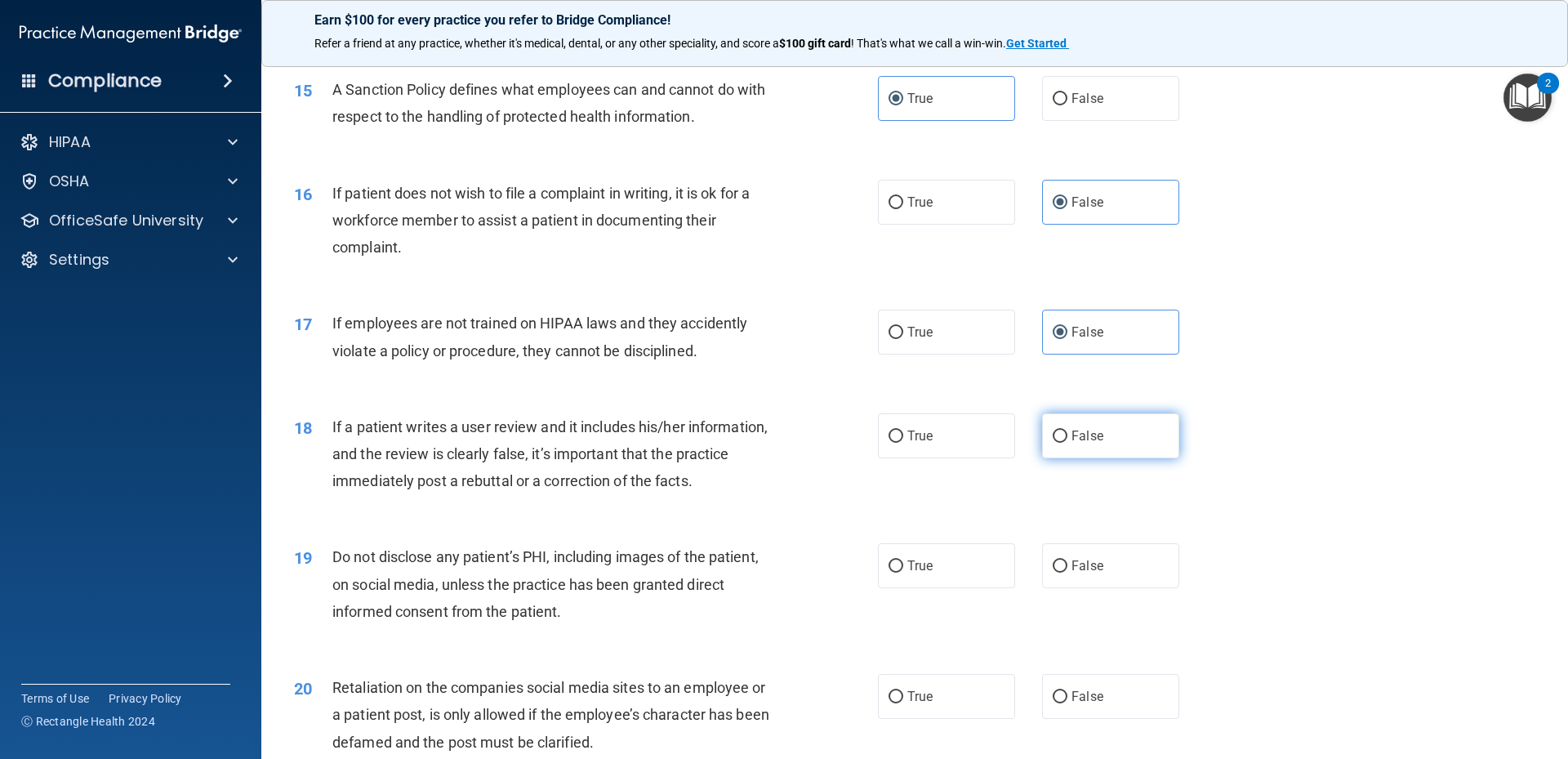
radio input "true"
click at [896, 572] on input "True" at bounding box center [896, 566] width 15 height 13
radio input "true"
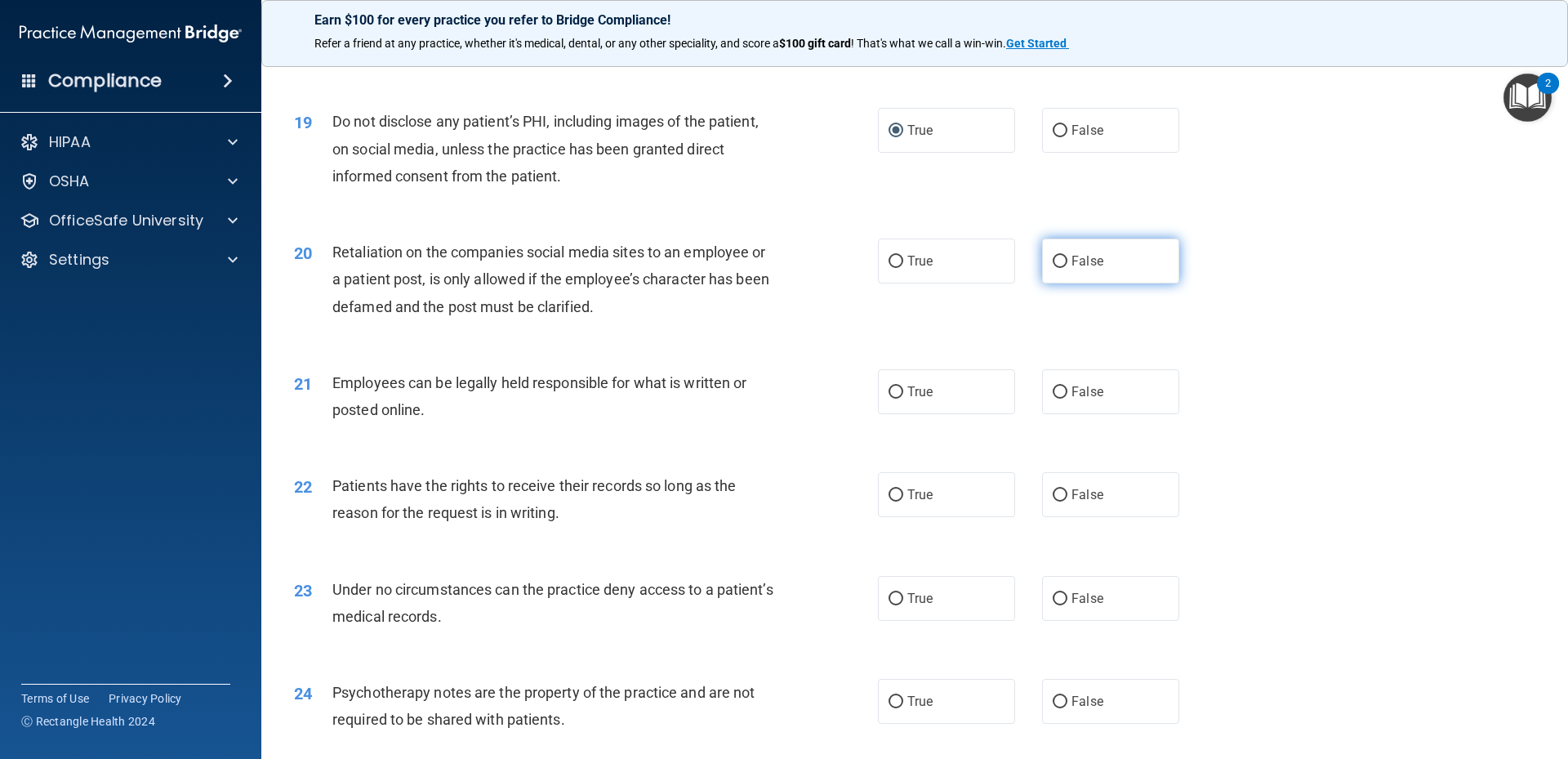
click at [1056, 284] on label "False" at bounding box center [1110, 261] width 137 height 45
click at [1056, 268] on input "False" at bounding box center [1060, 261] width 15 height 13
radio input "true"
click at [897, 399] on input "True" at bounding box center [896, 392] width 15 height 13
radio input "true"
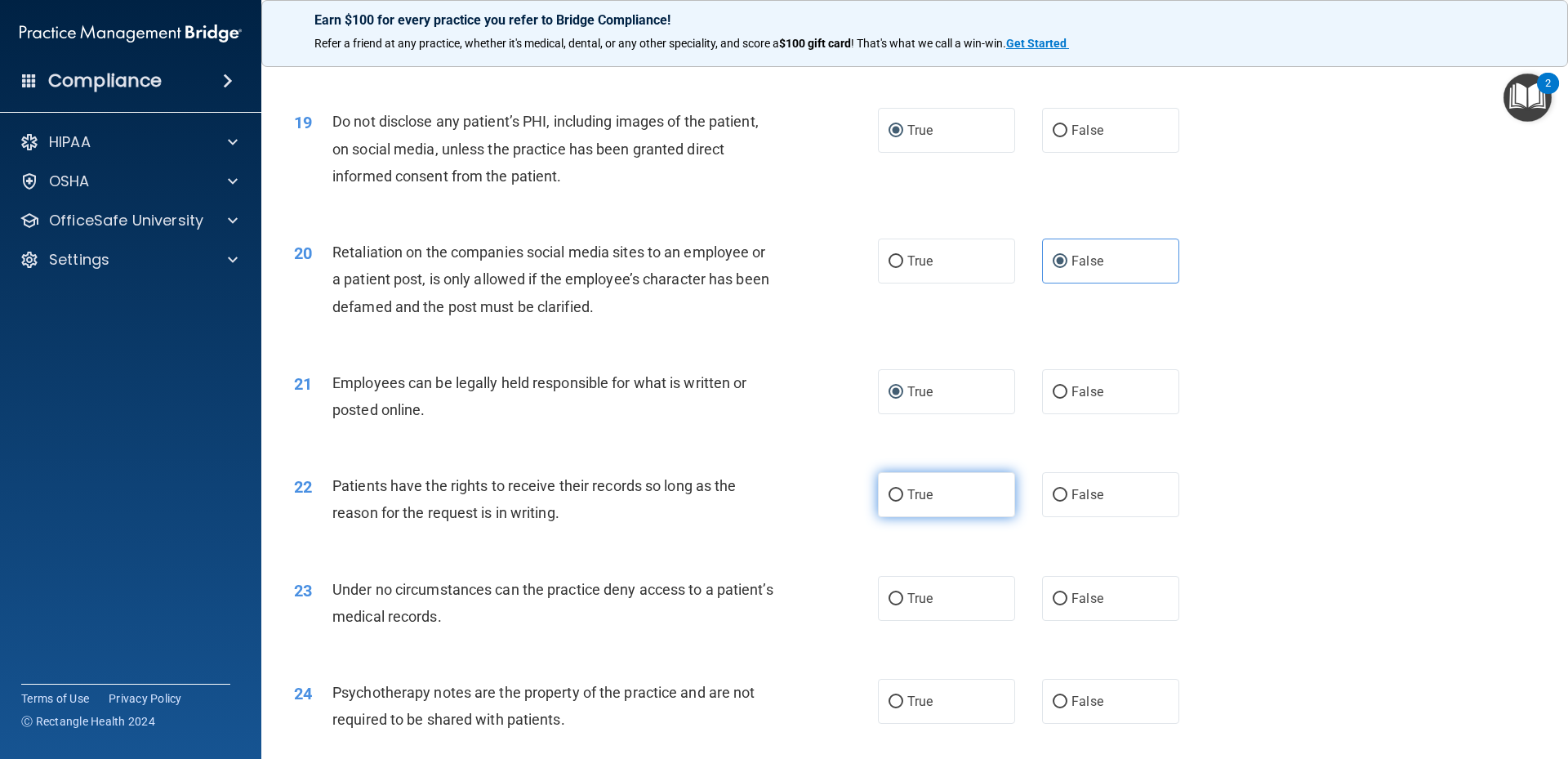
click at [910, 502] on span "True" at bounding box center [920, 495] width 25 height 16
click at [903, 501] on input "True" at bounding box center [896, 495] width 15 height 13
radio input "true"
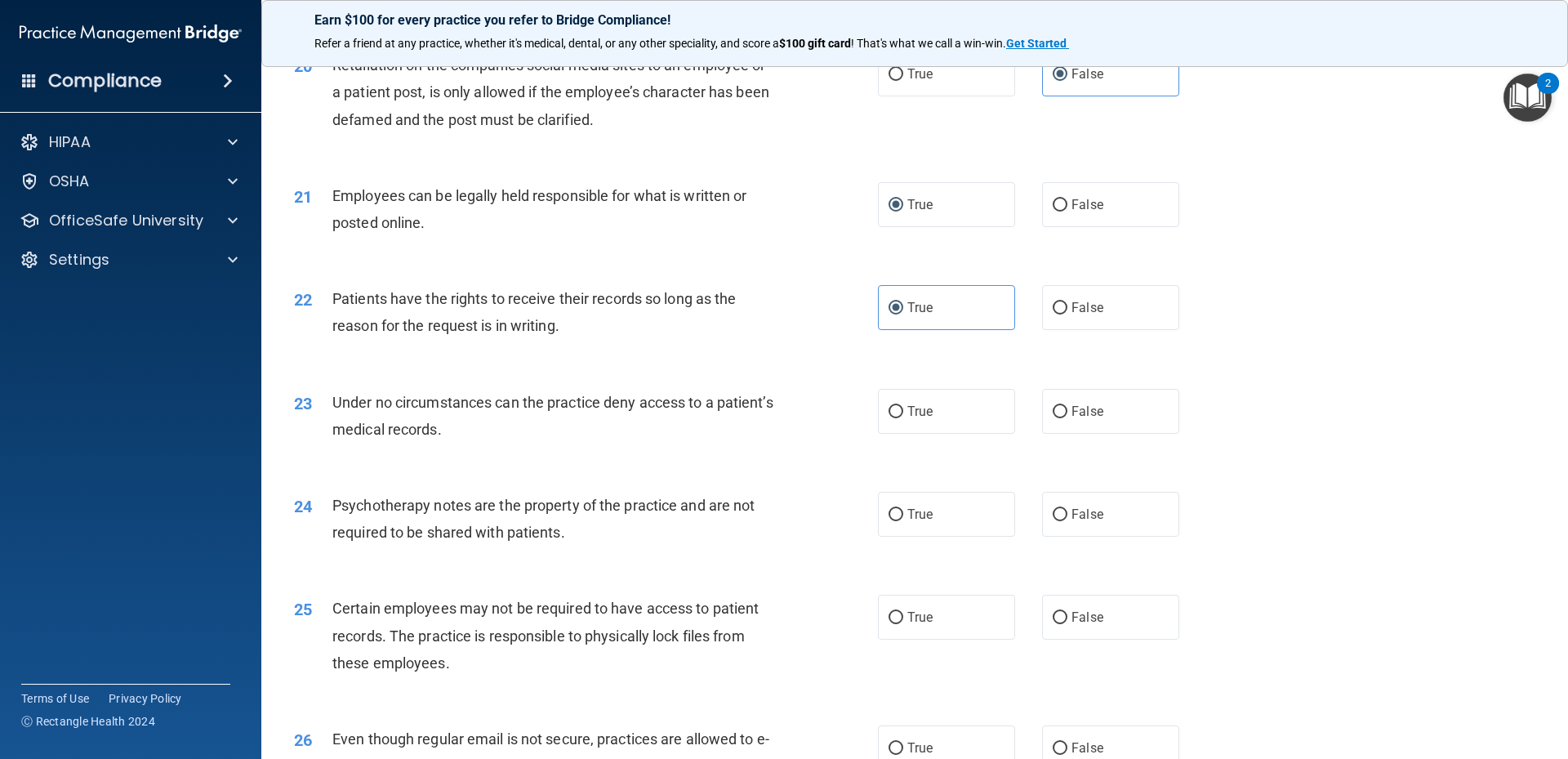
scroll to position [2613, 0]
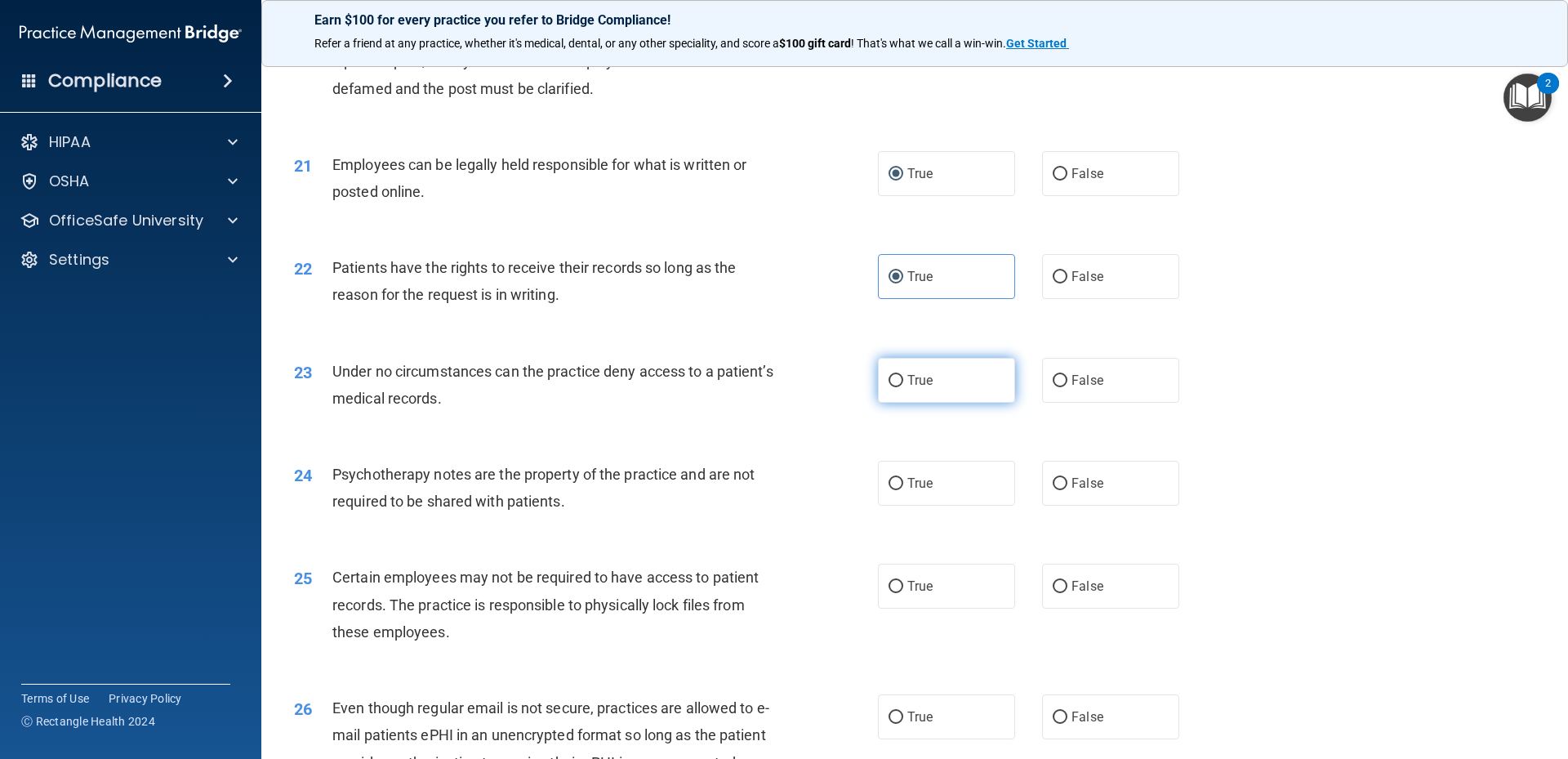
click at [934, 403] on label "True" at bounding box center [947, 380] width 137 height 45
click at [903, 387] on input "True" at bounding box center [896, 380] width 15 height 13
radio input "true"
click at [1100, 505] on label "False" at bounding box center [1110, 483] width 137 height 45
click at [1068, 490] on input "False" at bounding box center [1060, 484] width 15 height 13
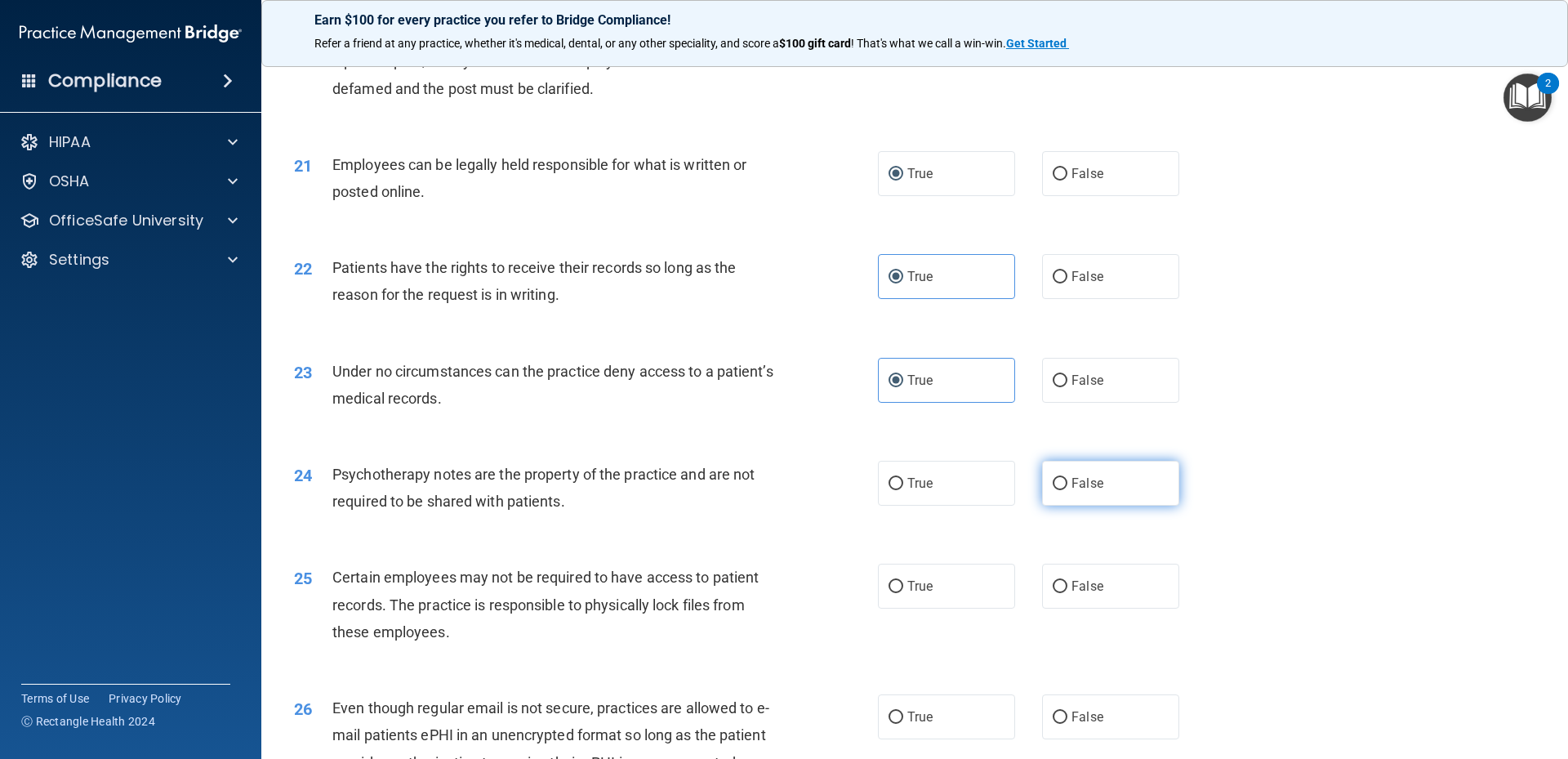
radio input "true"
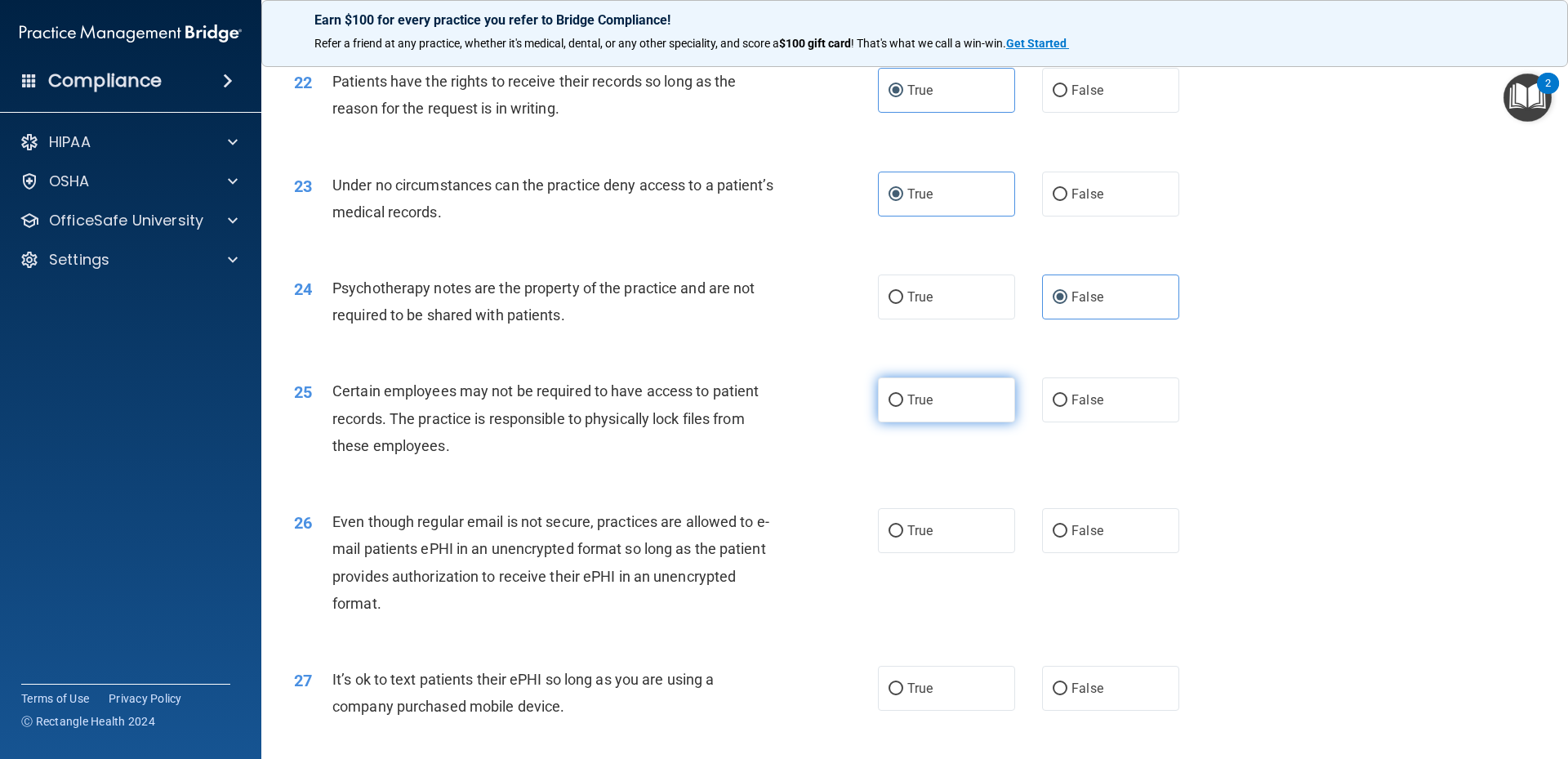
scroll to position [2832, 0]
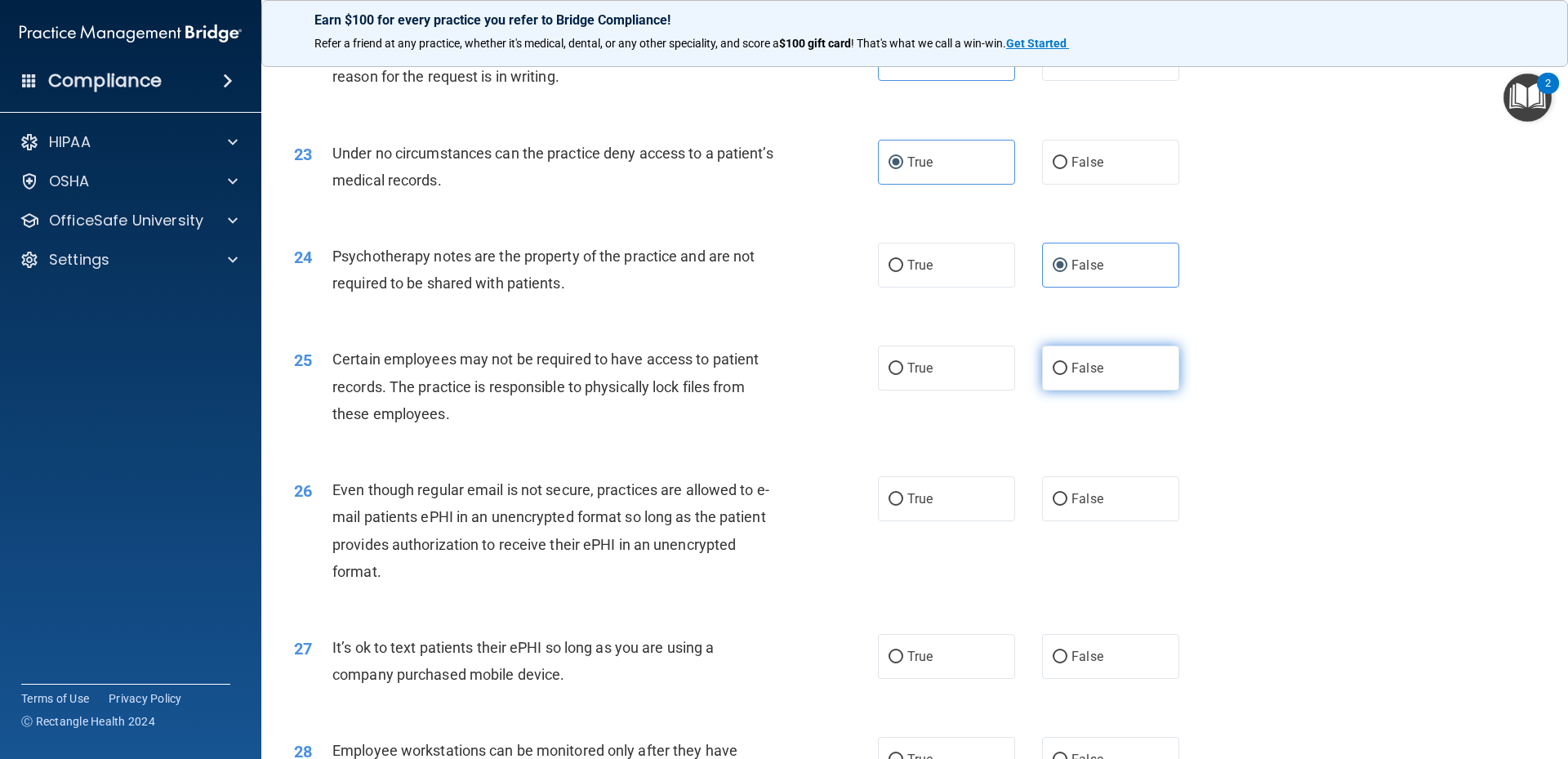
click at [1090, 380] on label "False" at bounding box center [1110, 368] width 137 height 45
click at [1068, 374] on input "False" at bounding box center [1060, 369] width 15 height 13
radio input "true"
click at [919, 375] on span "True" at bounding box center [920, 368] width 25 height 16
click at [903, 374] on input "True" at bounding box center [896, 369] width 15 height 13
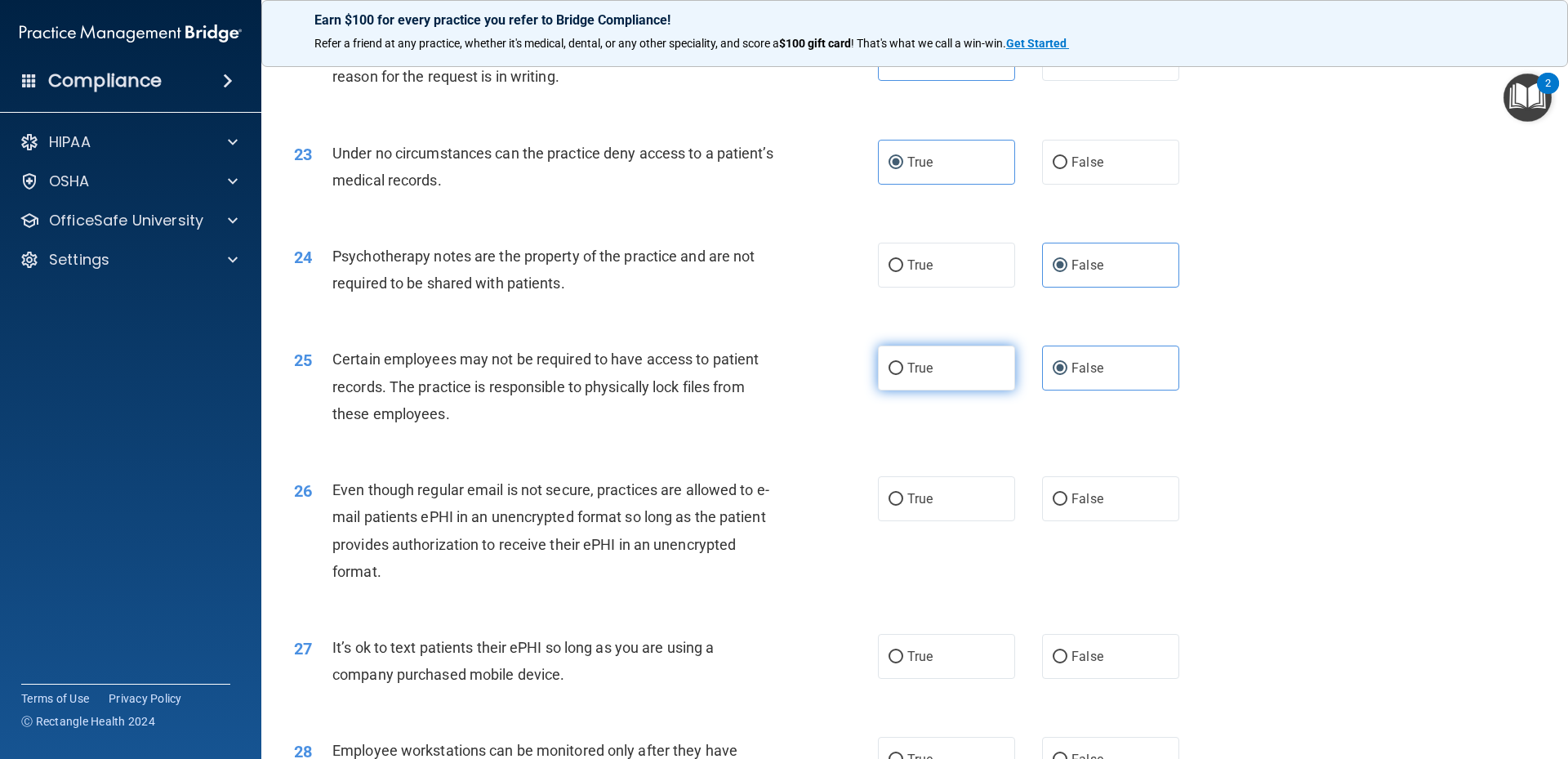
radio input "true"
radio input "false"
click at [935, 515] on label "True" at bounding box center [947, 499] width 137 height 45
click at [903, 505] on input "True" at bounding box center [896, 499] width 15 height 13
radio input "true"
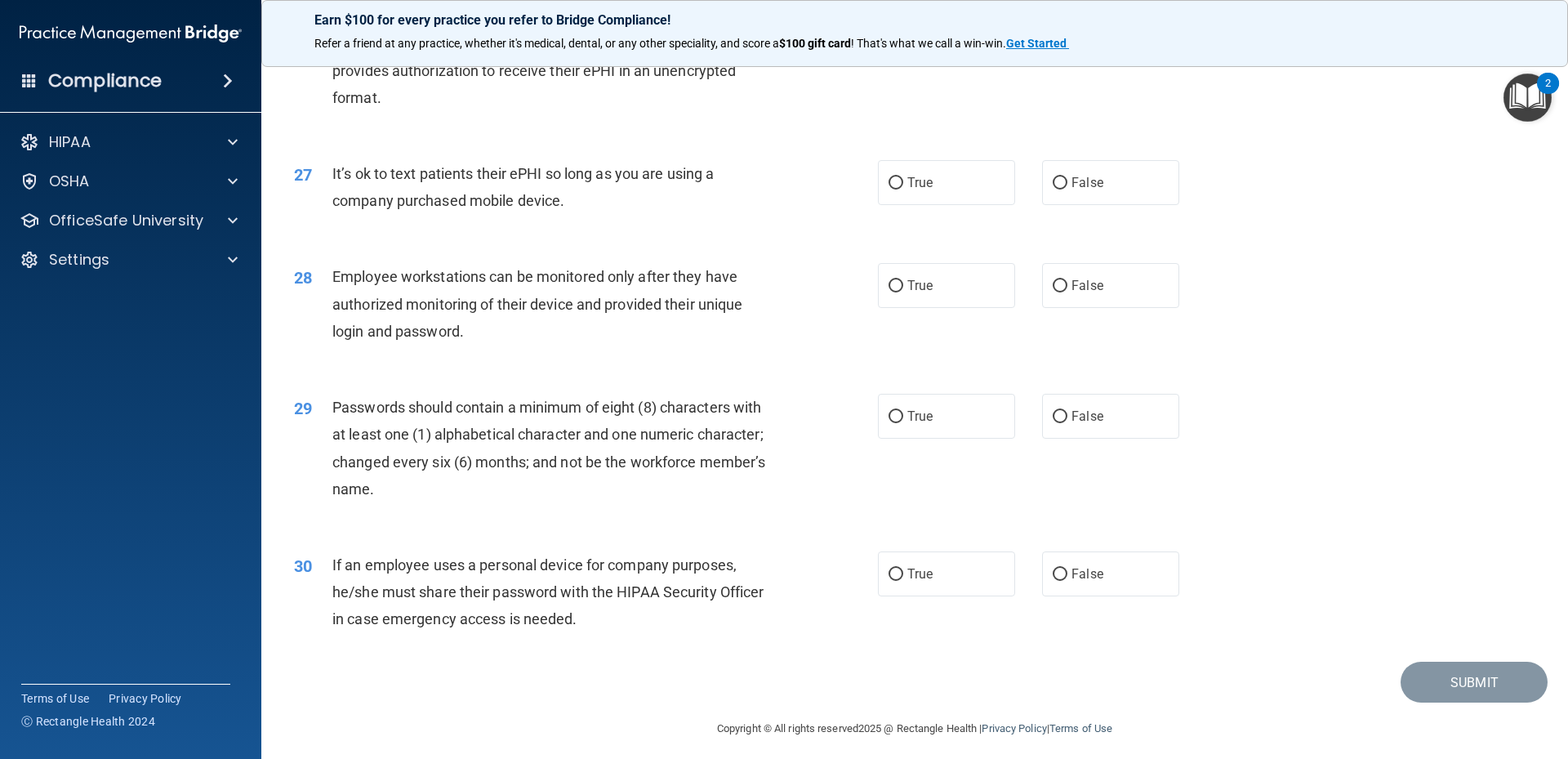
scroll to position [3341, 0]
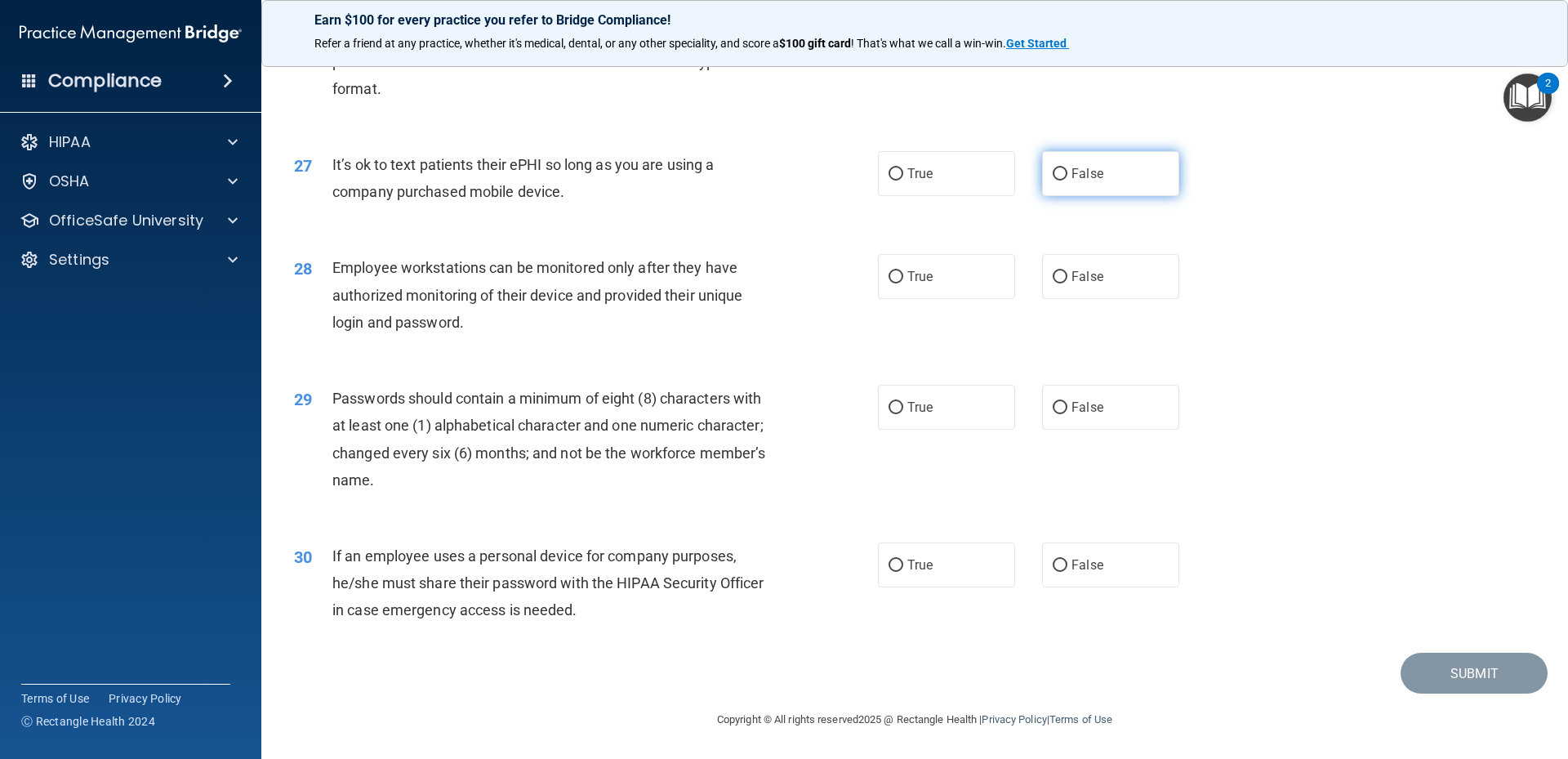
click at [1118, 173] on label "False" at bounding box center [1110, 173] width 137 height 45
click at [1068, 173] on input "False" at bounding box center [1060, 174] width 15 height 13
radio input "true"
click at [1204, 261] on div "28 Employee workstations can be monitored only after they have authorized monit…" at bounding box center [915, 299] width 1266 height 131
click at [1053, 287] on label "False" at bounding box center [1110, 277] width 137 height 45
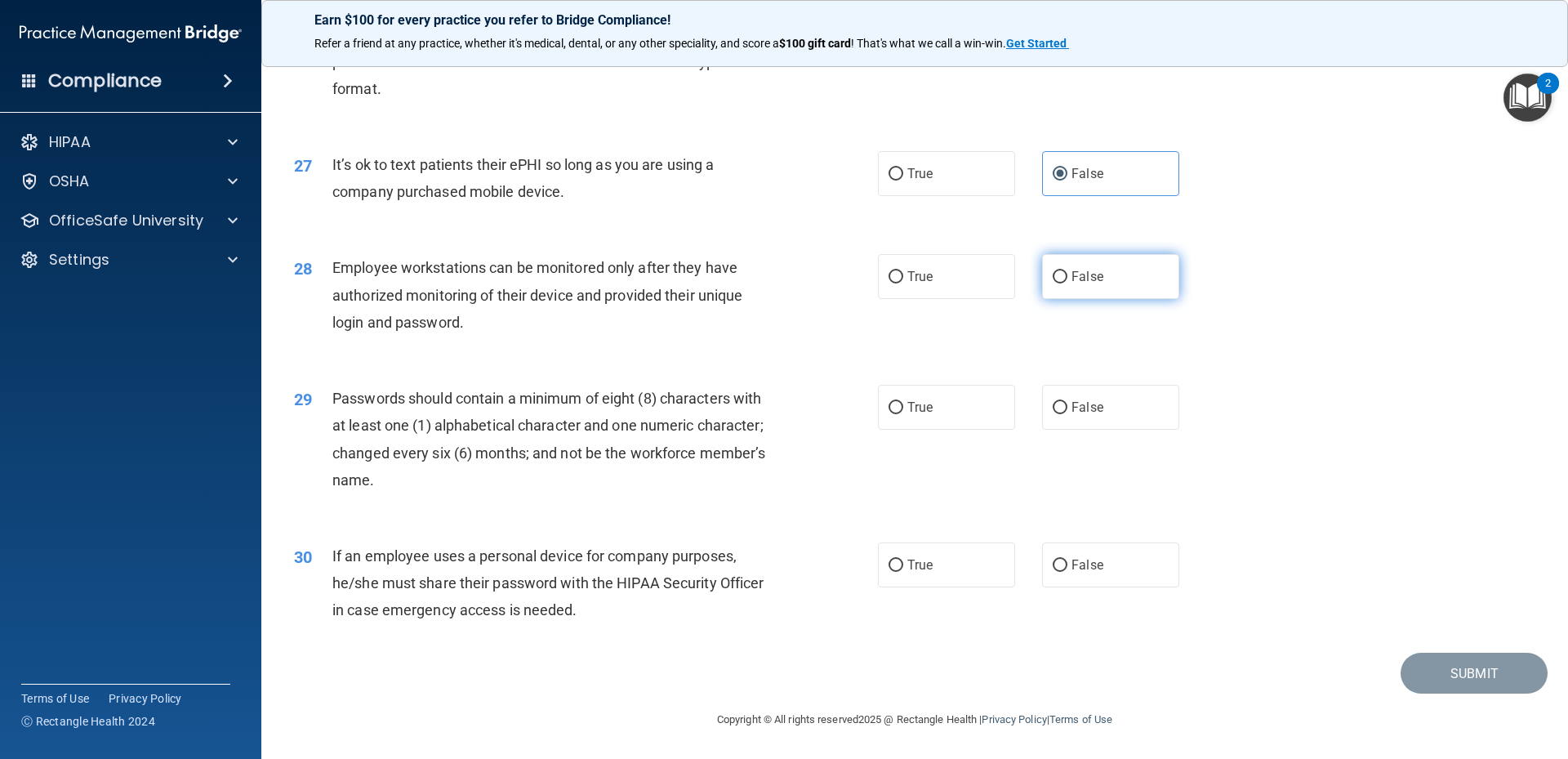
click at [1053, 284] on input "False" at bounding box center [1060, 277] width 15 height 13
radio input "true"
click at [889, 412] on input "True" at bounding box center [896, 408] width 15 height 13
radio input "true"
click at [1084, 561] on span "False" at bounding box center [1088, 565] width 32 height 16
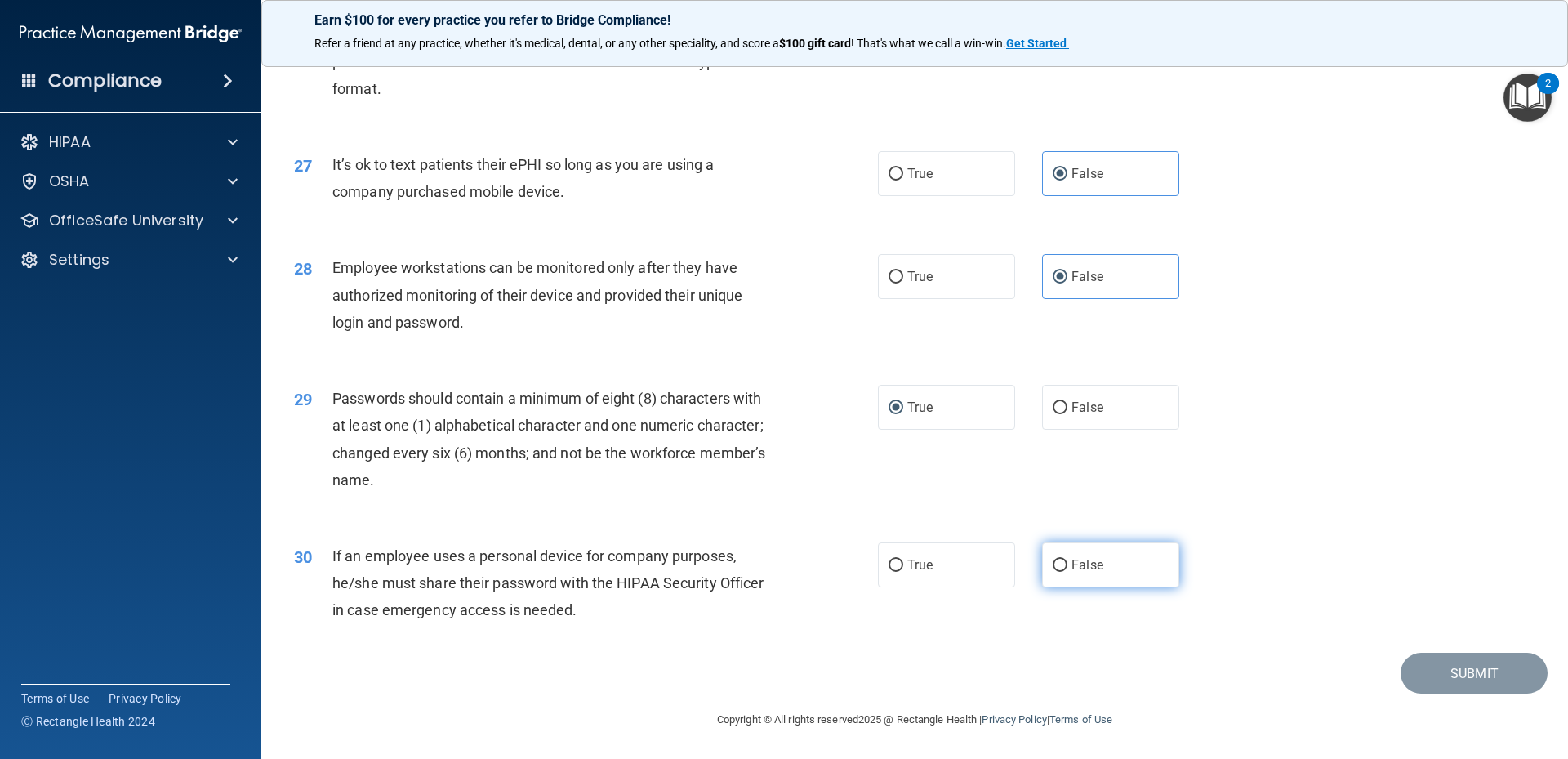
click at [1068, 561] on input "False" at bounding box center [1060, 565] width 15 height 13
radio input "true"
click at [1415, 669] on button "Submit" at bounding box center [1474, 673] width 147 height 42
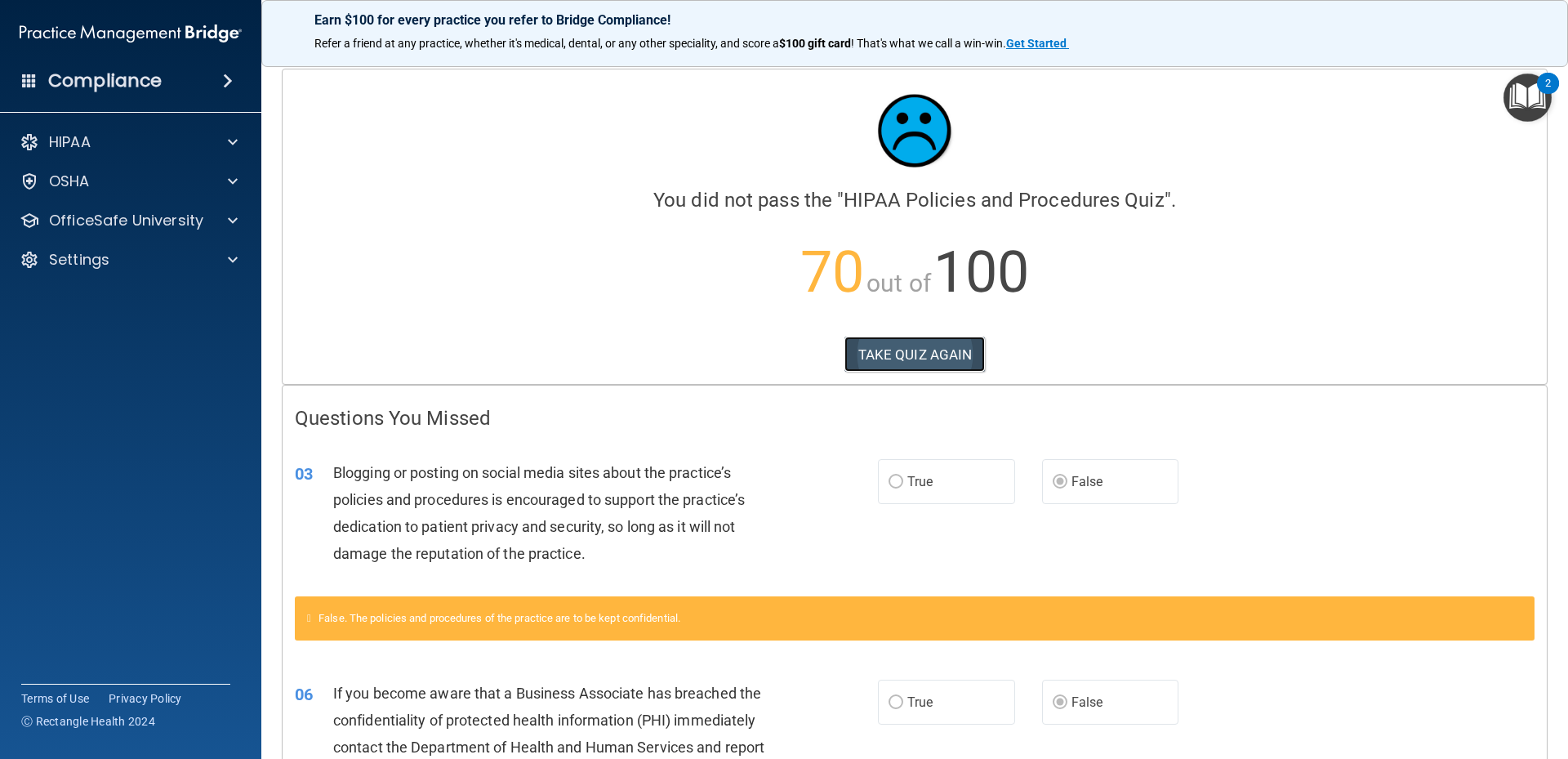
click at [931, 344] on button "TAKE QUIZ AGAIN" at bounding box center [914, 354] width 141 height 36
click at [882, 349] on button "TAKE QUIZ AGAIN" at bounding box center [914, 354] width 141 height 36
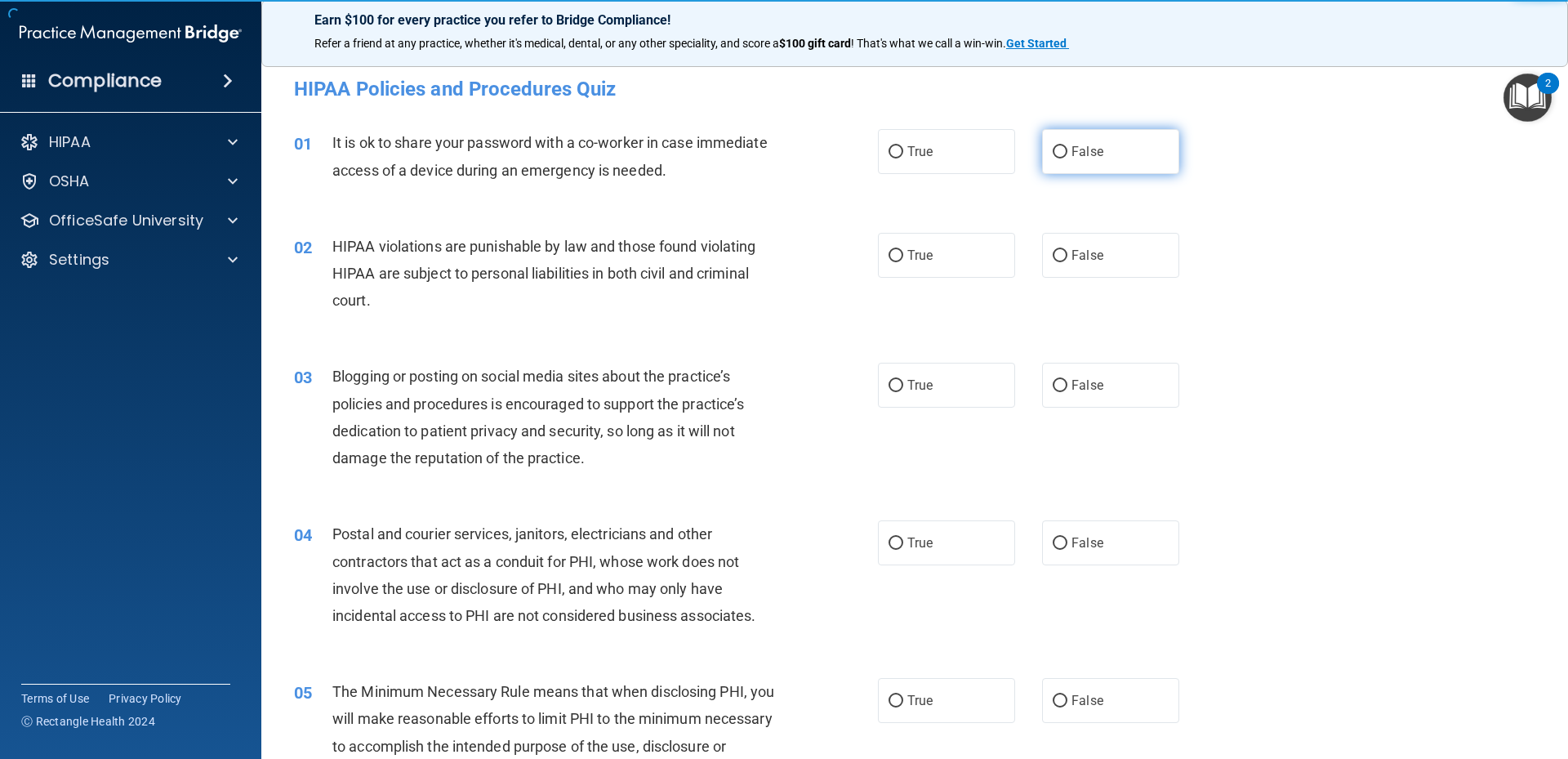
click at [1097, 136] on label "False" at bounding box center [1110, 152] width 137 height 45
click at [1068, 146] on input "False" at bounding box center [1060, 152] width 15 height 13
radio input "true"
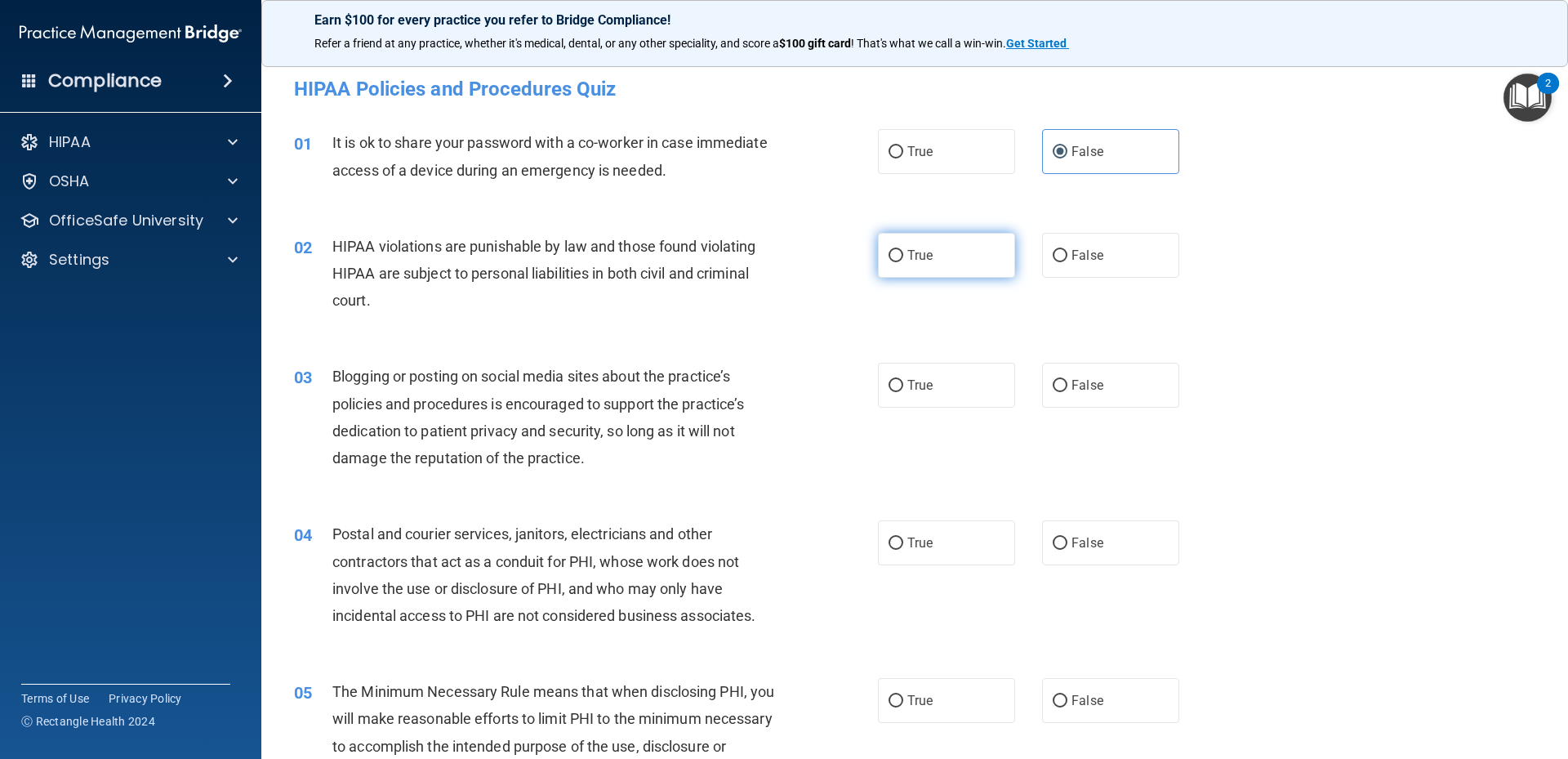
click at [915, 247] on label "True" at bounding box center [947, 255] width 137 height 45
click at [903, 250] on input "True" at bounding box center [896, 256] width 15 height 13
radio input "true"
click at [1075, 384] on span "False" at bounding box center [1088, 385] width 32 height 16
click at [1068, 384] on input "False" at bounding box center [1060, 385] width 15 height 13
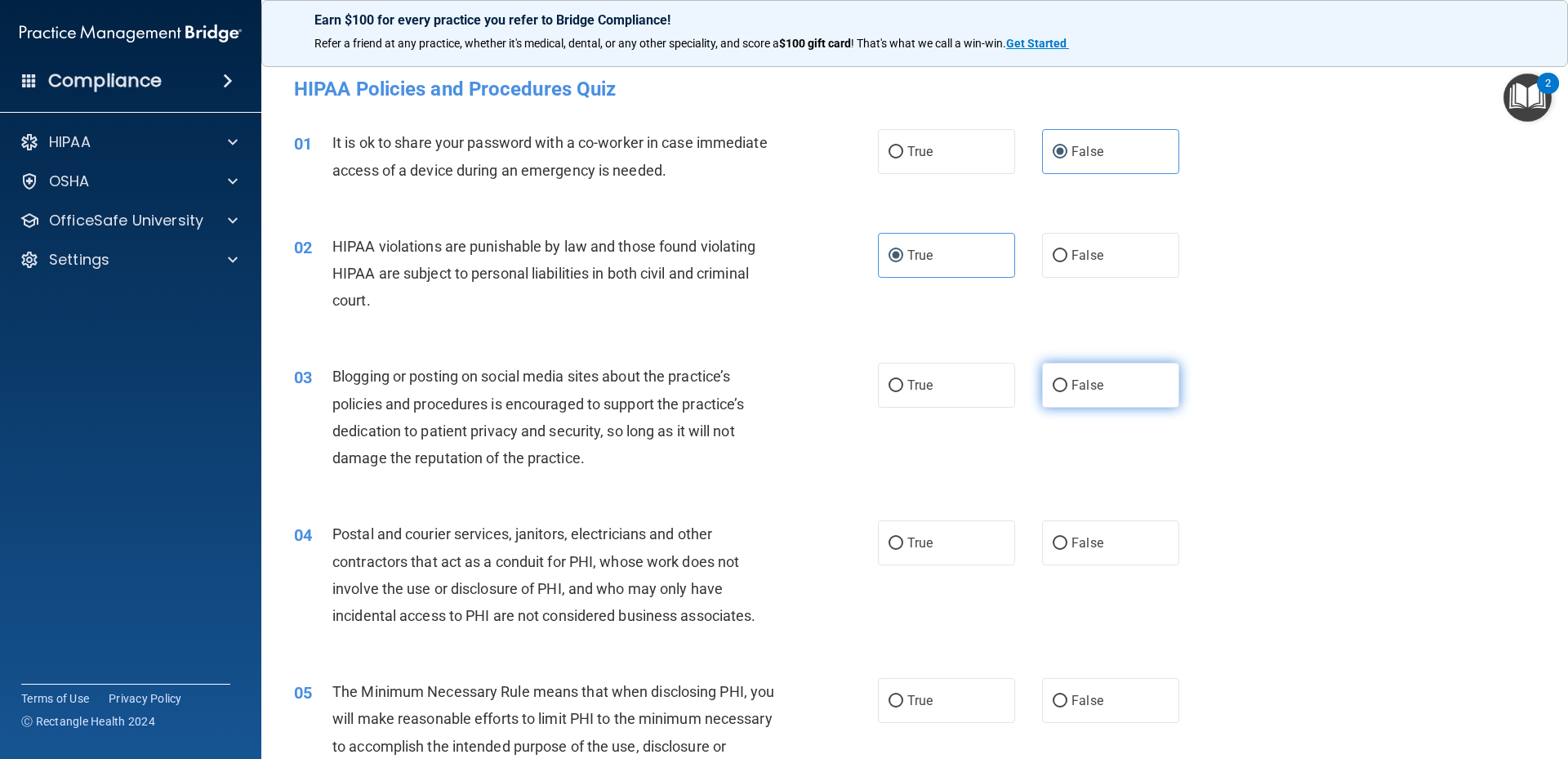
radio input "true"
click at [917, 390] on span "True" at bounding box center [920, 385] width 25 height 16
click at [903, 390] on input "True" at bounding box center [896, 385] width 15 height 13
radio input "true"
click at [1110, 381] on label "False" at bounding box center [1110, 385] width 137 height 45
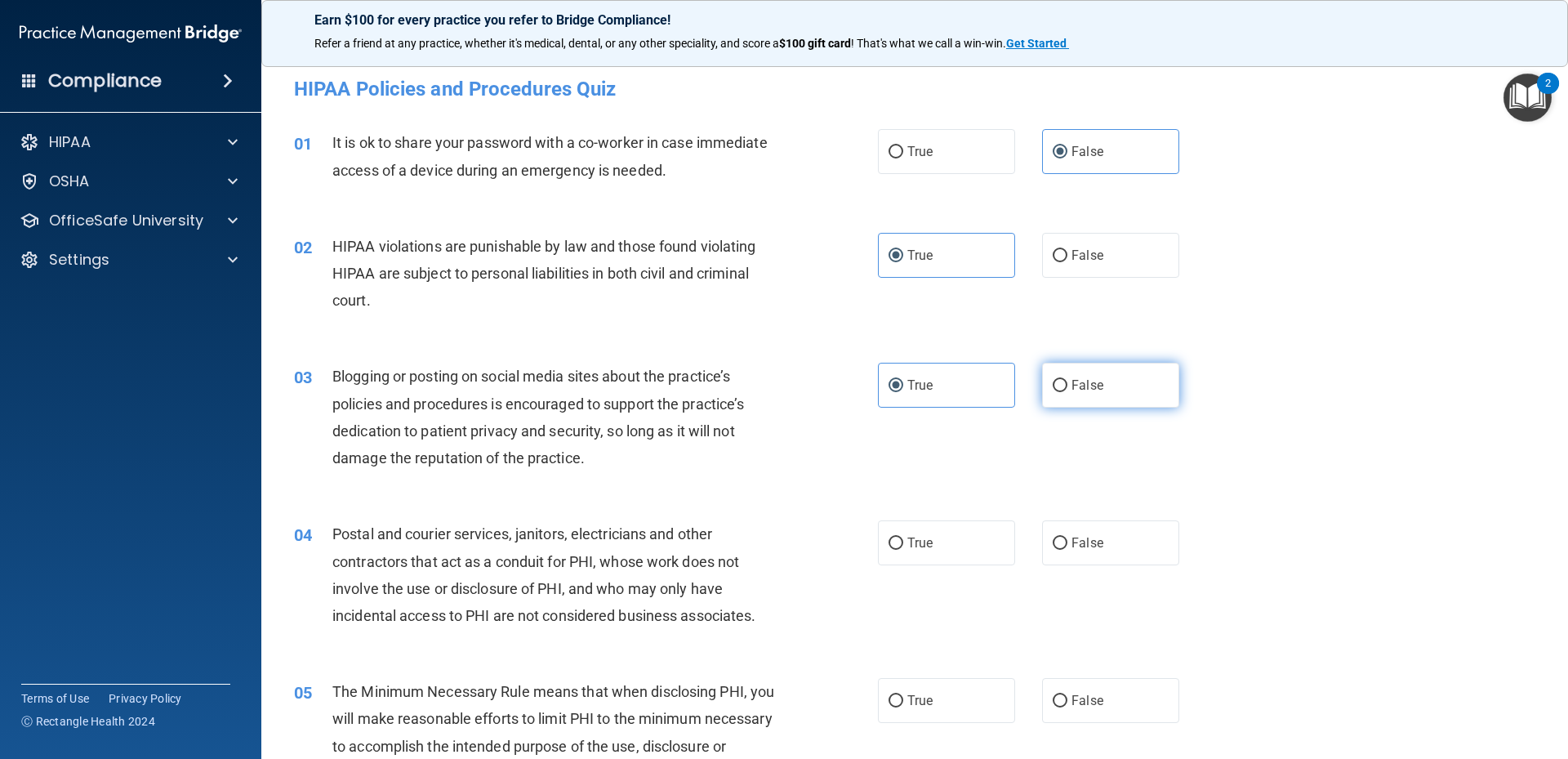
click at [1068, 381] on input "False" at bounding box center [1060, 385] width 15 height 13
radio input "true"
radio input "false"
click at [941, 539] on label "True" at bounding box center [947, 543] width 137 height 45
click at [903, 539] on input "True" at bounding box center [896, 543] width 15 height 13
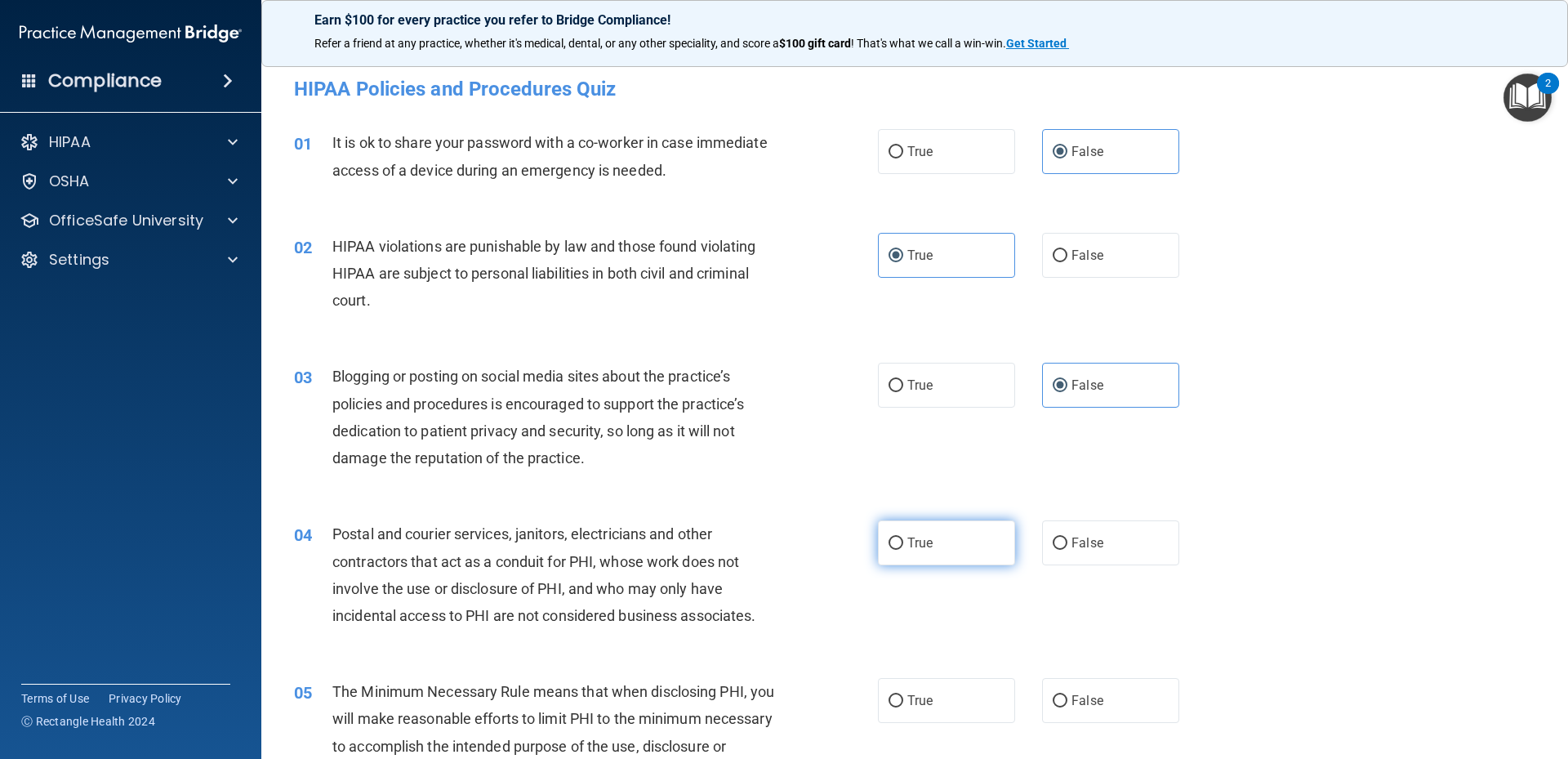
radio input "true"
click at [921, 698] on span "True" at bounding box center [920, 700] width 25 height 16
click at [903, 698] on input "True" at bounding box center [896, 701] width 15 height 13
radio input "true"
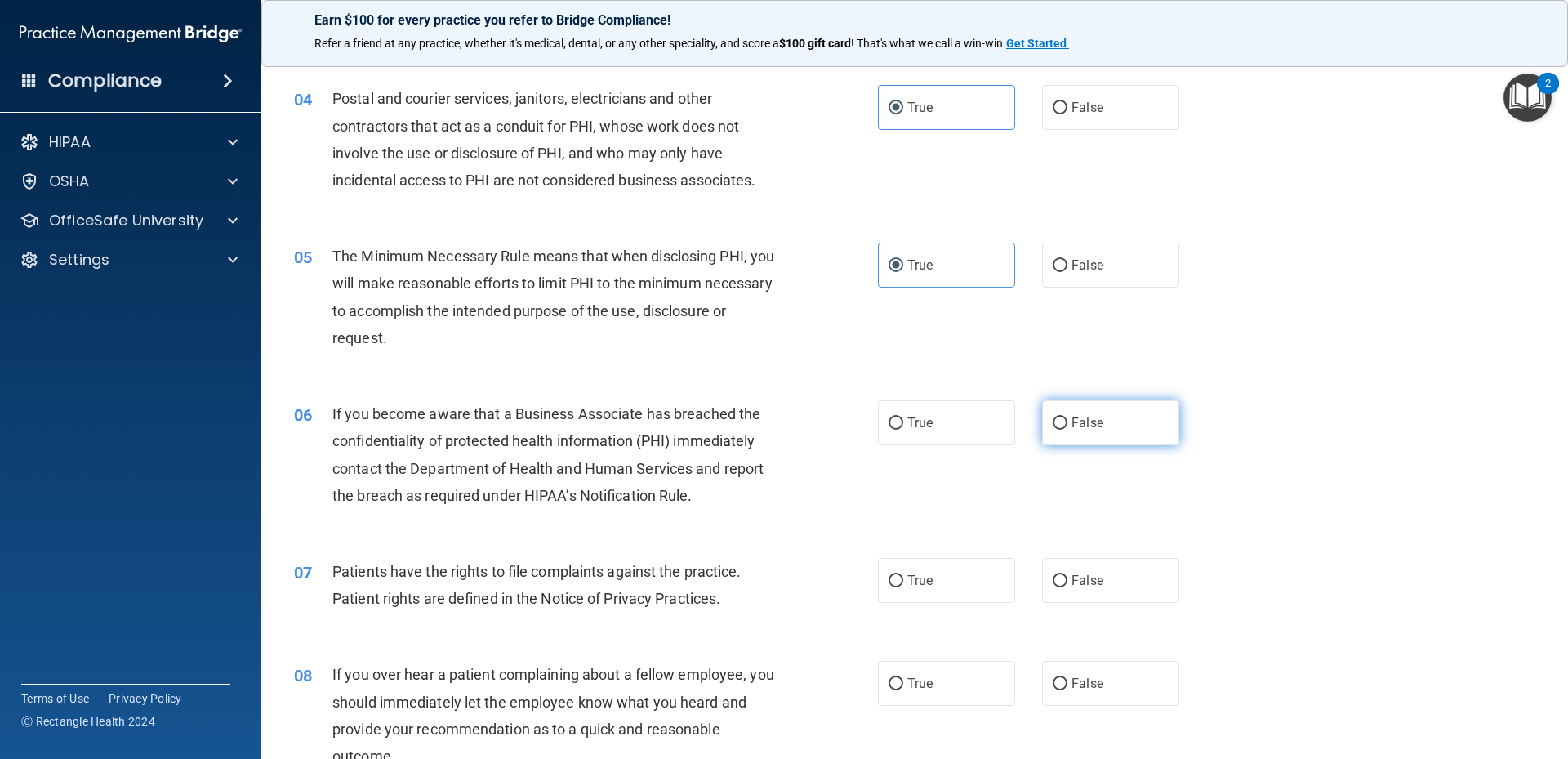
click at [1093, 420] on span "False" at bounding box center [1088, 422] width 32 height 16
click at [1068, 420] on input "False" at bounding box center [1060, 423] width 15 height 13
radio input "true"
click at [932, 597] on label "True" at bounding box center [947, 581] width 137 height 45
click at [903, 587] on input "True" at bounding box center [896, 581] width 15 height 13
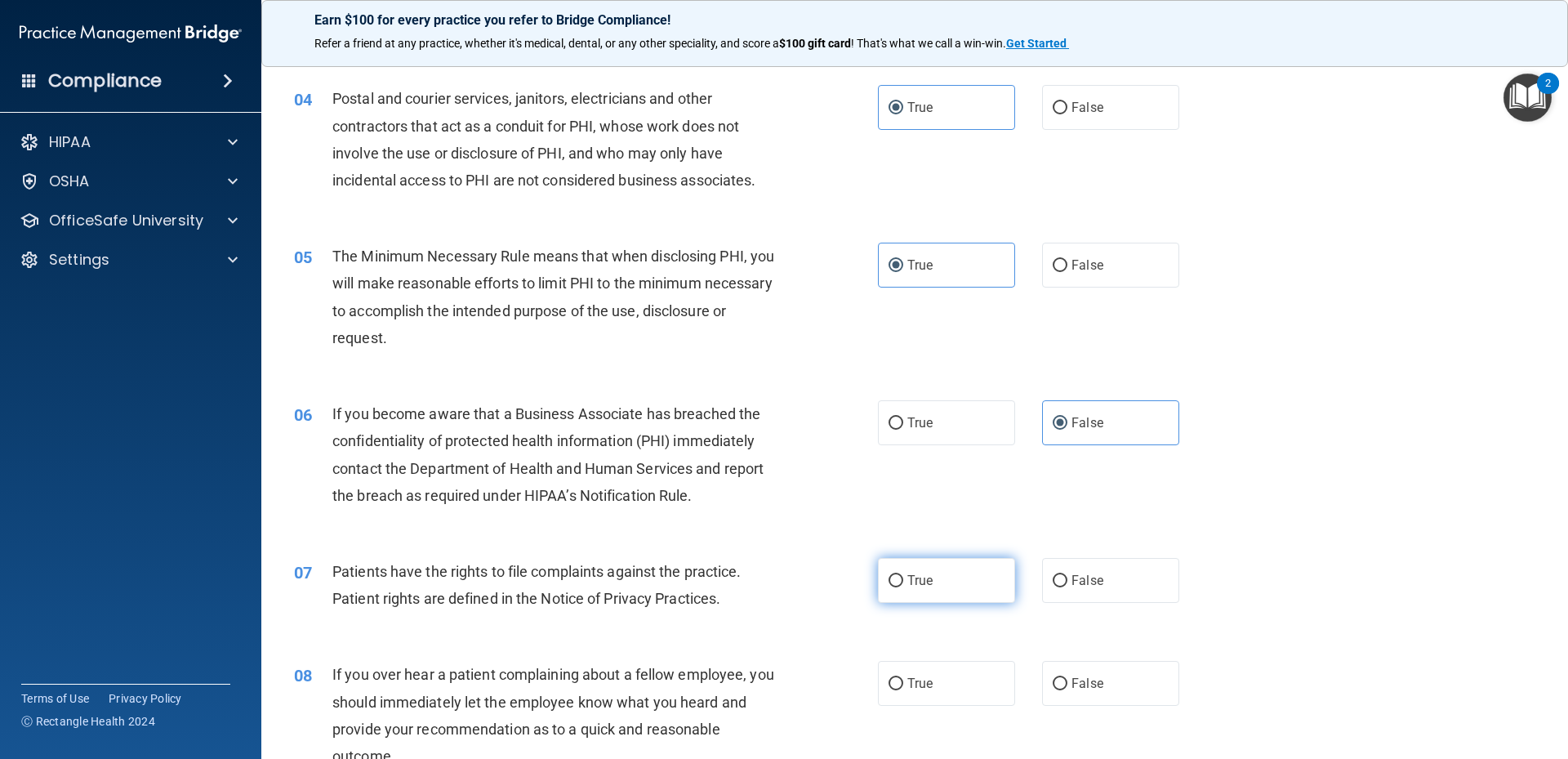
radio input "true"
click at [1076, 701] on label "False" at bounding box center [1110, 683] width 137 height 45
click at [1068, 690] on input "False" at bounding box center [1060, 684] width 15 height 13
radio input "true"
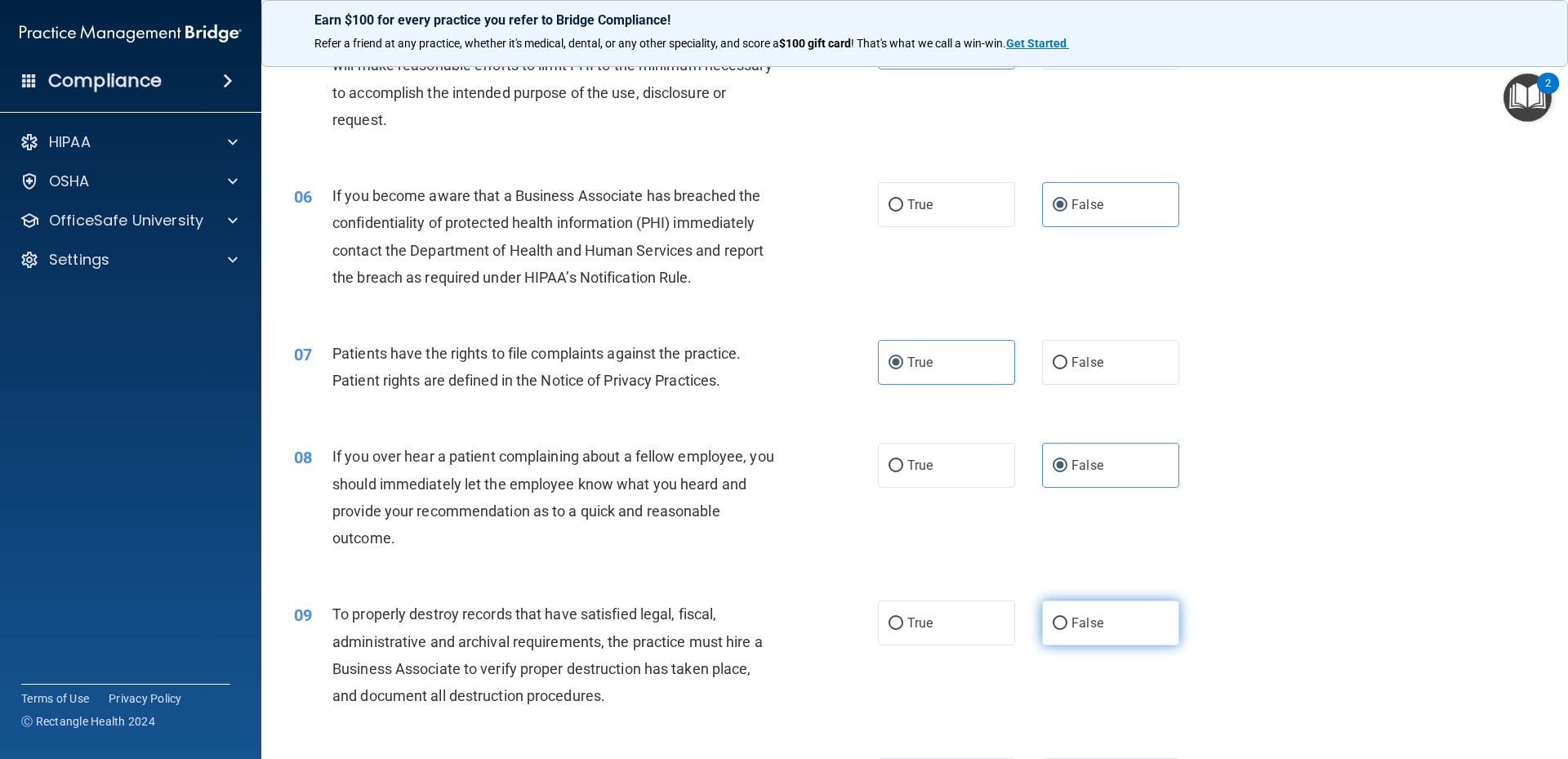
click at [1073, 605] on label "False" at bounding box center [1110, 623] width 137 height 45
click at [1068, 617] on input "False" at bounding box center [1060, 623] width 15 height 13
radio input "true"
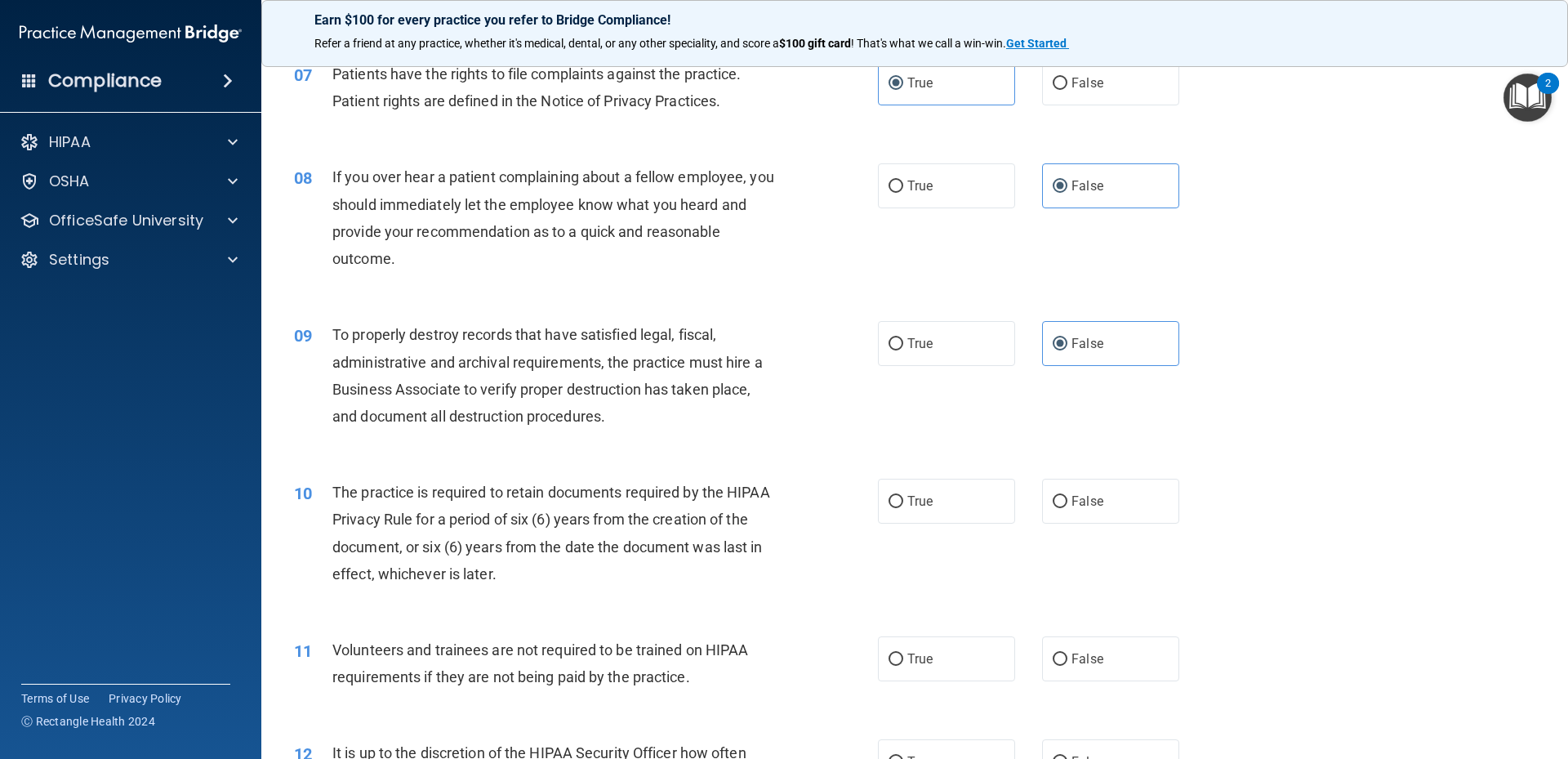
scroll to position [1088, 0]
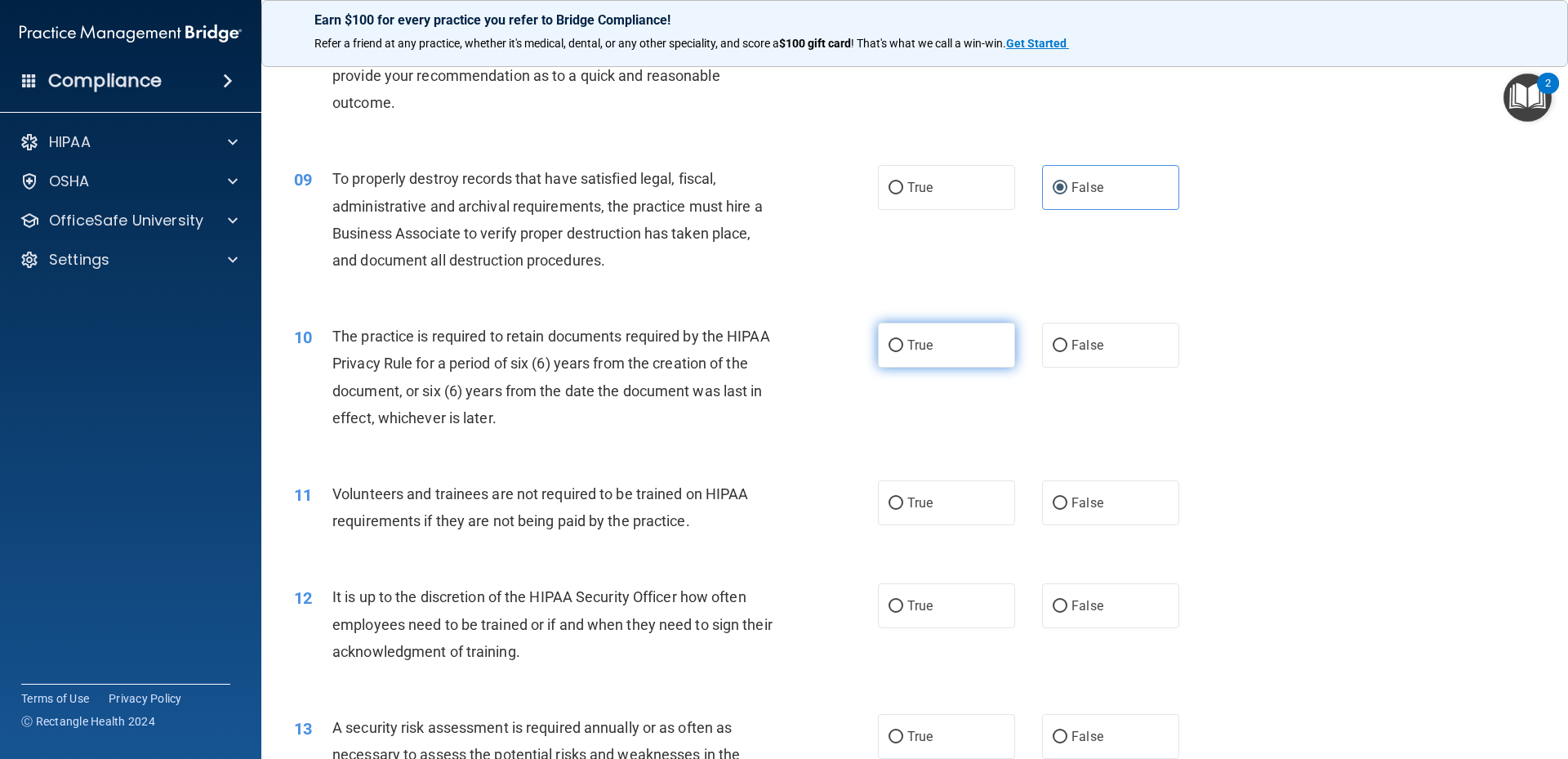
click at [911, 338] on span "True" at bounding box center [920, 344] width 25 height 16
click at [903, 339] on input "True" at bounding box center [896, 345] width 15 height 13
radio input "true"
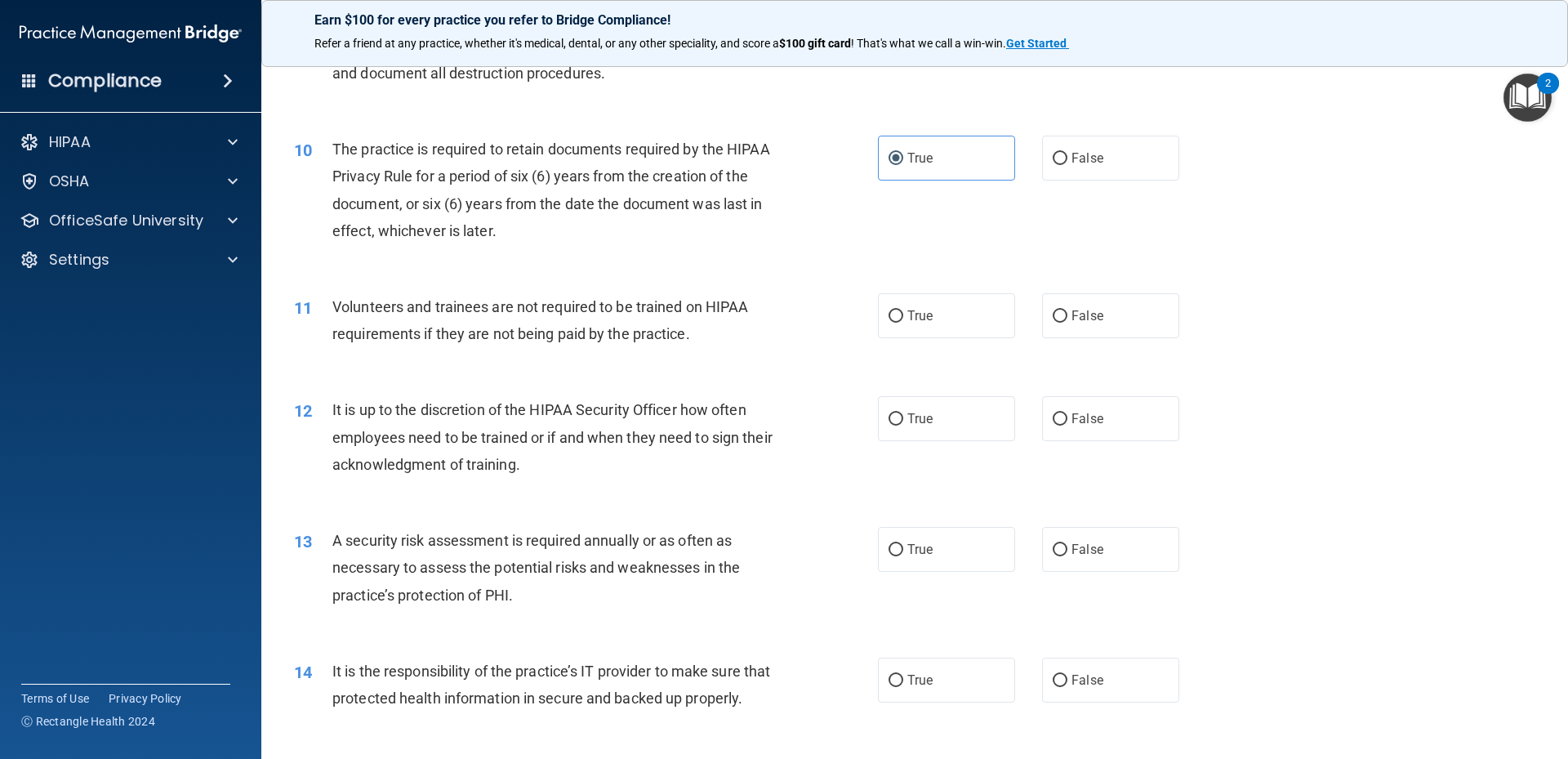
scroll to position [1307, 0]
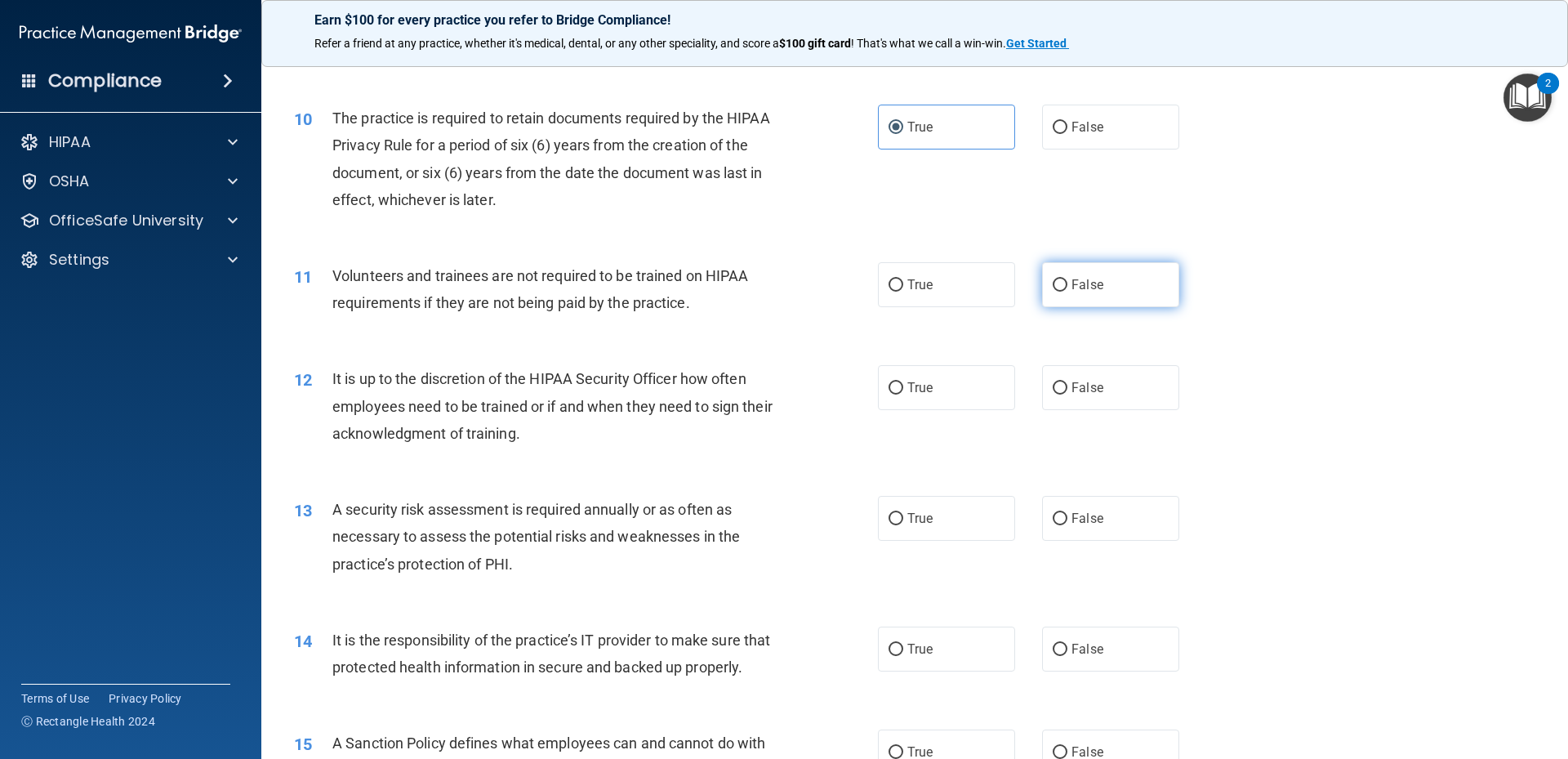
click at [1099, 299] on label "False" at bounding box center [1110, 284] width 137 height 45
click at [1068, 292] on input "False" at bounding box center [1060, 285] width 15 height 13
radio input "true"
click at [1095, 390] on label "False" at bounding box center [1110, 388] width 137 height 45
click at [1068, 390] on input "False" at bounding box center [1060, 388] width 15 height 13
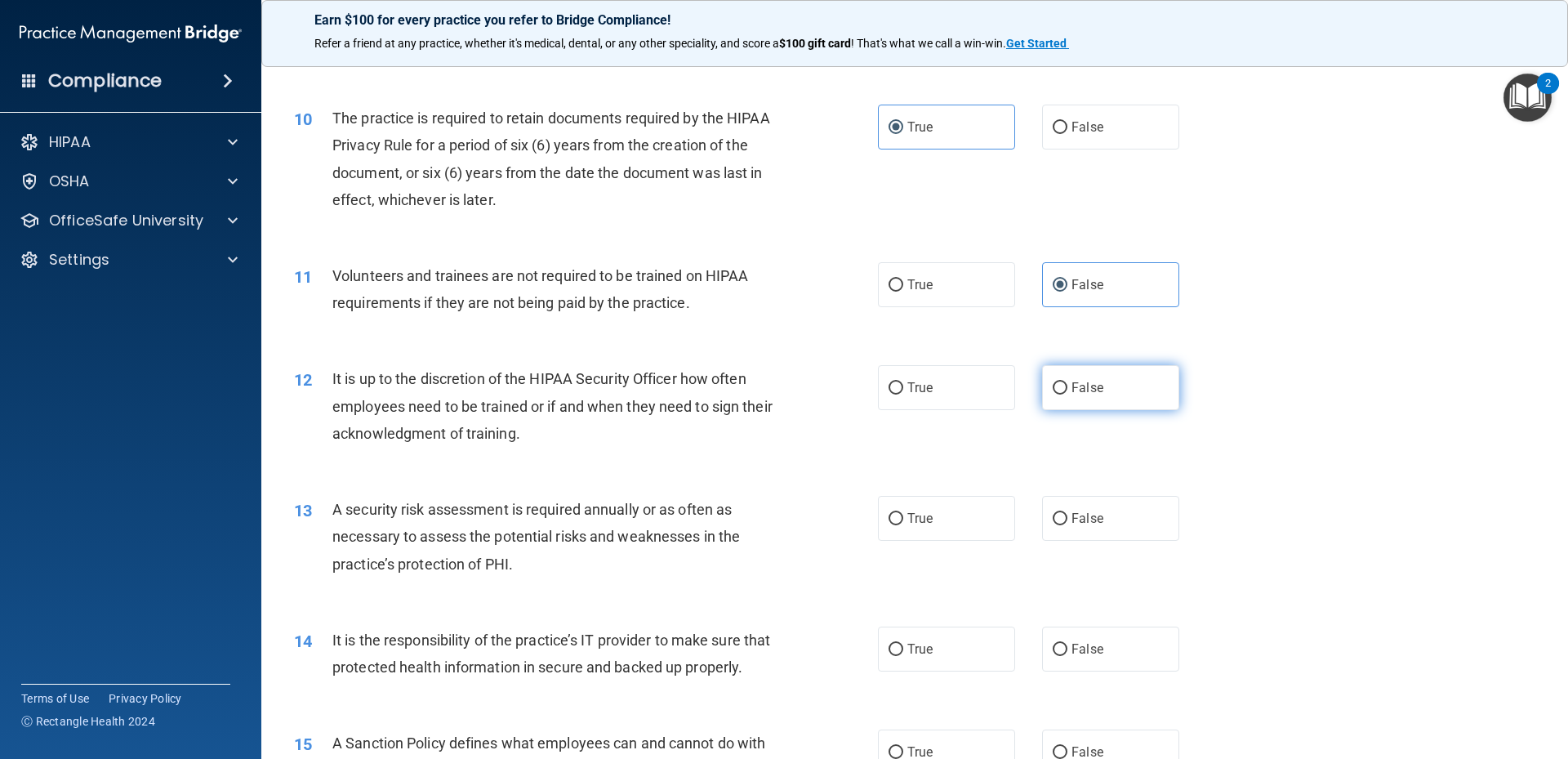
radio input "true"
click at [932, 519] on label "True" at bounding box center [947, 518] width 137 height 45
click at [903, 519] on input "True" at bounding box center [896, 519] width 15 height 13
radio input "true"
click at [1077, 651] on span "False" at bounding box center [1088, 649] width 32 height 16
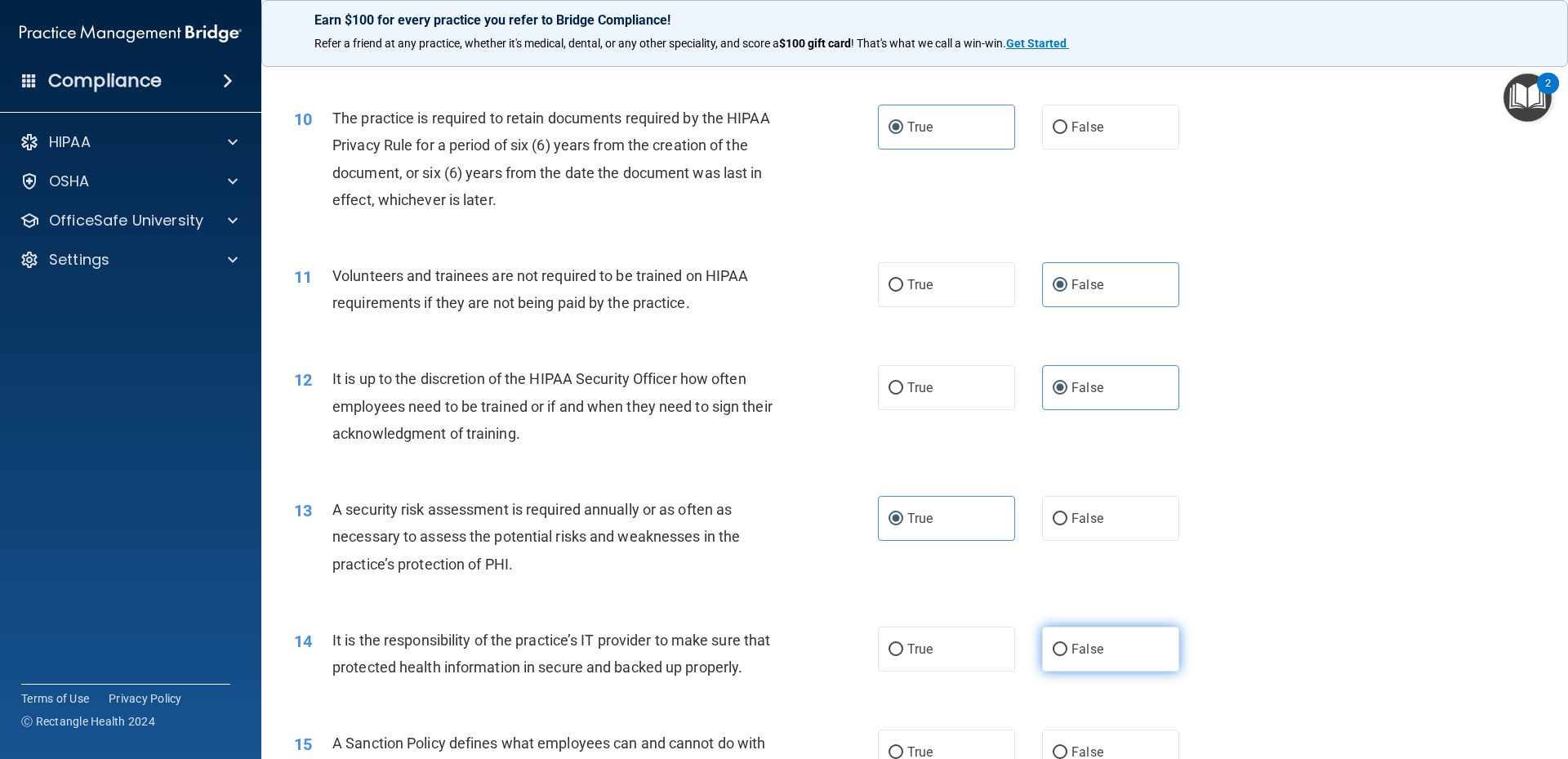
click at [1068, 651] on input "False" at bounding box center [1060, 650] width 15 height 13
radio input "true"
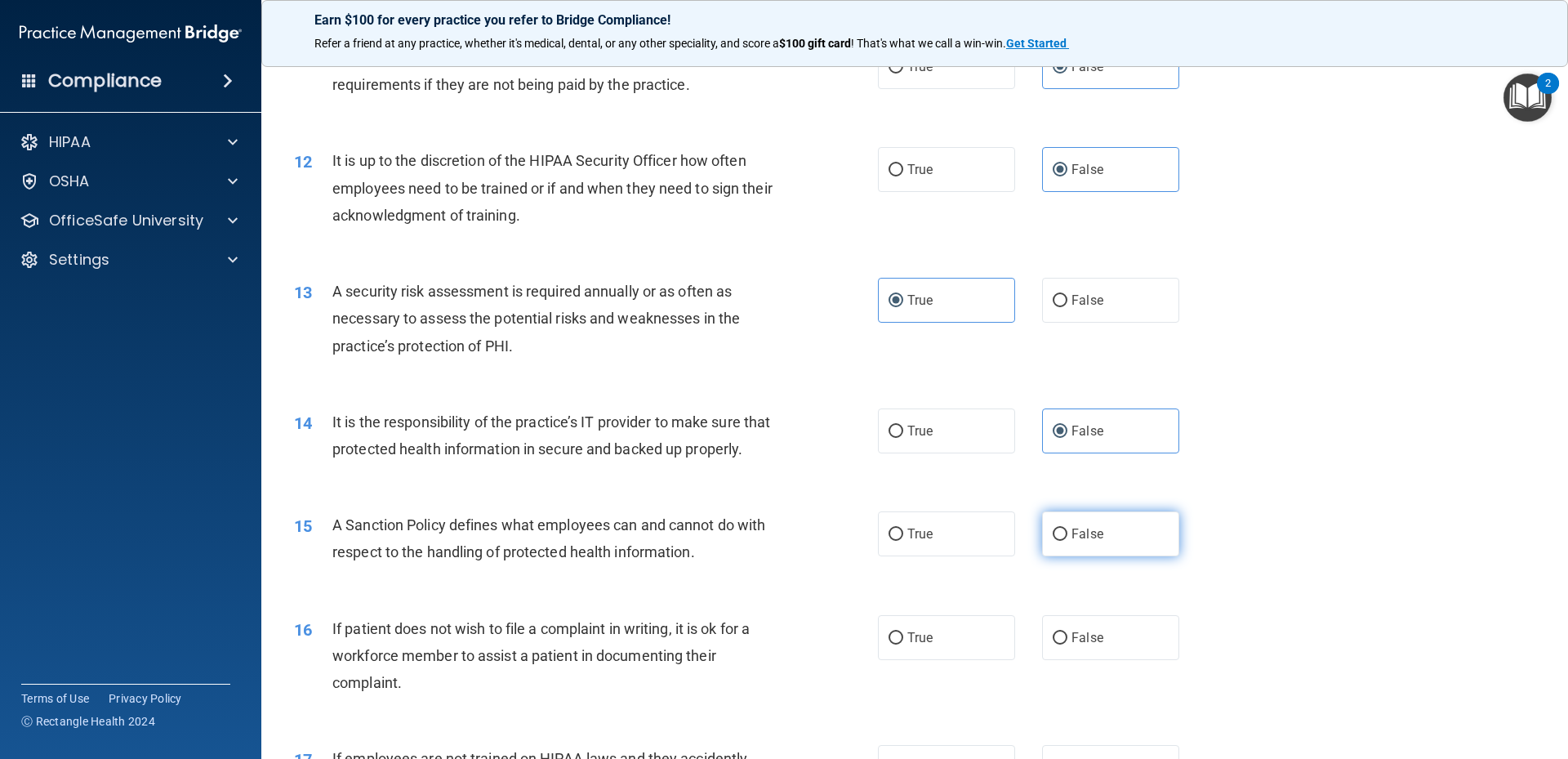
click at [1083, 556] on label "False" at bounding box center [1110, 534] width 137 height 45
click at [1068, 540] on input "False" at bounding box center [1060, 534] width 15 height 13
radio input "true"
click at [878, 660] on label "True" at bounding box center [947, 637] width 137 height 45
click at [888, 645] on input "True" at bounding box center [896, 638] width 15 height 13
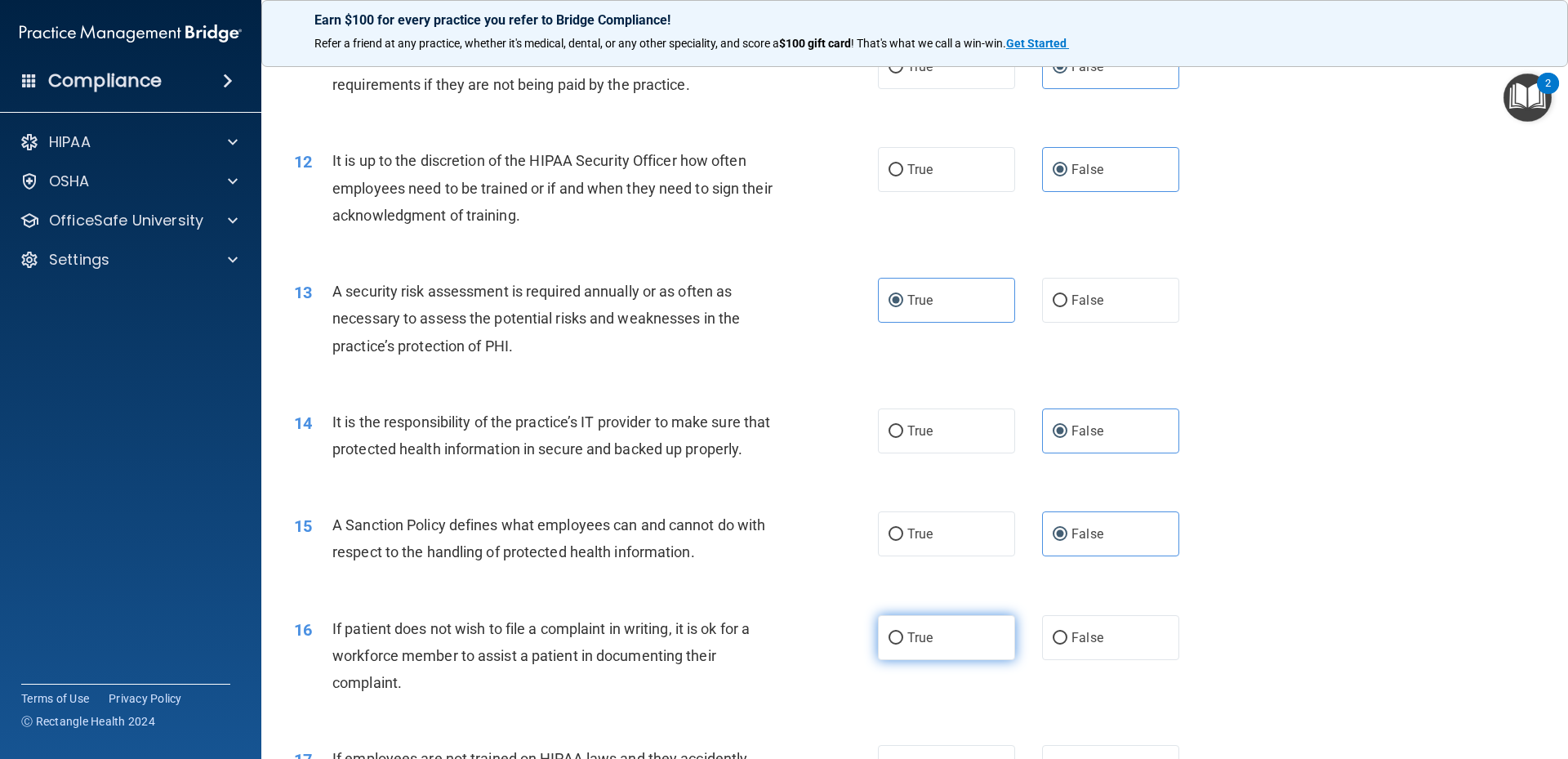
radio input "true"
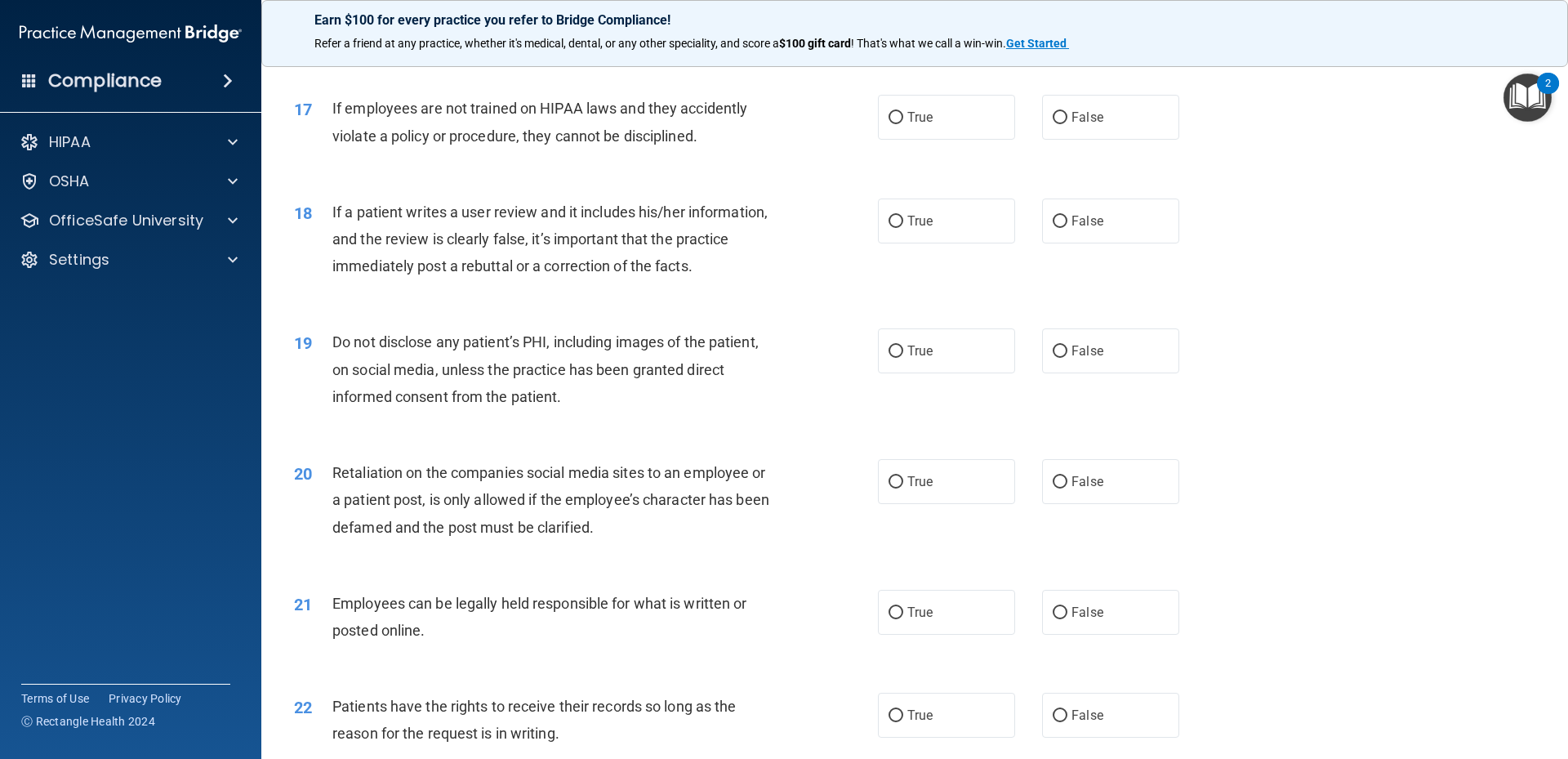
scroll to position [2178, 0]
click at [1088, 122] on span "False" at bounding box center [1088, 113] width 32 height 16
click at [1068, 121] on input "False" at bounding box center [1060, 114] width 15 height 13
radio input "true"
click at [1076, 225] on span "False" at bounding box center [1088, 218] width 32 height 16
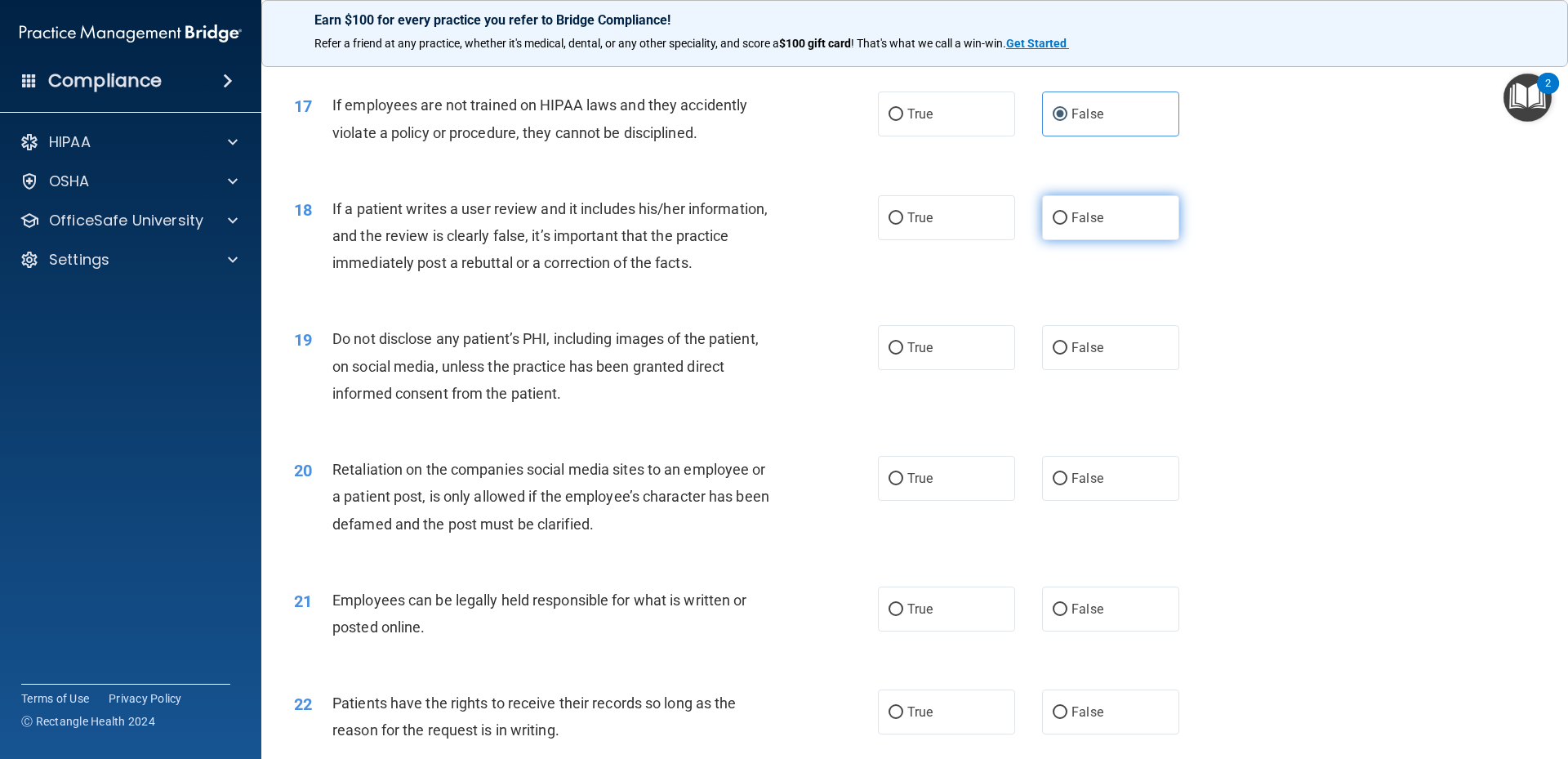
click at [1068, 224] on input "False" at bounding box center [1060, 219] width 15 height 13
radio input "true"
click at [938, 370] on label "True" at bounding box center [947, 348] width 137 height 45
click at [903, 354] on input "True" at bounding box center [896, 348] width 15 height 13
radio input "true"
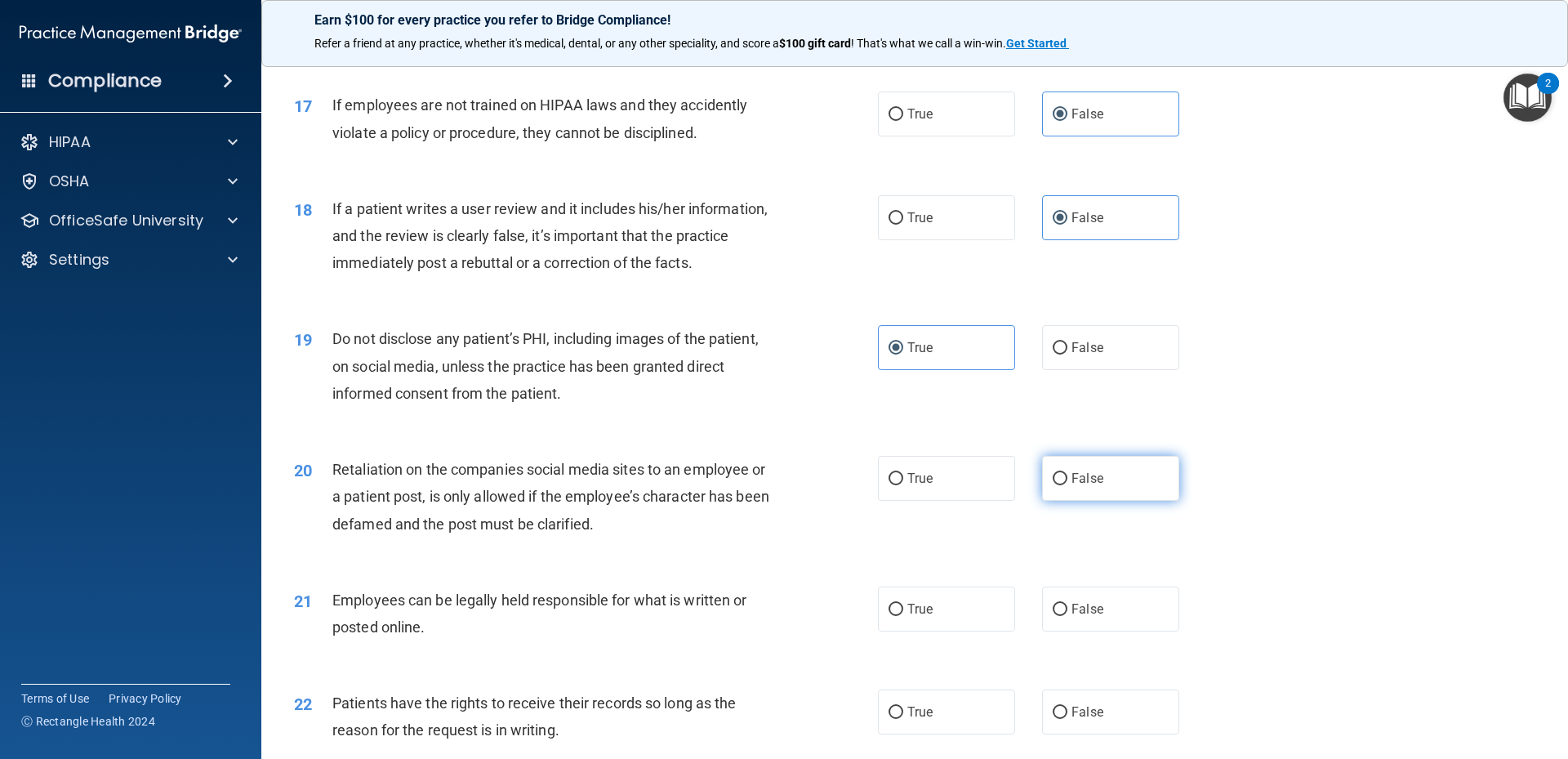
click at [1059, 485] on input "False" at bounding box center [1060, 479] width 15 height 13
radio input "true"
click at [938, 631] on label "True" at bounding box center [947, 609] width 137 height 45
click at [903, 616] on input "True" at bounding box center [896, 610] width 15 height 13
radio input "true"
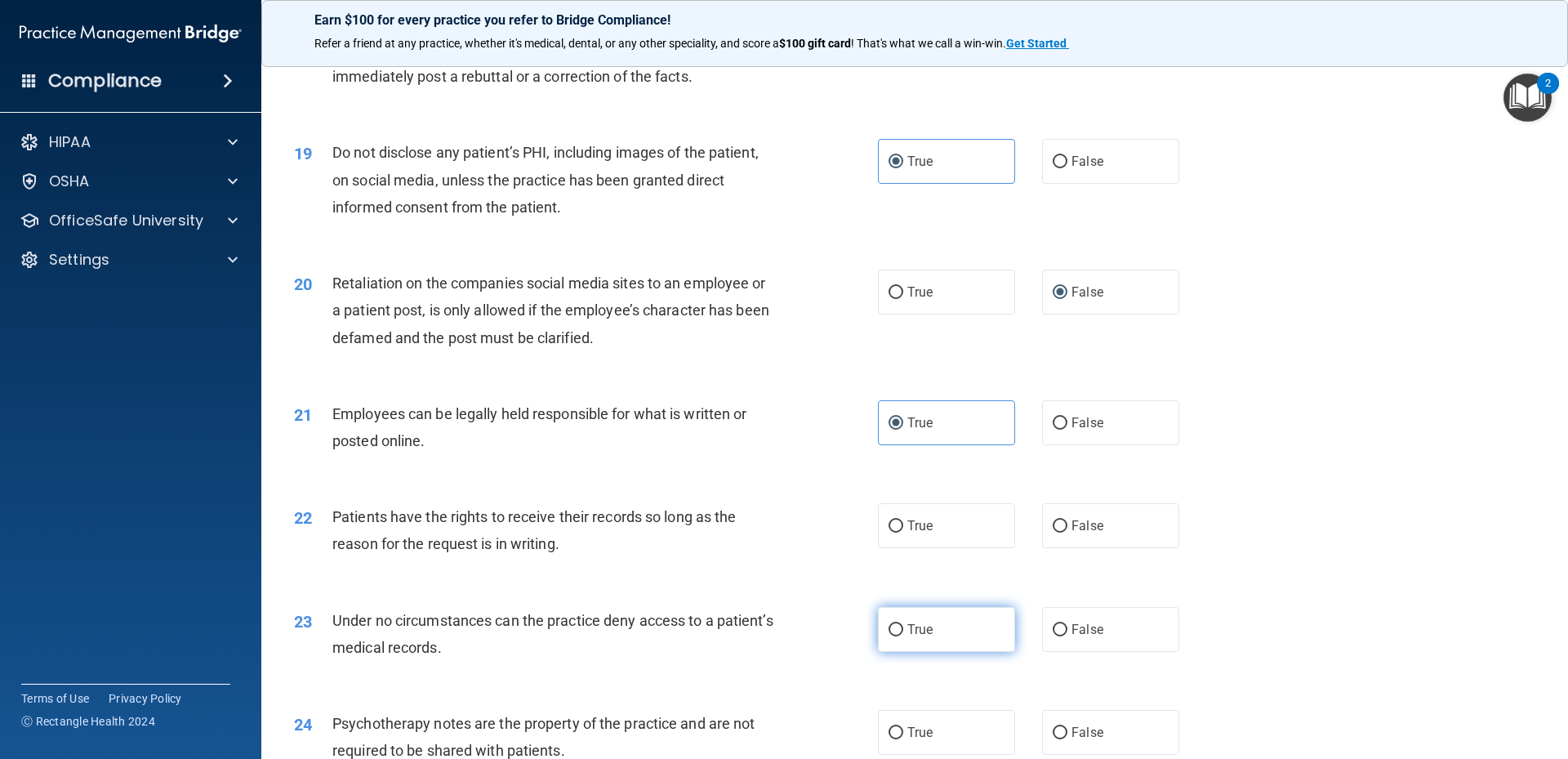
scroll to position [2395, 0]
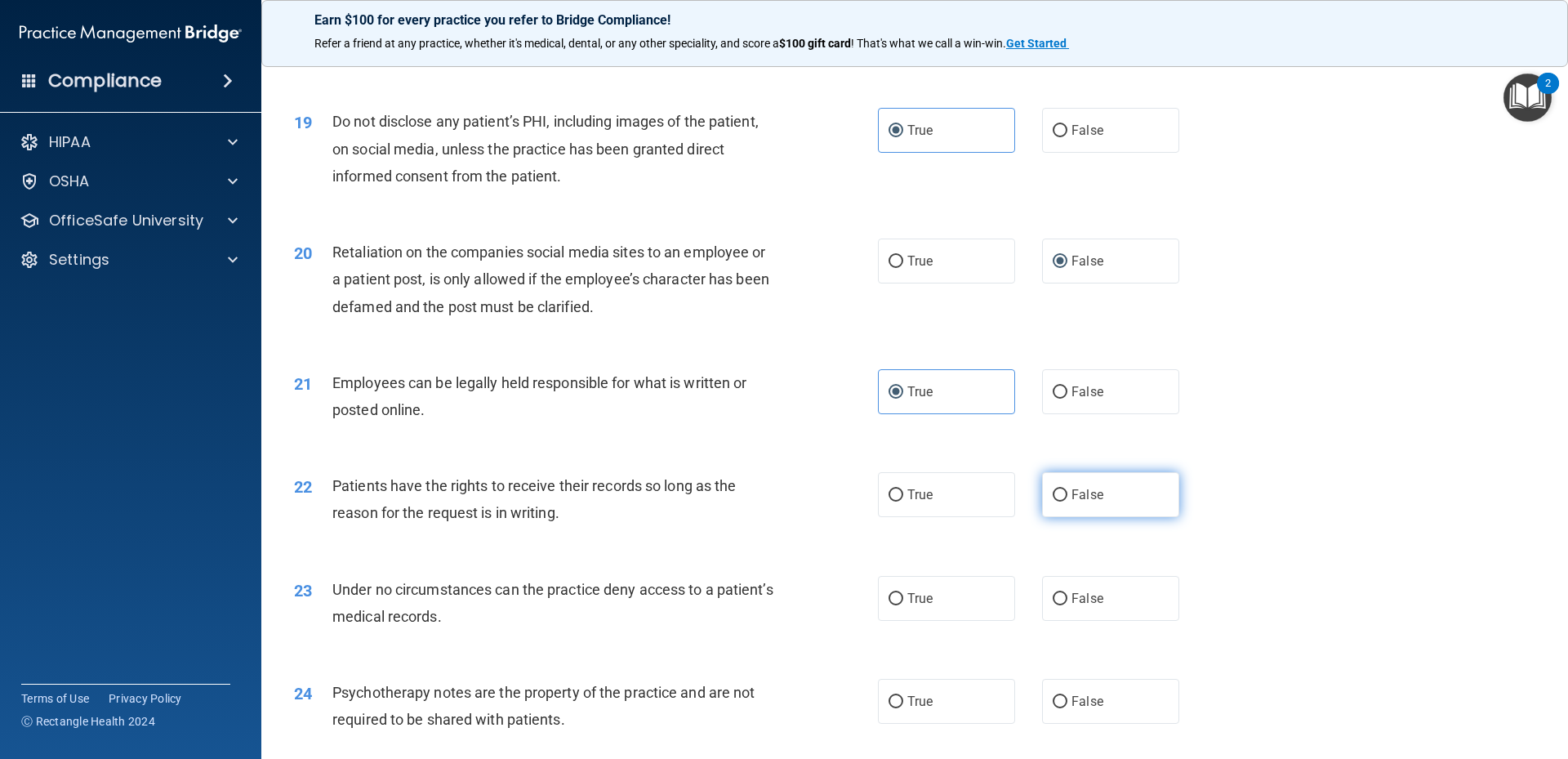
click at [1062, 517] on label "False" at bounding box center [1110, 495] width 137 height 45
click at [1062, 501] on input "False" at bounding box center [1060, 495] width 15 height 13
radio input "true"
click at [1078, 606] on span "False" at bounding box center [1088, 598] width 32 height 16
click at [1068, 606] on input "False" at bounding box center [1060, 599] width 15 height 13
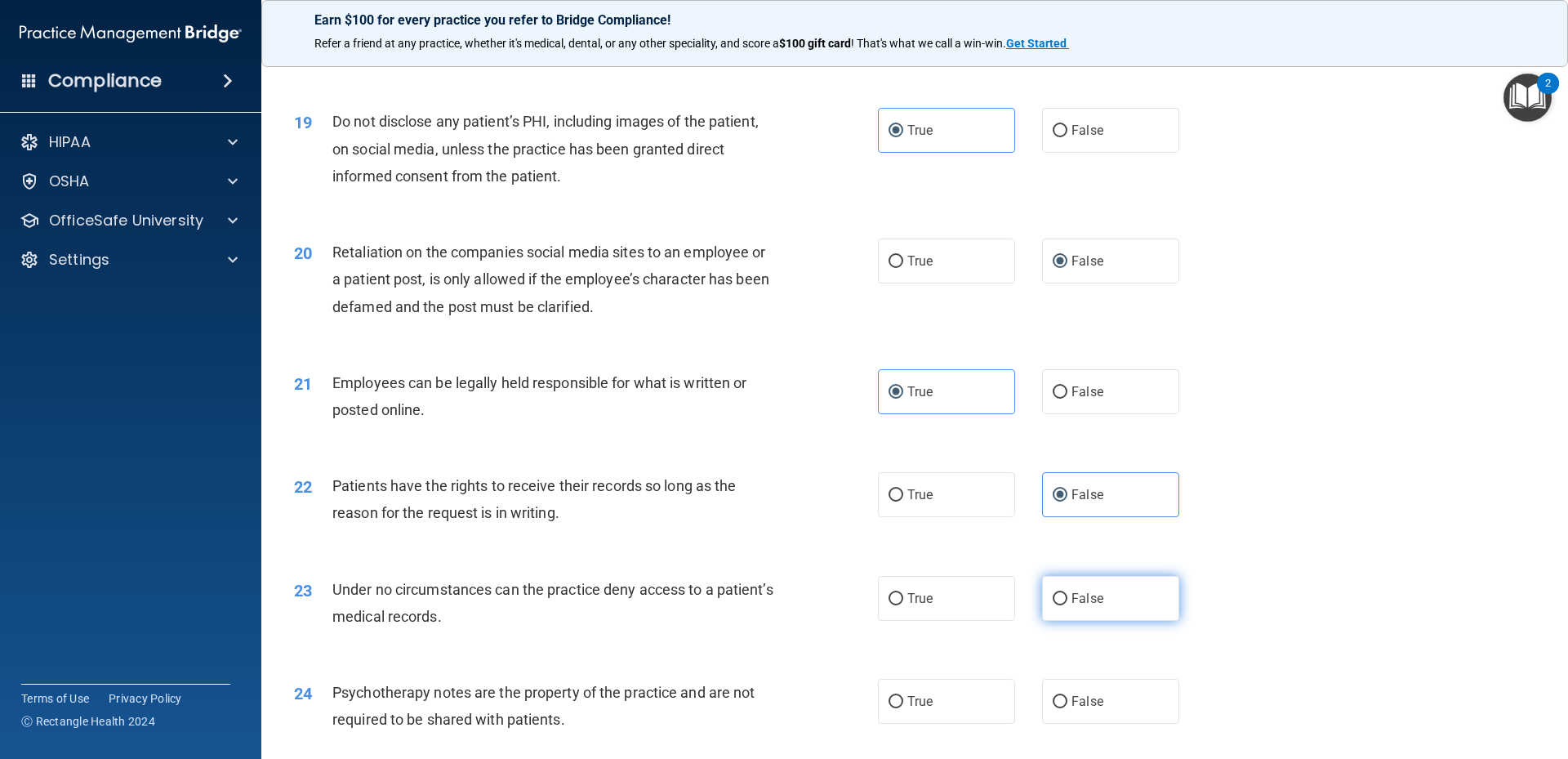
radio input "true"
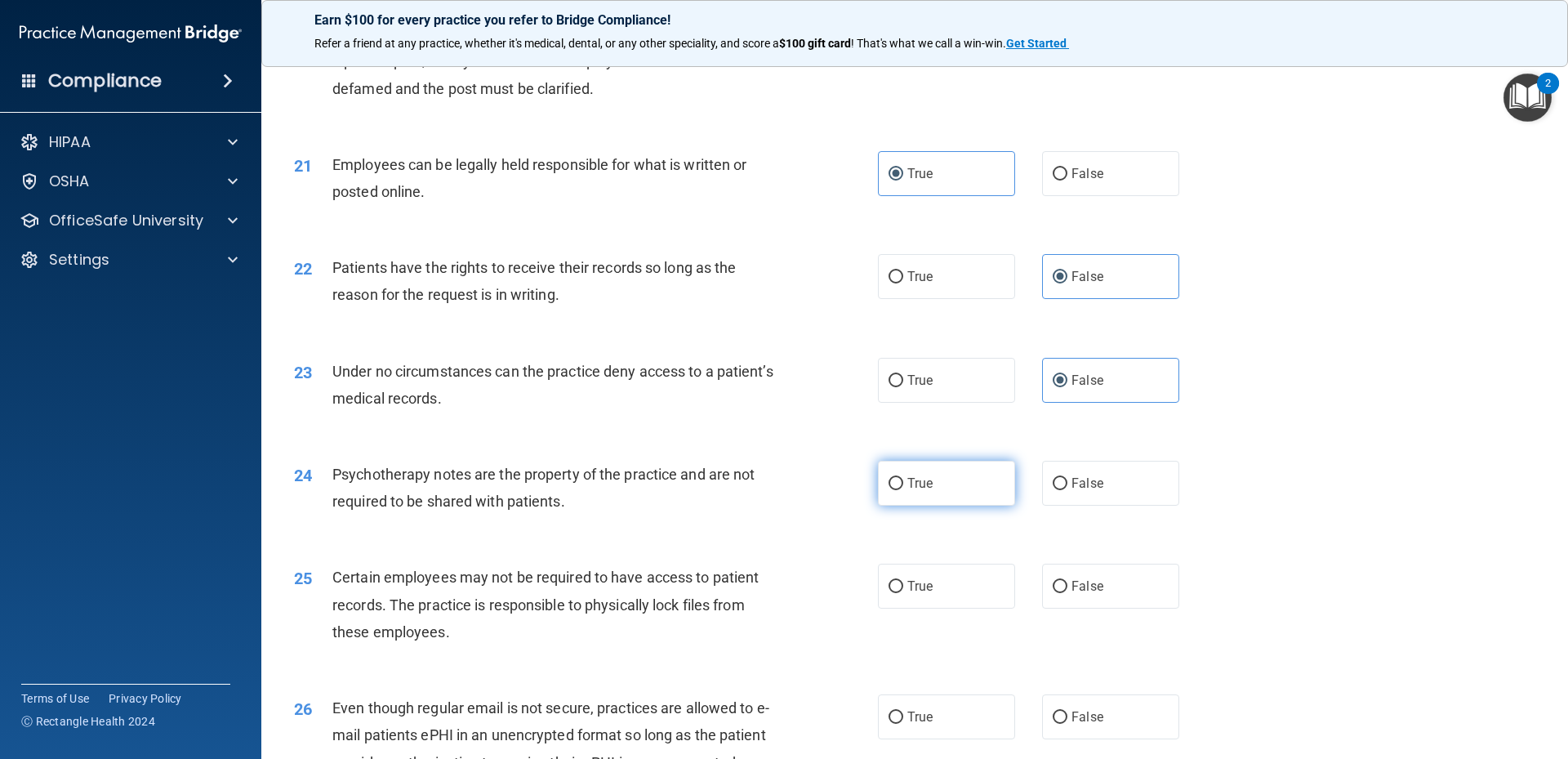
click at [912, 505] on label "True" at bounding box center [947, 483] width 137 height 45
click at [903, 490] on input "True" at bounding box center [896, 484] width 15 height 13
radio input "true"
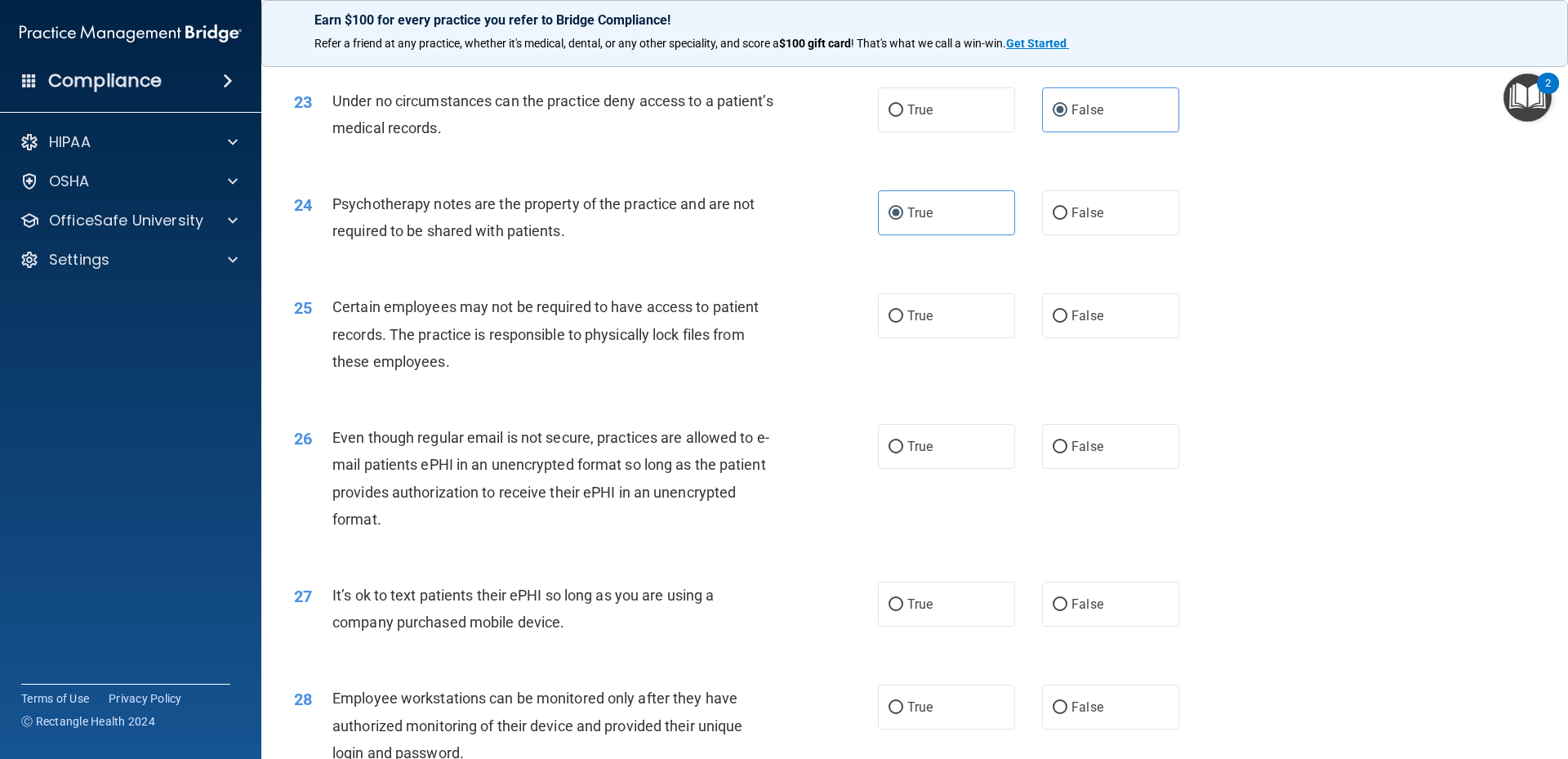
scroll to position [3049, 0]
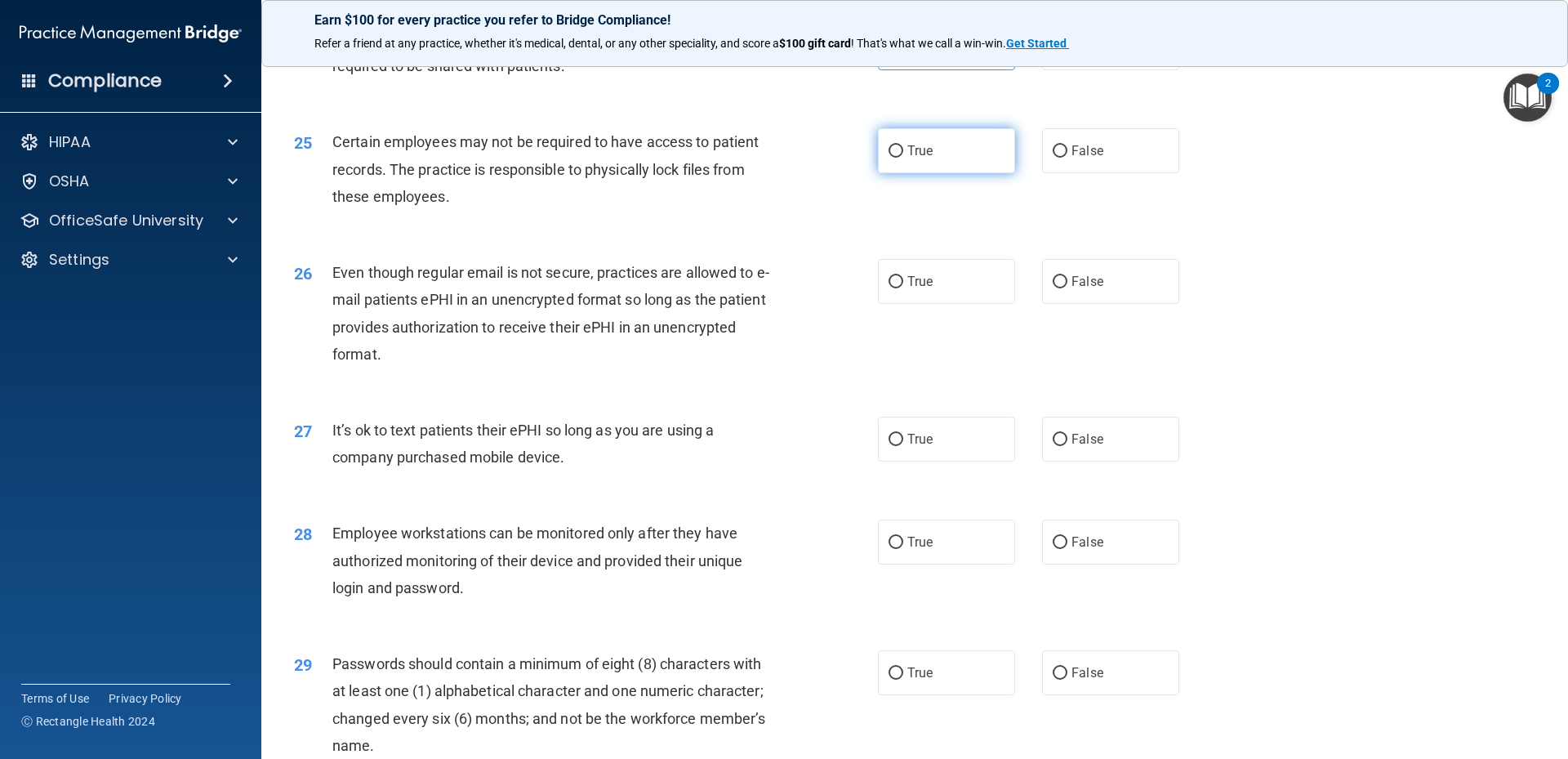
click at [907, 158] on span "True" at bounding box center [920, 150] width 25 height 16
click at [902, 158] on input "True" at bounding box center [896, 151] width 15 height 13
radio input "true"
click at [913, 304] on label "True" at bounding box center [947, 281] width 137 height 45
click at [903, 289] on input "True" at bounding box center [896, 282] width 15 height 13
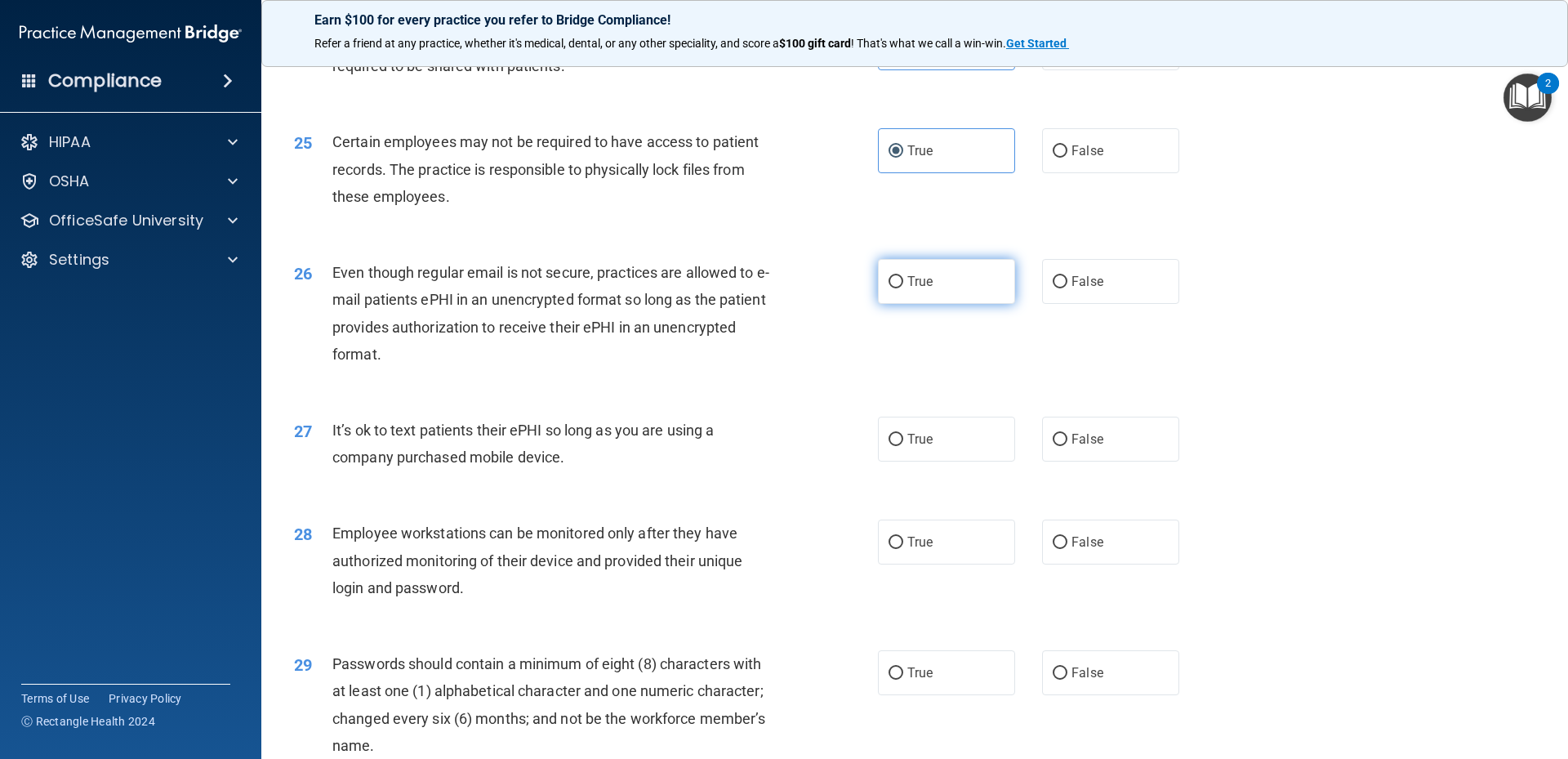
radio input "true"
drag, startPoint x: 1053, startPoint y: 462, endPoint x: 1069, endPoint y: 543, distance: 82.6
click at [1053, 446] on input "False" at bounding box center [1060, 440] width 15 height 13
radio input "true"
click at [1072, 550] on span "False" at bounding box center [1088, 541] width 32 height 16
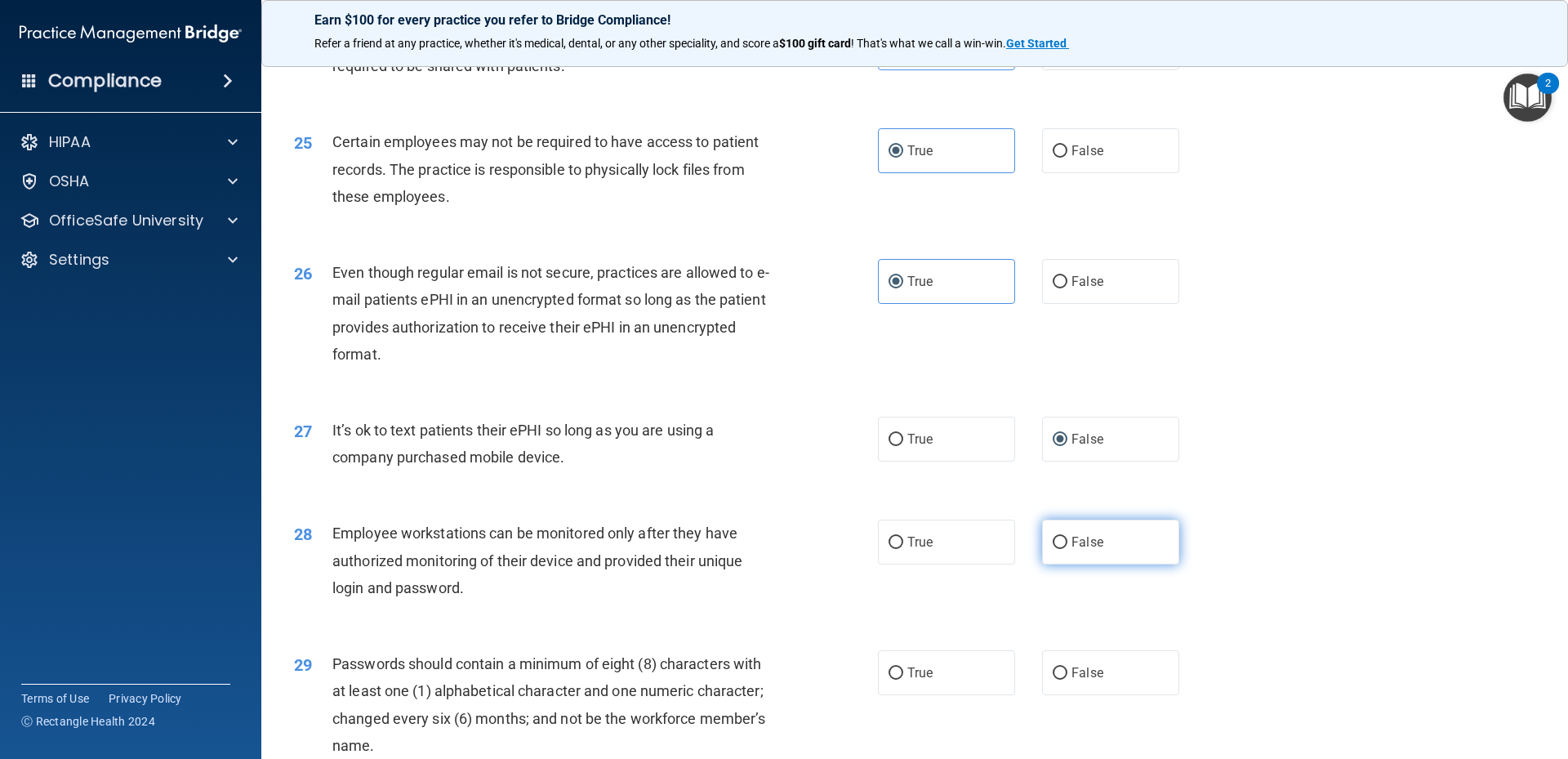
click at [1068, 549] on input "False" at bounding box center [1060, 542] width 15 height 13
radio input "true"
click at [937, 695] on label "True" at bounding box center [947, 672] width 137 height 45
click at [903, 680] on input "True" at bounding box center [896, 673] width 15 height 13
radio input "true"
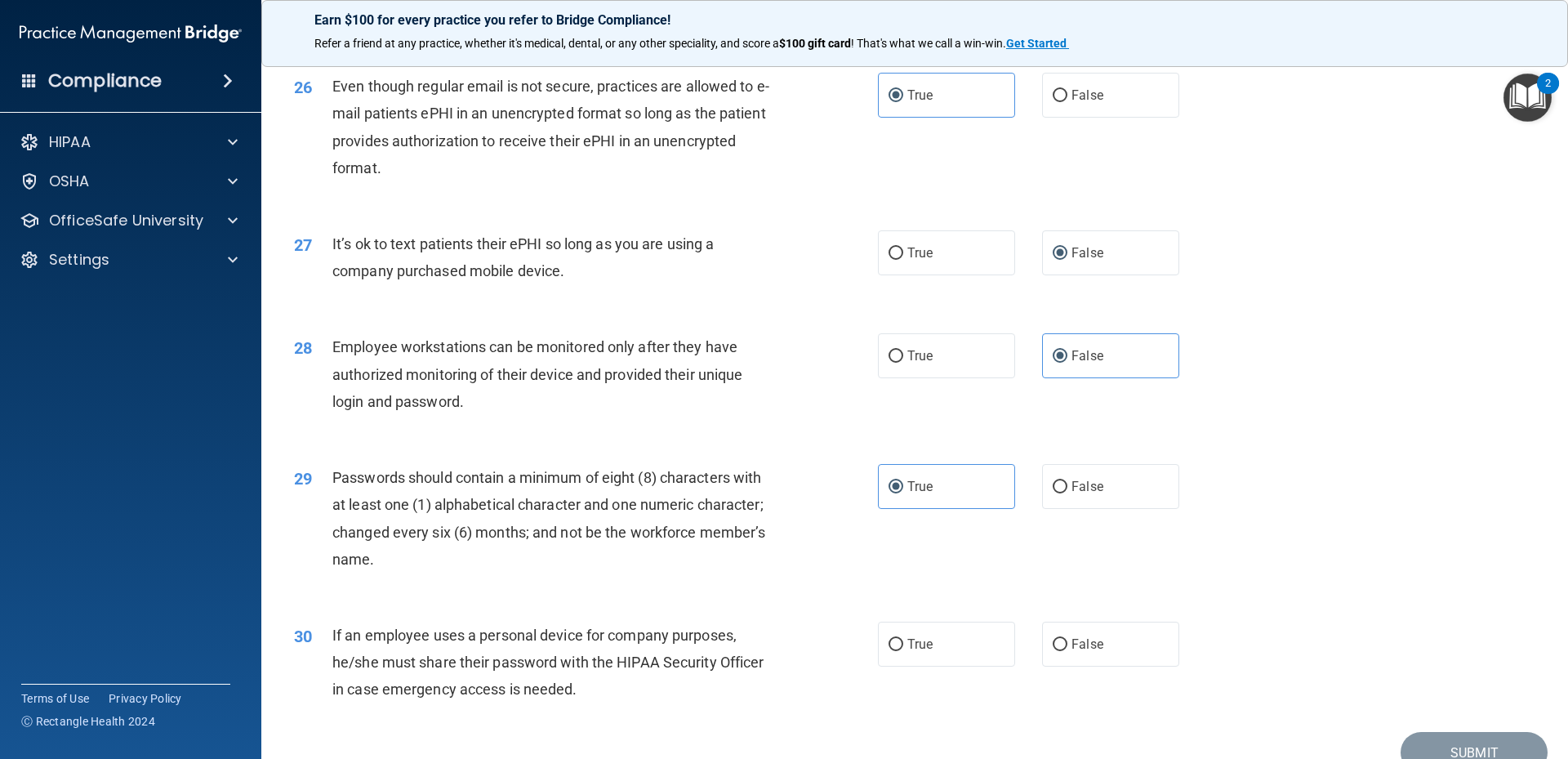
scroll to position [3267, 0]
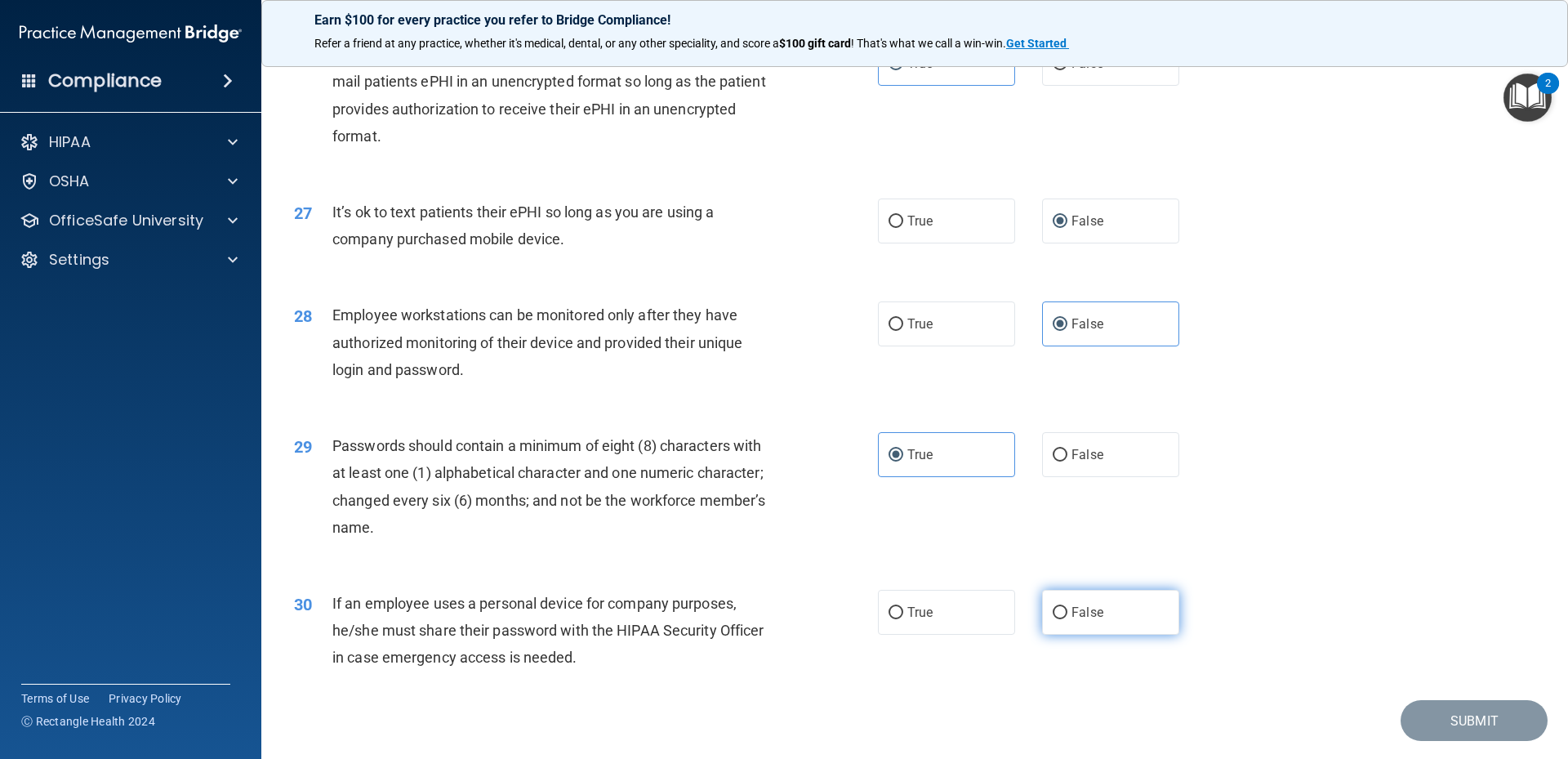
click at [1063, 635] on label "False" at bounding box center [1110, 612] width 137 height 45
click at [1063, 619] on input "False" at bounding box center [1060, 612] width 15 height 13
radio input "true"
click at [1478, 741] on button "Submit" at bounding box center [1474, 721] width 147 height 42
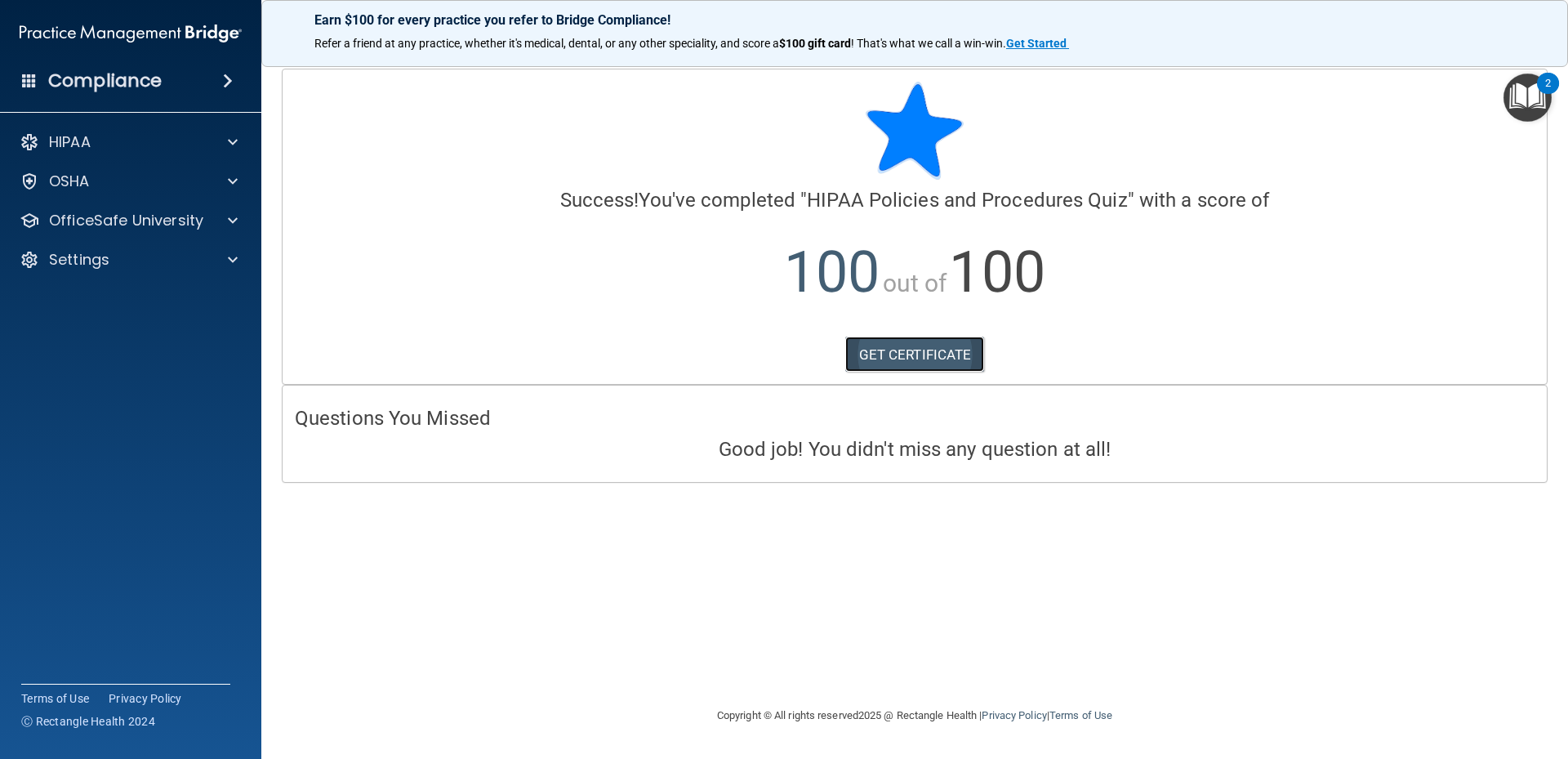
click at [904, 354] on link "GET CERTIFICATE" at bounding box center [914, 354] width 139 height 36
click at [211, 221] on div at bounding box center [230, 220] width 41 height 19
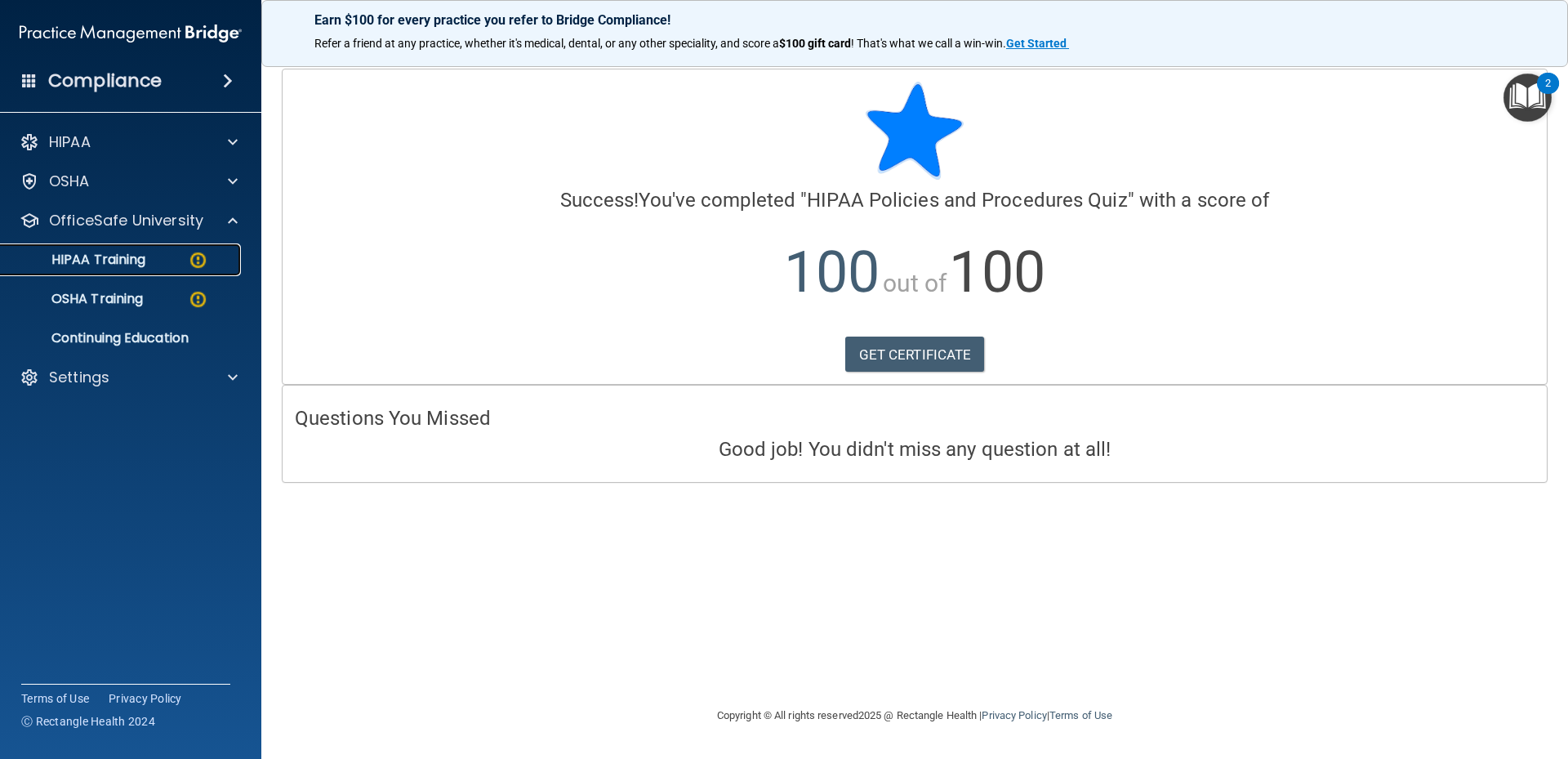
click at [171, 267] on div "HIPAA Training" at bounding box center [122, 260] width 223 height 17
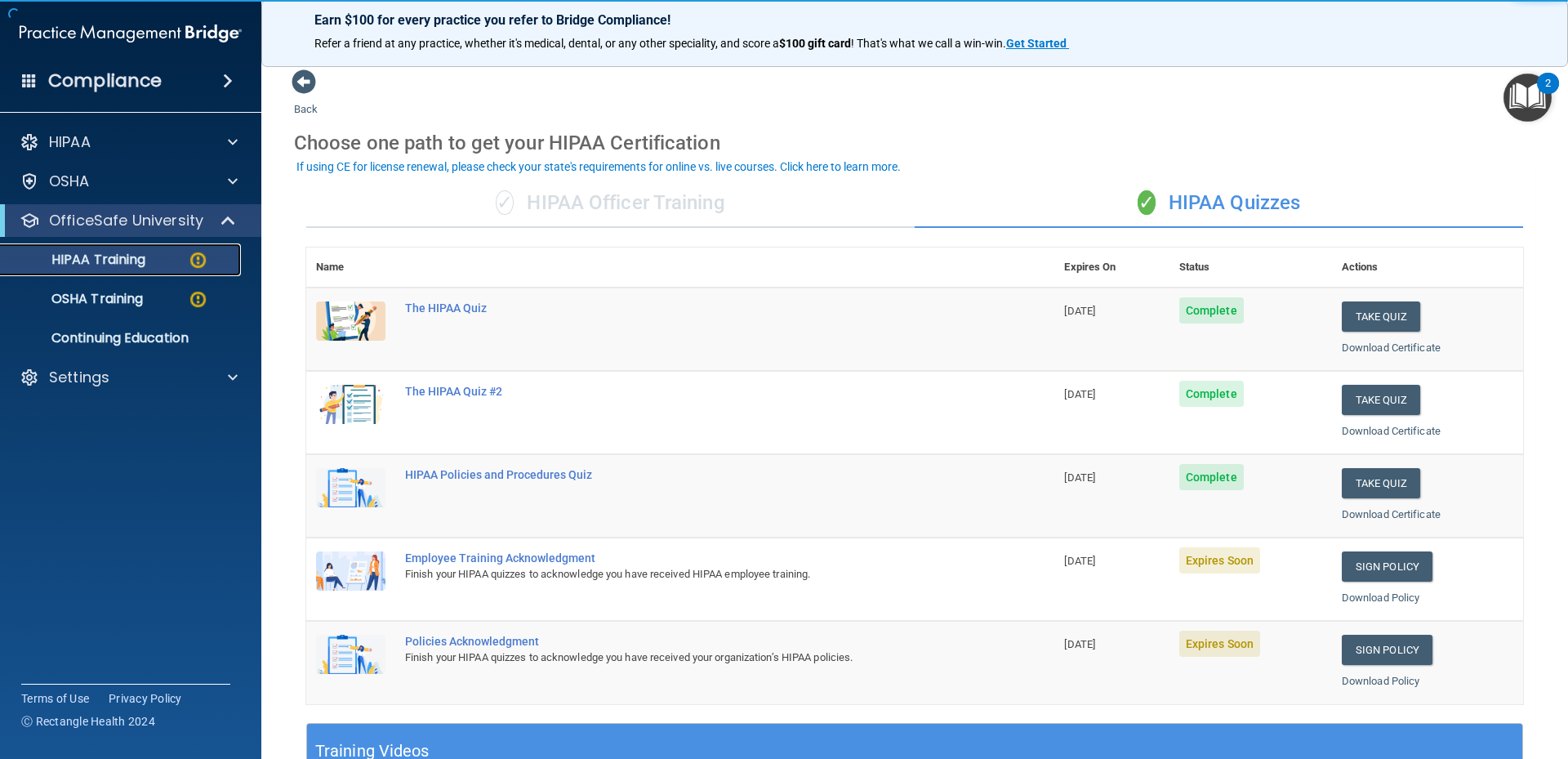
scroll to position [218, 0]
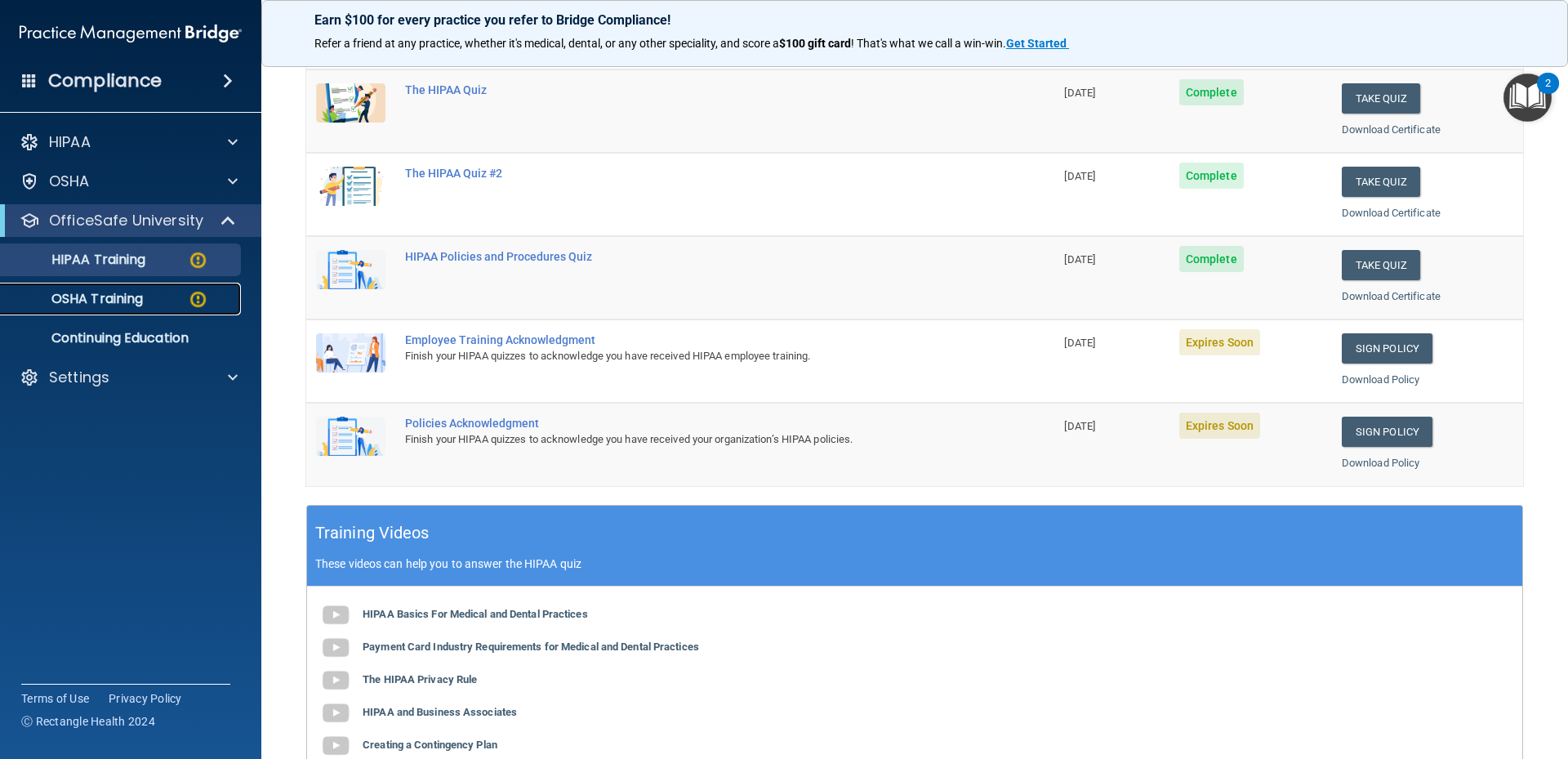
click at [168, 297] on div "OSHA Training" at bounding box center [122, 299] width 223 height 17
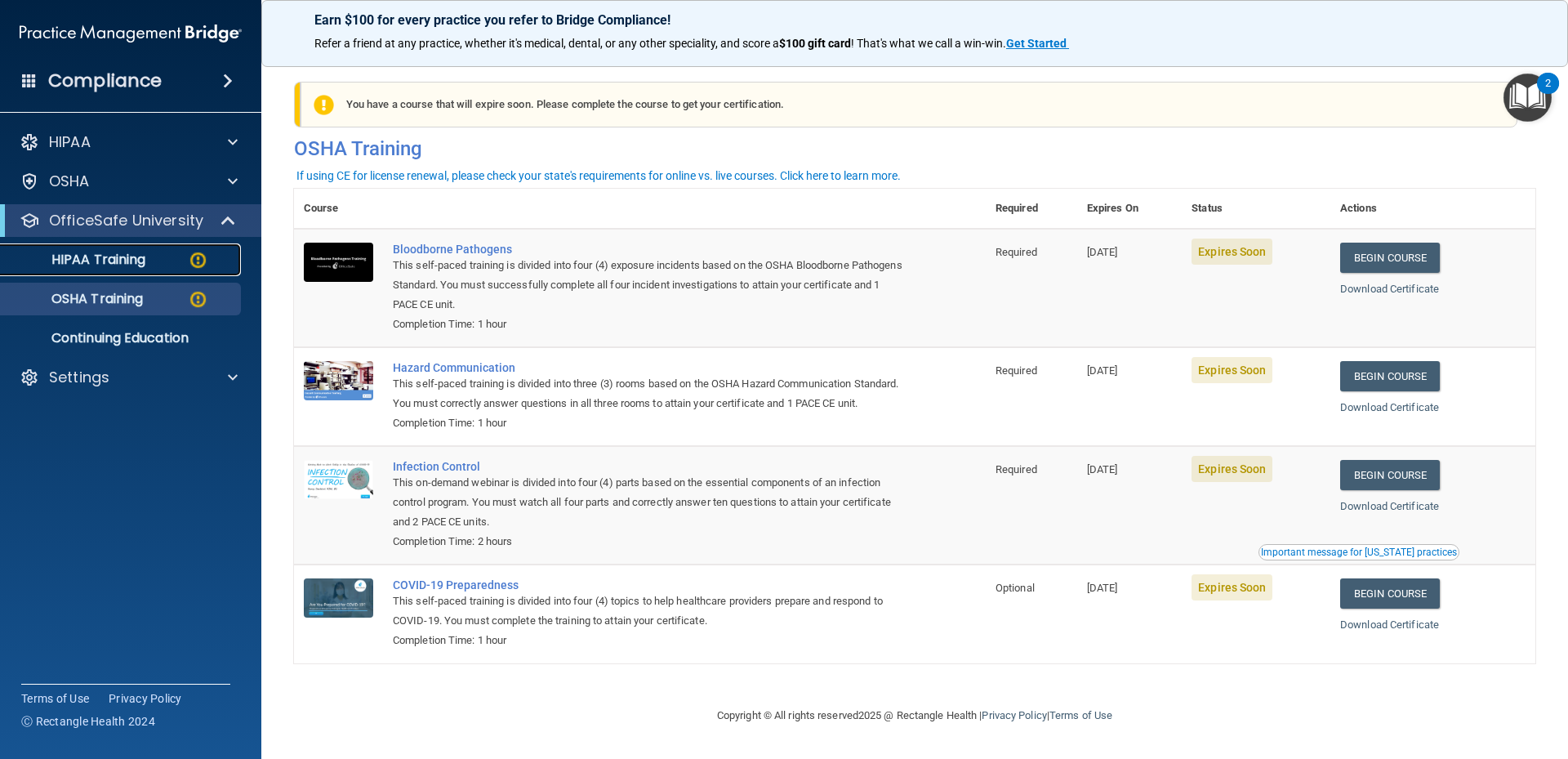
click at [158, 267] on div "HIPAA Training" at bounding box center [122, 260] width 223 height 17
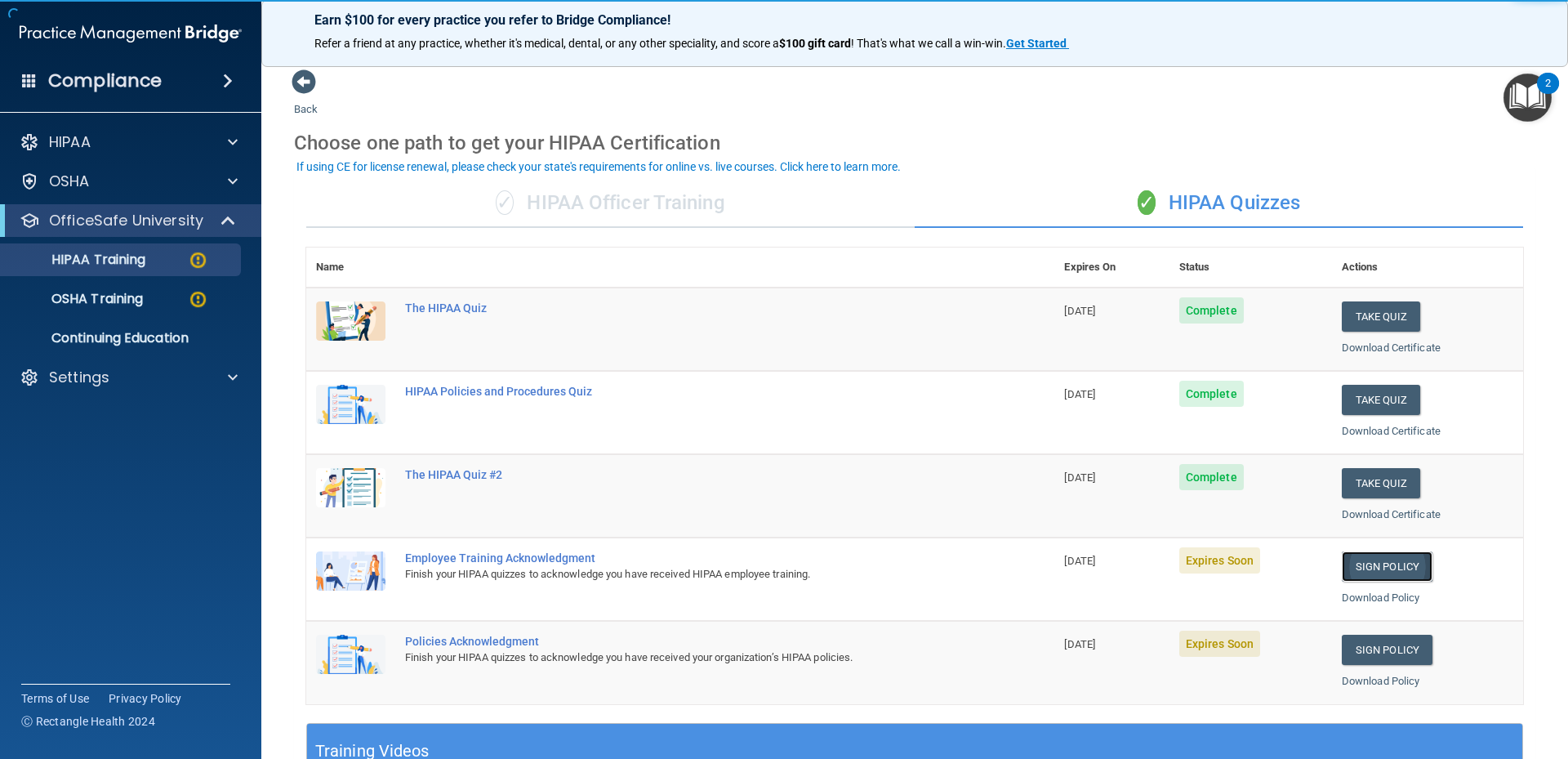
click at [1379, 565] on link "Sign Policy" at bounding box center [1387, 566] width 91 height 30
